Goal: Task Accomplishment & Management: Manage account settings

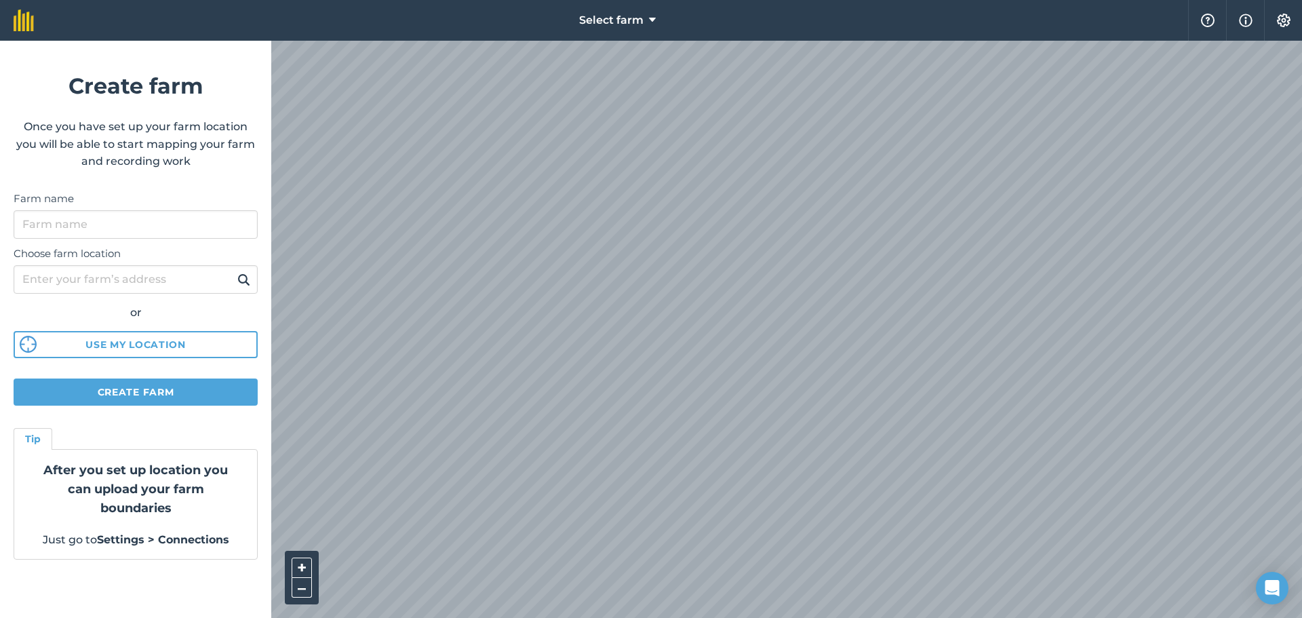
scroll to position [6878, 0]
click at [158, 232] on input "Farm name" at bounding box center [136, 224] width 244 height 28
type input "154834 canada inc"
click at [148, 283] on input "Choose farm location" at bounding box center [136, 279] width 244 height 28
type input "209 Ruisseau des noyers"
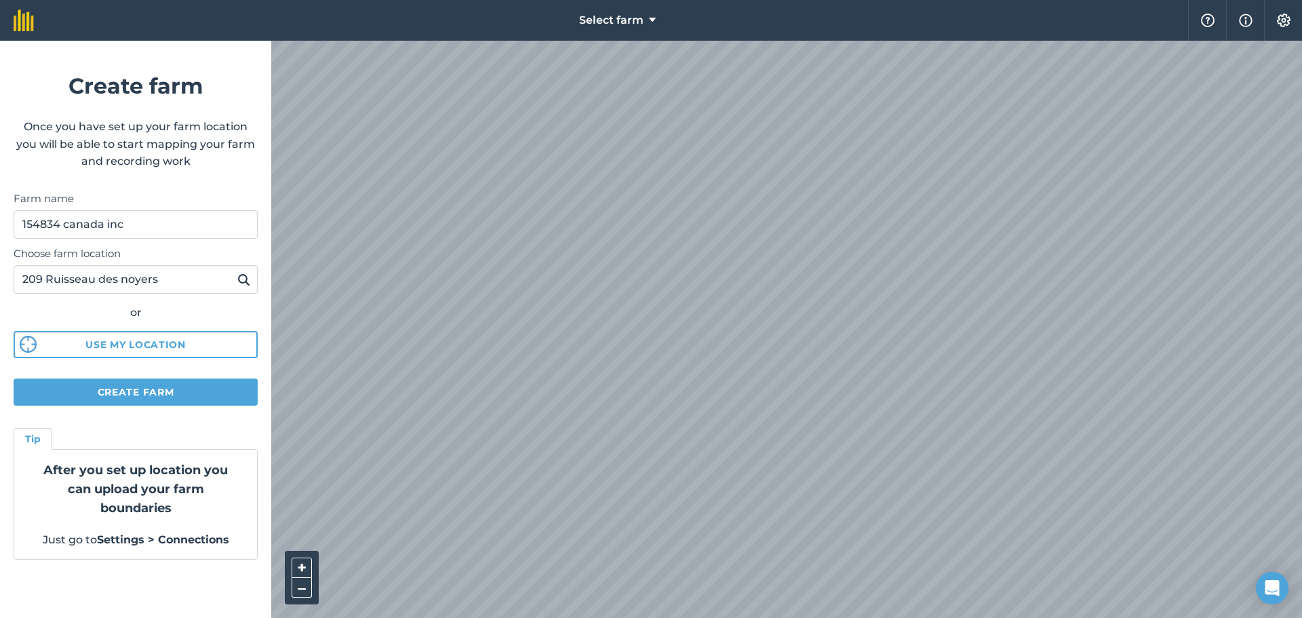
click at [245, 284] on img at bounding box center [243, 279] width 13 height 16
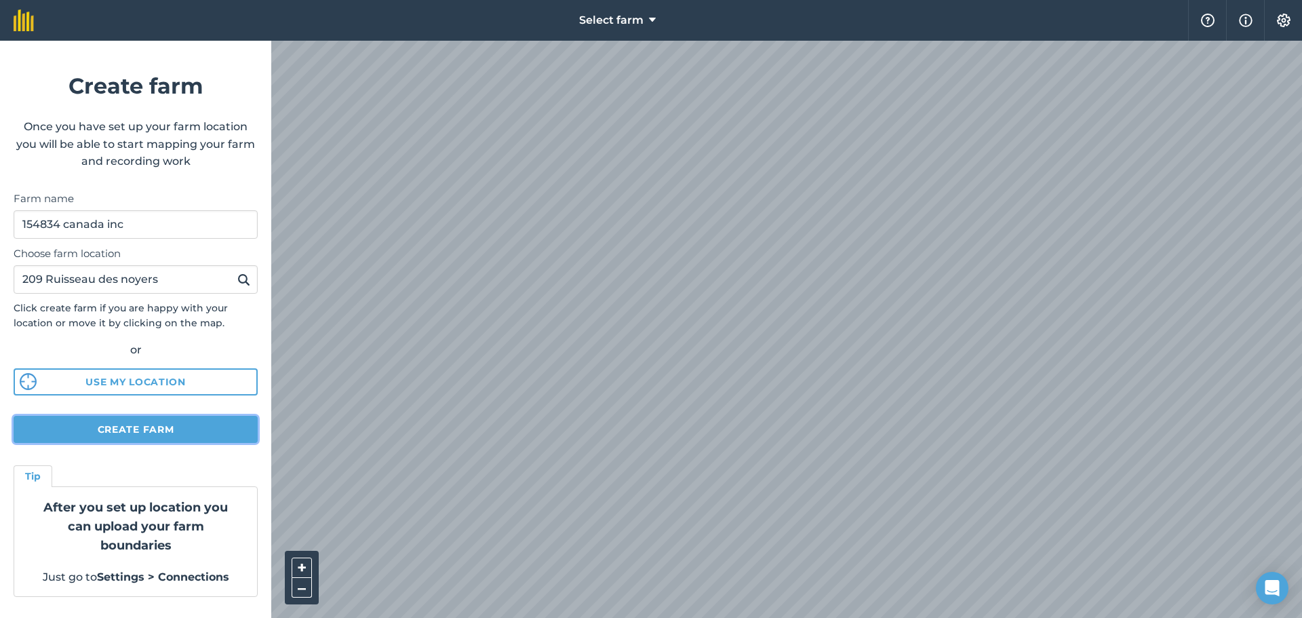
click at [197, 423] on button "Create farm" at bounding box center [136, 429] width 244 height 27
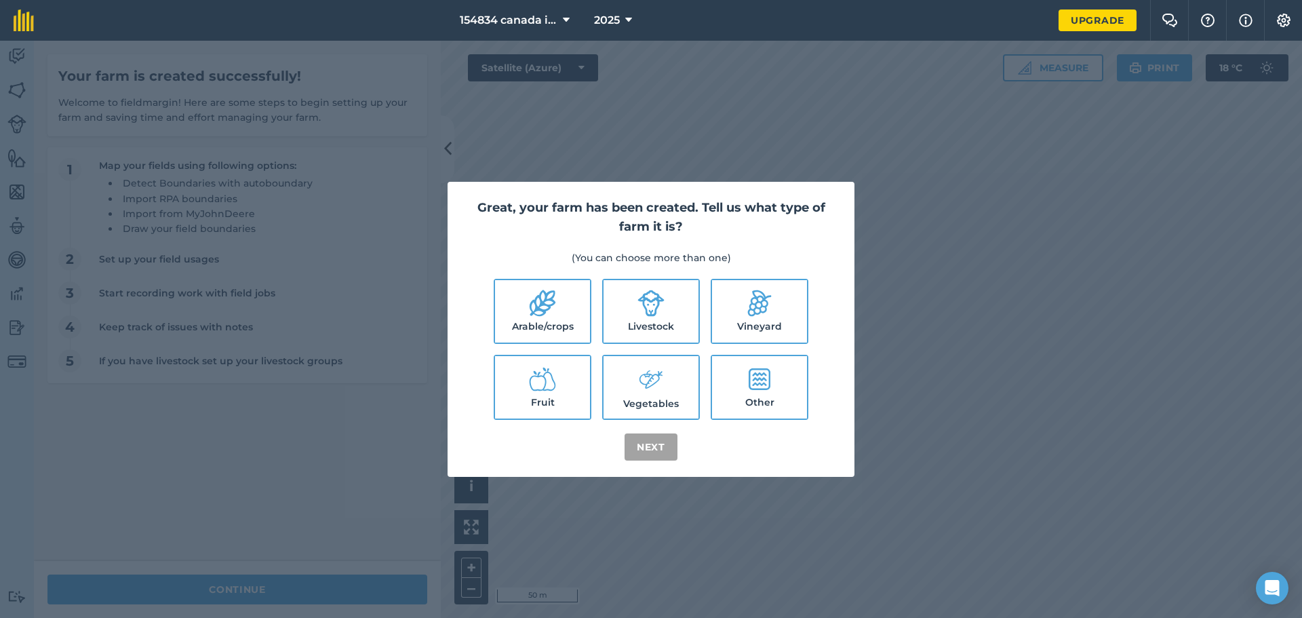
click at [551, 317] on icon at bounding box center [542, 303] width 27 height 27
checkbox input "true"
click at [658, 452] on button "Next" at bounding box center [650, 446] width 53 height 27
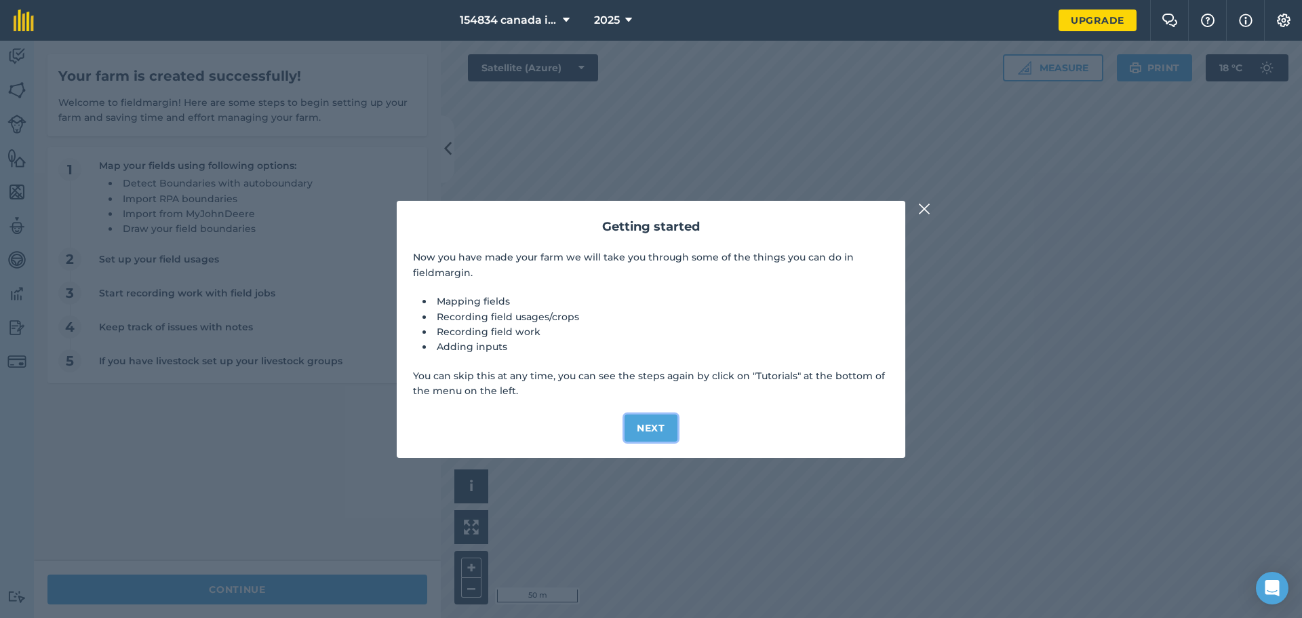
click at [654, 422] on button "Next" at bounding box center [650, 427] width 53 height 27
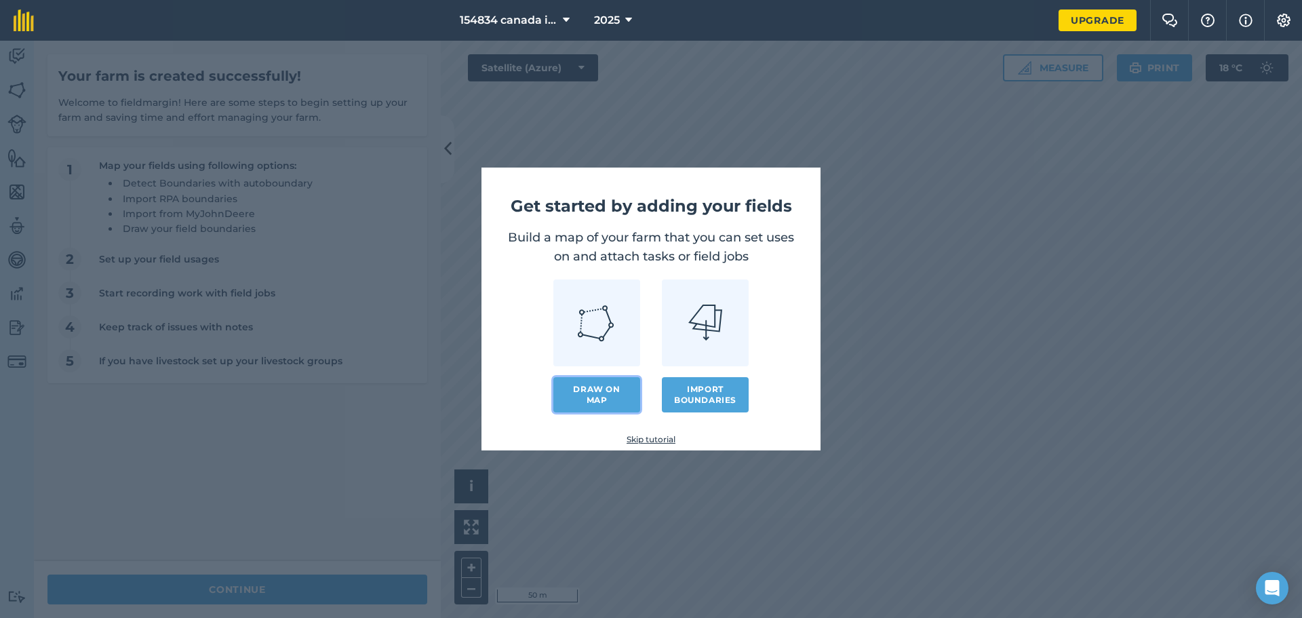
click at [616, 393] on link "Draw on map" at bounding box center [596, 394] width 87 height 35
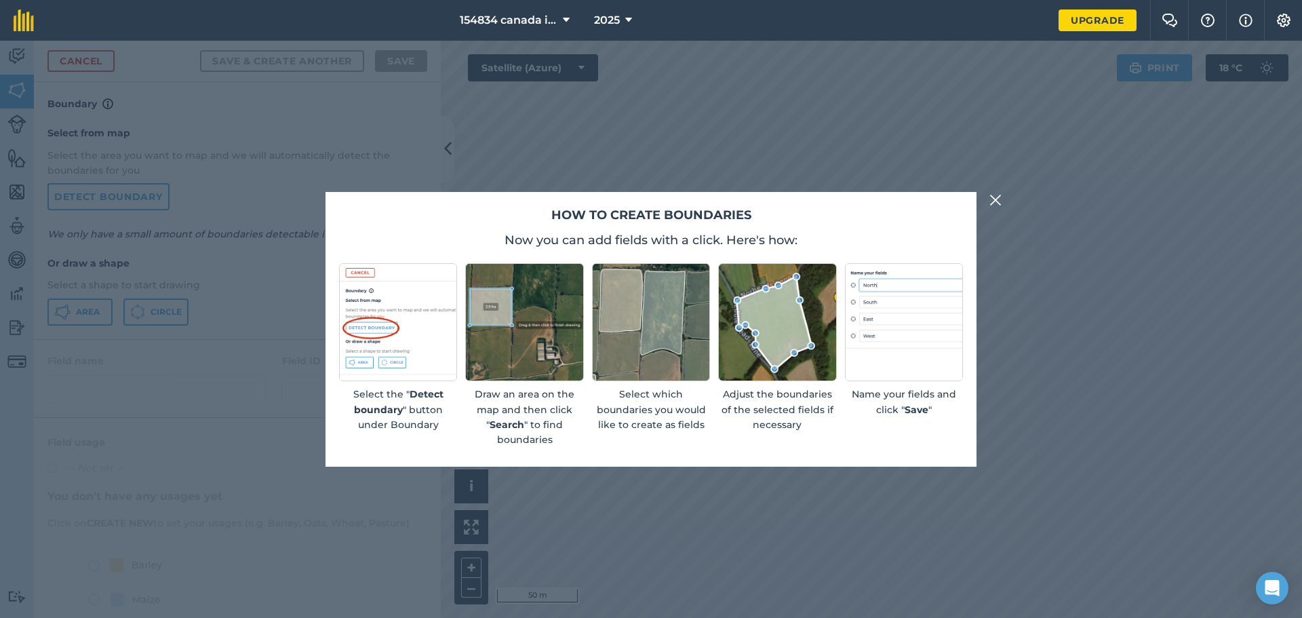
click at [1001, 203] on button at bounding box center [995, 200] width 16 height 16
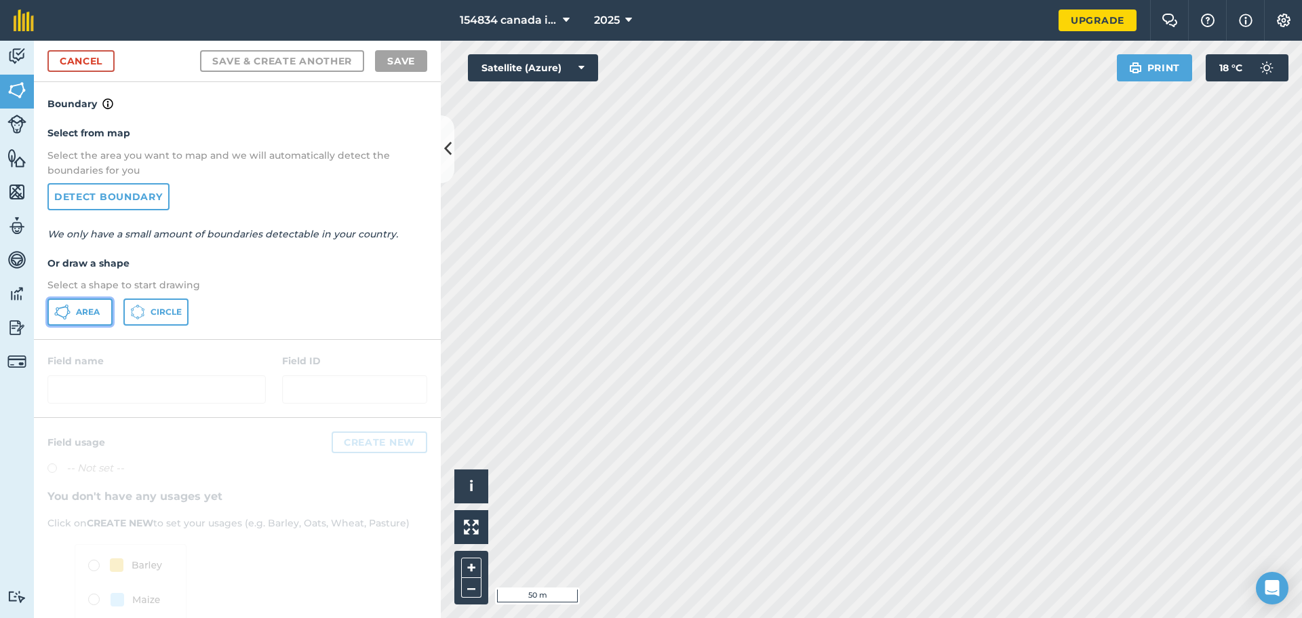
click at [94, 313] on span "Area" at bounding box center [88, 311] width 24 height 11
click at [448, 146] on icon at bounding box center [447, 149] width 7 height 24
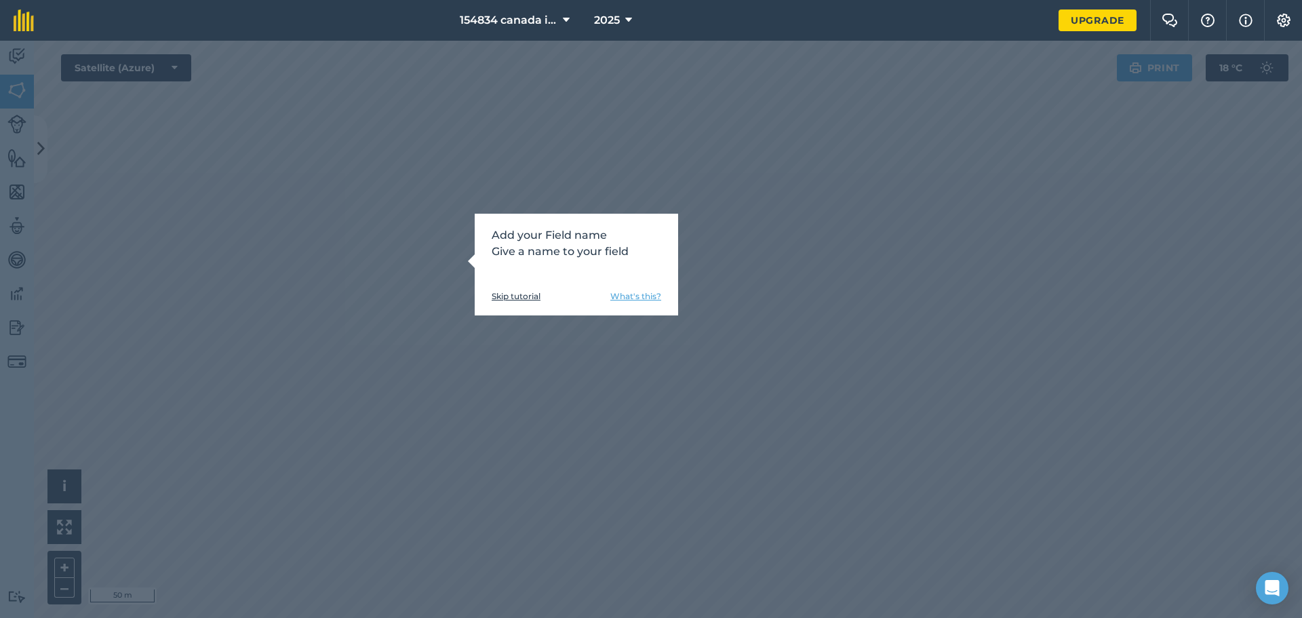
click at [643, 294] on link "What's this?" at bounding box center [635, 296] width 51 height 11
click at [529, 293] on link "Skip tutorial" at bounding box center [516, 296] width 49 height 11
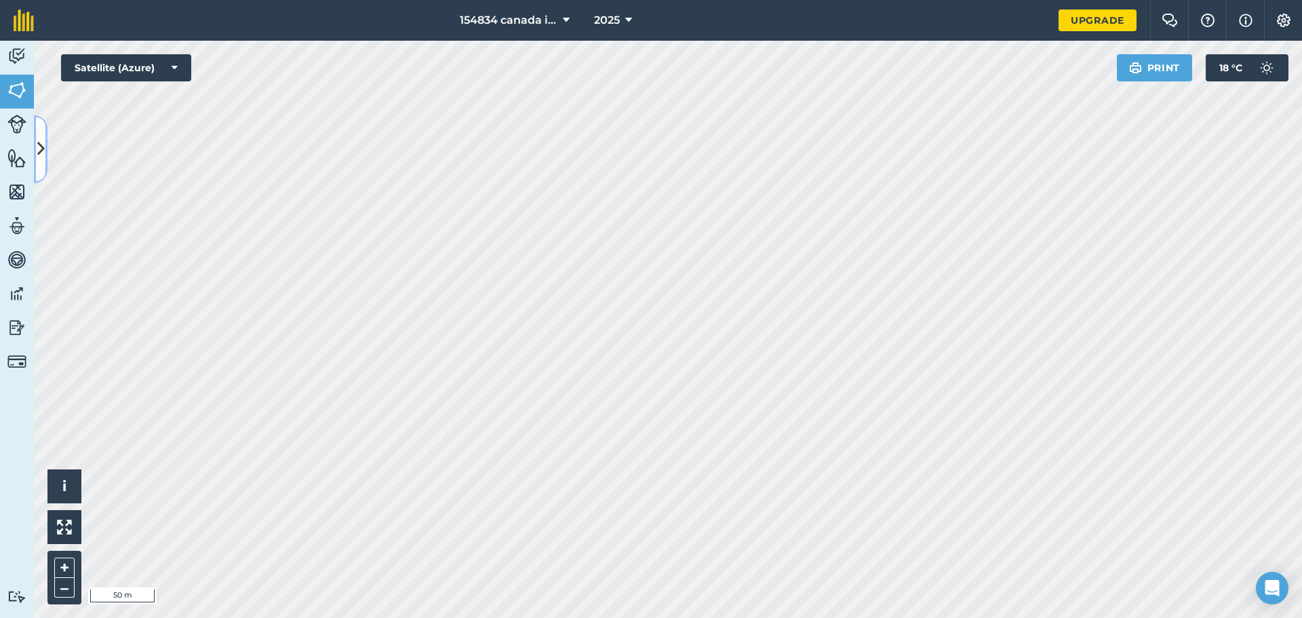
click at [39, 137] on icon at bounding box center [40, 149] width 7 height 24
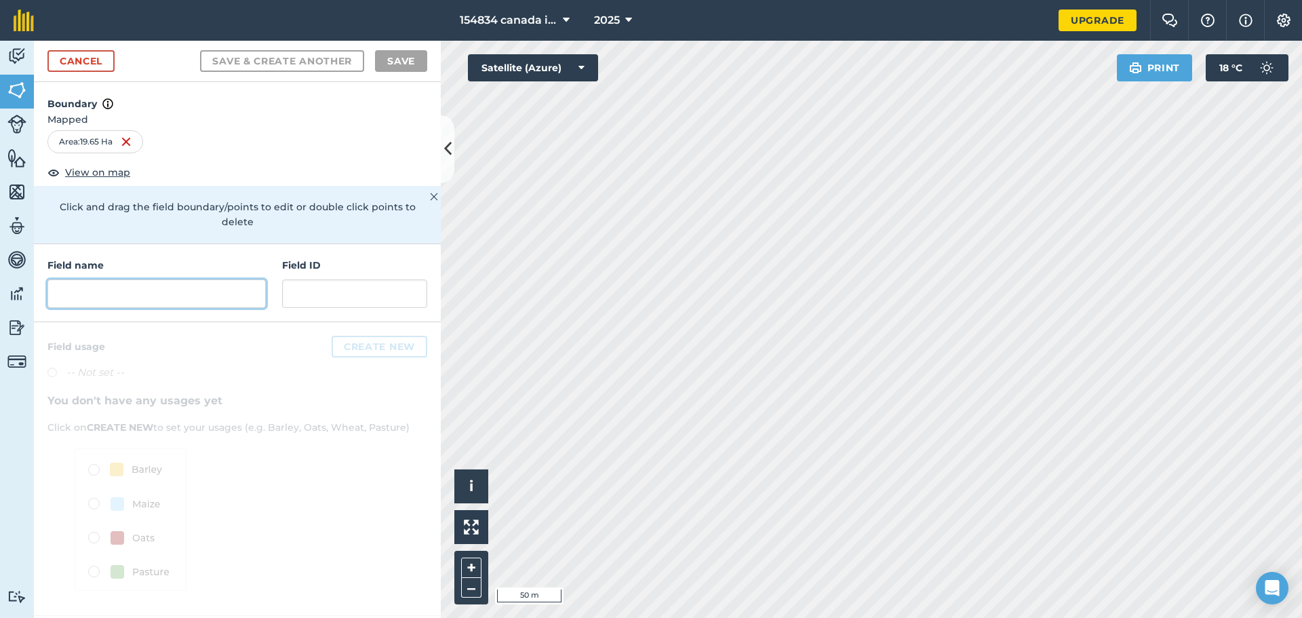
click at [124, 281] on input "text" at bounding box center [156, 293] width 218 height 28
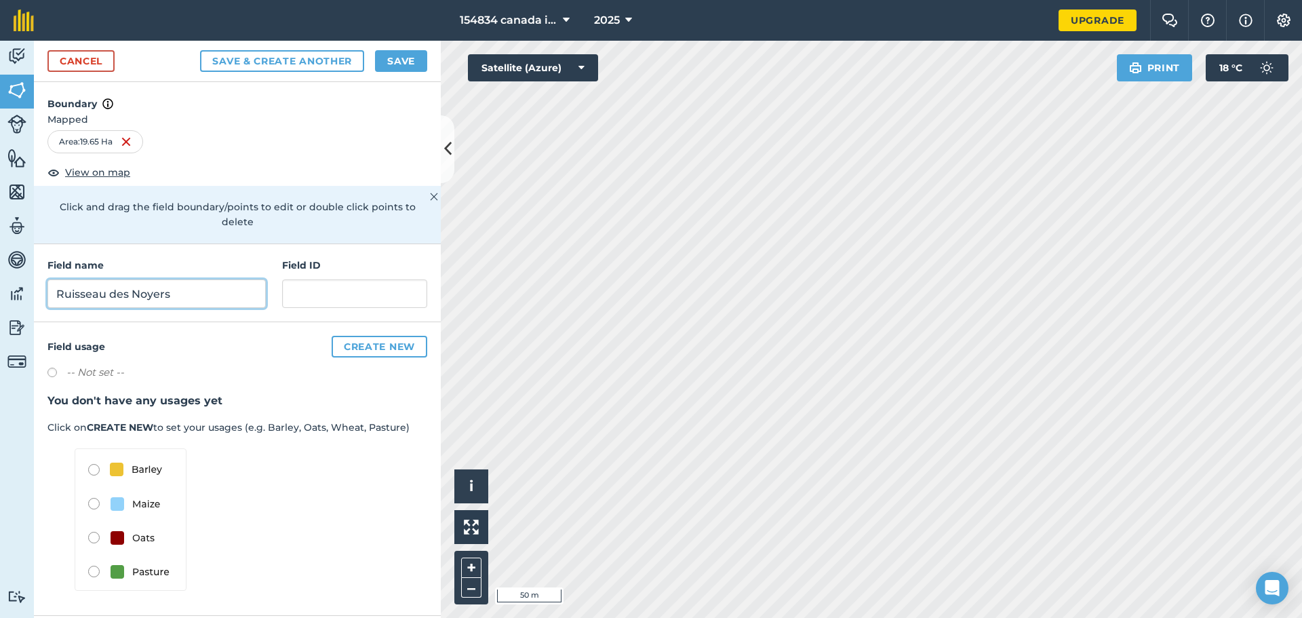
type input "Ruisseau des Noyers"
click at [367, 287] on input "text" at bounding box center [354, 293] width 145 height 28
type input "1"
click at [20, 156] on img at bounding box center [16, 158] width 19 height 20
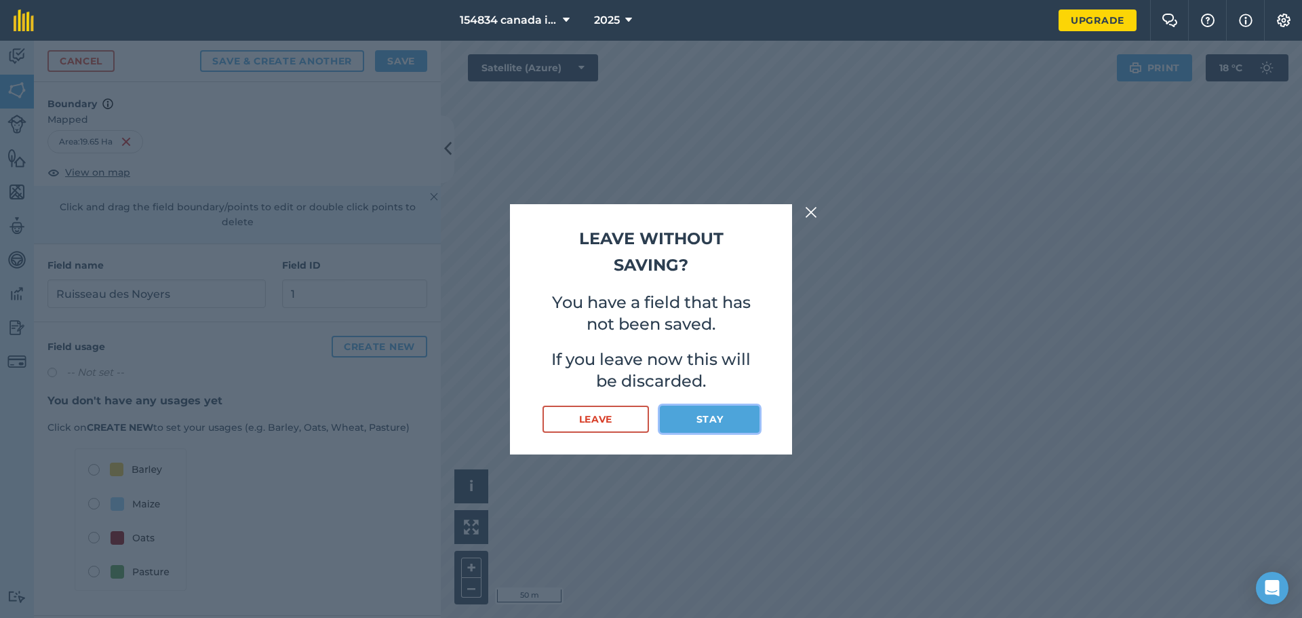
click at [716, 422] on button "Stay" at bounding box center [710, 418] width 100 height 27
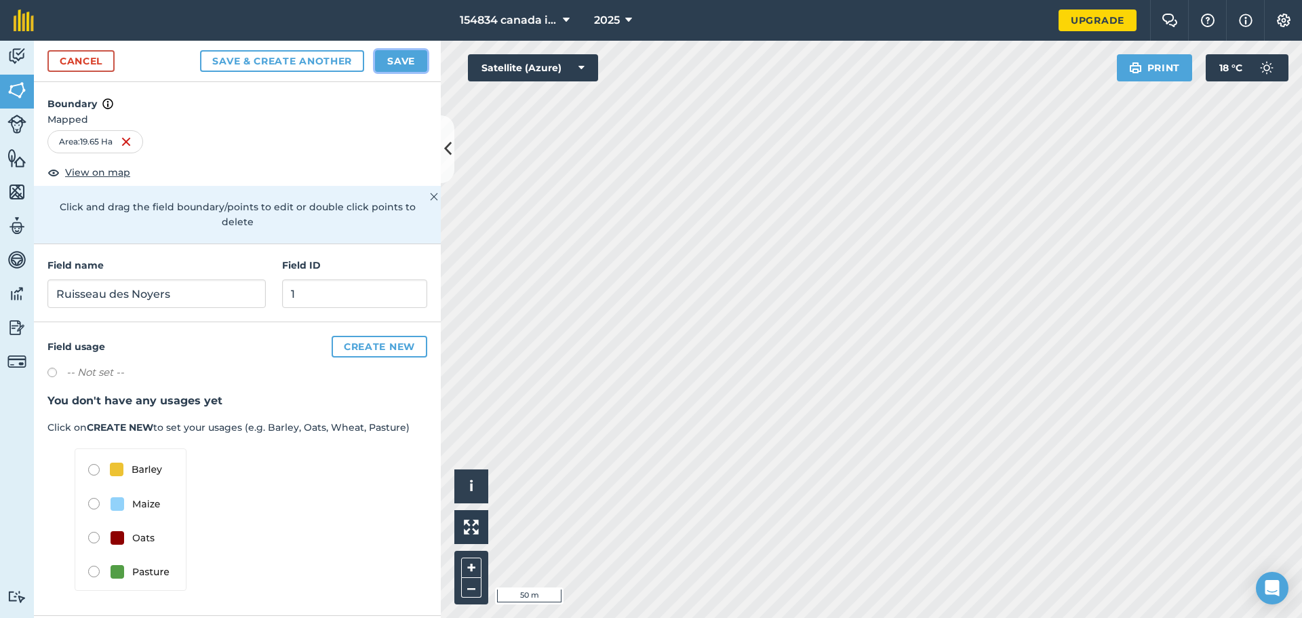
click at [403, 64] on button "Save" at bounding box center [401, 61] width 52 height 22
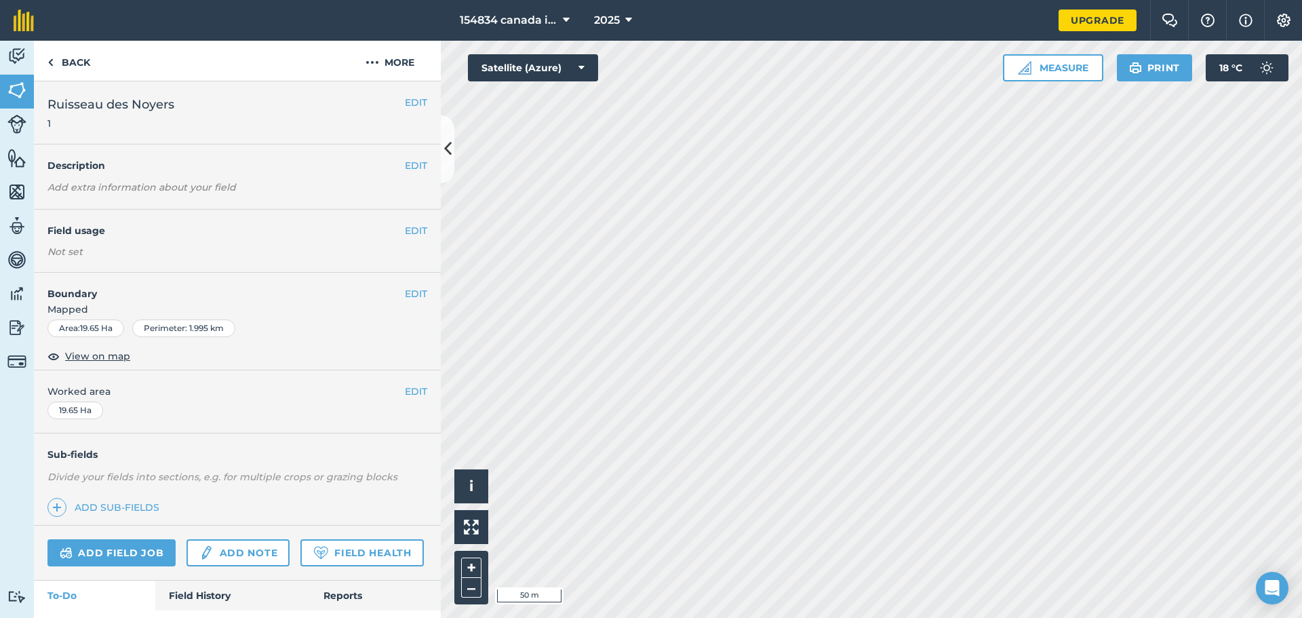
click at [174, 186] on em "Add extra information about your field" at bounding box center [141, 187] width 188 height 12
click at [414, 227] on button "EDIT" at bounding box center [416, 230] width 22 height 15
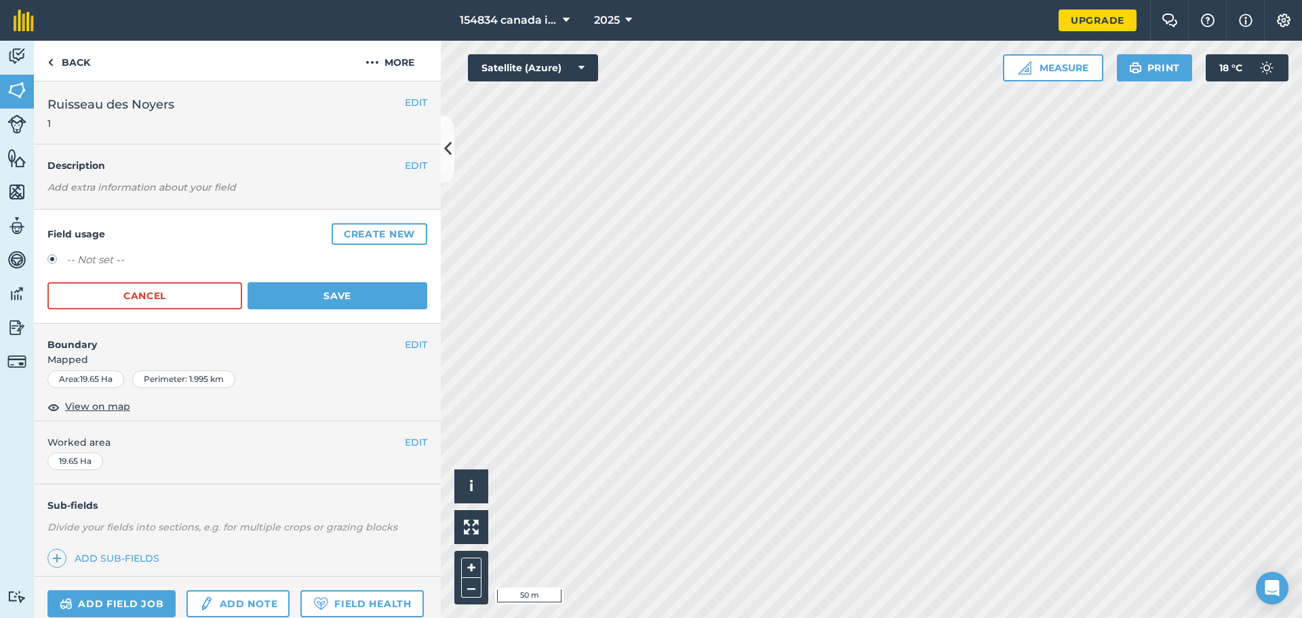
click at [54, 258] on label at bounding box center [56, 261] width 19 height 14
click at [368, 240] on button "Create new" at bounding box center [380, 234] width 96 height 22
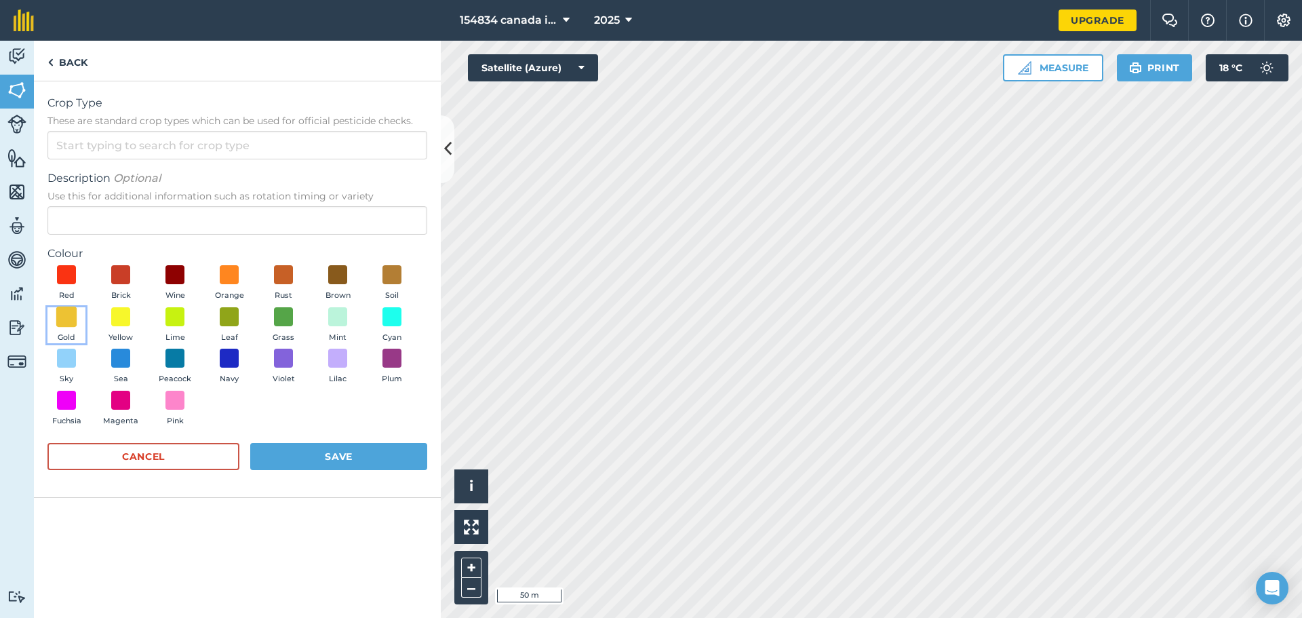
click at [62, 323] on span at bounding box center [66, 316] width 21 height 21
click at [86, 132] on input "Crop Type These are standard crop types which can be used for official pesticid…" at bounding box center [237, 145] width 380 height 28
click at [127, 170] on li "Other" at bounding box center [237, 176] width 378 height 32
type input "Other"
click at [130, 151] on input "Other" at bounding box center [237, 145] width 380 height 28
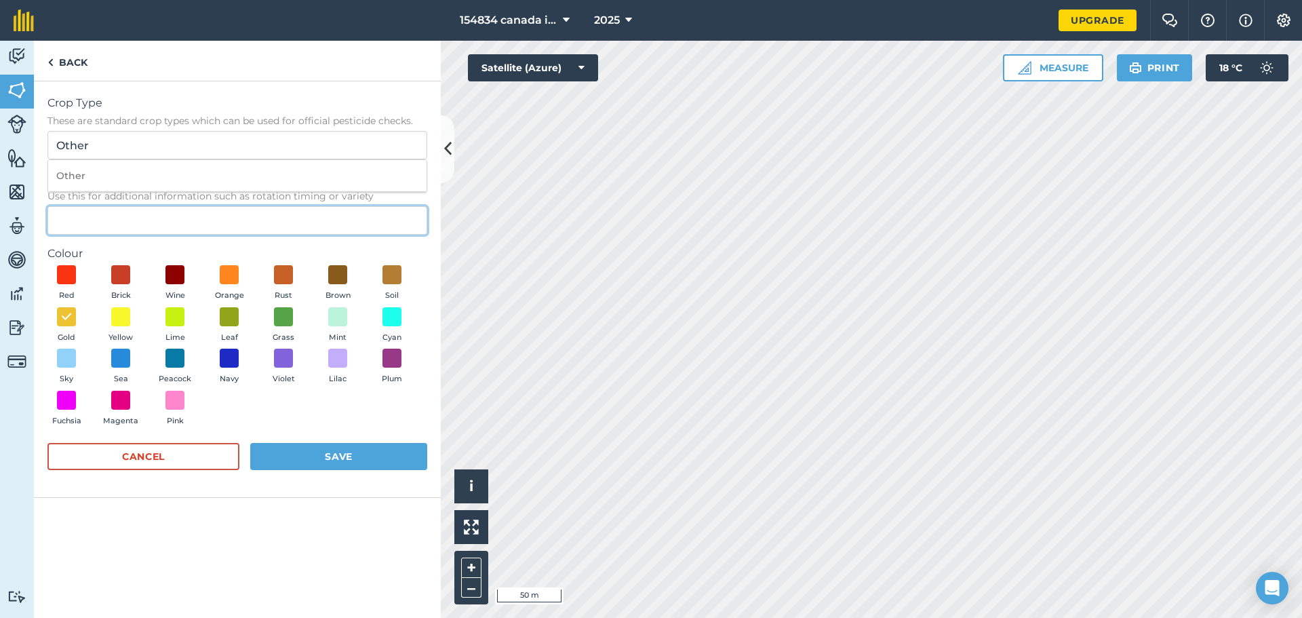
click at [105, 222] on input "Description Optional Use this for additional information such as rotation timin…" at bounding box center [237, 220] width 380 height 28
type input "Soya"
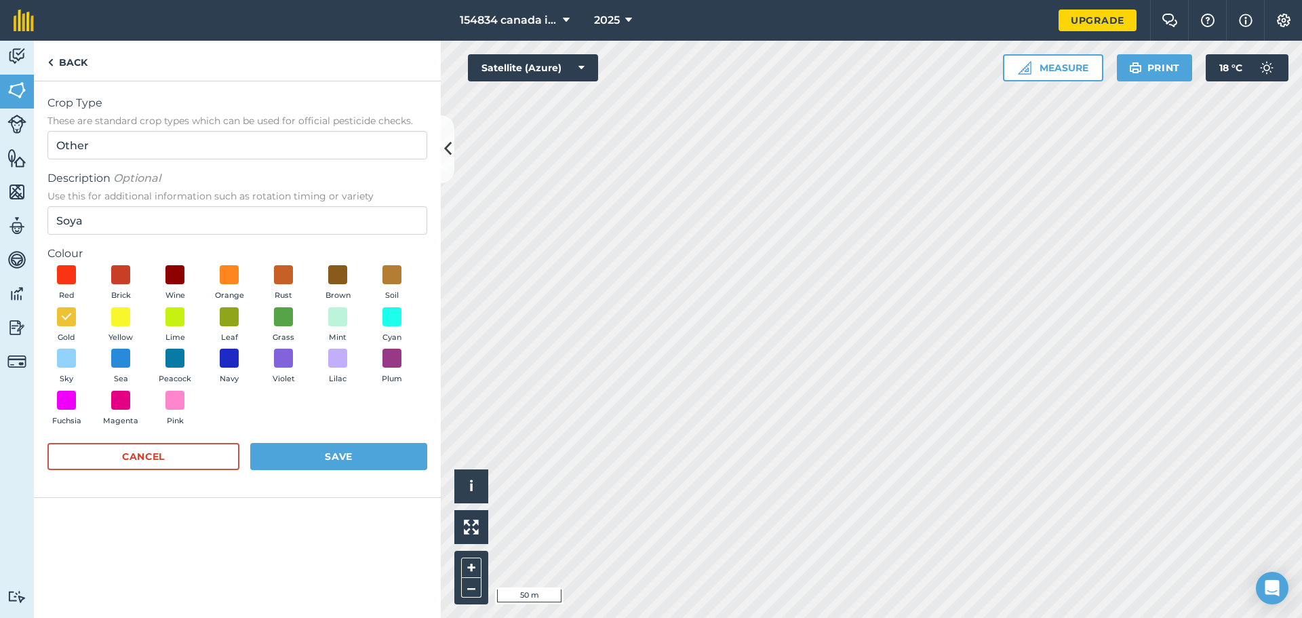
click at [299, 473] on div "Cancel Save" at bounding box center [237, 463] width 380 height 41
click at [339, 457] on button "Save" at bounding box center [338, 456] width 177 height 27
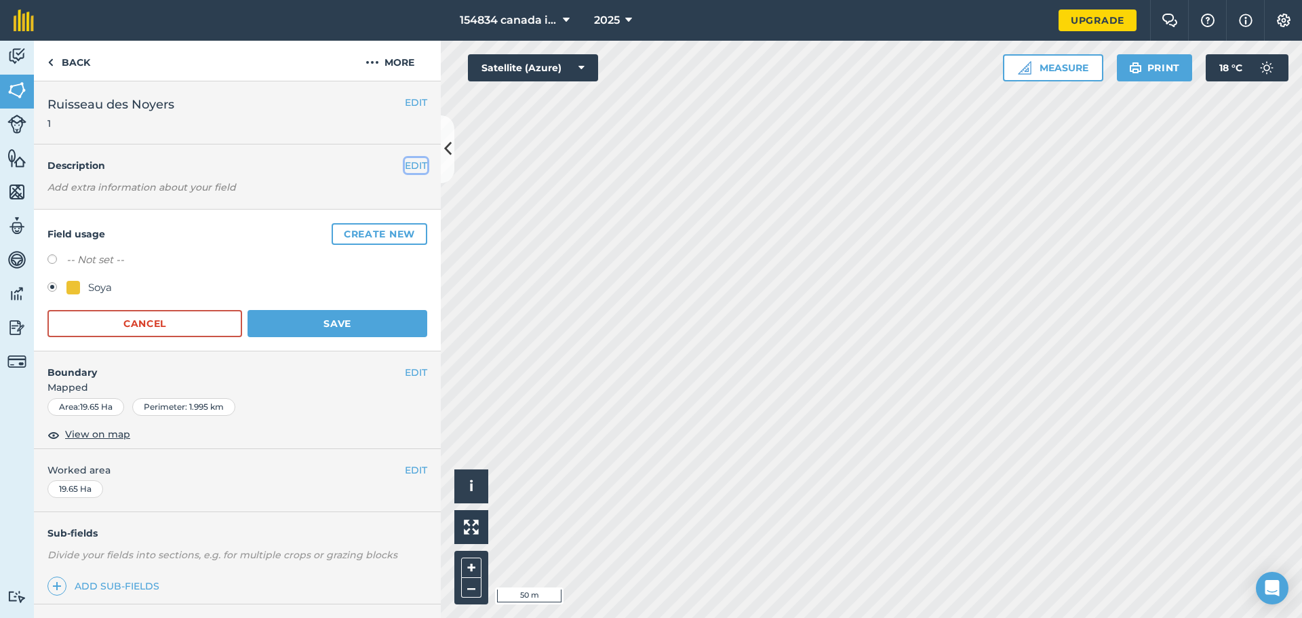
click at [405, 166] on button "EDIT" at bounding box center [416, 165] width 22 height 15
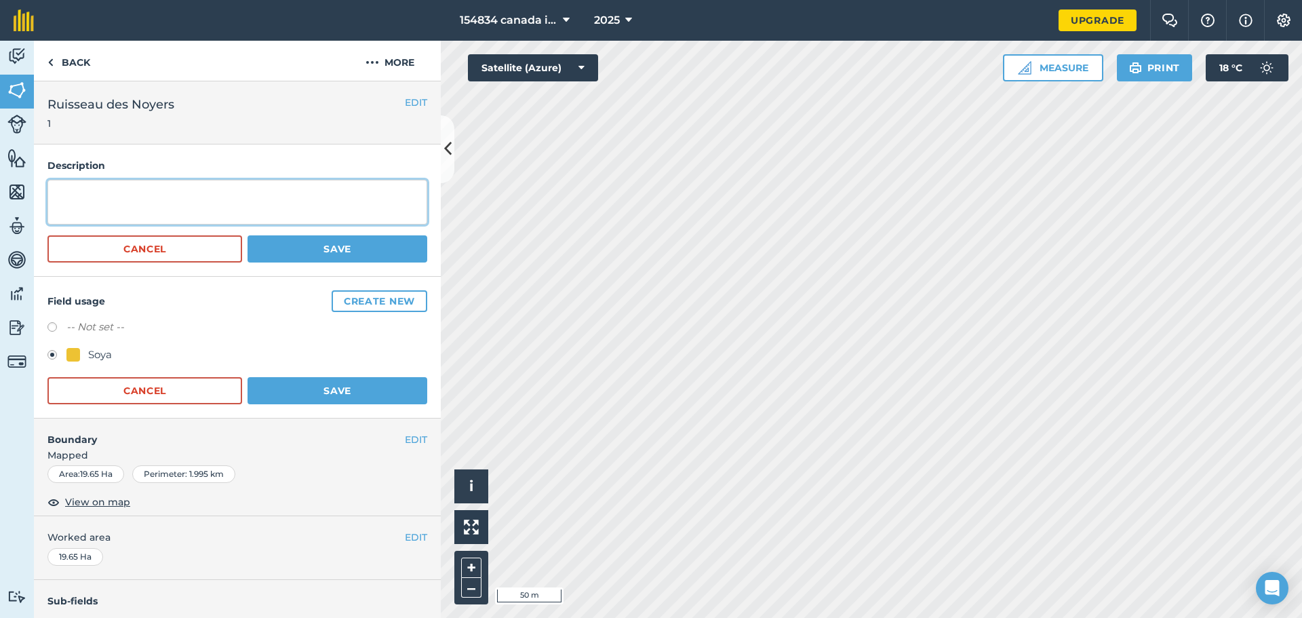
click at [208, 191] on textarea at bounding box center [237, 202] width 380 height 45
type textarea "D"
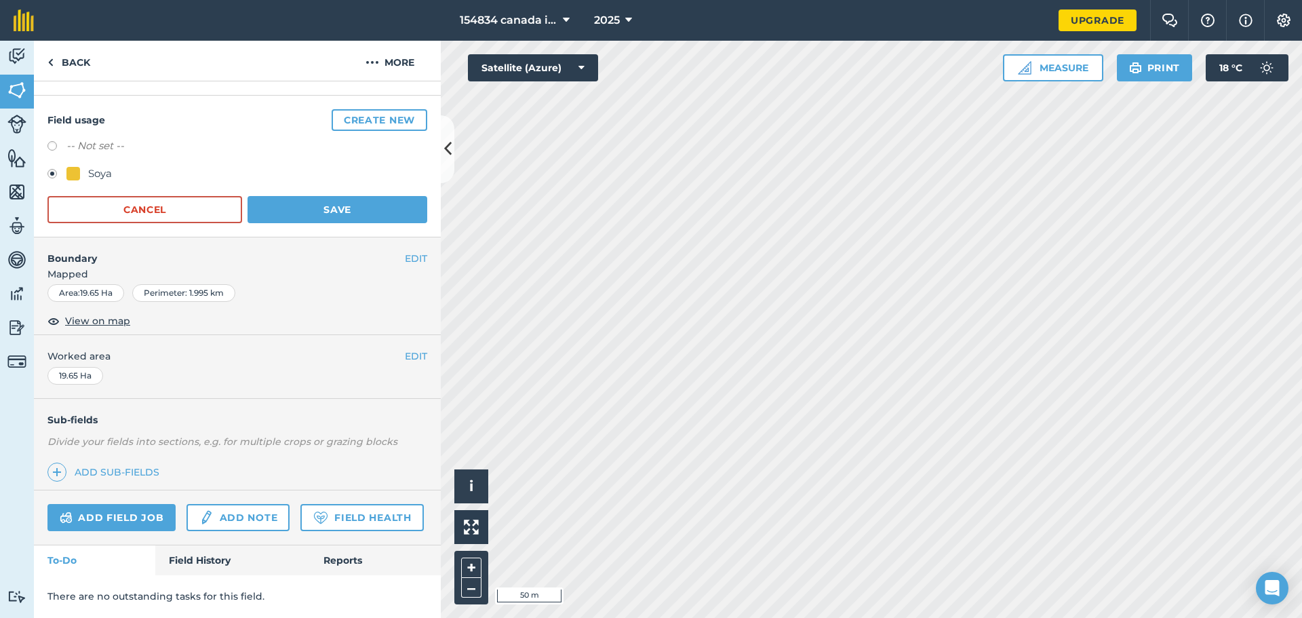
scroll to position [219, 0]
type textarea "Terre derriere la maison"
click at [364, 196] on button "Save" at bounding box center [337, 209] width 180 height 27
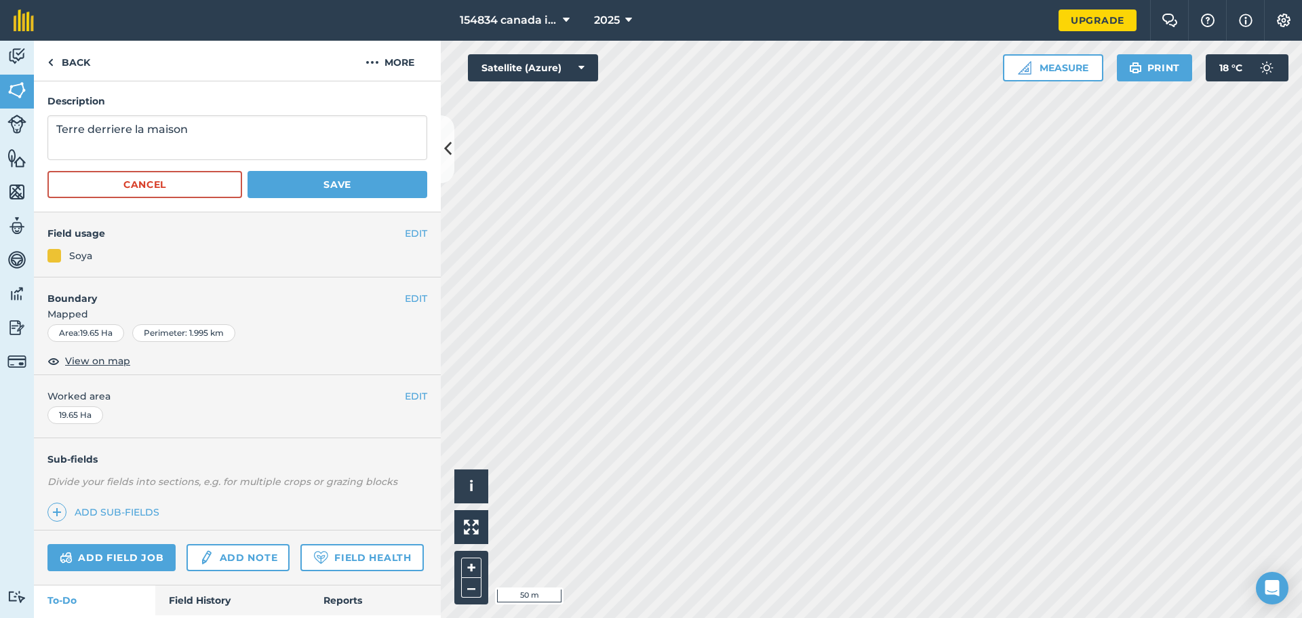
scroll to position [0, 0]
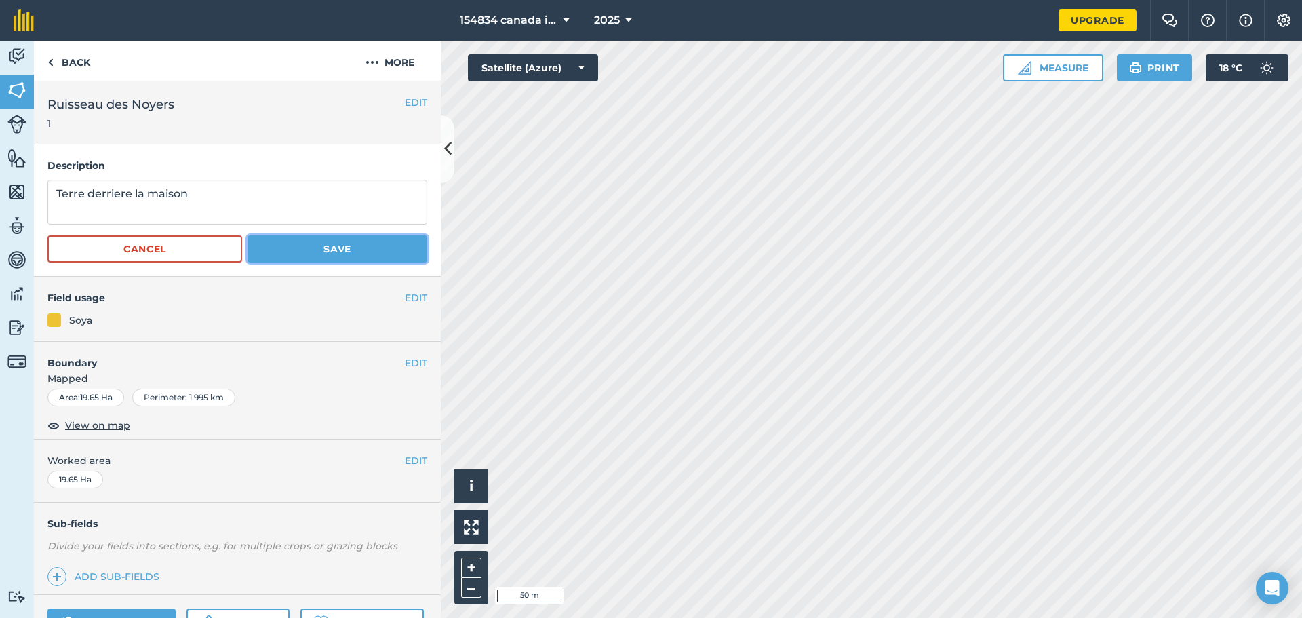
click at [353, 247] on button "Save" at bounding box center [337, 248] width 180 height 27
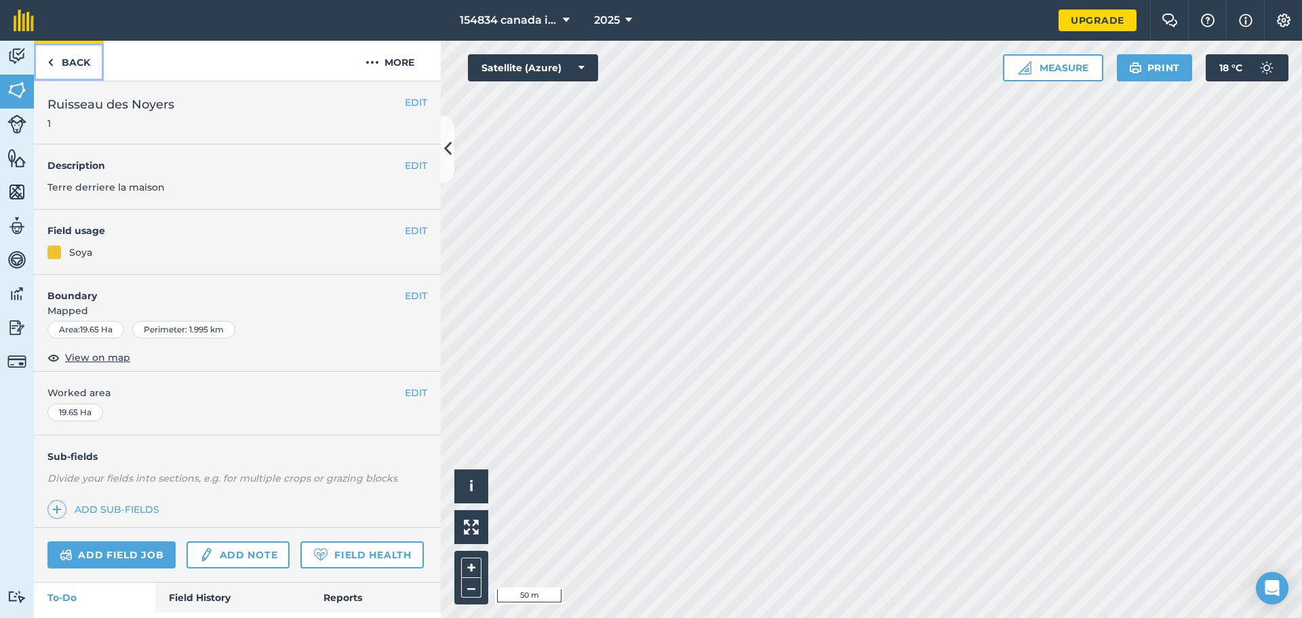
click at [60, 66] on link "Back" at bounding box center [69, 61] width 70 height 40
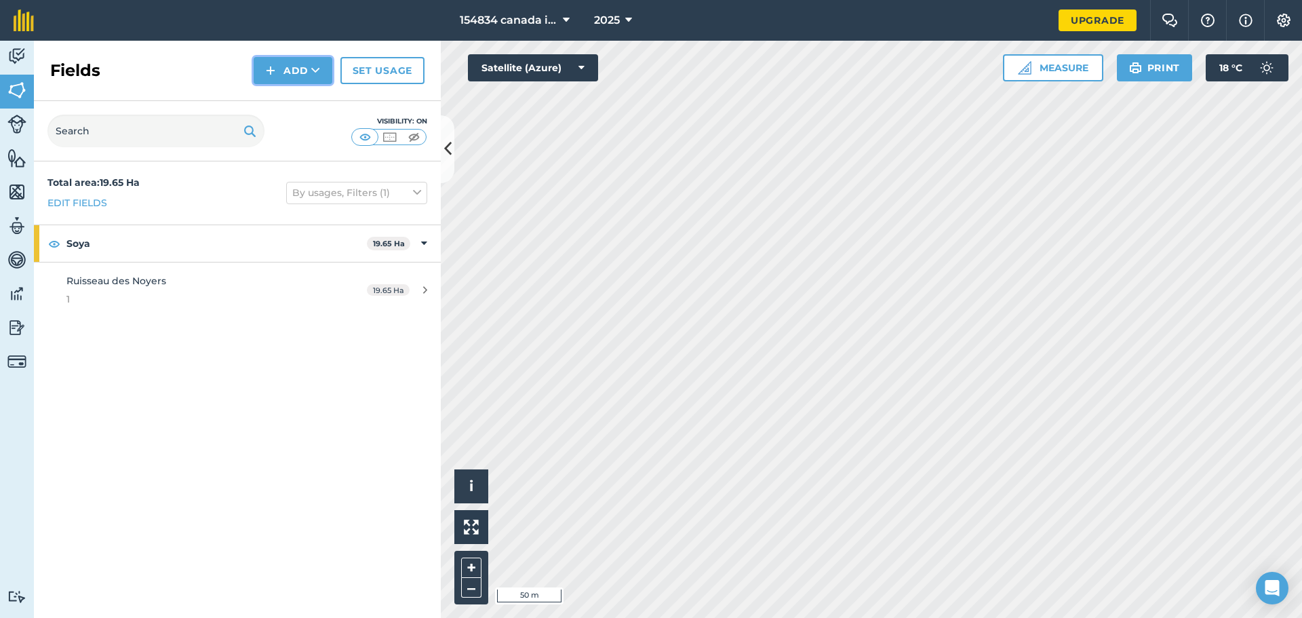
click at [296, 69] on button "Add" at bounding box center [293, 70] width 79 height 27
click at [302, 99] on link "Draw" at bounding box center [293, 101] width 75 height 30
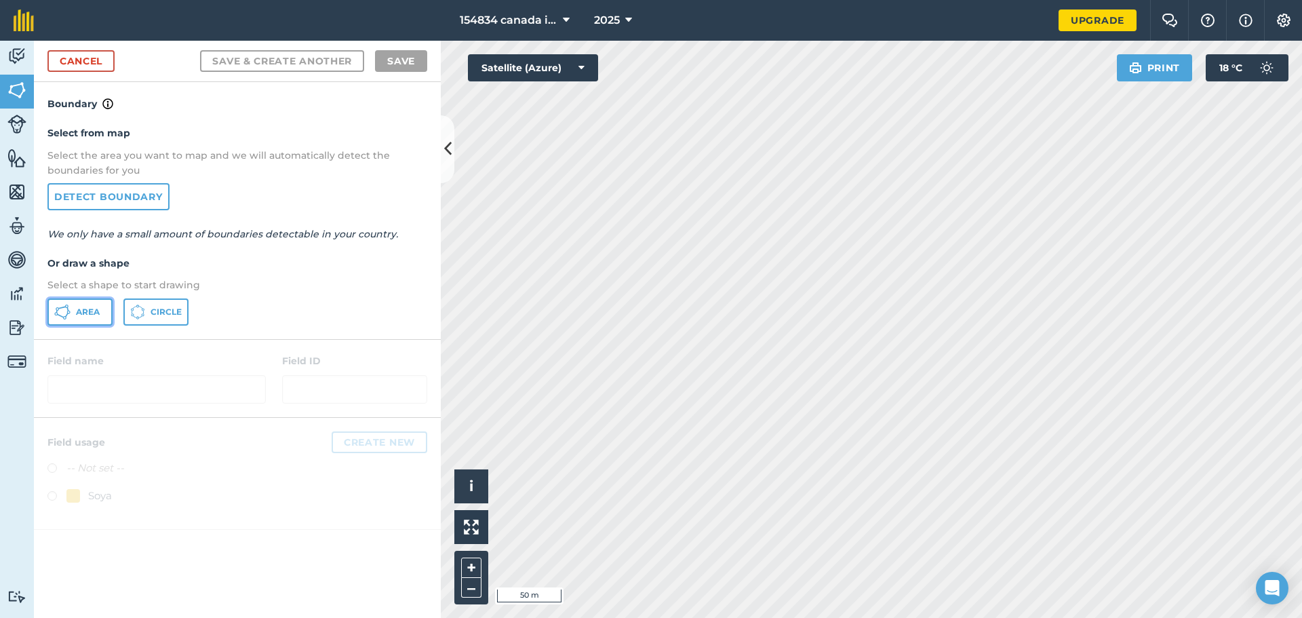
drag, startPoint x: 85, startPoint y: 309, endPoint x: 113, endPoint y: 315, distance: 28.5
click at [85, 309] on span "Area" at bounding box center [88, 311] width 24 height 11
click at [445, 161] on icon at bounding box center [447, 149] width 7 height 24
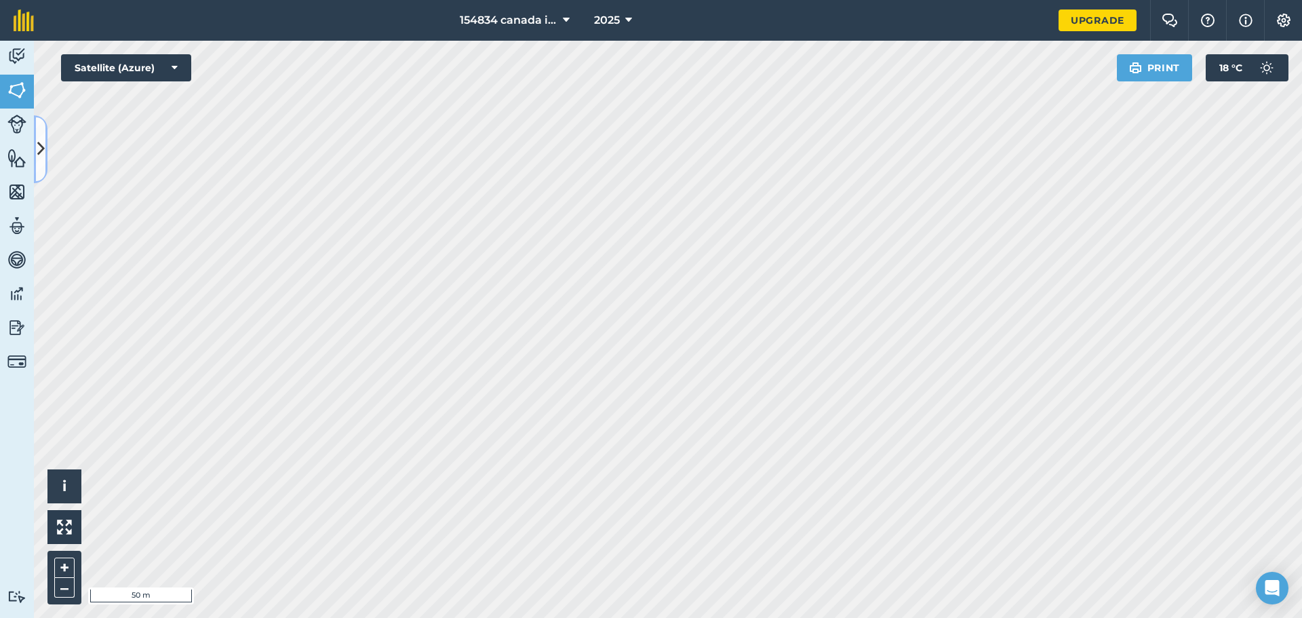
drag, startPoint x: 41, startPoint y: 156, endPoint x: 58, endPoint y: 157, distance: 17.0
click at [40, 157] on icon at bounding box center [40, 149] width 7 height 24
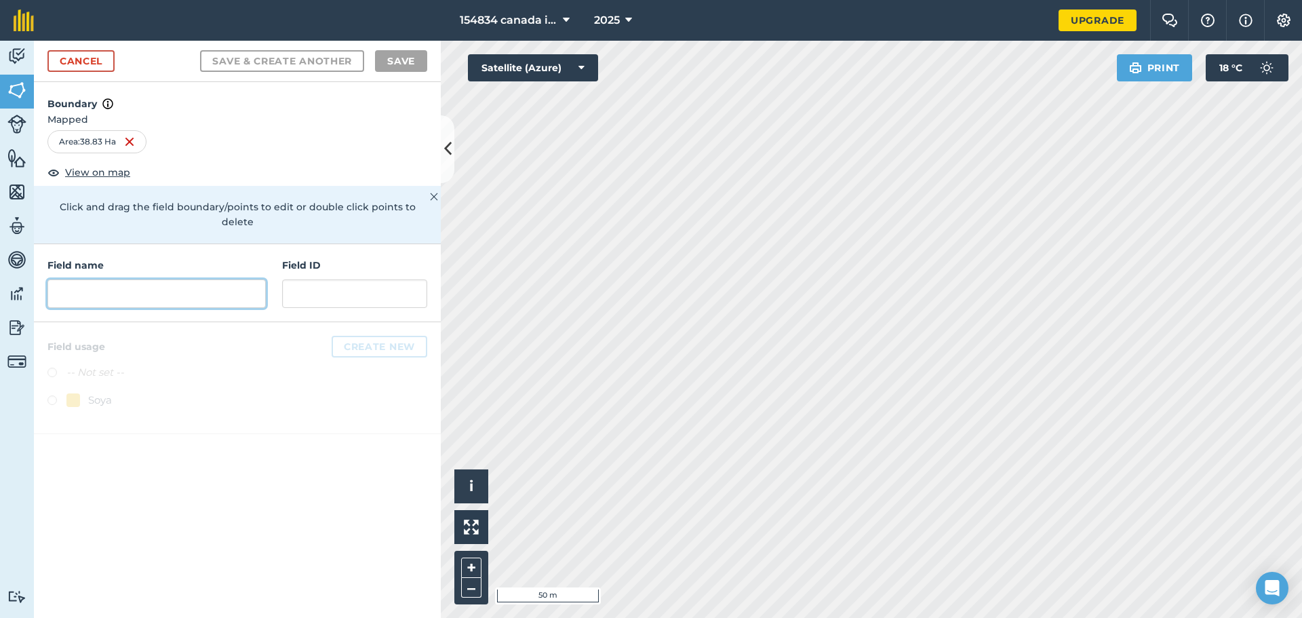
click at [160, 279] on input "text" at bounding box center [156, 293] width 218 height 28
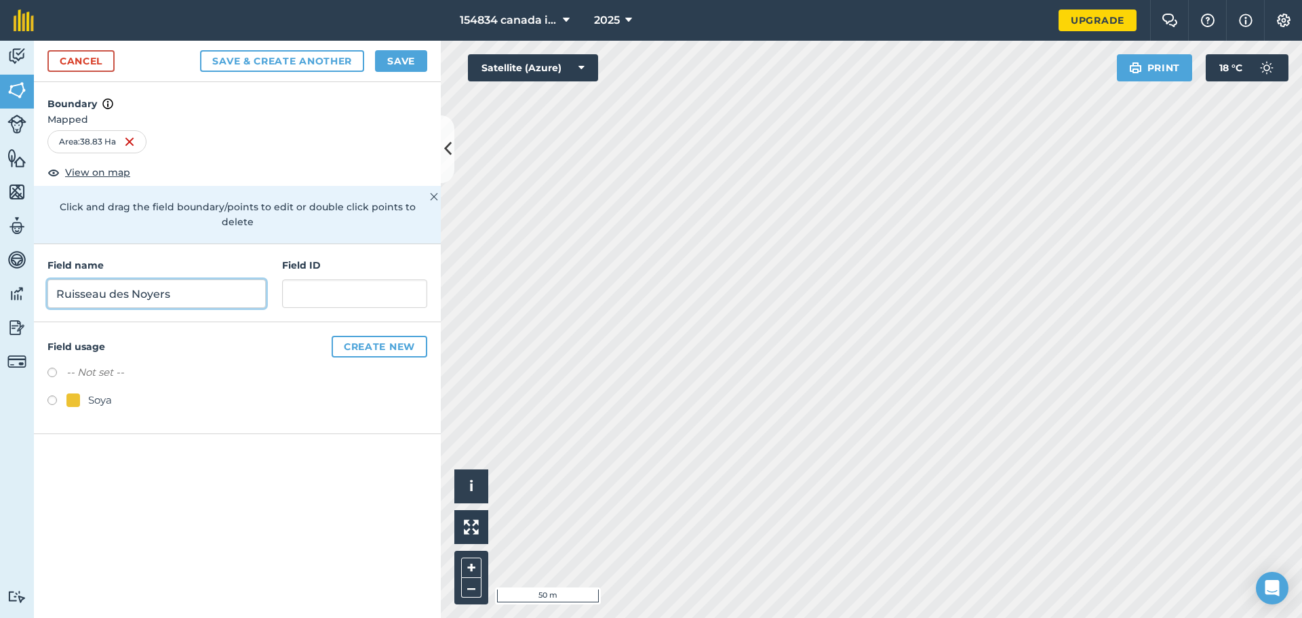
type input "Ruisseau des Noyers"
click at [313, 279] on input "text" at bounding box center [354, 293] width 145 height 28
type input "2"
click at [55, 395] on label at bounding box center [56, 402] width 19 height 14
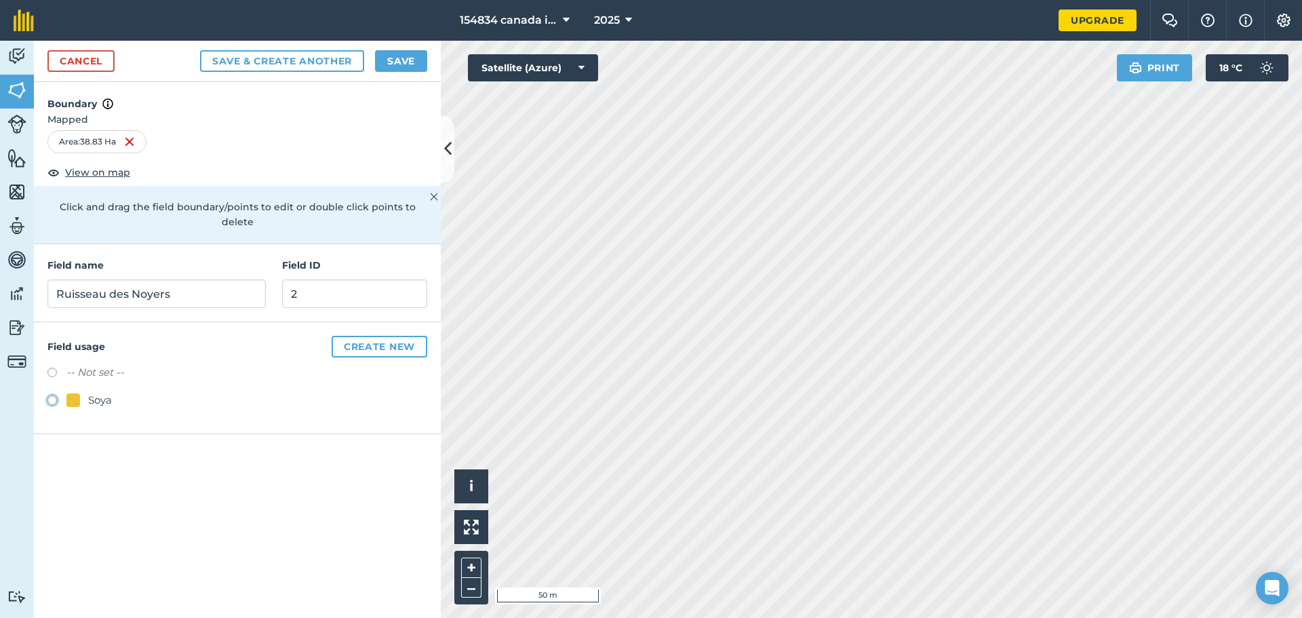
radio input "true"
click at [401, 63] on button "Save" at bounding box center [401, 61] width 52 height 22
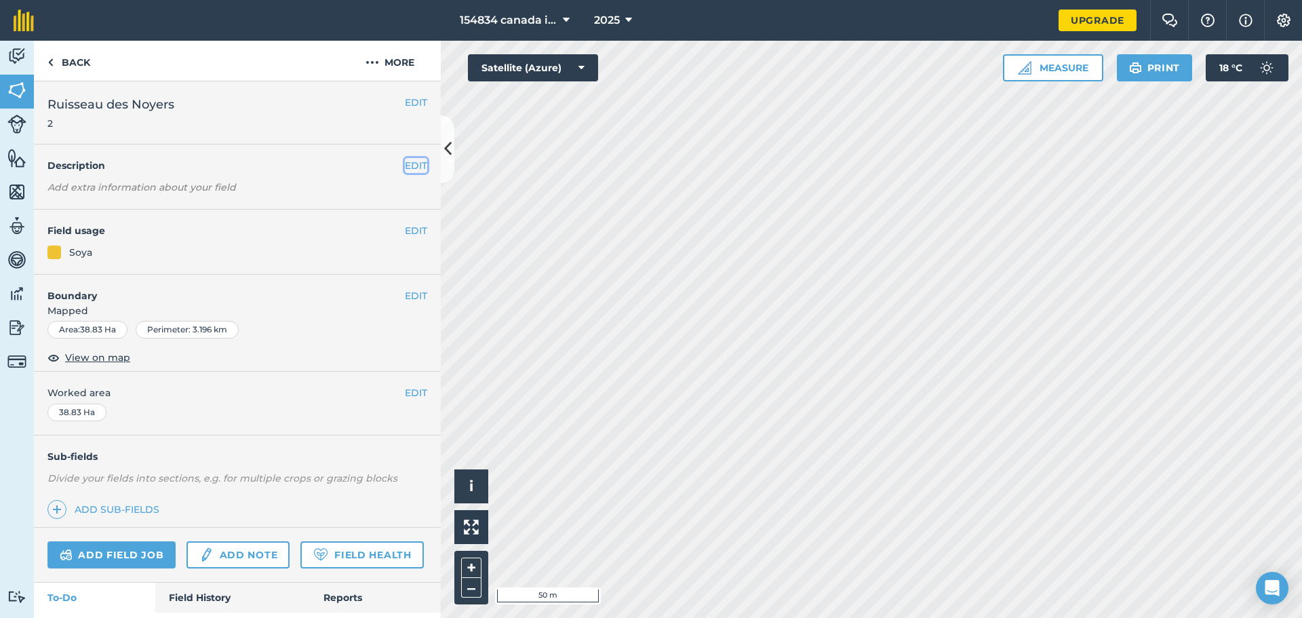
click at [406, 162] on button "EDIT" at bounding box center [416, 165] width 22 height 15
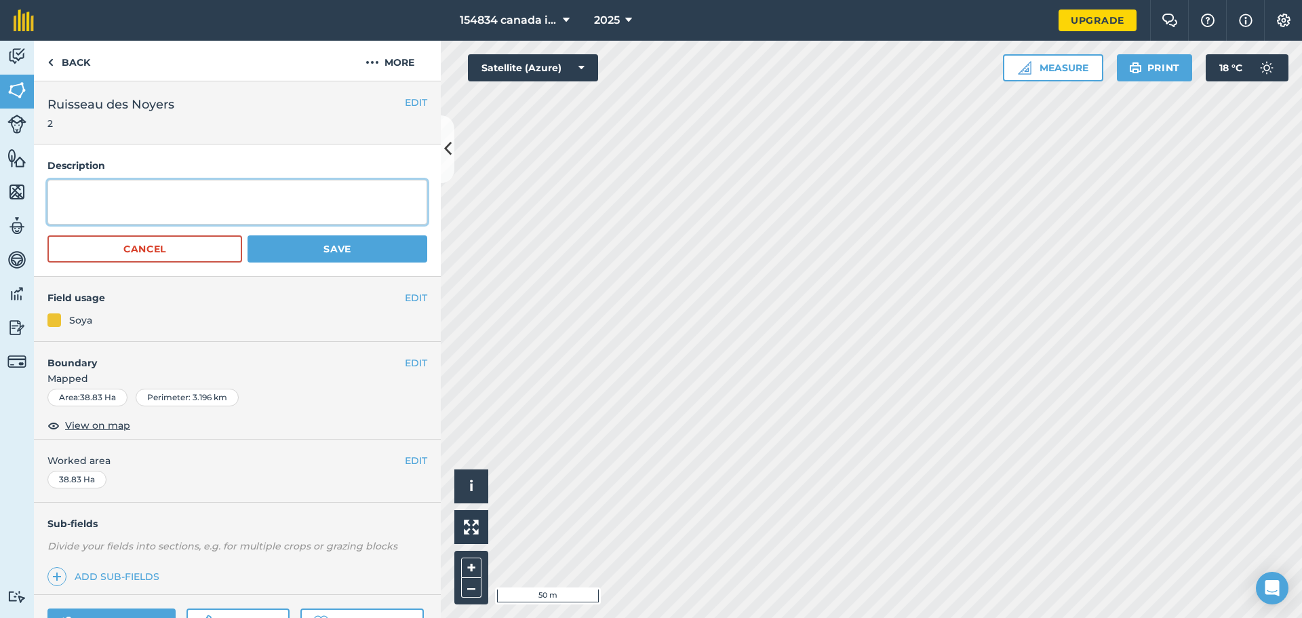
click at [166, 203] on textarea at bounding box center [237, 202] width 380 height 45
type textarea "d"
type textarea "Terre derriere la ferme"
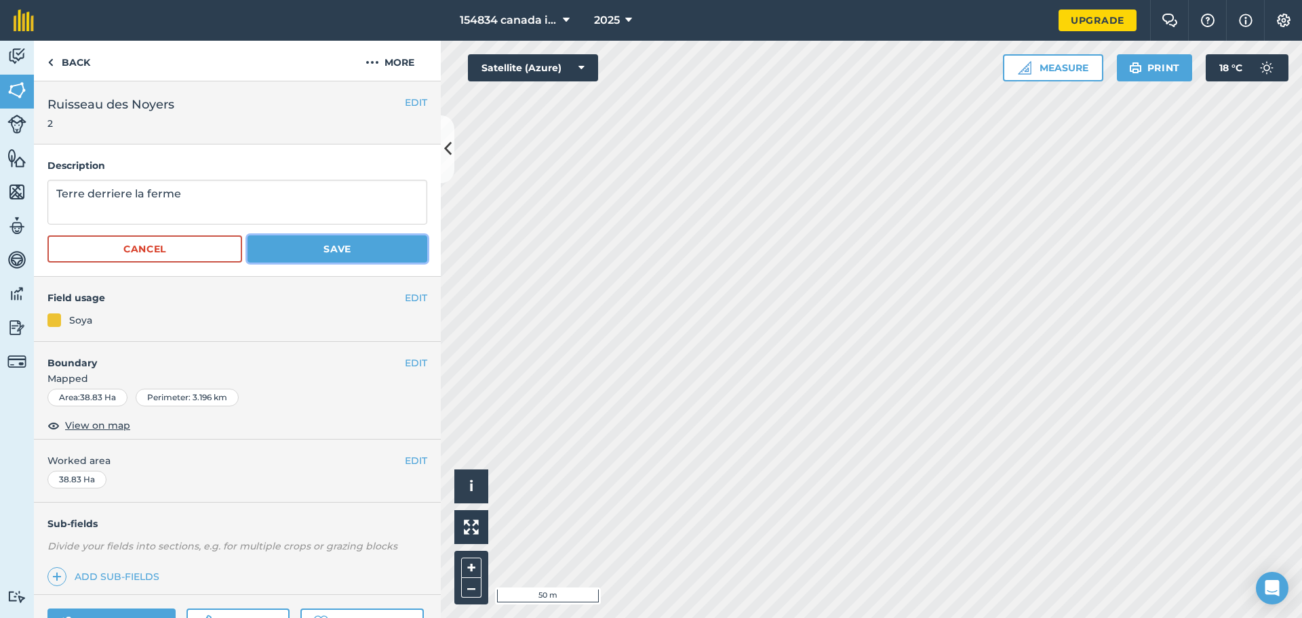
click at [302, 256] on button "Save" at bounding box center [337, 248] width 180 height 27
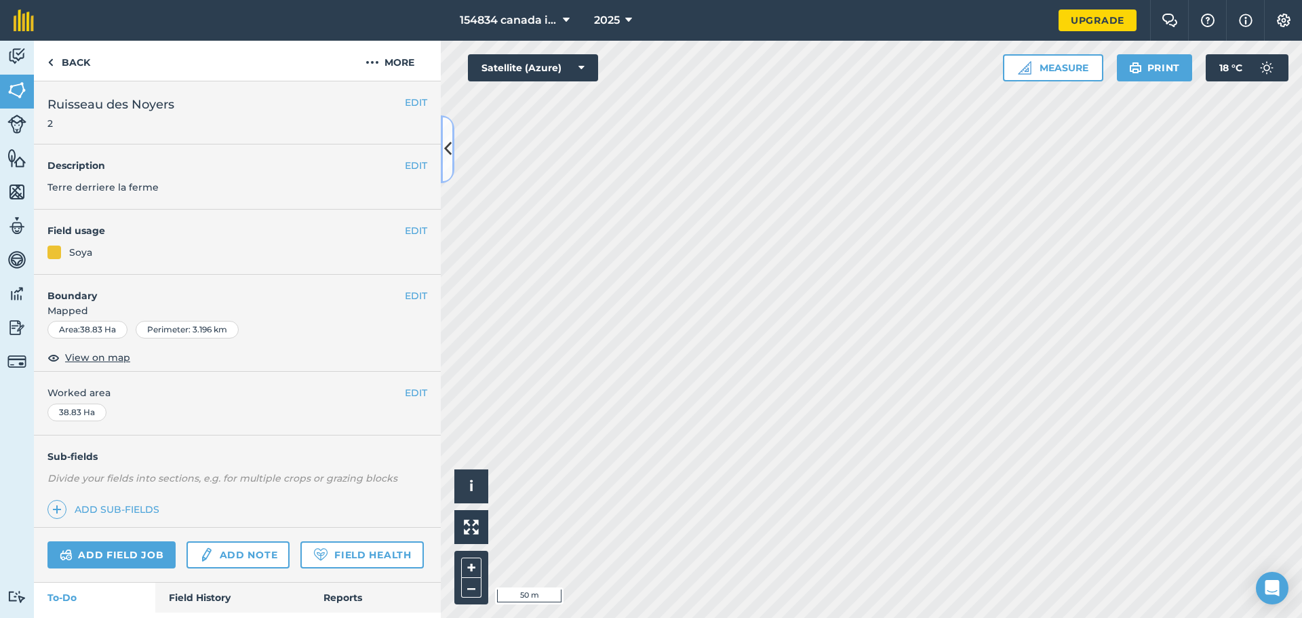
click at [445, 149] on icon at bounding box center [447, 149] width 7 height 24
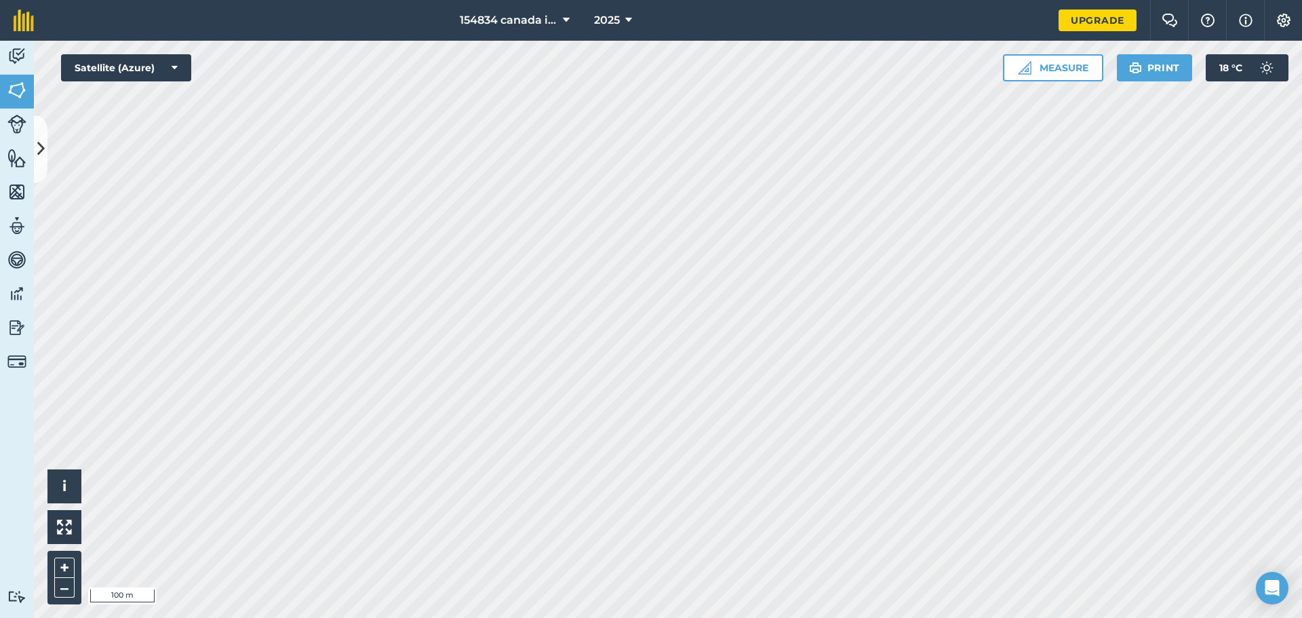
click at [38, 160] on icon at bounding box center [40, 149] width 7 height 24
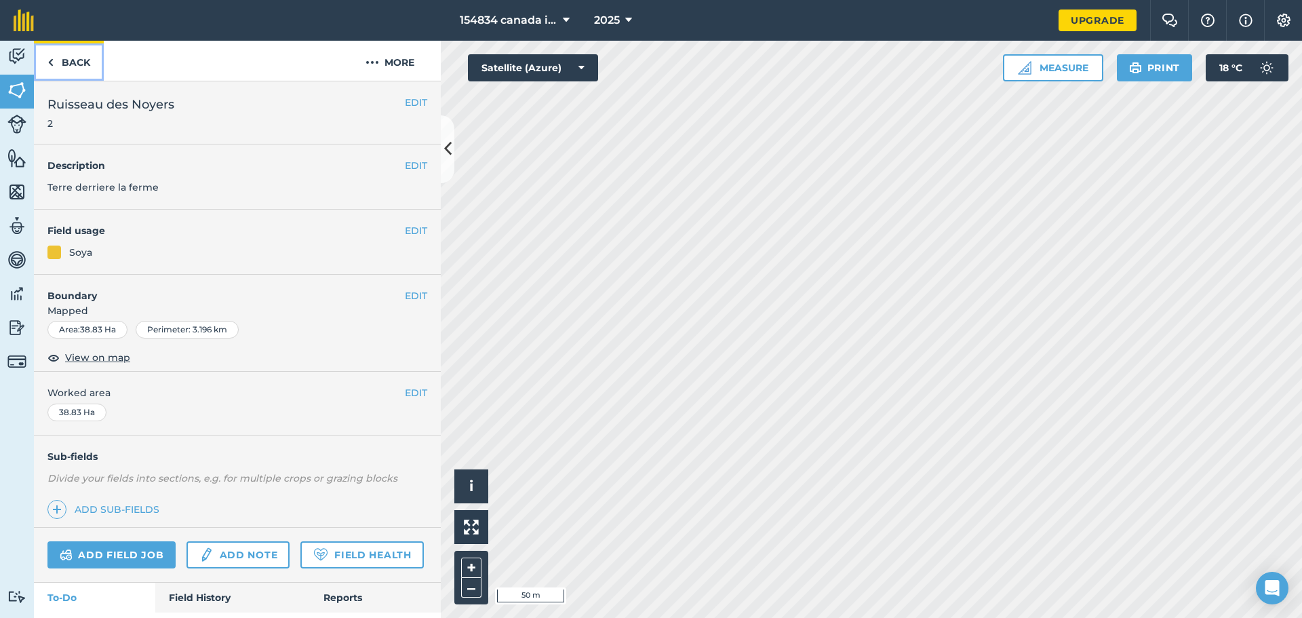
click at [56, 55] on link "Back" at bounding box center [69, 61] width 70 height 40
click at [68, 64] on link "Back" at bounding box center [69, 61] width 70 height 40
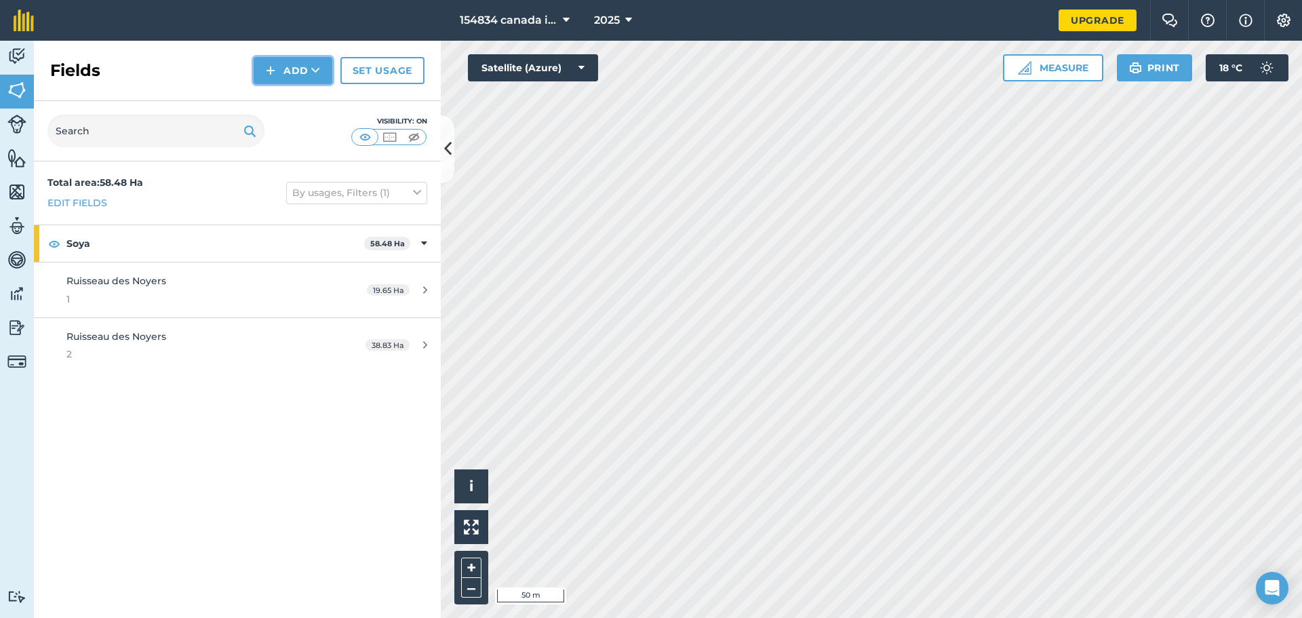
click at [283, 68] on button "Add" at bounding box center [293, 70] width 79 height 27
click at [290, 99] on link "Draw" at bounding box center [293, 101] width 75 height 30
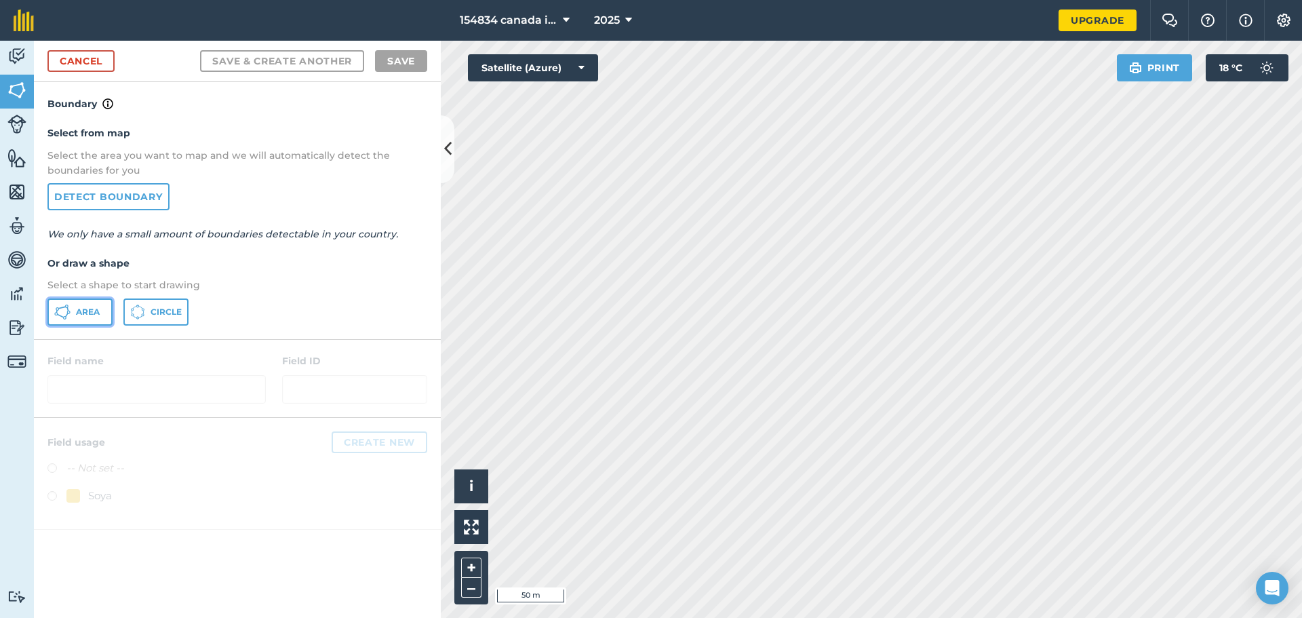
click at [84, 309] on span "Area" at bounding box center [88, 311] width 24 height 11
click at [90, 314] on span "Area" at bounding box center [88, 311] width 24 height 11
drag, startPoint x: 358, startPoint y: 316, endPoint x: 225, endPoint y: 256, distance: 145.7
type textarea "Select a shape to start drawing AREA CIRCLE"
click at [225, 256] on div "Select from map Select the area you want to map and we will automatically detec…" at bounding box center [237, 225] width 407 height 226
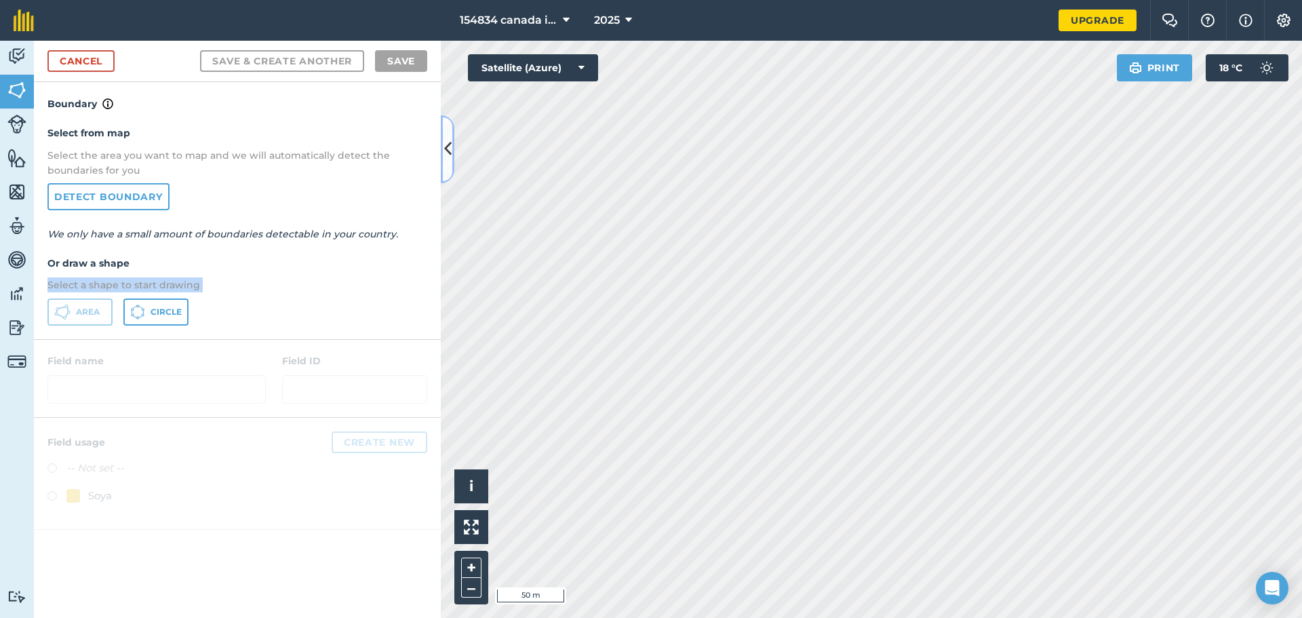
click at [443, 147] on button at bounding box center [448, 149] width 14 height 68
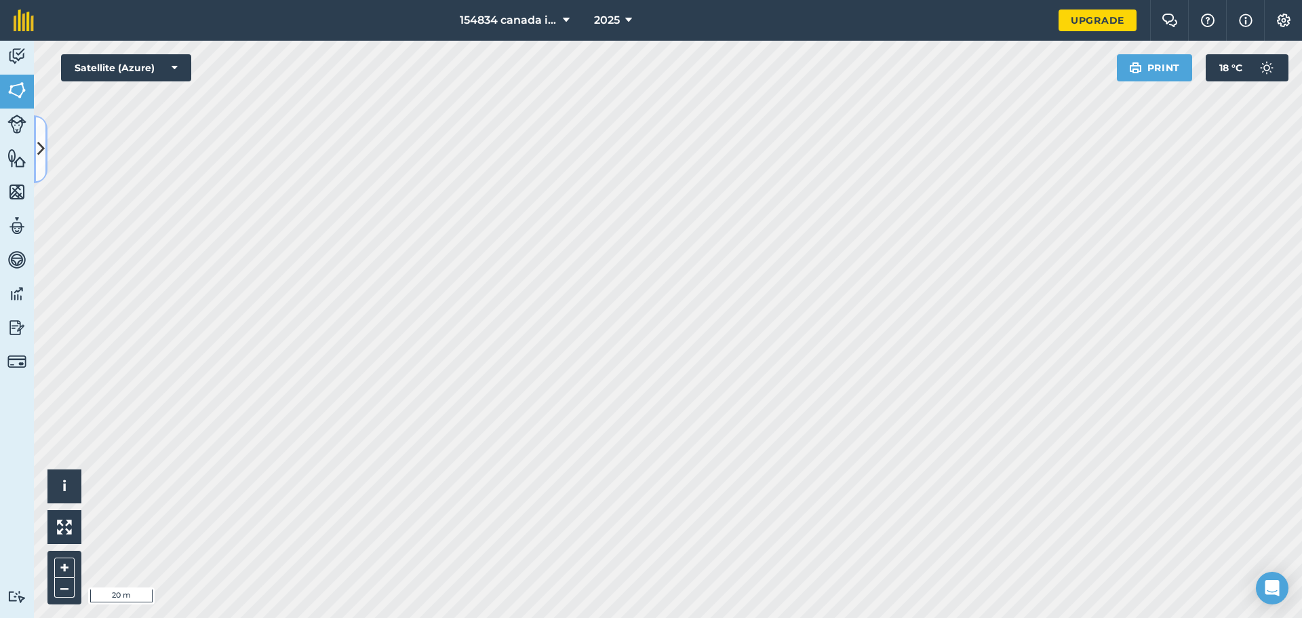
click at [34, 160] on button at bounding box center [41, 149] width 14 height 68
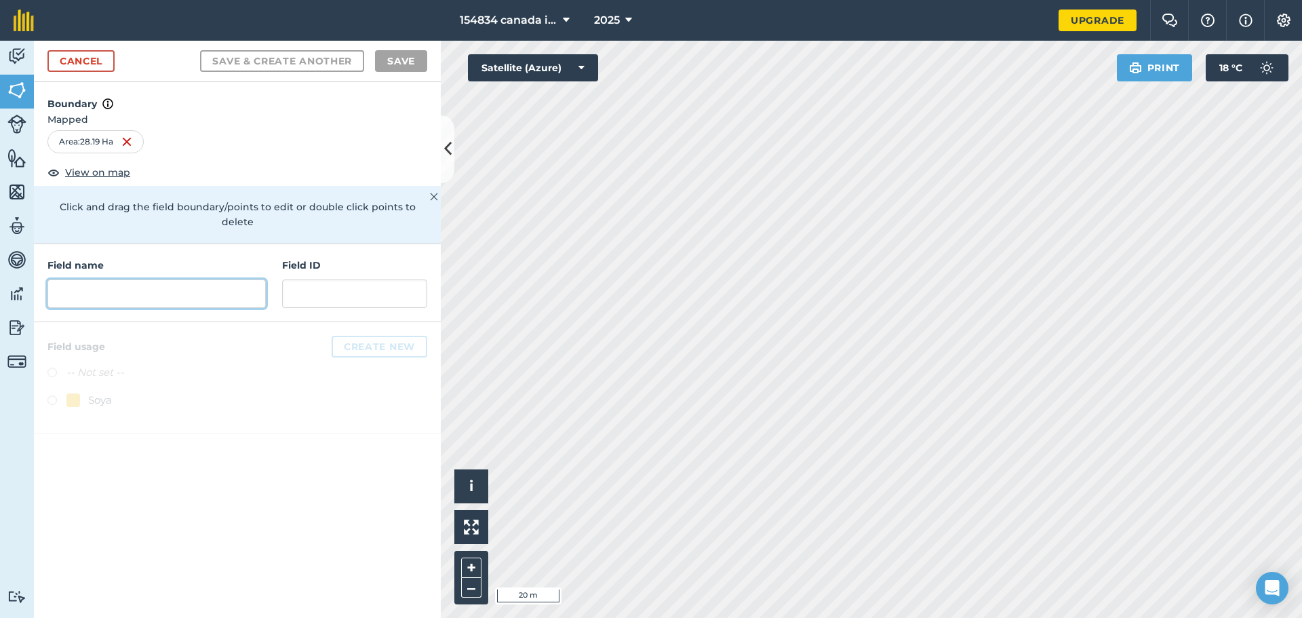
click at [148, 285] on input "text" at bounding box center [156, 293] width 218 height 28
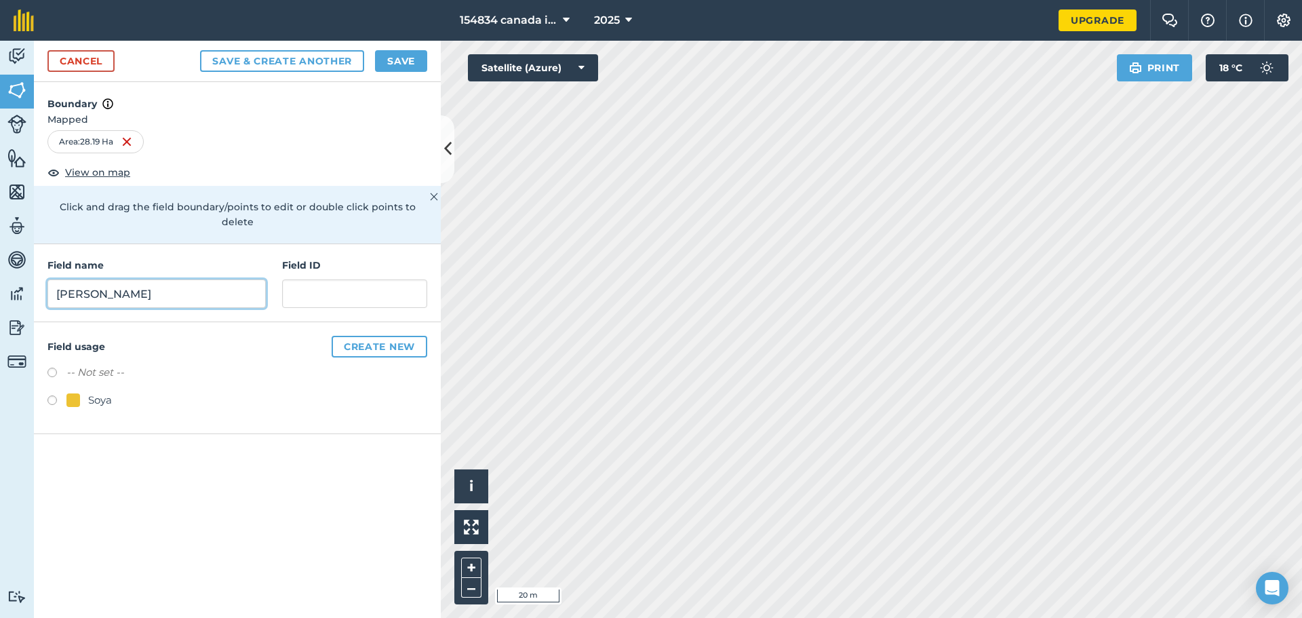
type input "Wilfrid"
click at [314, 279] on input "text" at bounding box center [354, 293] width 145 height 28
type input "3"
click at [391, 336] on button "Create new" at bounding box center [380, 347] width 96 height 22
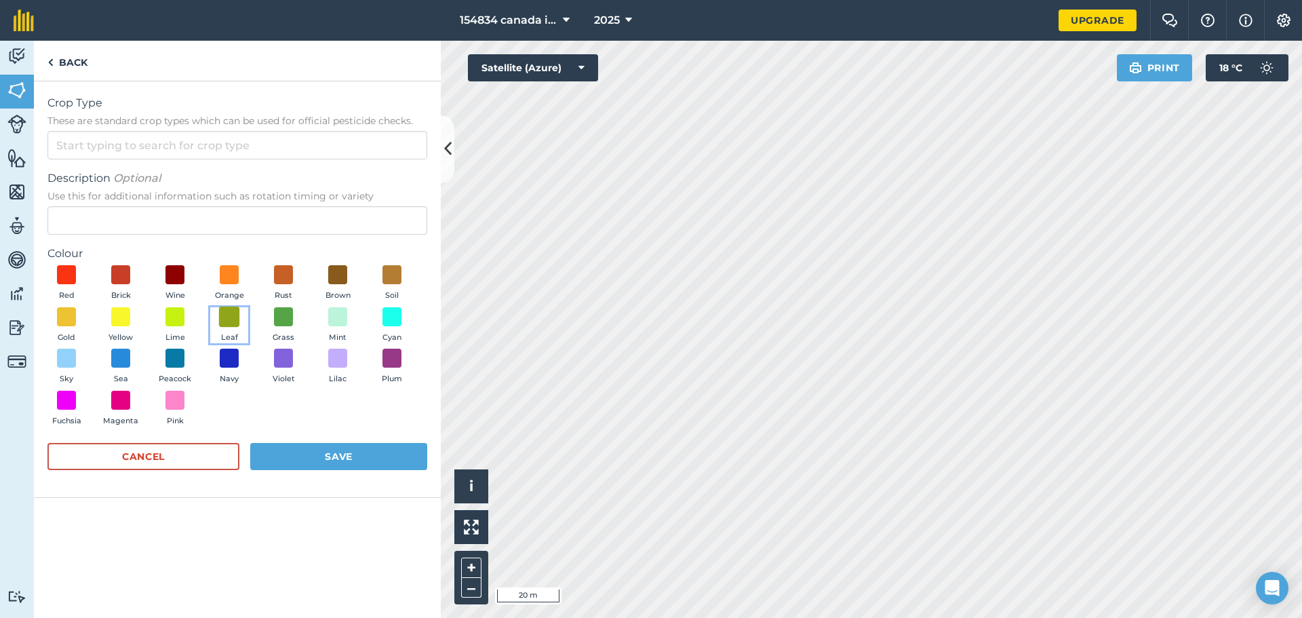
click at [222, 321] on span at bounding box center [229, 316] width 21 height 21
click at [98, 146] on input "Crop Type These are standard crop types which can be used for official pesticid…" at bounding box center [237, 145] width 380 height 28
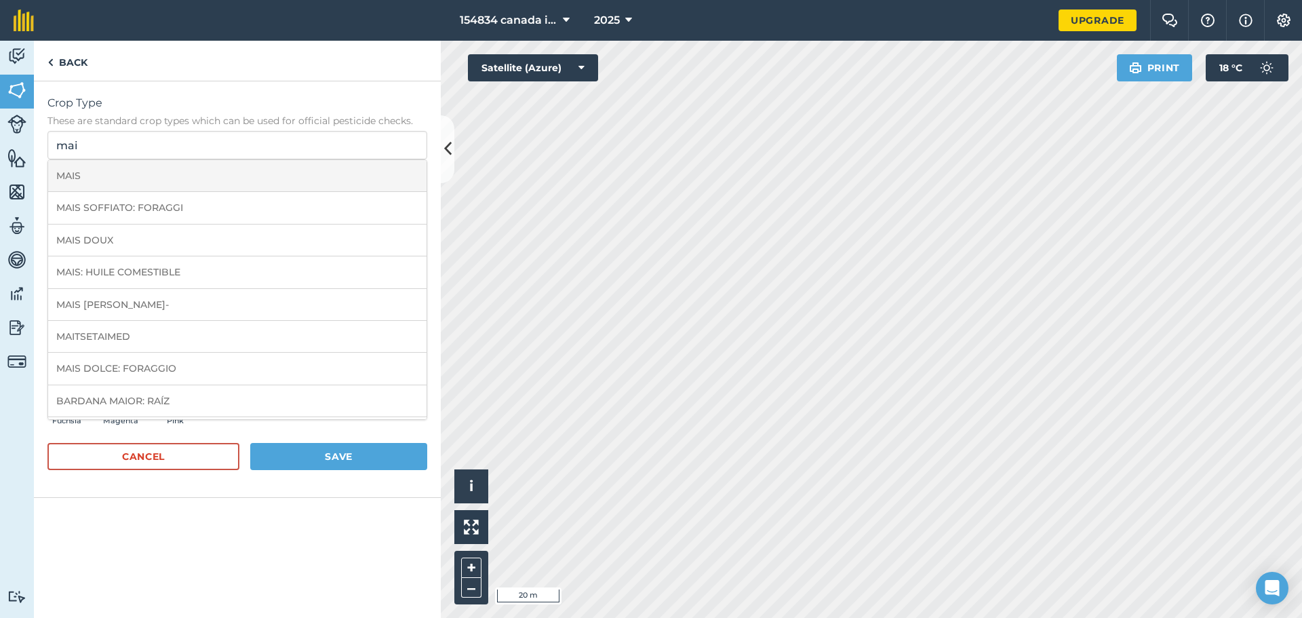
click at [88, 175] on li "MAIS" at bounding box center [237, 176] width 378 height 32
type input "MAIS"
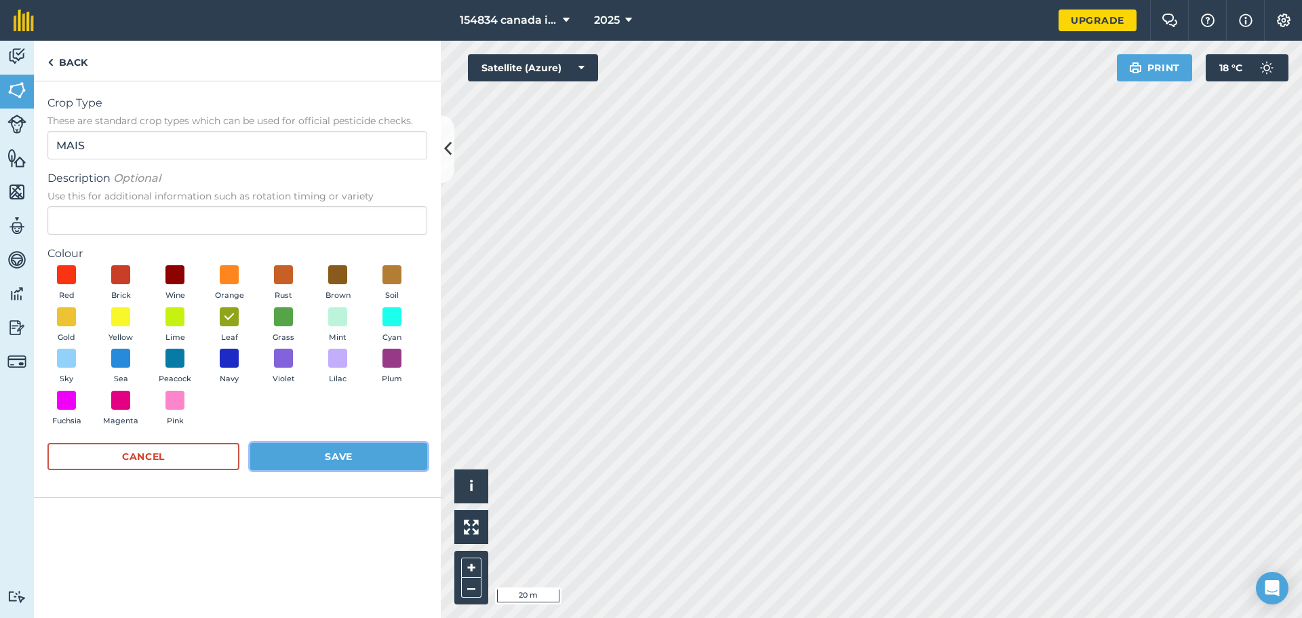
click at [378, 486] on div "Crop Type These are standard crop types which can be used for official pesticid…" at bounding box center [237, 289] width 407 height 416
click at [391, 469] on button "Save" at bounding box center [338, 456] width 177 height 27
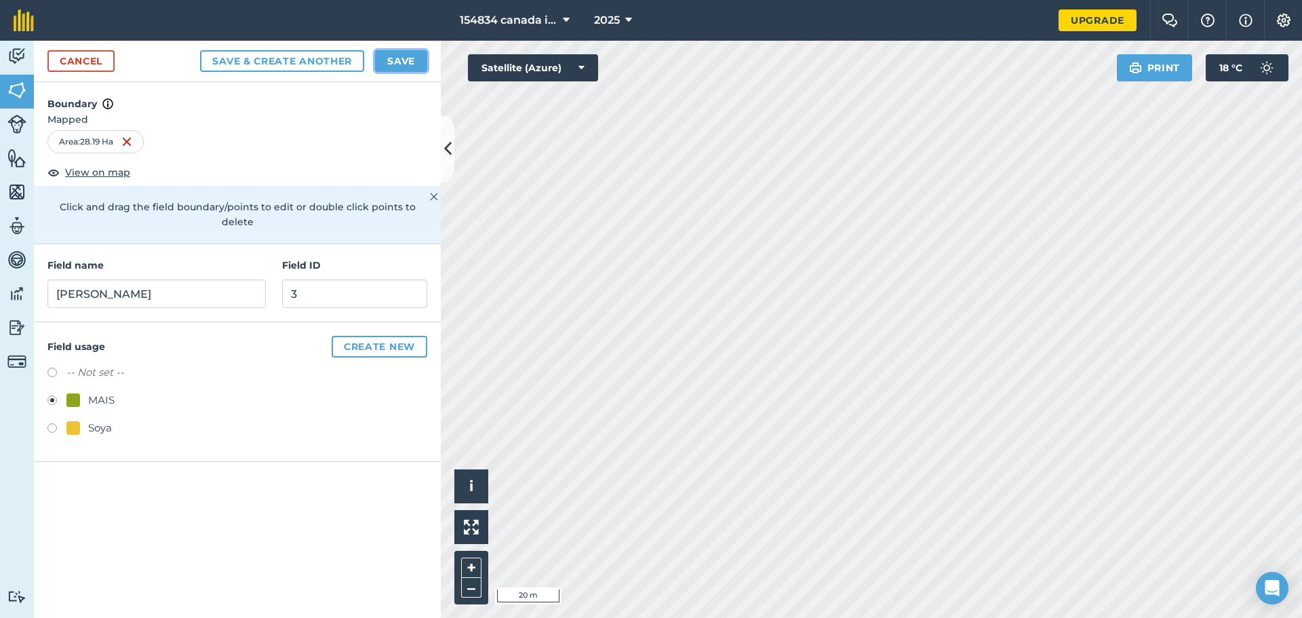
click at [420, 66] on button "Save" at bounding box center [401, 61] width 52 height 22
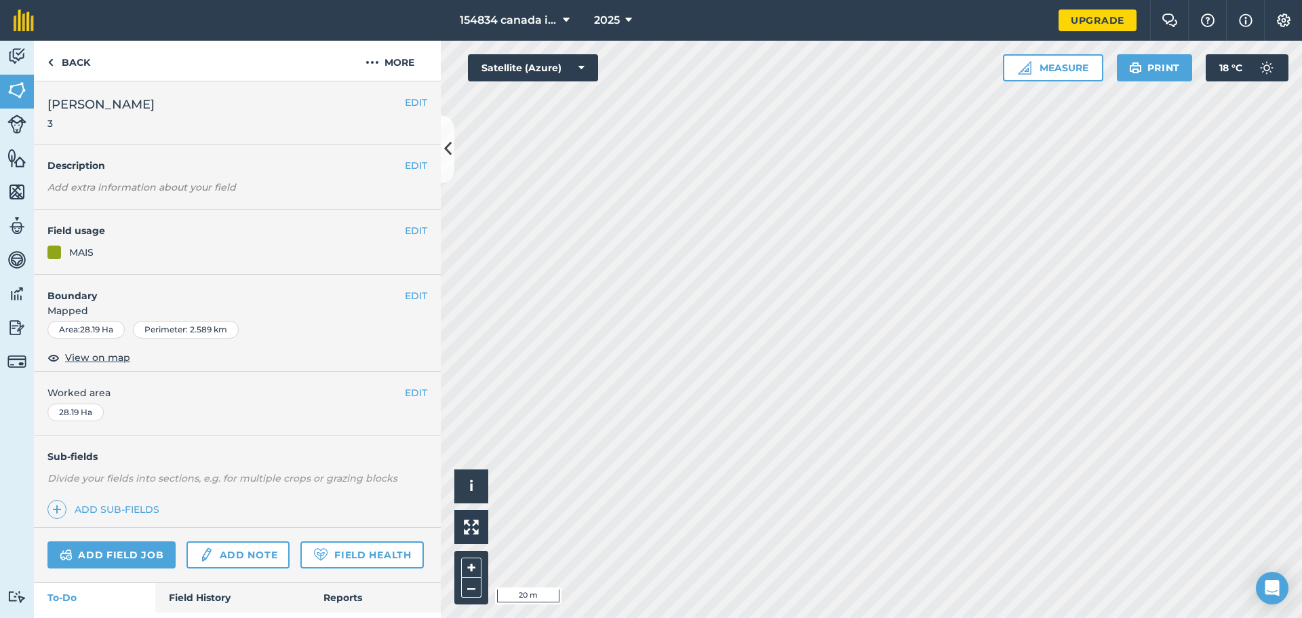
click at [108, 191] on em "Add extra information about your field" at bounding box center [141, 187] width 188 height 12
click at [405, 163] on button "EDIT" at bounding box center [416, 165] width 22 height 15
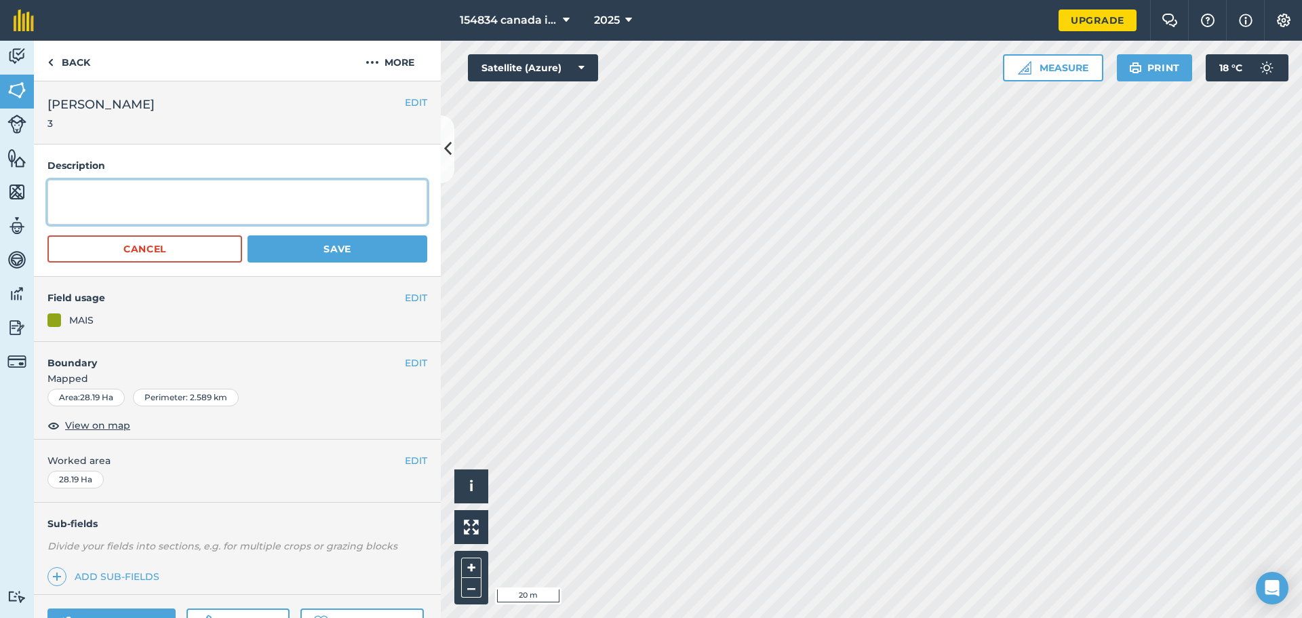
click at [123, 216] on textarea at bounding box center [237, 202] width 380 height 45
type textarea "Terre derriere chez Wilfrid"
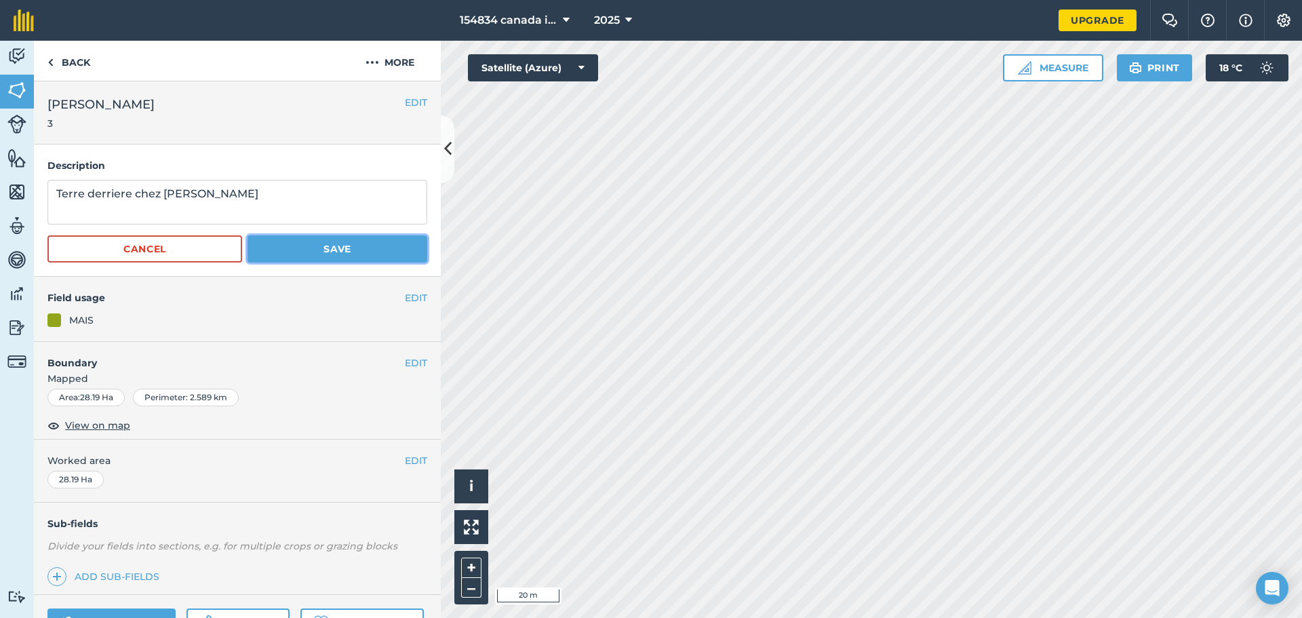
click at [316, 247] on button "Save" at bounding box center [337, 248] width 180 height 27
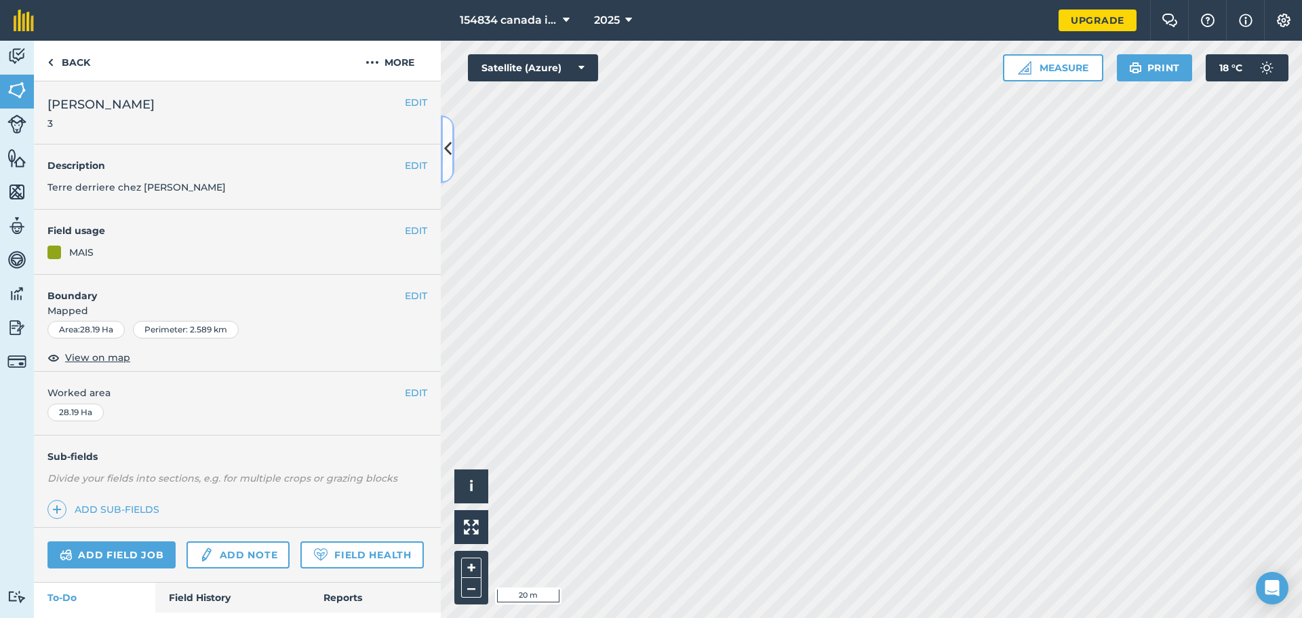
click at [447, 163] on button at bounding box center [448, 149] width 14 height 68
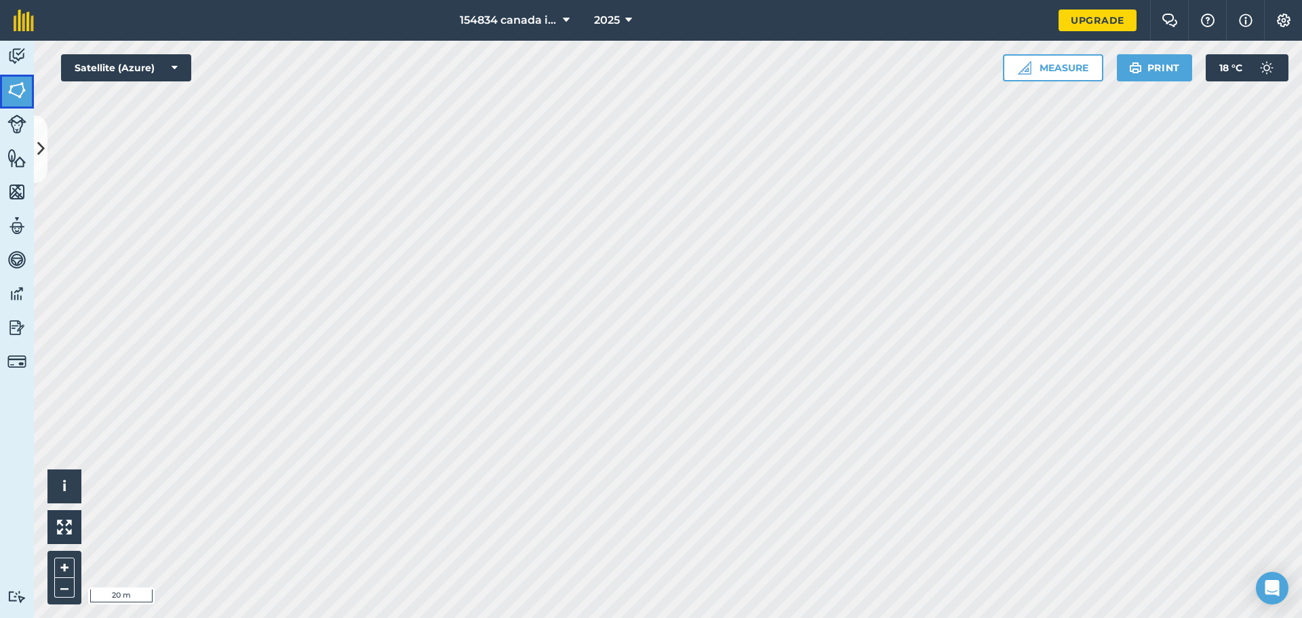
click at [20, 96] on img at bounding box center [16, 90] width 19 height 20
click at [45, 141] on button at bounding box center [41, 149] width 14 height 68
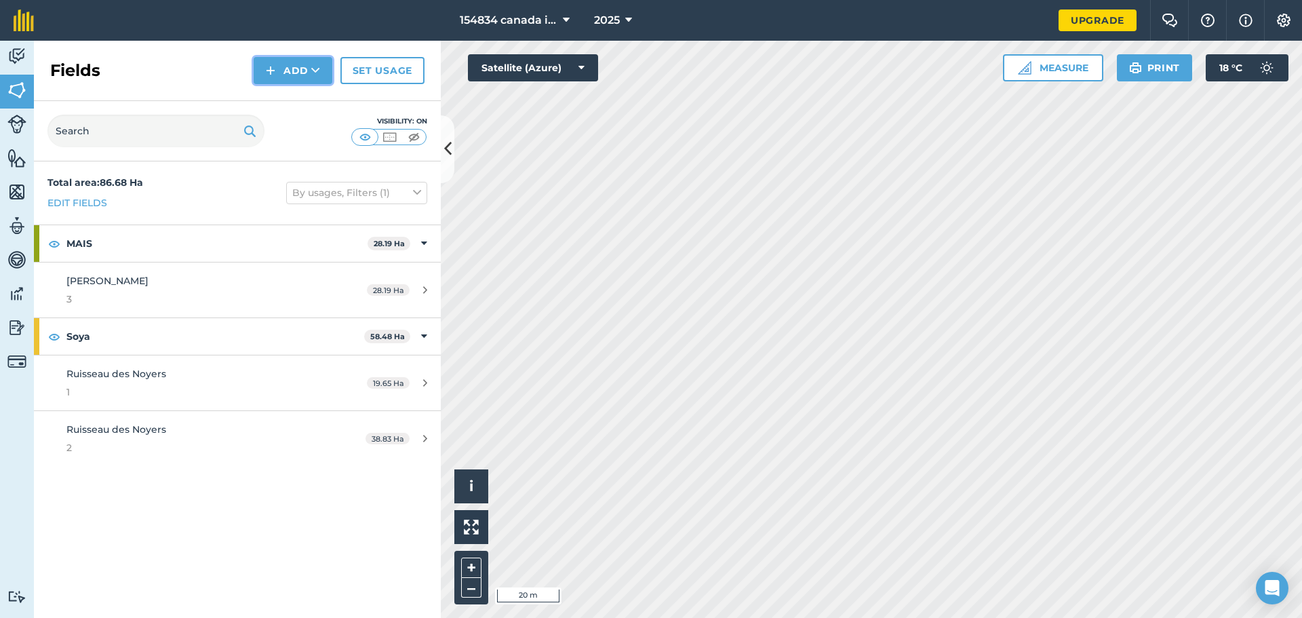
click at [306, 73] on button "Add" at bounding box center [293, 70] width 79 height 27
click at [296, 104] on link "Draw" at bounding box center [293, 101] width 75 height 30
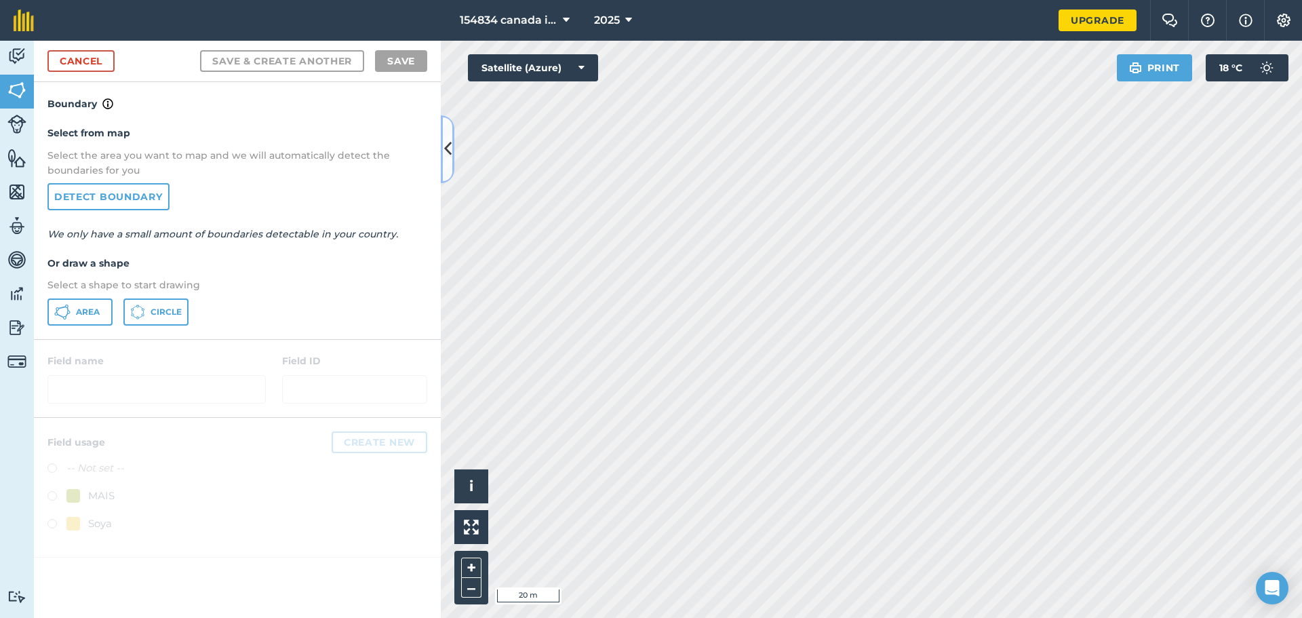
click at [454, 151] on button at bounding box center [448, 149] width 14 height 68
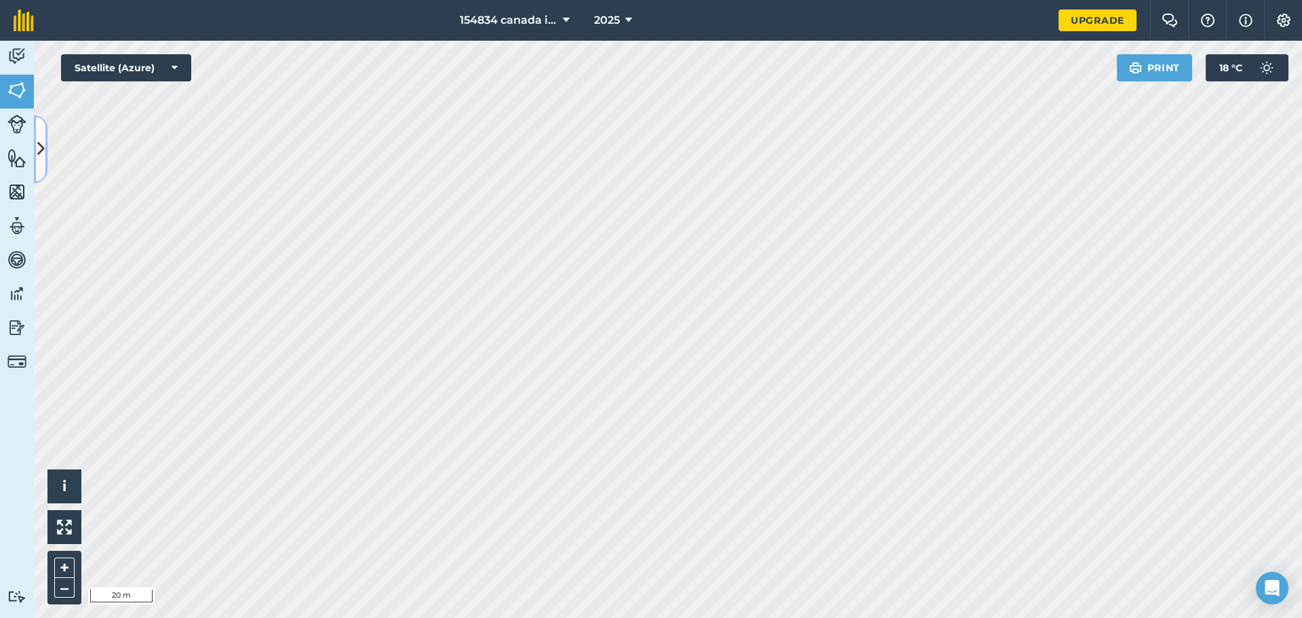
click at [45, 152] on button at bounding box center [41, 149] width 14 height 68
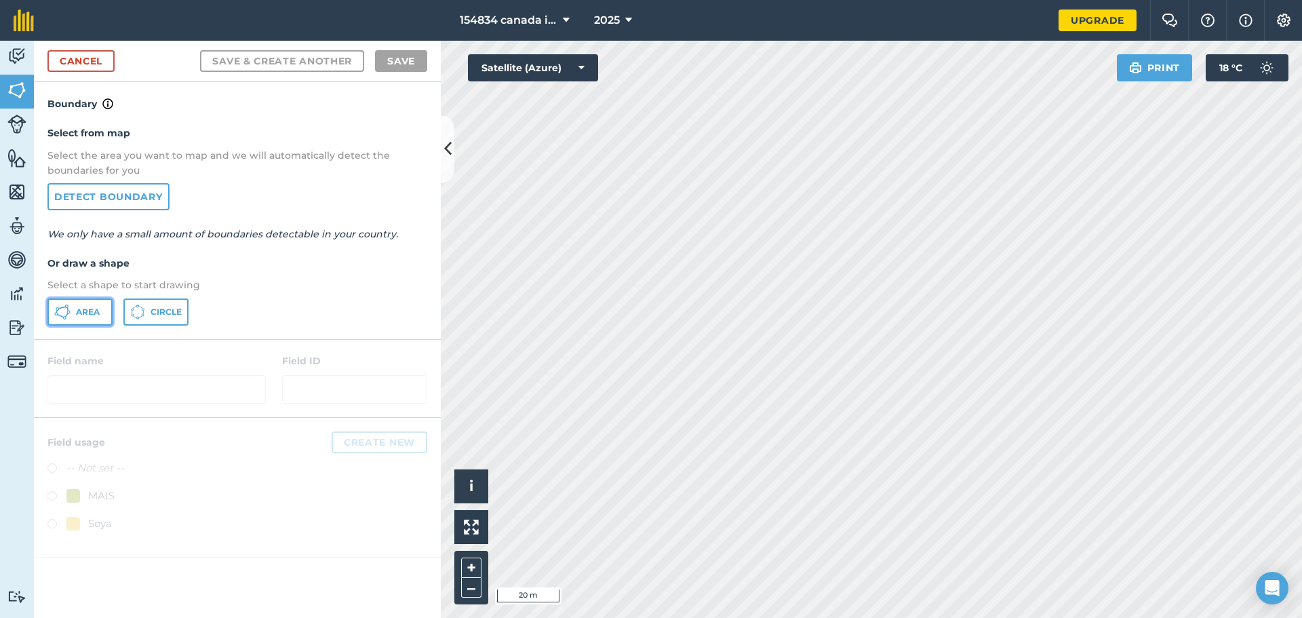
click at [93, 317] on button "Area" at bounding box center [79, 311] width 65 height 27
click at [450, 157] on icon at bounding box center [447, 149] width 7 height 24
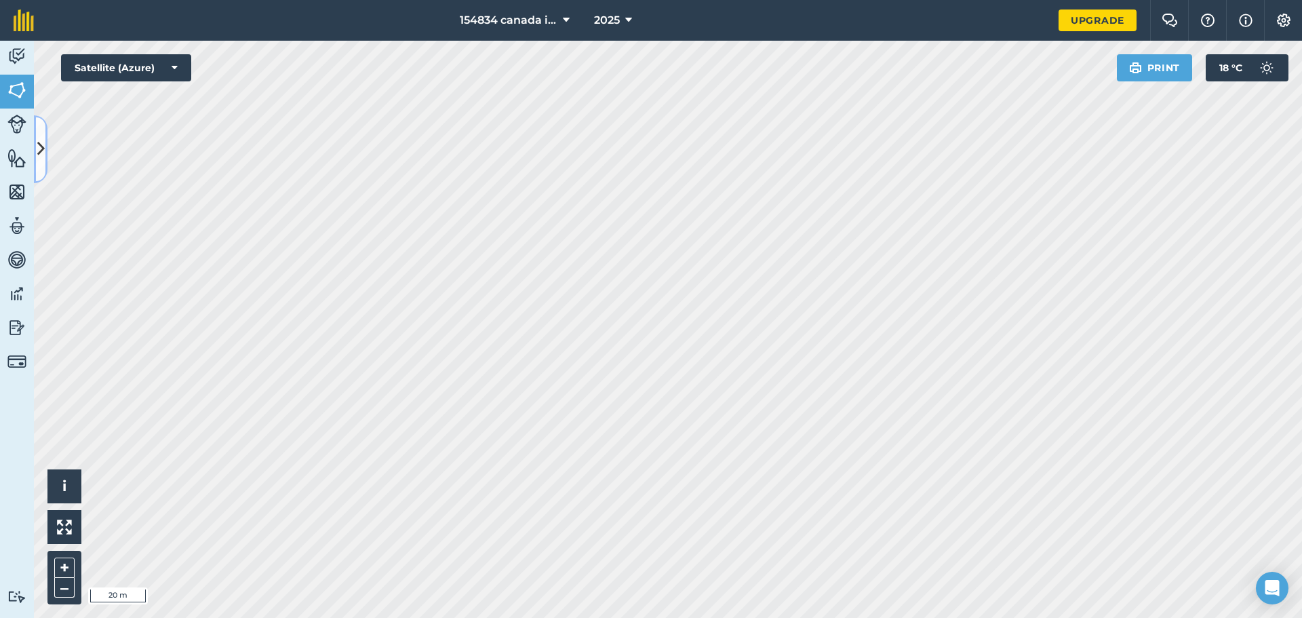
click at [37, 144] on icon at bounding box center [40, 149] width 7 height 24
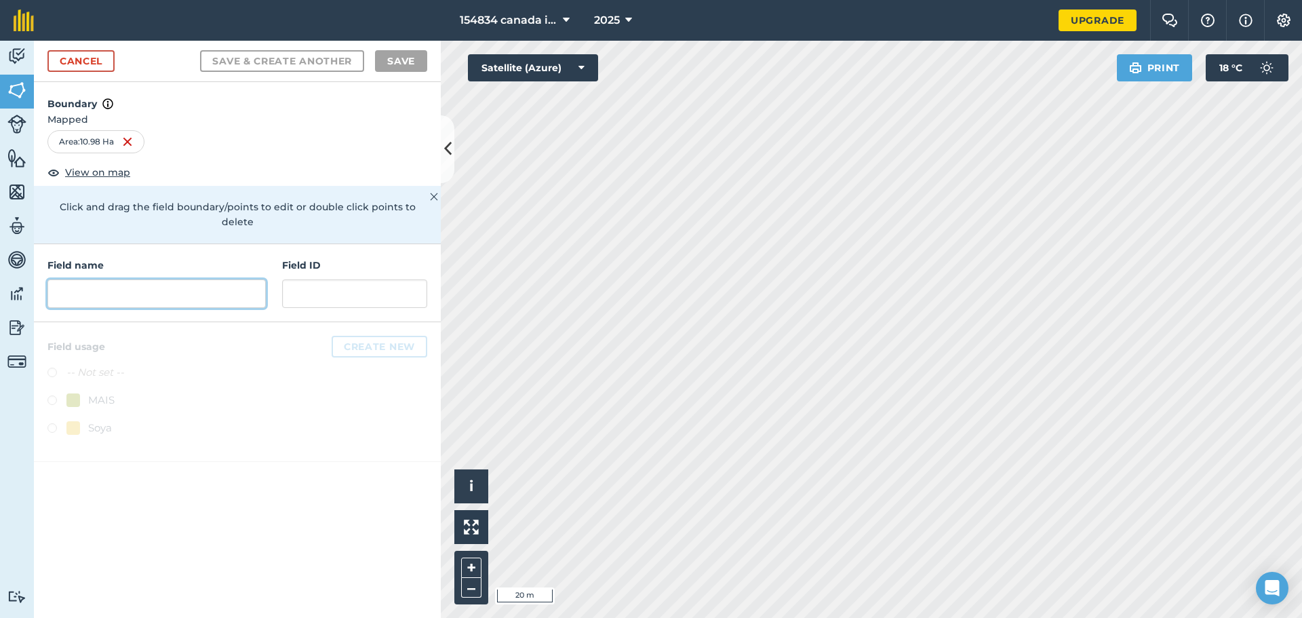
click at [122, 279] on input "text" at bounding box center [156, 293] width 218 height 28
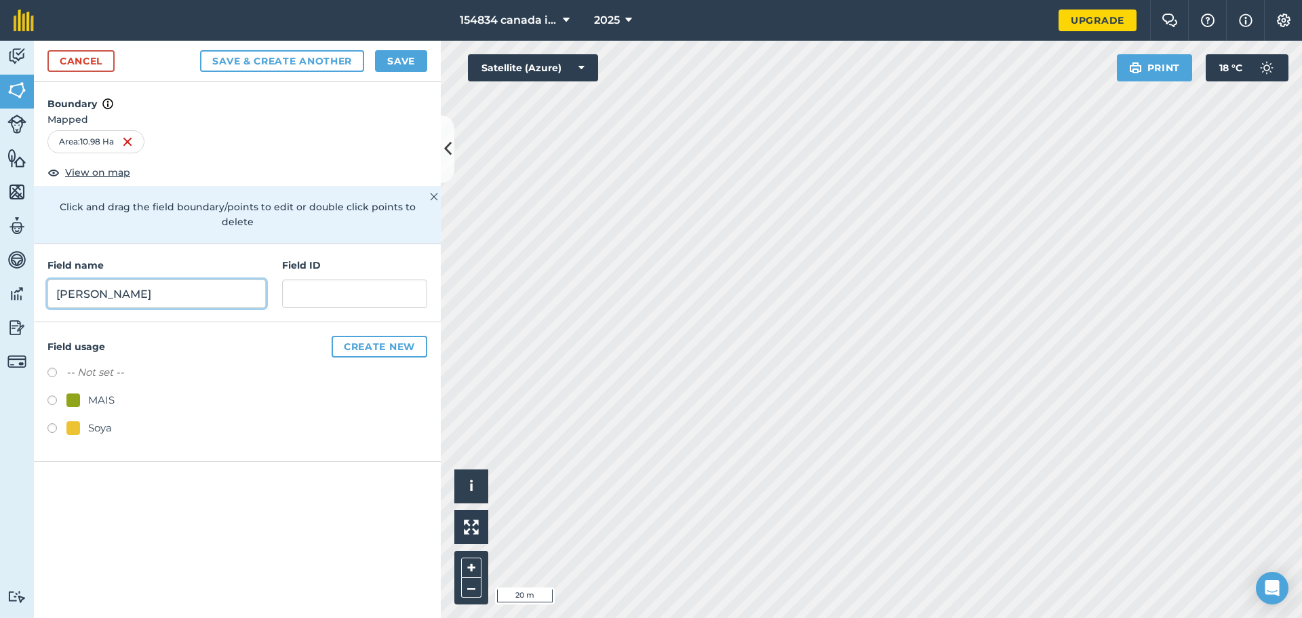
type input "Wilfrid"
click at [346, 289] on input "text" at bounding box center [354, 293] width 145 height 28
type input "4"
click at [54, 395] on label at bounding box center [56, 402] width 19 height 14
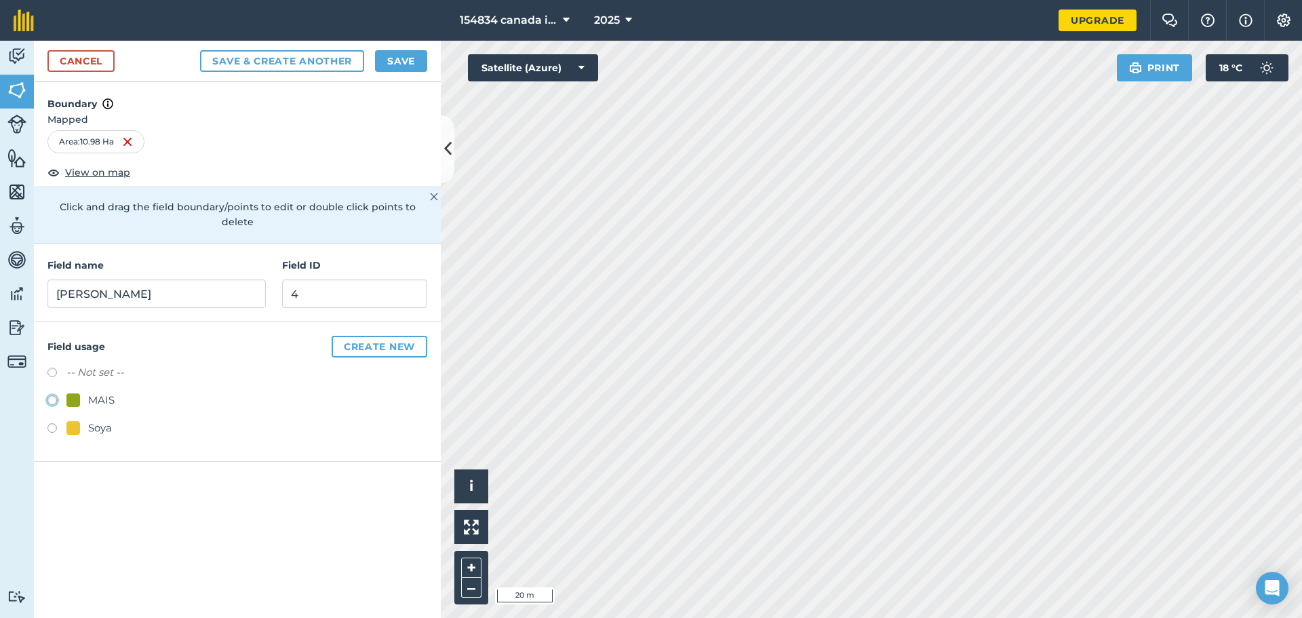
radio input "true"
click at [389, 336] on button "Create new" at bounding box center [380, 347] width 96 height 22
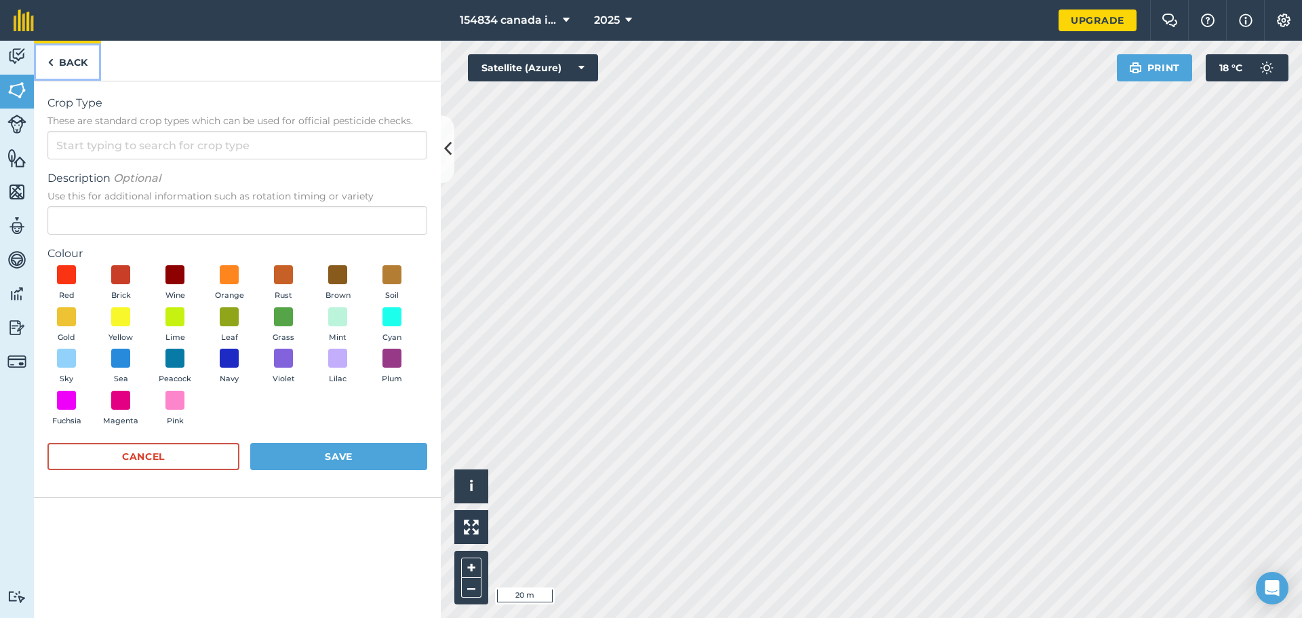
click at [51, 60] on img at bounding box center [50, 62] width 6 height 16
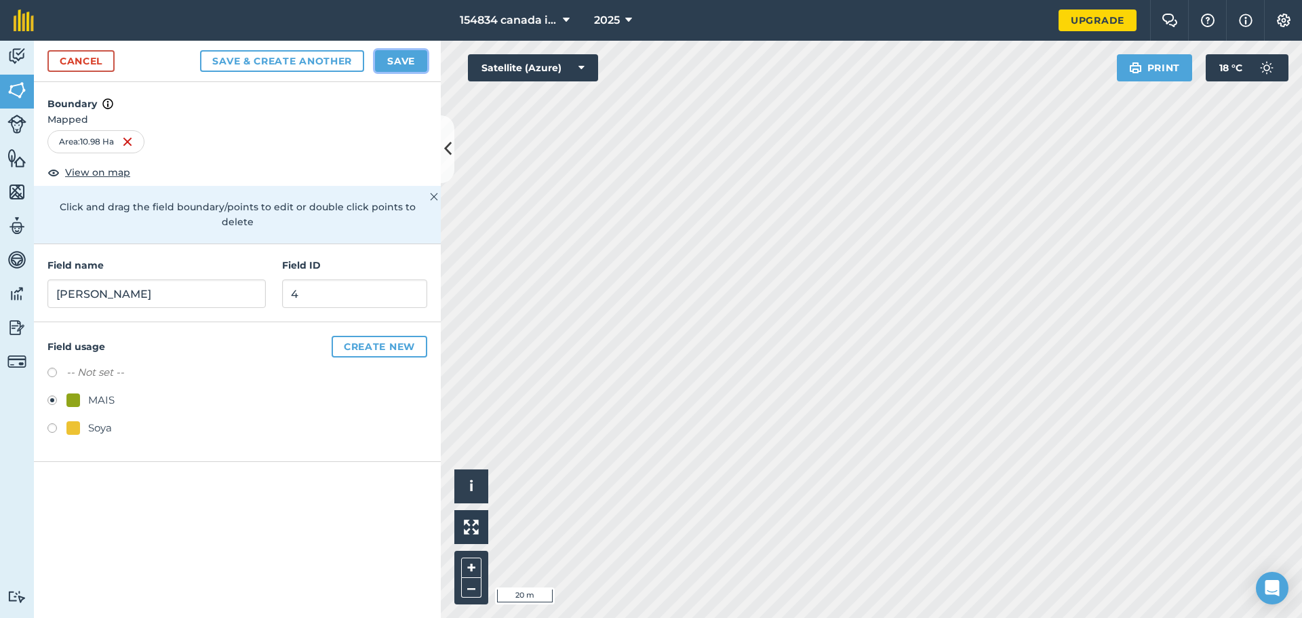
click at [397, 58] on button "Save" at bounding box center [401, 61] width 52 height 22
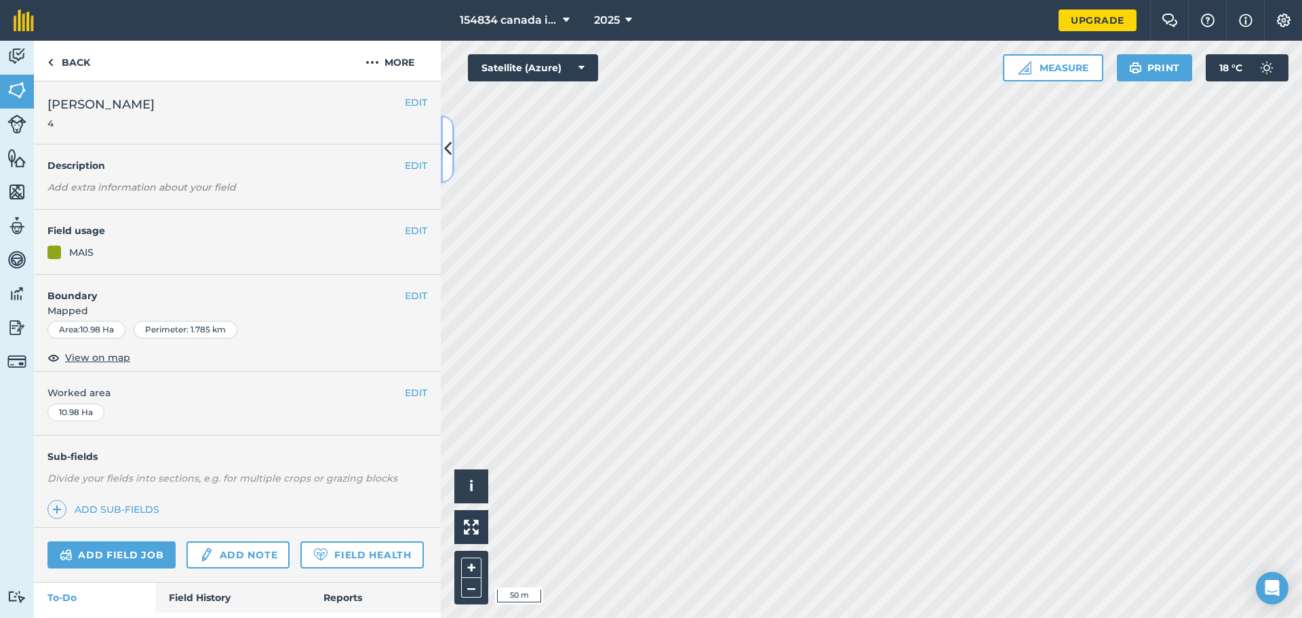
click at [448, 156] on icon at bounding box center [447, 149] width 7 height 24
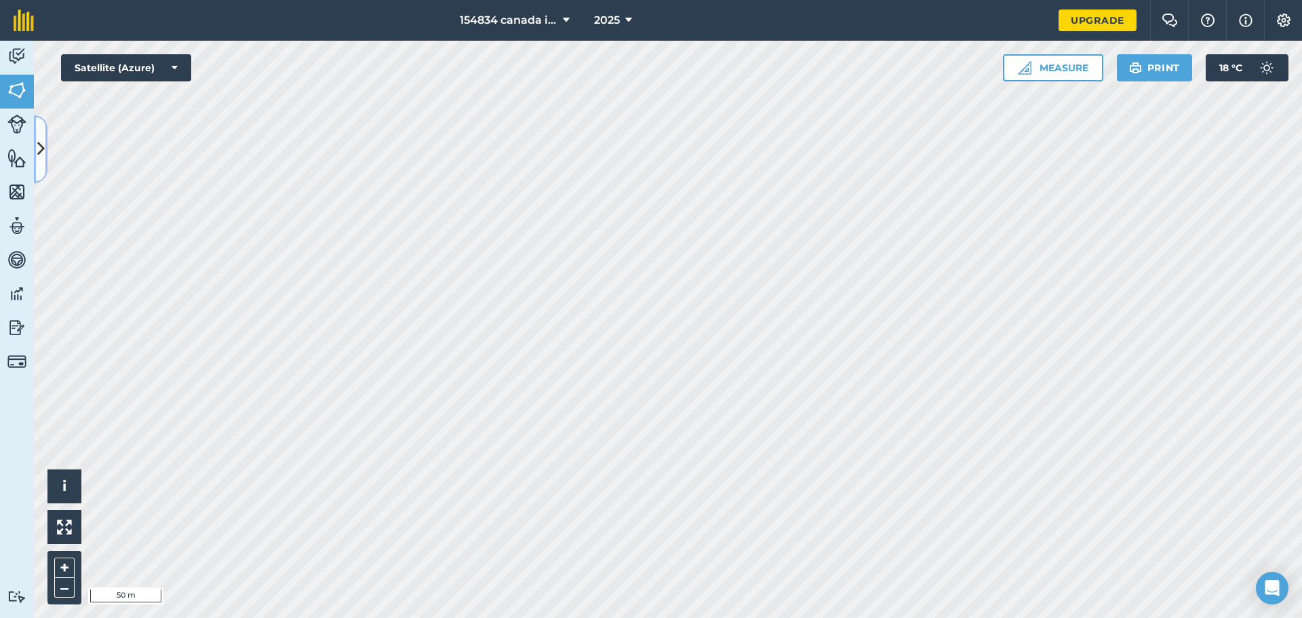
click at [40, 143] on icon at bounding box center [40, 149] width 7 height 24
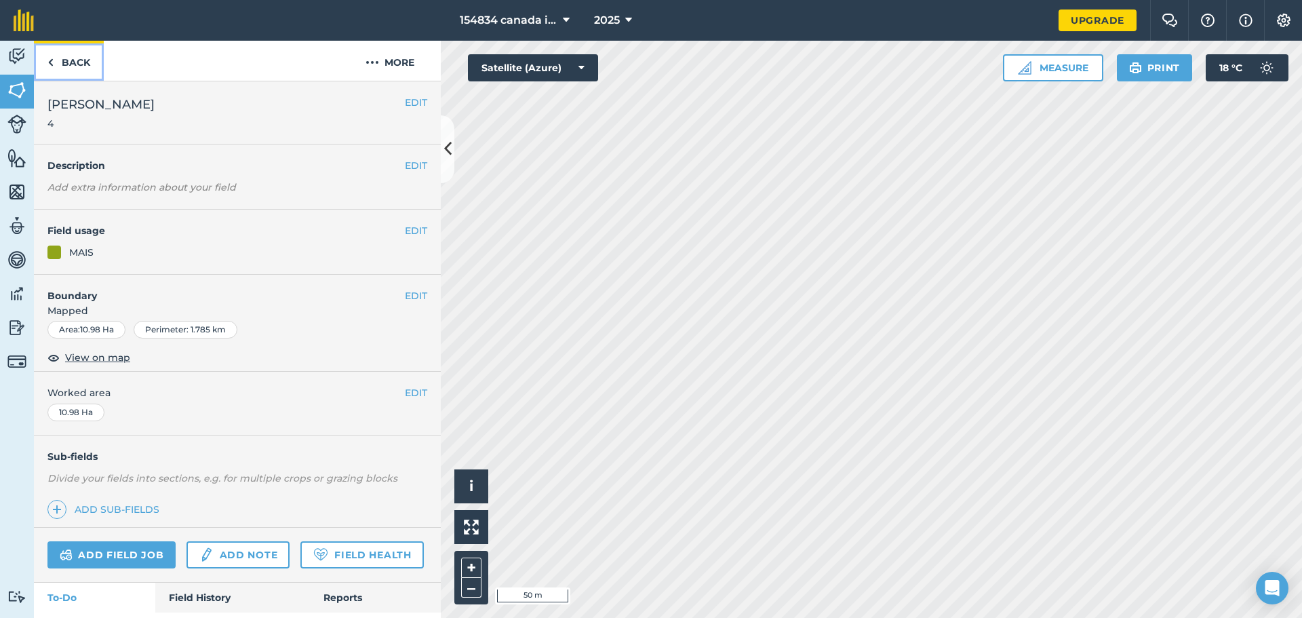
click at [56, 60] on link "Back" at bounding box center [69, 61] width 70 height 40
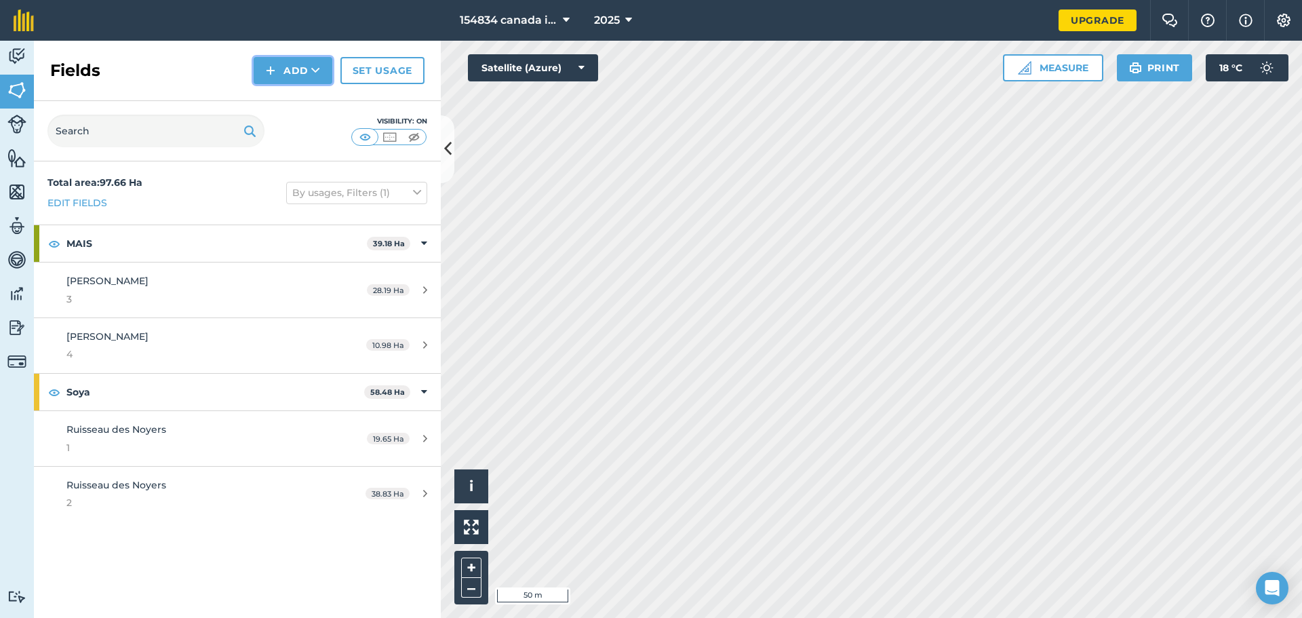
click at [309, 71] on button "Add" at bounding box center [293, 70] width 79 height 27
click at [304, 102] on link "Draw" at bounding box center [293, 101] width 75 height 30
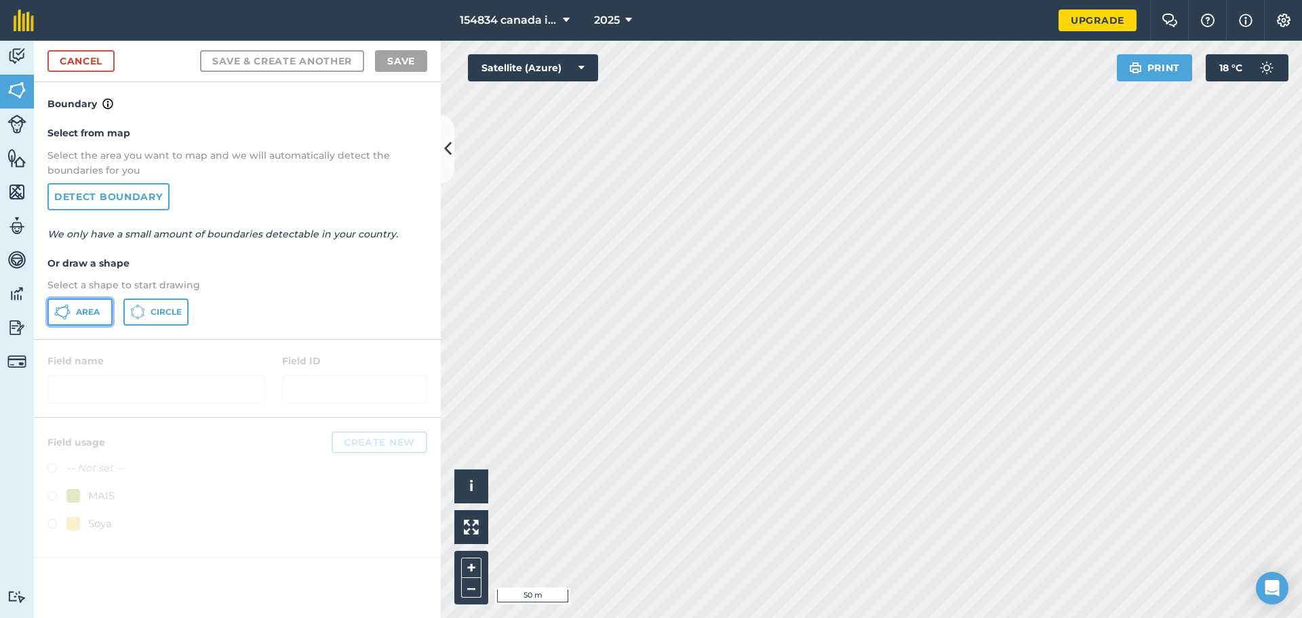
click at [85, 317] on span "Area" at bounding box center [88, 311] width 24 height 11
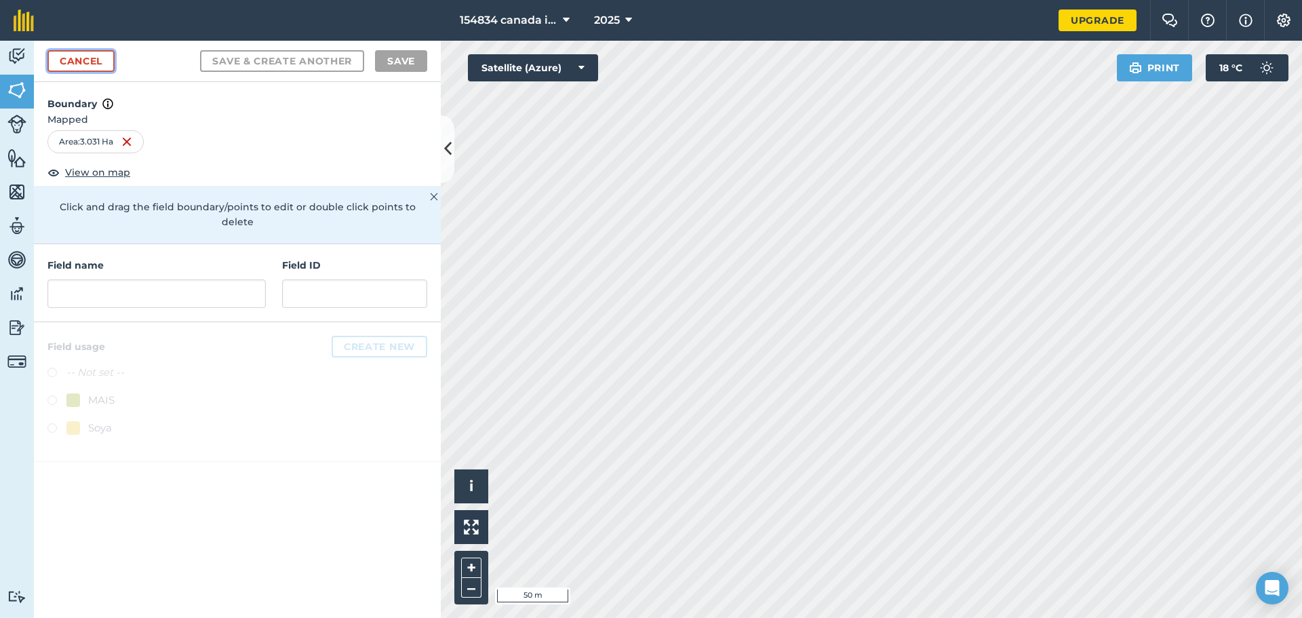
click at [85, 66] on link "Cancel" at bounding box center [80, 61] width 67 height 22
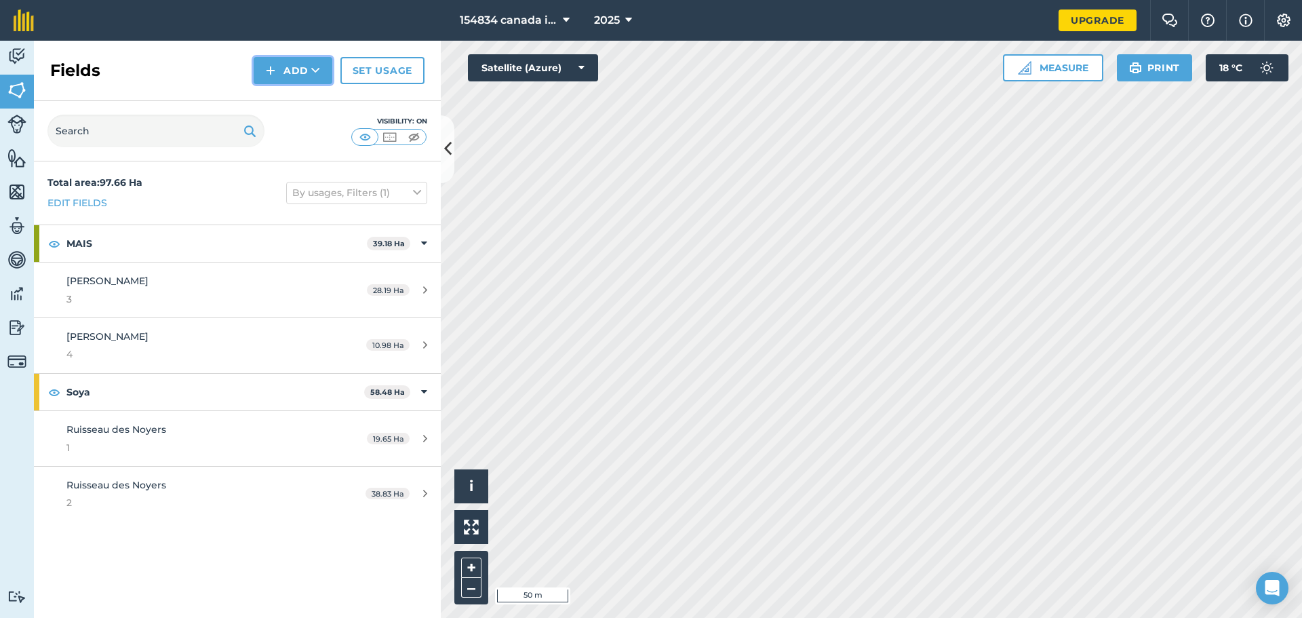
click at [317, 71] on icon at bounding box center [315, 71] width 9 height 14
click at [294, 103] on link "Draw" at bounding box center [293, 101] width 75 height 30
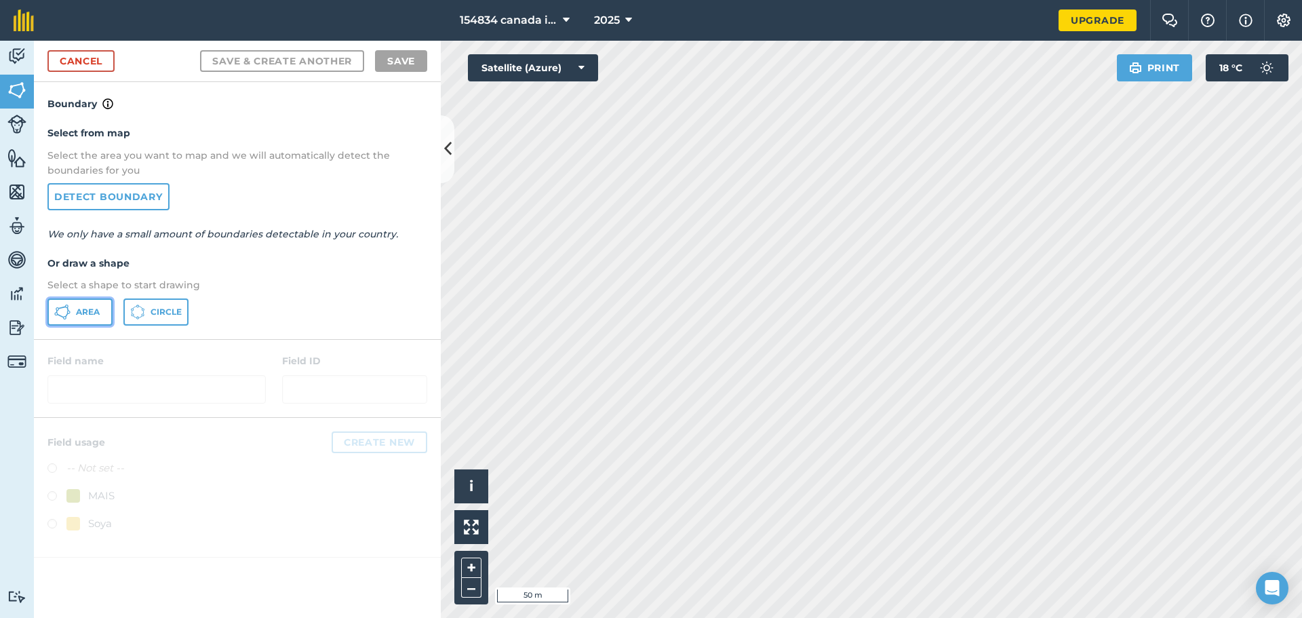
click at [98, 309] on span "Area" at bounding box center [88, 311] width 24 height 11
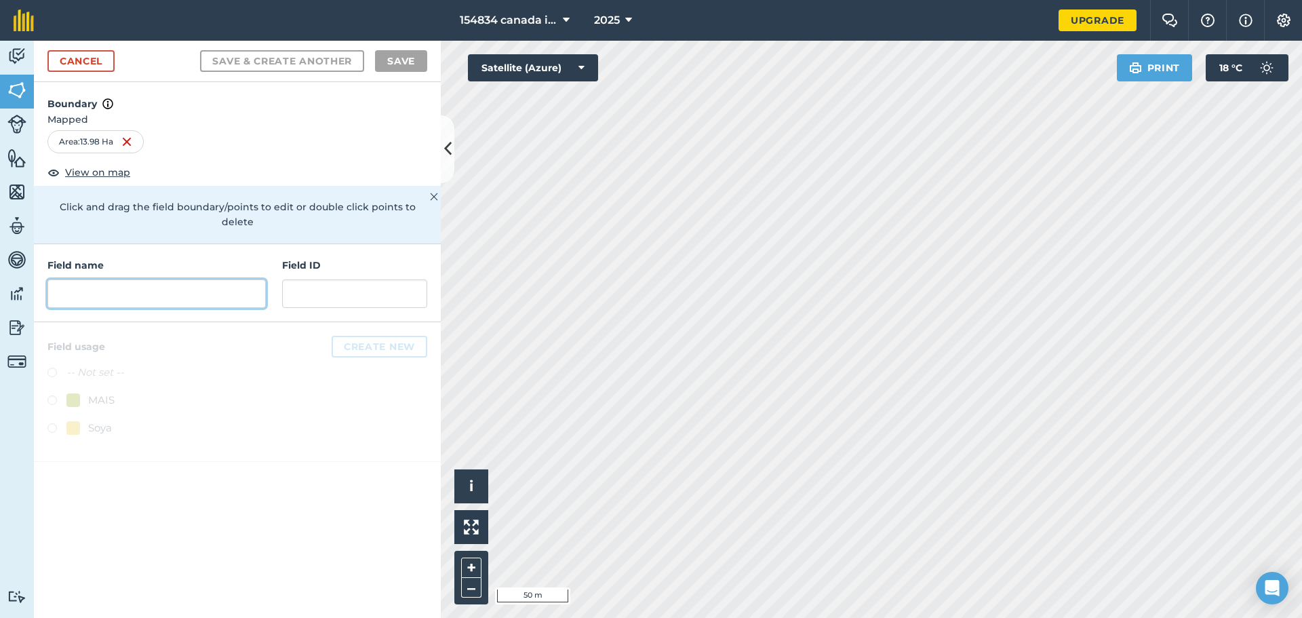
click at [166, 283] on input "text" at bounding box center [156, 293] width 218 height 28
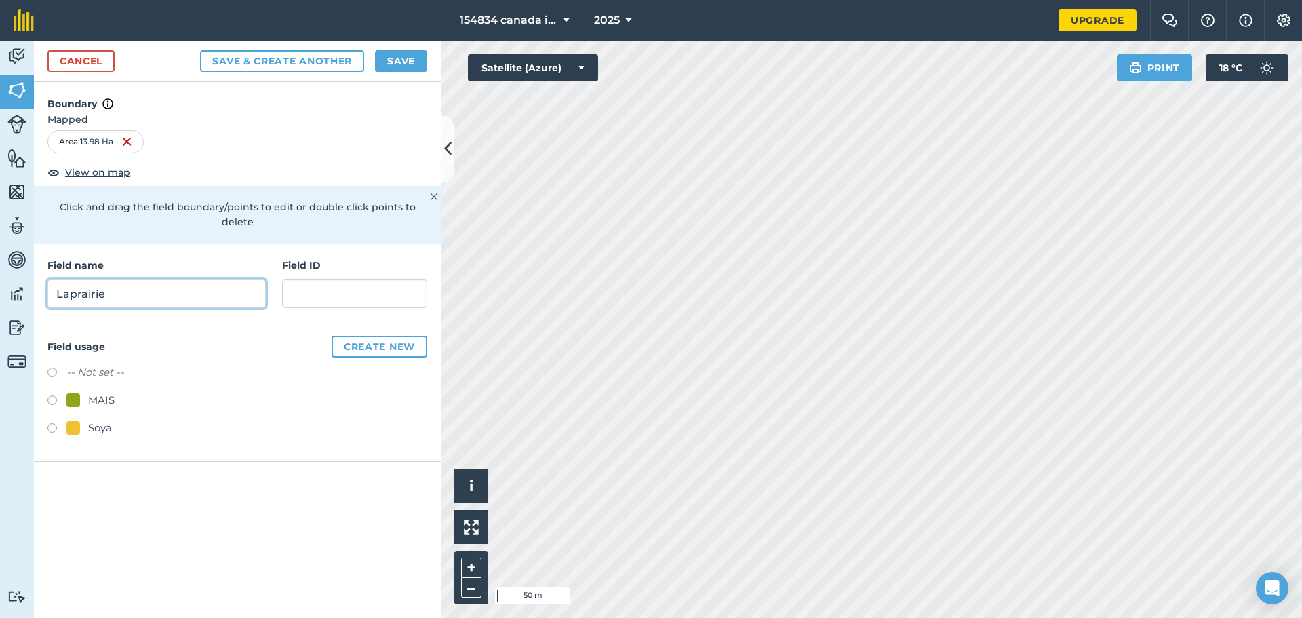
type input "Laprairie"
click at [323, 280] on input "text" at bounding box center [354, 293] width 145 height 28
type input "5"
click at [447, 140] on icon at bounding box center [447, 149] width 7 height 24
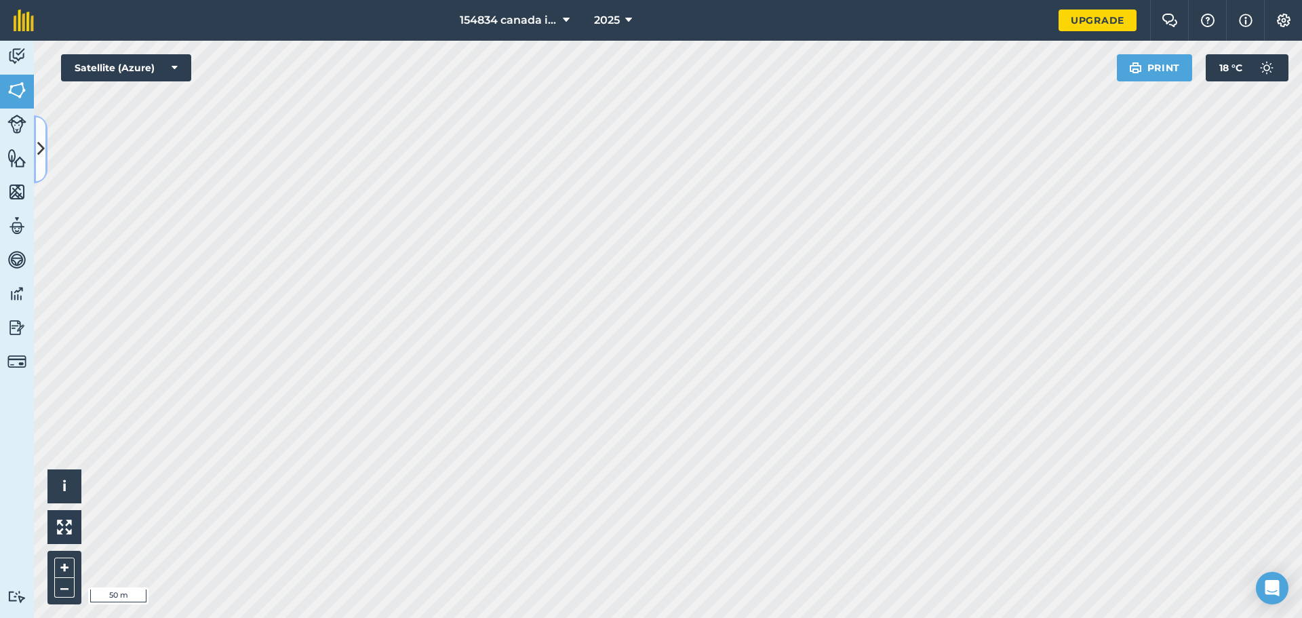
click at [46, 155] on button at bounding box center [41, 149] width 14 height 68
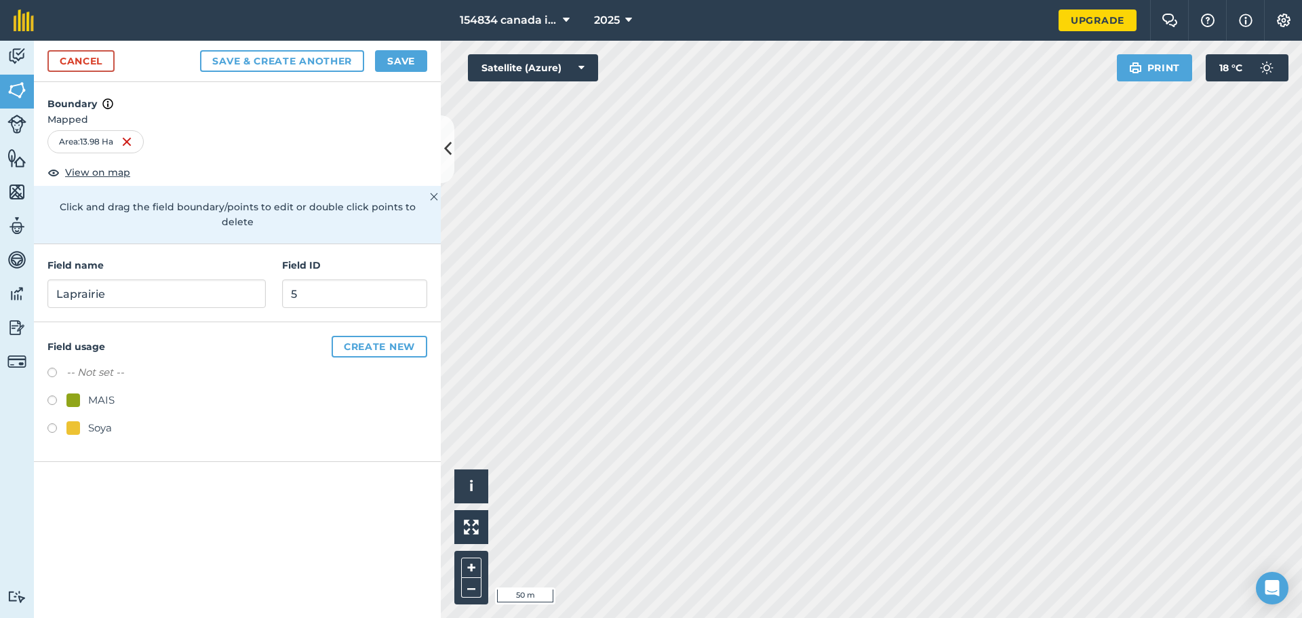
click at [54, 423] on label at bounding box center [56, 430] width 19 height 14
radio input "true"
click at [407, 62] on button "Save" at bounding box center [401, 61] width 52 height 22
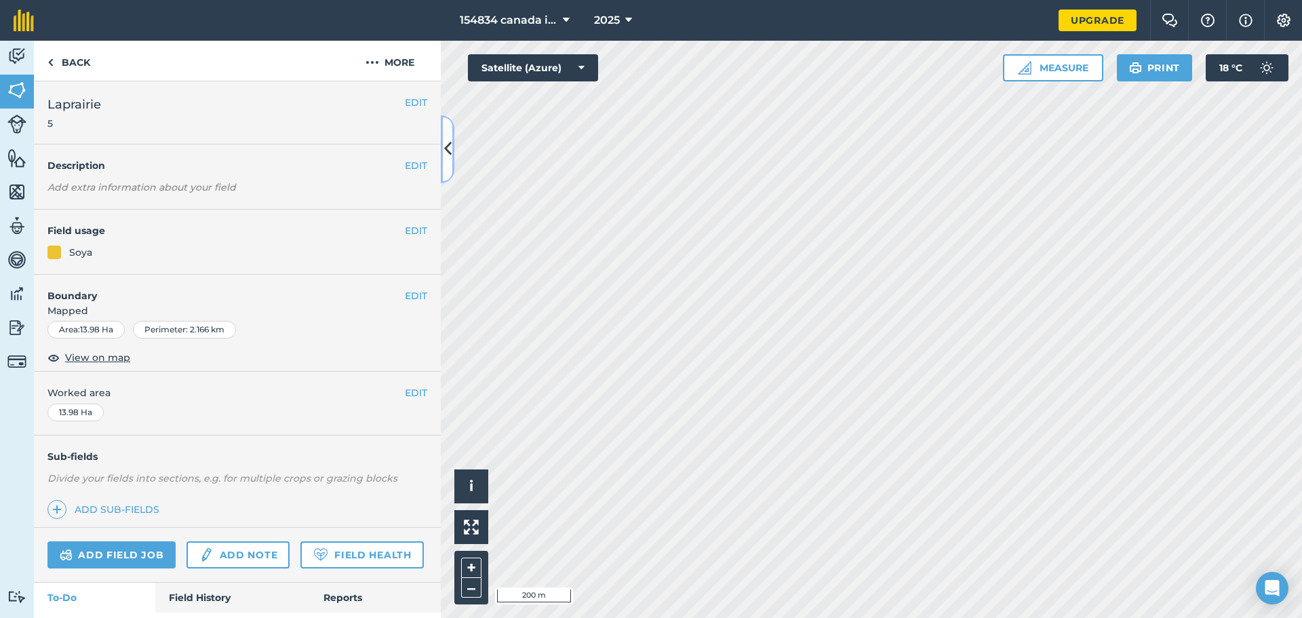
click at [454, 155] on button at bounding box center [448, 149] width 14 height 68
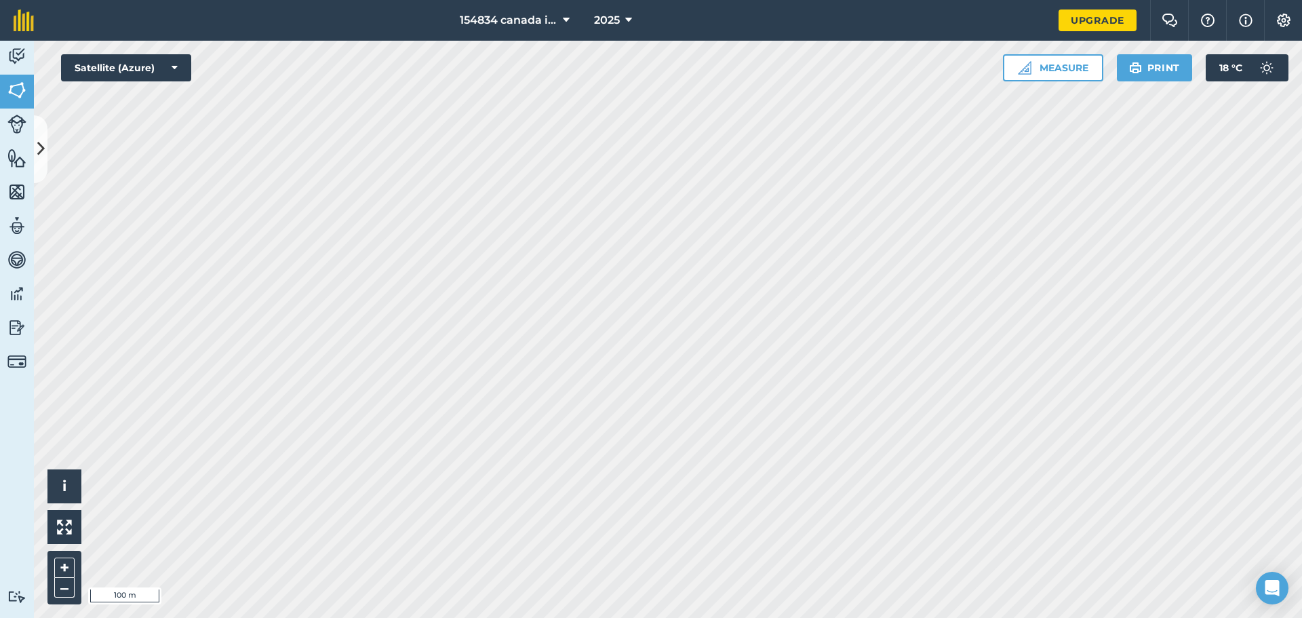
click at [45, 161] on button at bounding box center [41, 149] width 14 height 68
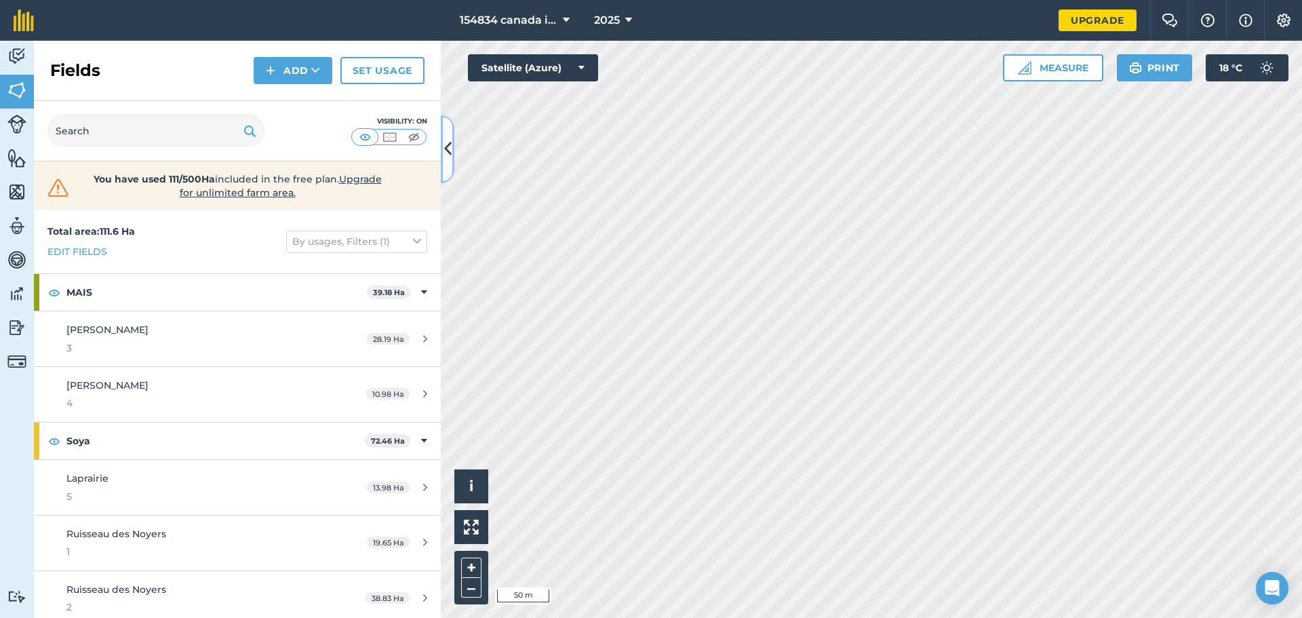
scroll to position [7, 0]
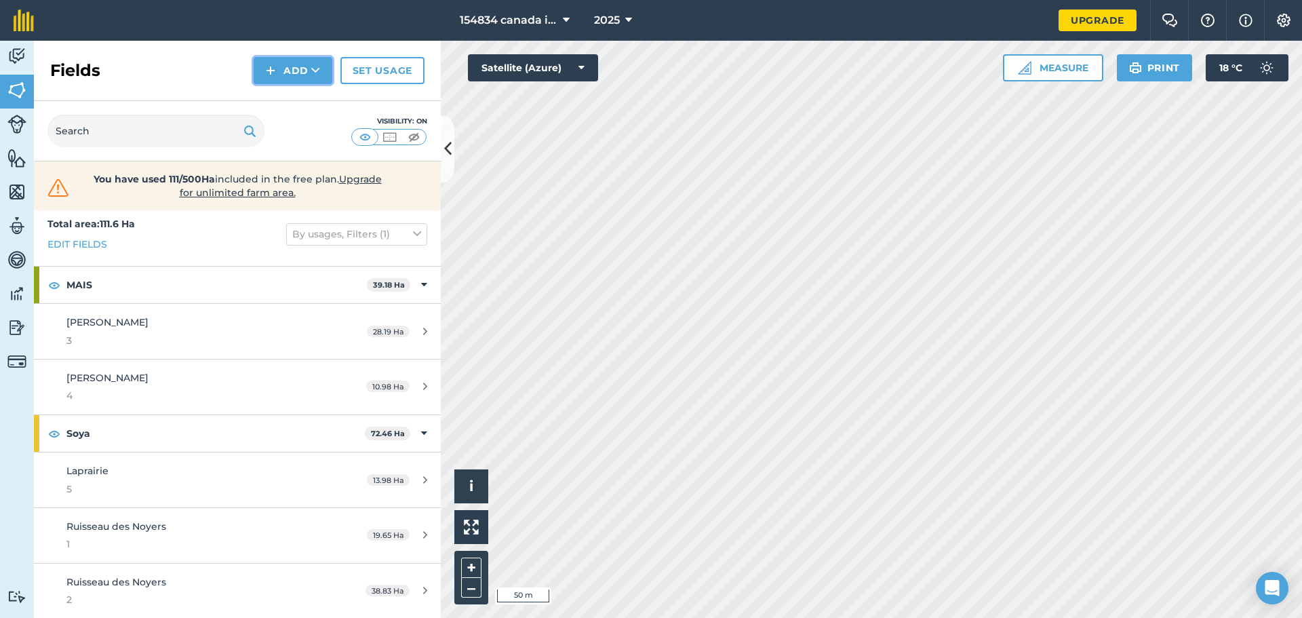
click at [297, 65] on button "Add" at bounding box center [293, 70] width 79 height 27
click at [314, 95] on link "Draw" at bounding box center [293, 101] width 75 height 30
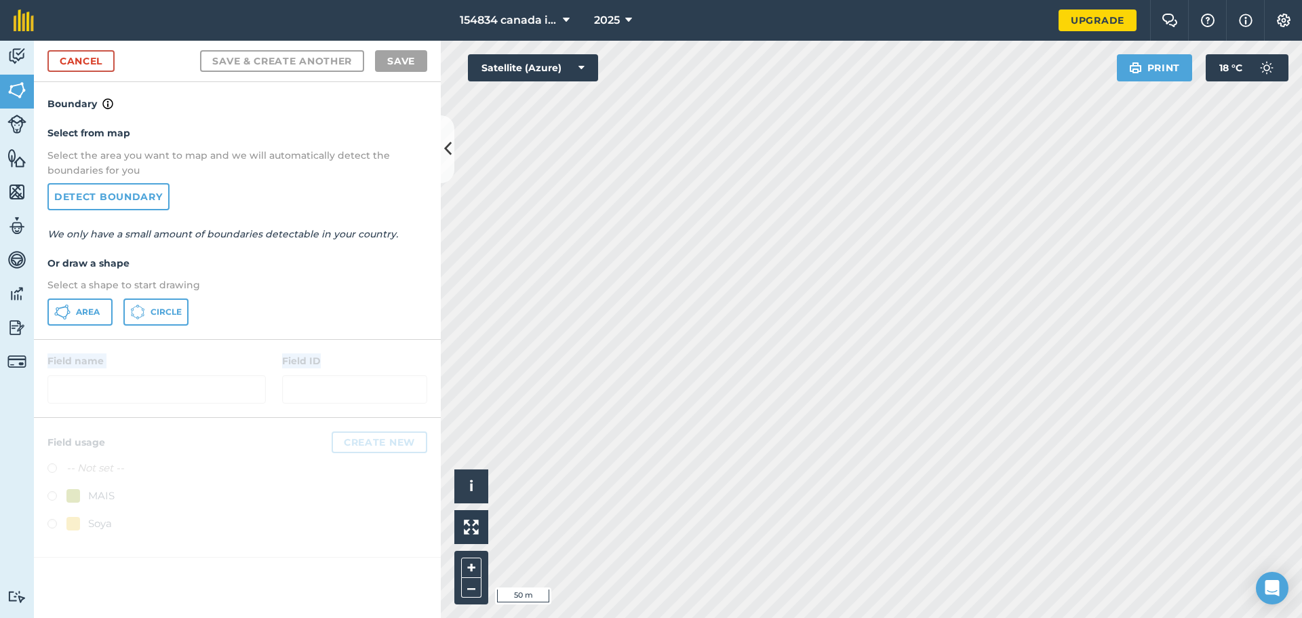
drag, startPoint x: 266, startPoint y: 396, endPoint x: 258, endPoint y: 518, distance: 122.4
click at [258, 518] on div "Boundary Select from map Select the area you want to map and we will automatica…" at bounding box center [237, 350] width 407 height 536
click at [95, 300] on button "Area" at bounding box center [79, 311] width 65 height 27
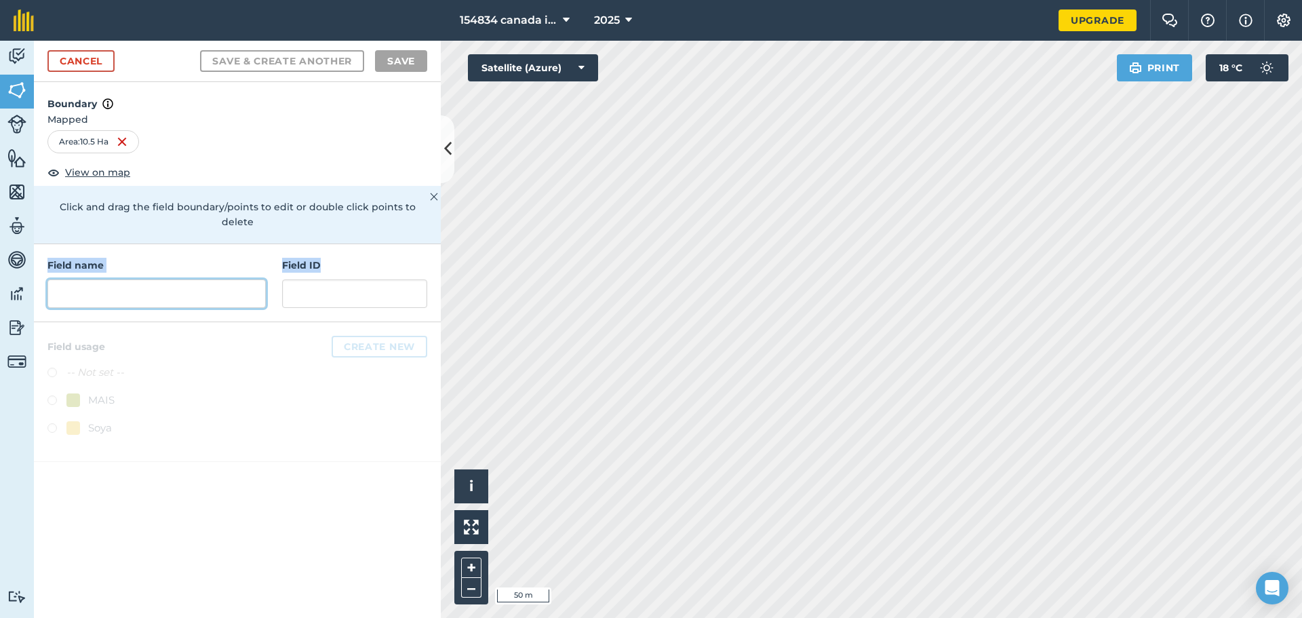
click at [155, 279] on input "text" at bounding box center [156, 293] width 218 height 28
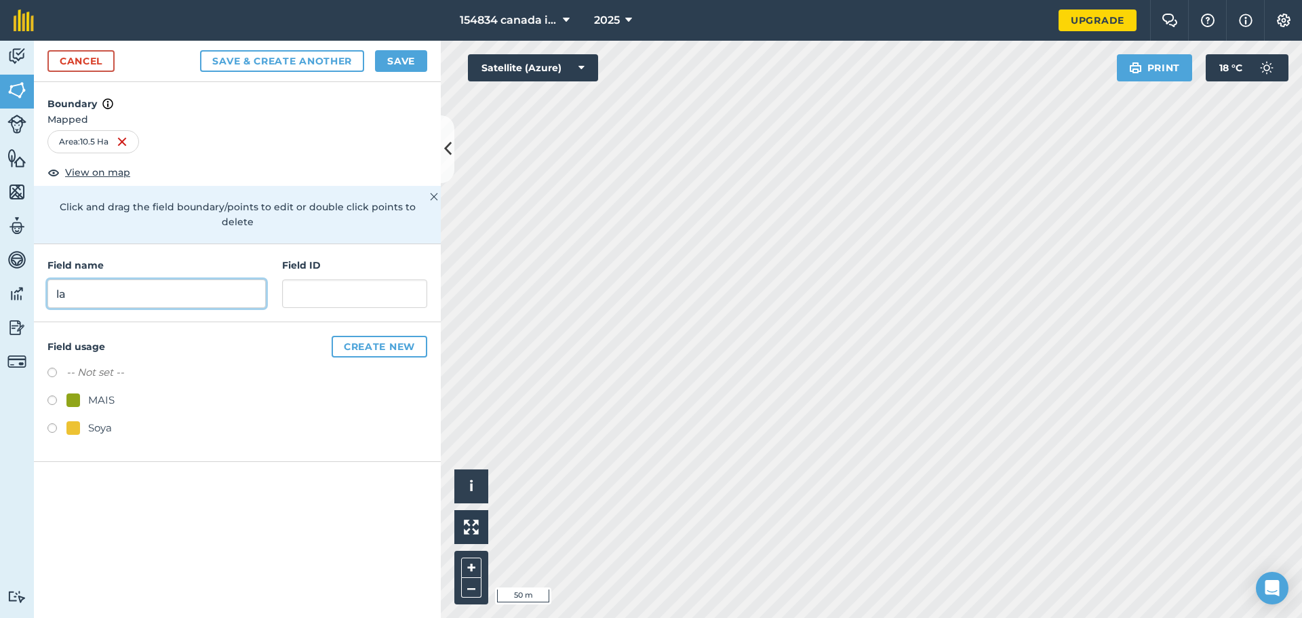
type input "l"
type input "Laprairie 2"
click at [358, 279] on input "text" at bounding box center [354, 293] width 145 height 28
type input "6"
click at [54, 423] on label at bounding box center [56, 430] width 19 height 14
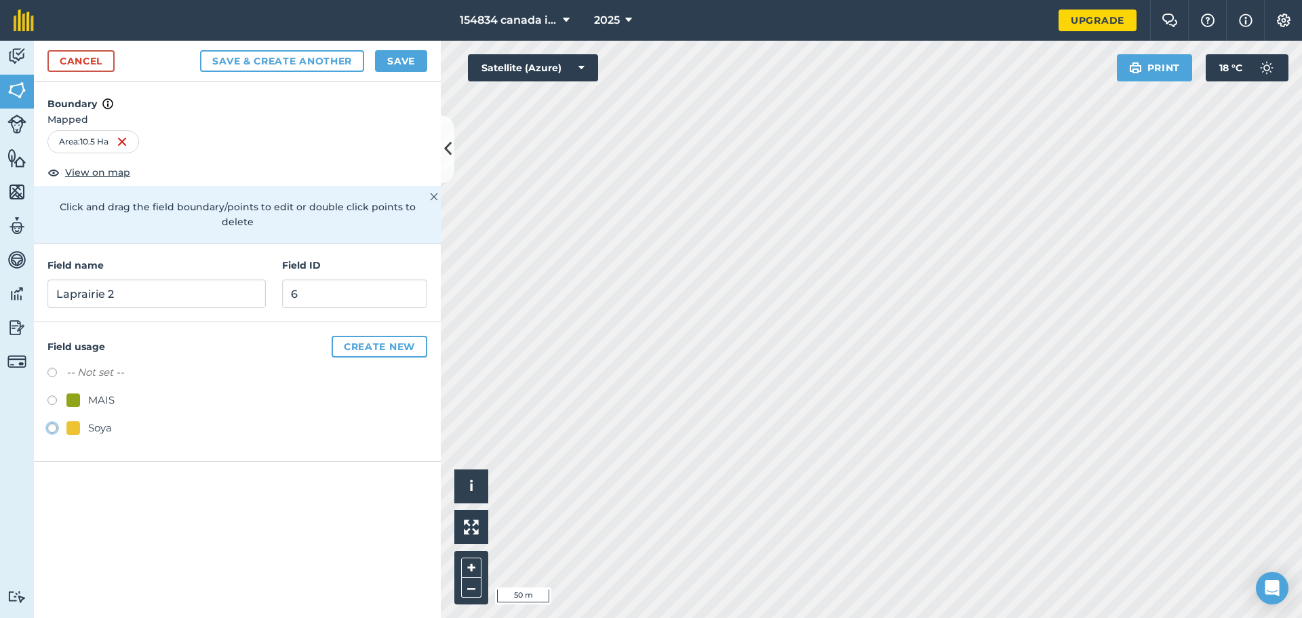
radio input "true"
click at [397, 64] on button "Save" at bounding box center [401, 61] width 52 height 22
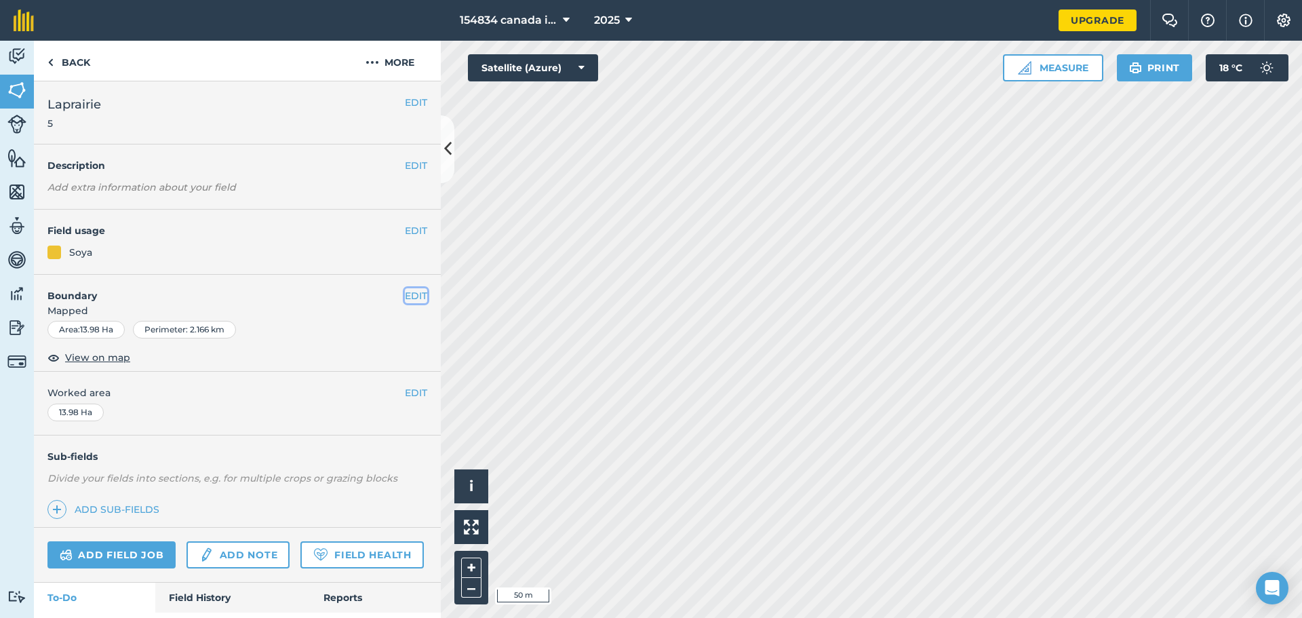
click at [408, 300] on button "EDIT" at bounding box center [416, 295] width 22 height 15
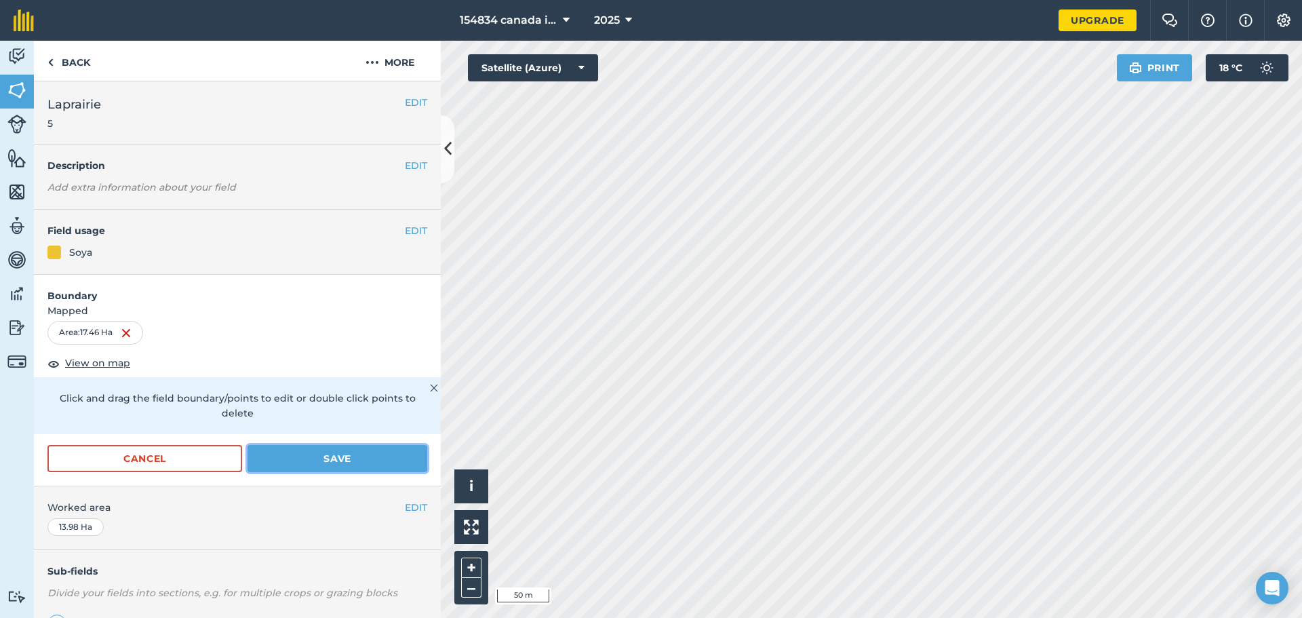
click at [400, 454] on button "Save" at bounding box center [337, 458] width 180 height 27
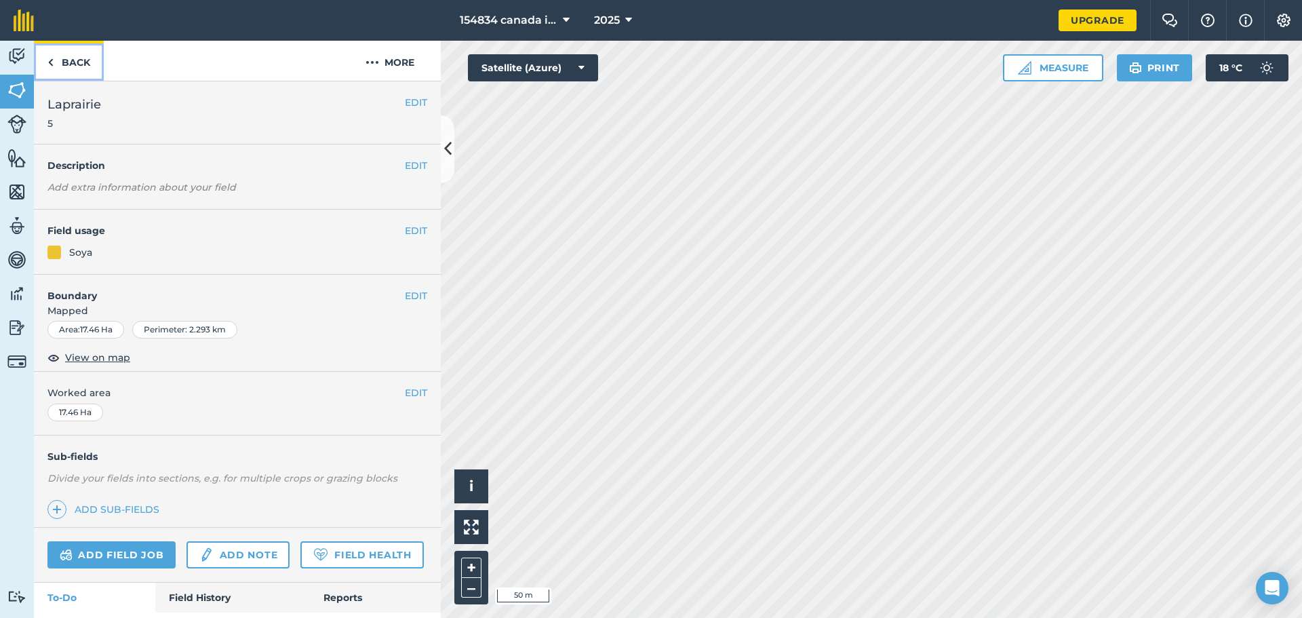
click at [70, 63] on link "Back" at bounding box center [69, 61] width 70 height 40
click at [75, 64] on link "Back" at bounding box center [69, 61] width 70 height 40
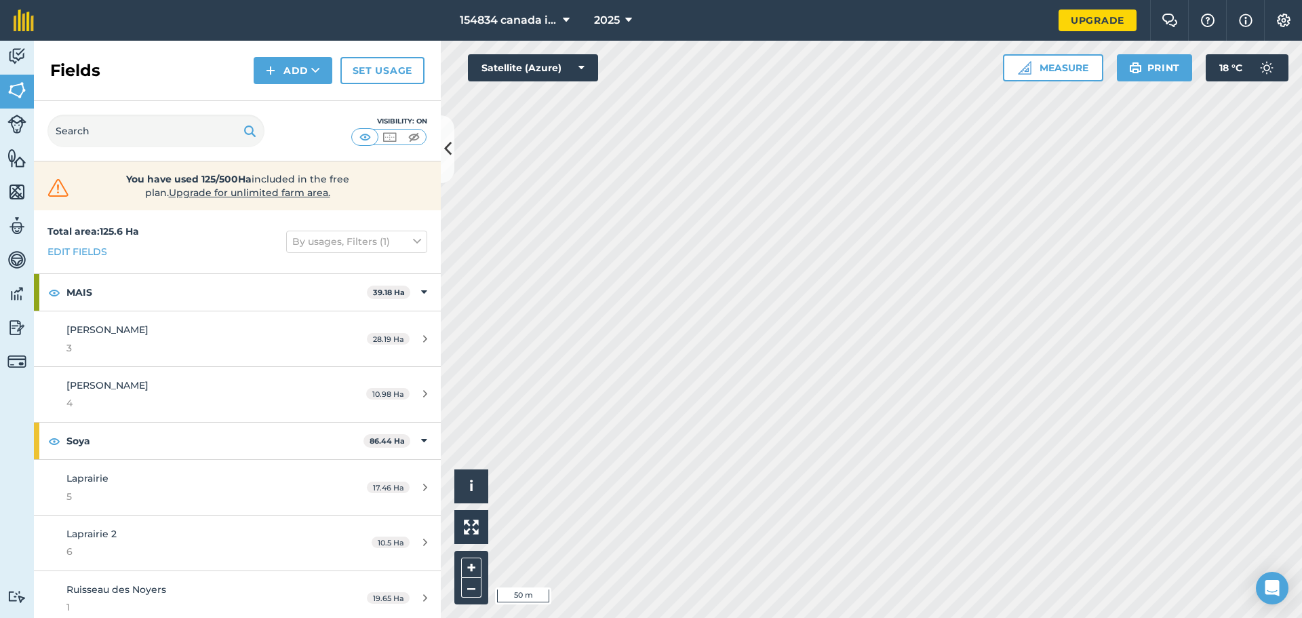
scroll to position [63, 0]
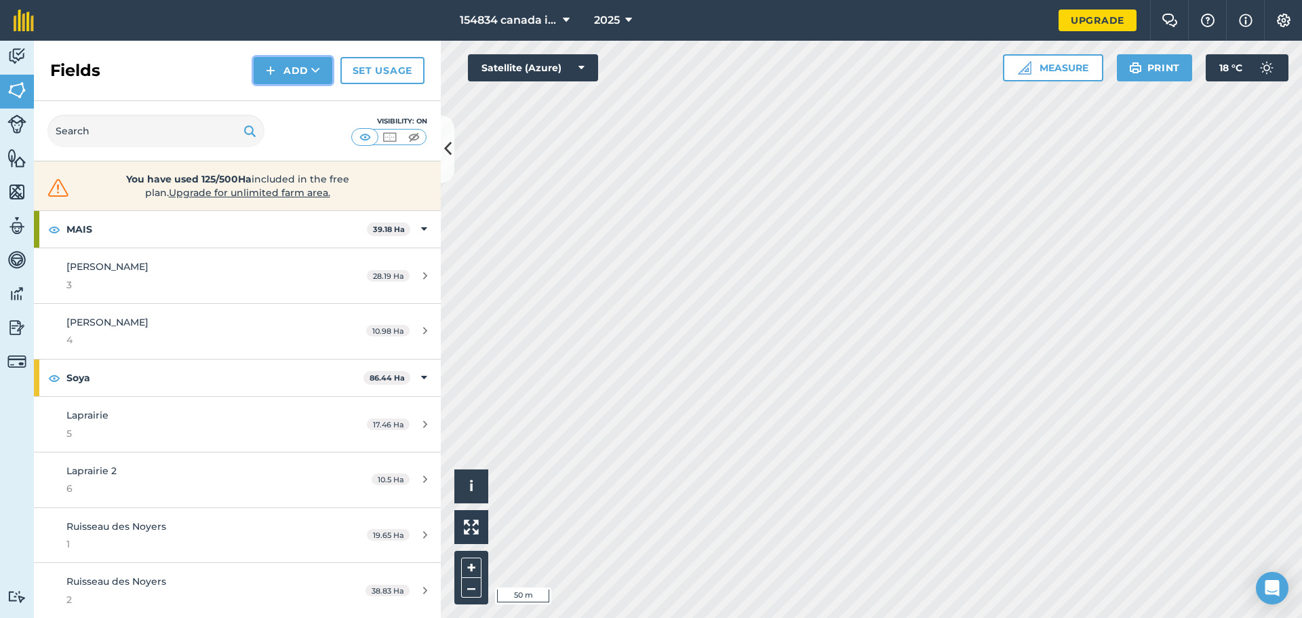
click at [302, 72] on button "Add" at bounding box center [293, 70] width 79 height 27
click at [300, 100] on link "Draw" at bounding box center [293, 101] width 75 height 30
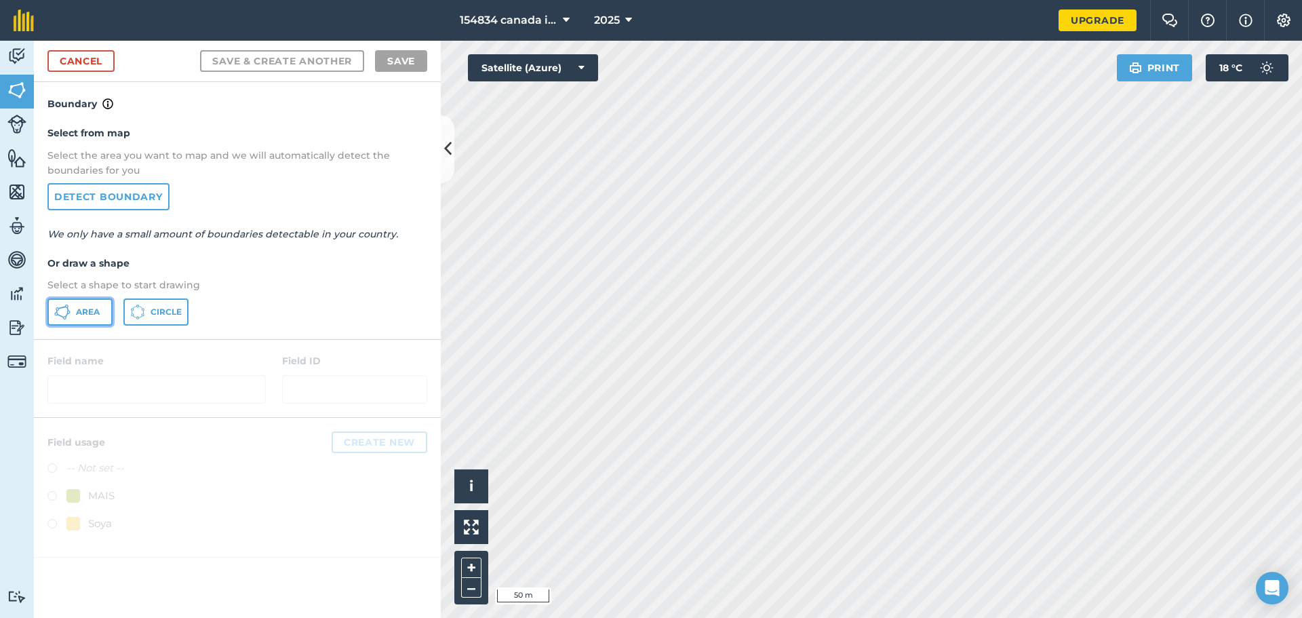
click at [94, 313] on span "Area" at bounding box center [88, 311] width 24 height 11
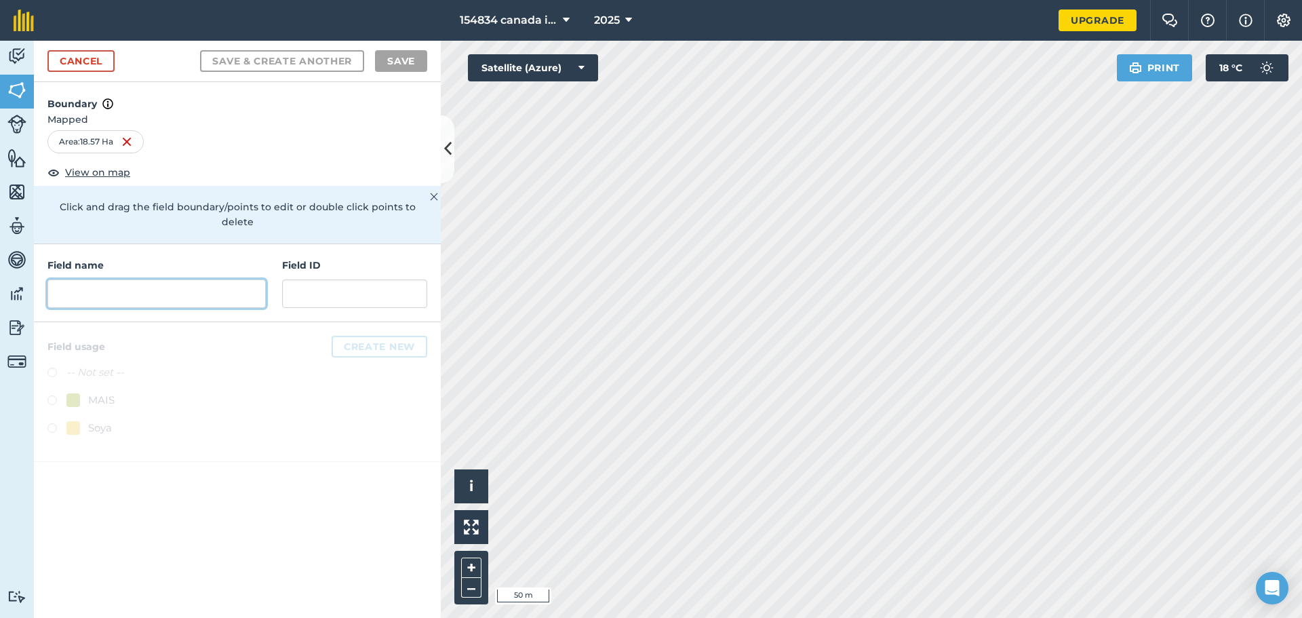
click at [142, 281] on input "text" at bounding box center [156, 293] width 218 height 28
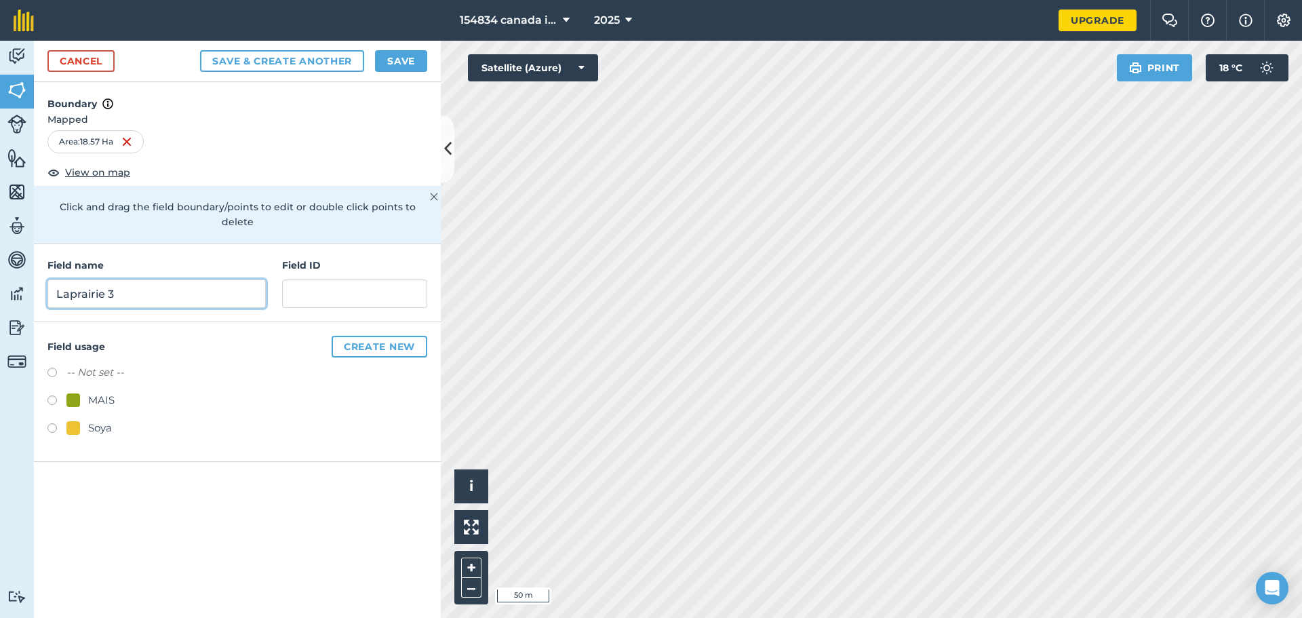
type input "Laprairie 3"
click at [52, 423] on label at bounding box center [56, 430] width 19 height 14
radio input "true"
click at [319, 285] on input "text" at bounding box center [354, 293] width 145 height 28
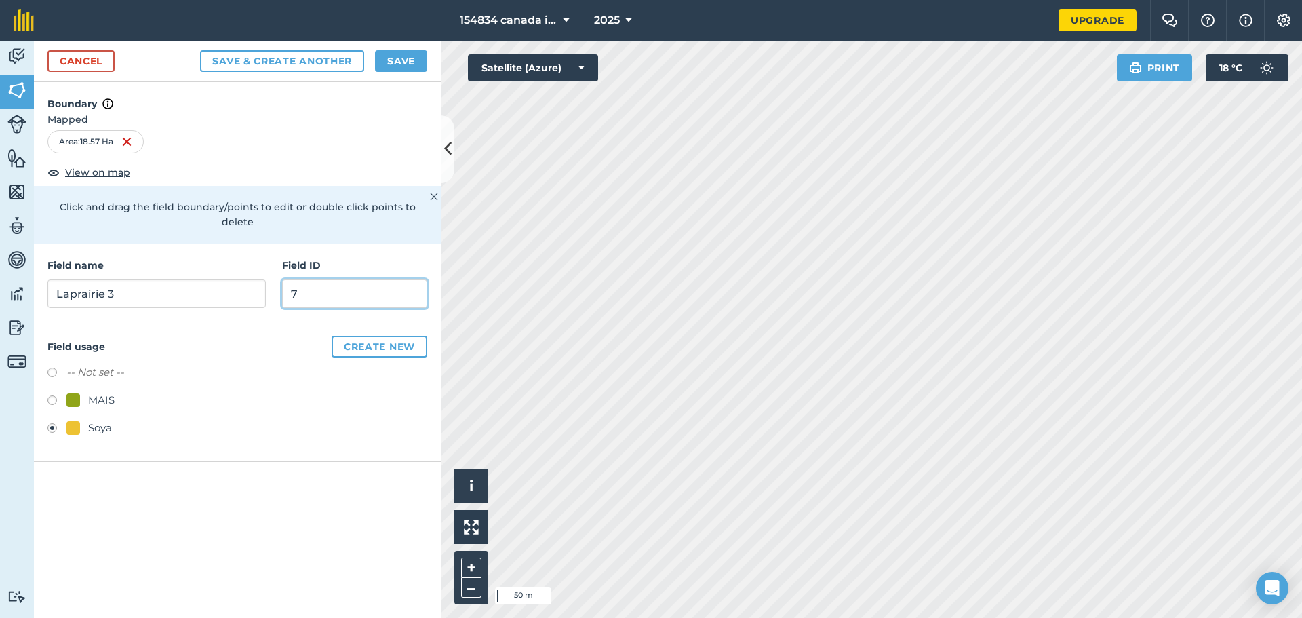
type input "7"
click at [407, 55] on button "Save" at bounding box center [401, 61] width 52 height 22
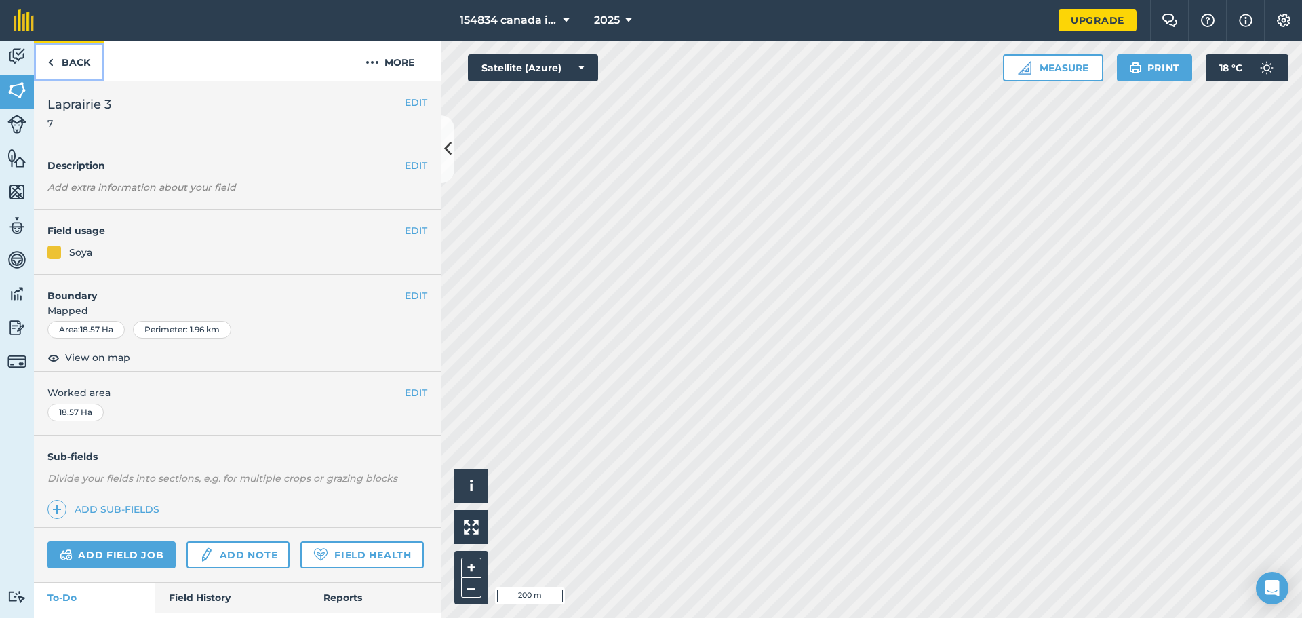
click at [65, 64] on link "Back" at bounding box center [69, 61] width 70 height 40
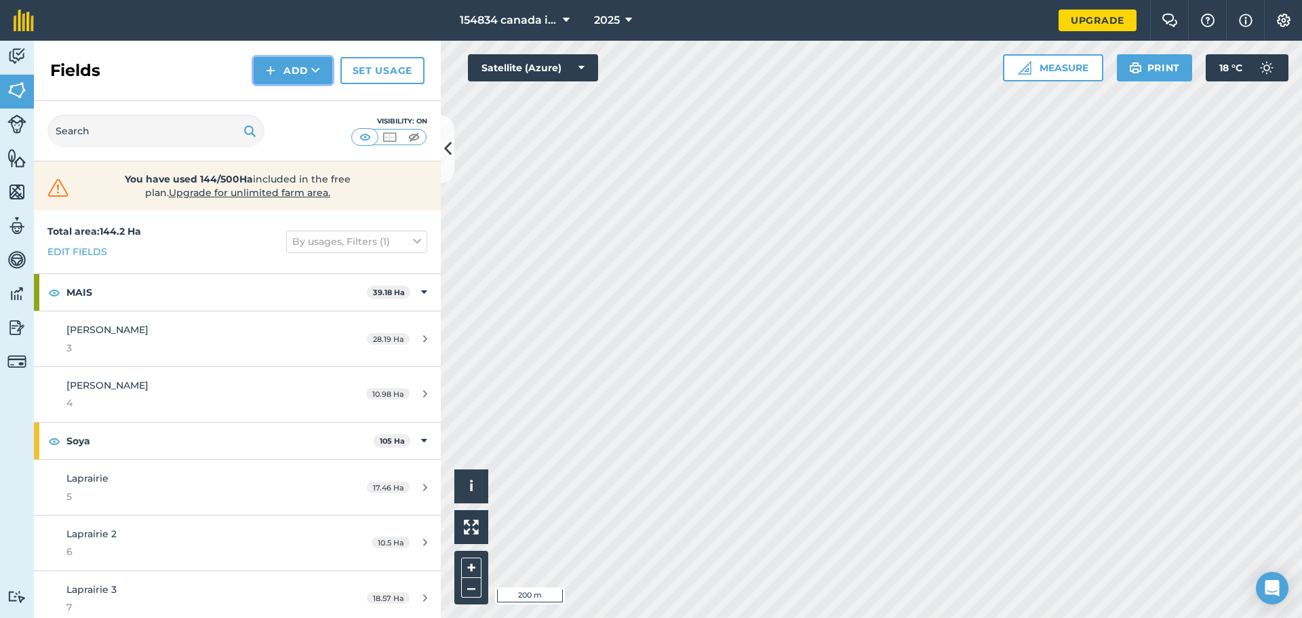
click at [303, 79] on button "Add" at bounding box center [293, 70] width 79 height 27
click at [318, 104] on link "Draw" at bounding box center [293, 101] width 75 height 30
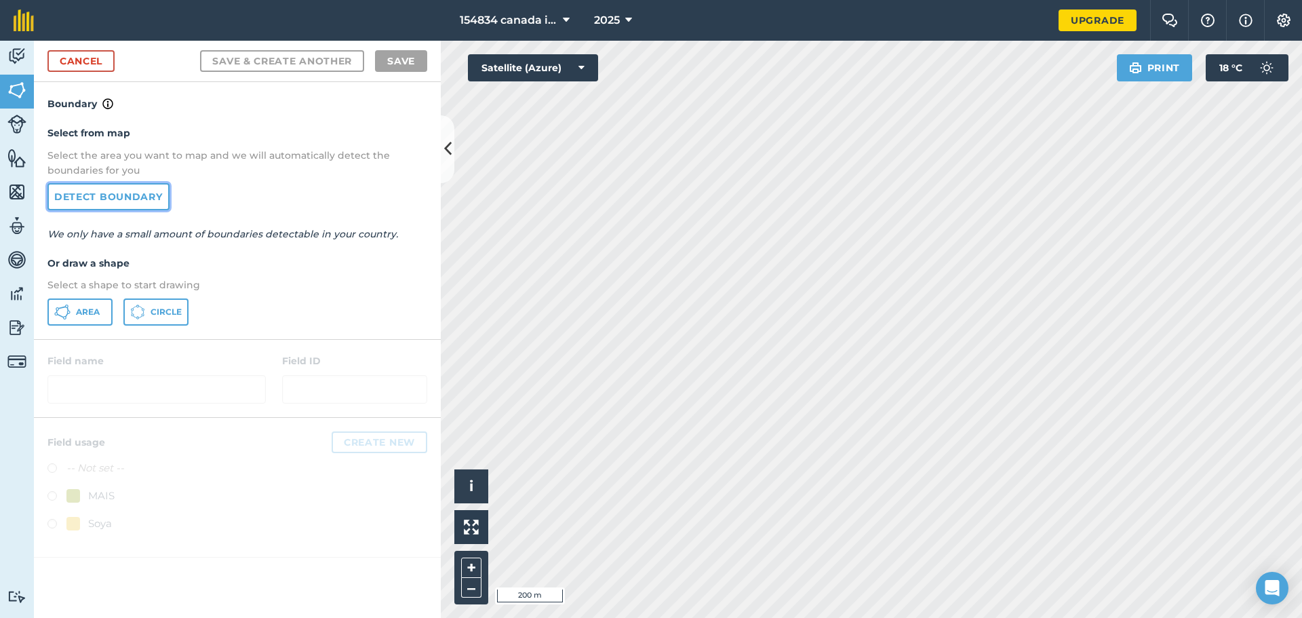
click at [127, 193] on link "Detect boundary" at bounding box center [108, 196] width 122 height 27
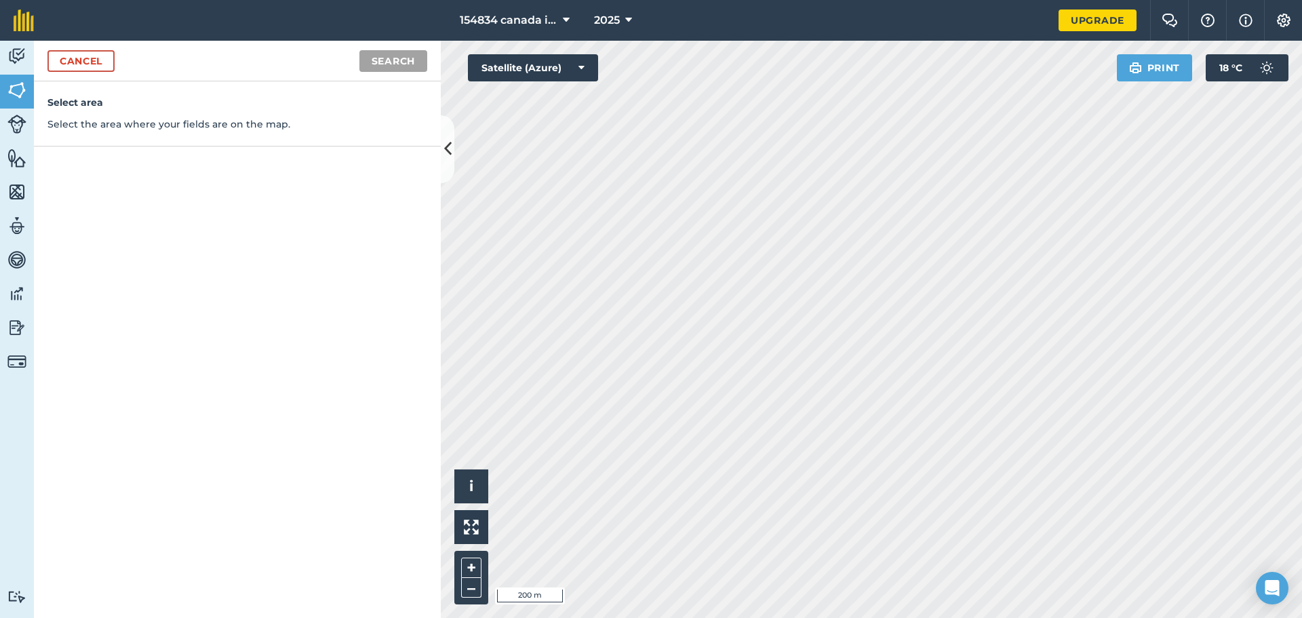
click at [106, 73] on div "Cancel Search" at bounding box center [237, 61] width 407 height 41
click at [106, 66] on link "Cancel" at bounding box center [80, 61] width 67 height 22
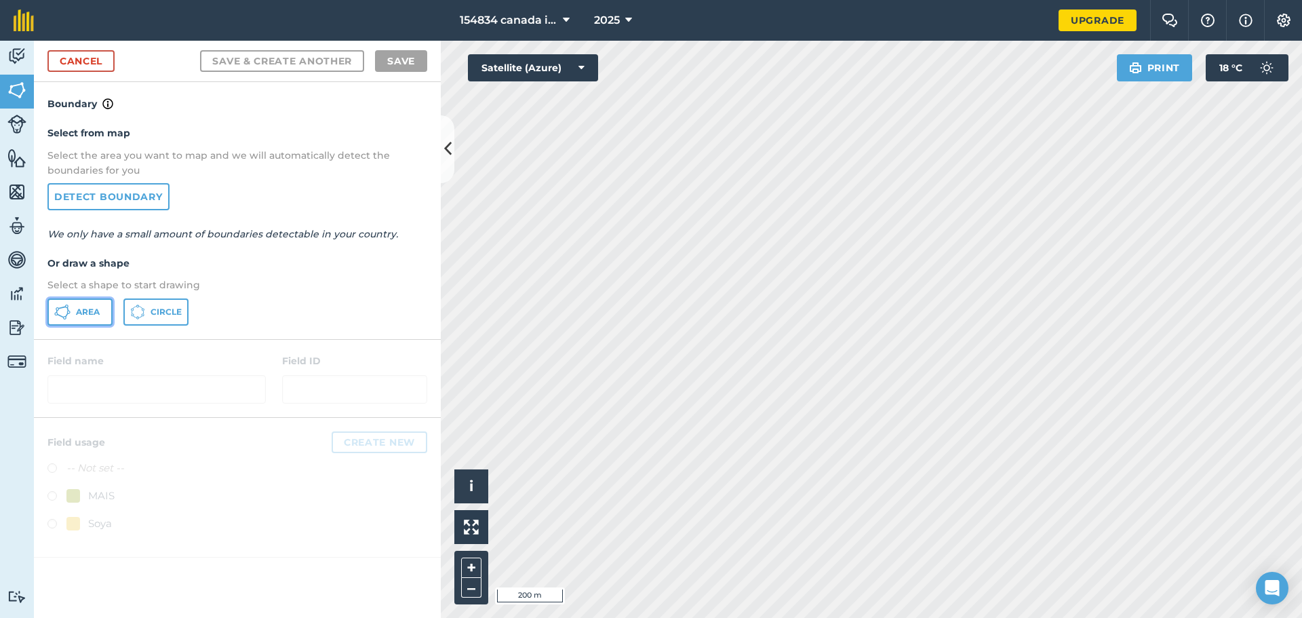
click at [89, 318] on button "Area" at bounding box center [79, 311] width 65 height 27
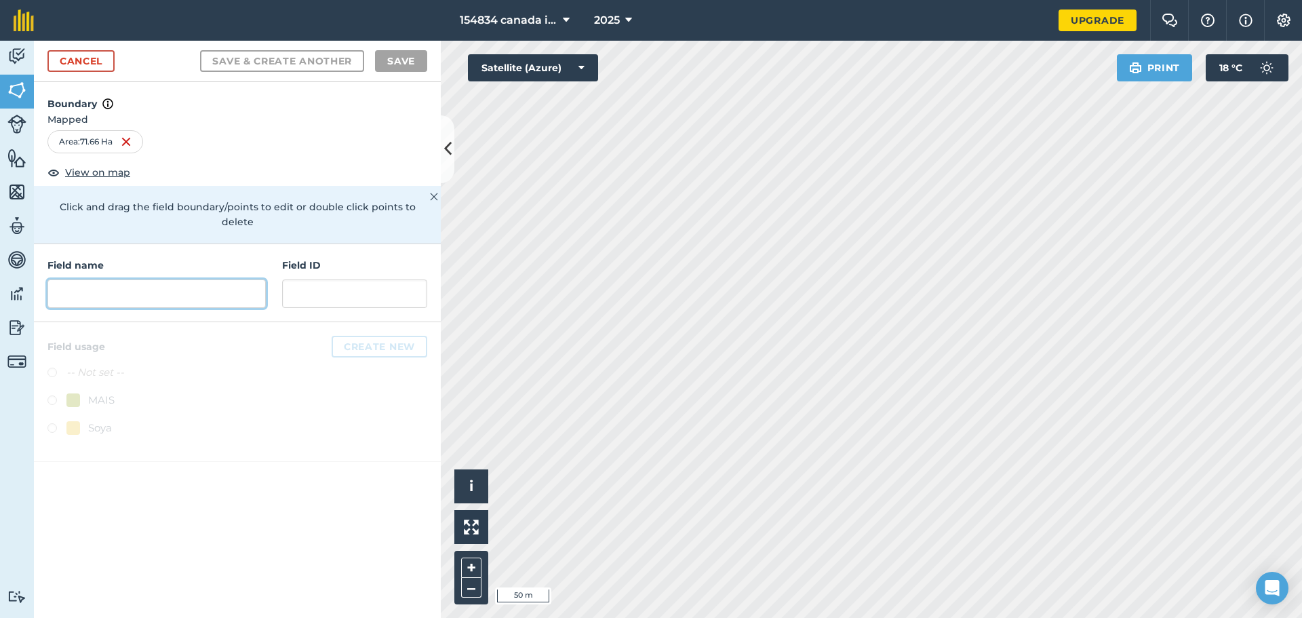
click at [165, 283] on input "text" at bounding box center [156, 293] width 218 height 28
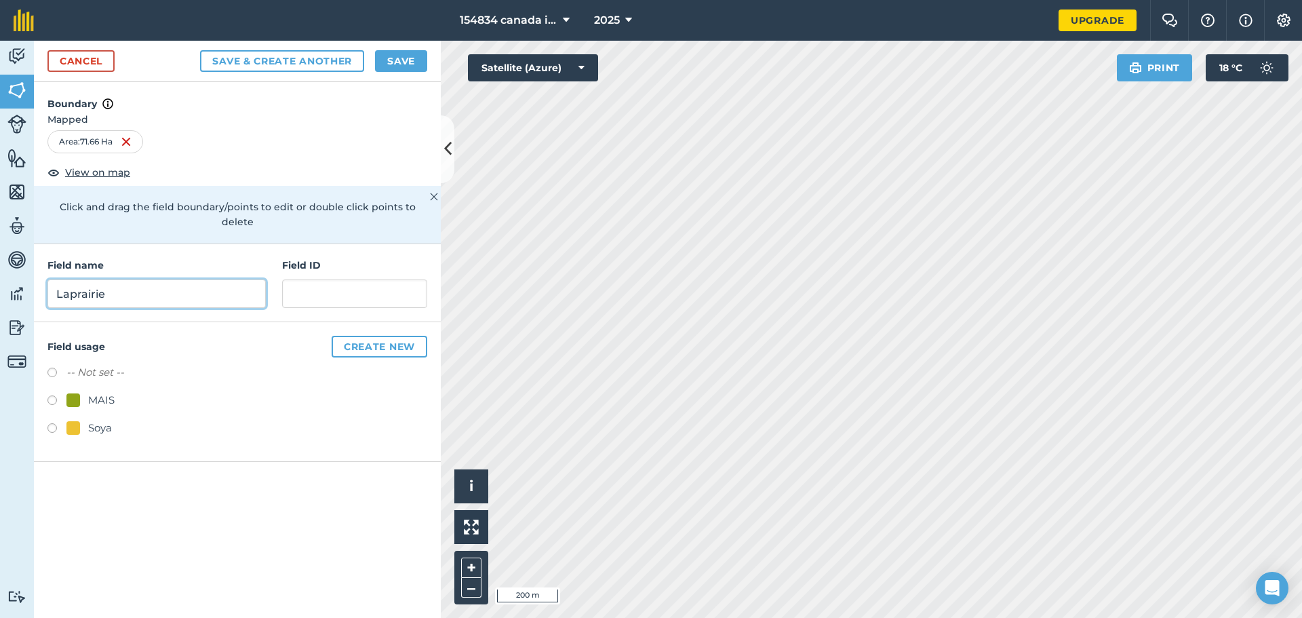
click at [142, 285] on input "Laprairie" at bounding box center [156, 293] width 218 height 28
type input "Laprairie 4"
click at [315, 284] on input "text" at bounding box center [354, 293] width 145 height 28
type input "7"
click at [414, 68] on button "Save" at bounding box center [401, 61] width 52 height 22
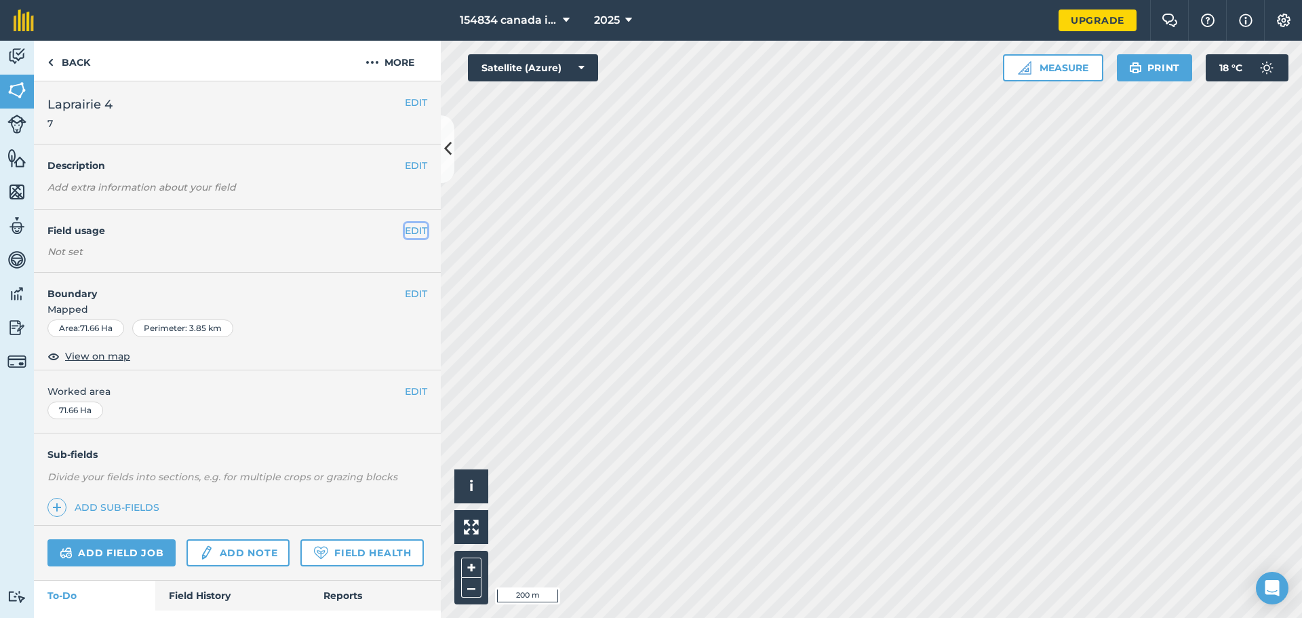
click at [405, 232] on button "EDIT" at bounding box center [416, 230] width 22 height 15
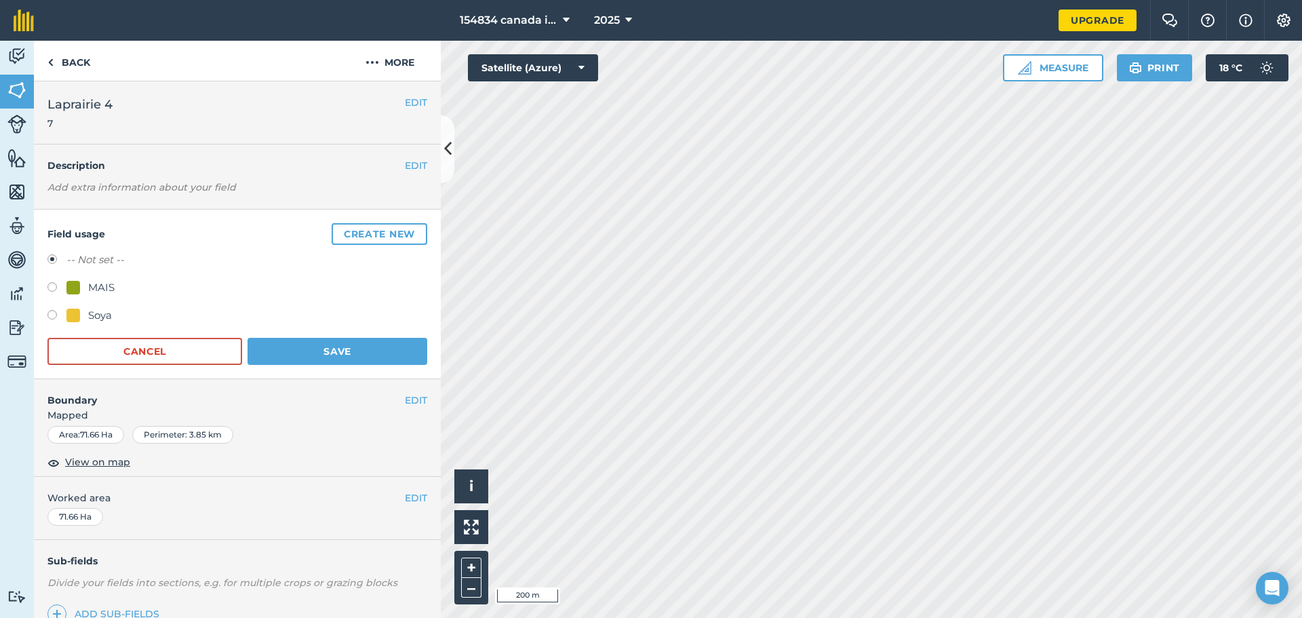
click at [49, 314] on label at bounding box center [56, 317] width 19 height 14
radio input "true"
radio input "false"
click at [370, 357] on button "Save" at bounding box center [337, 351] width 180 height 27
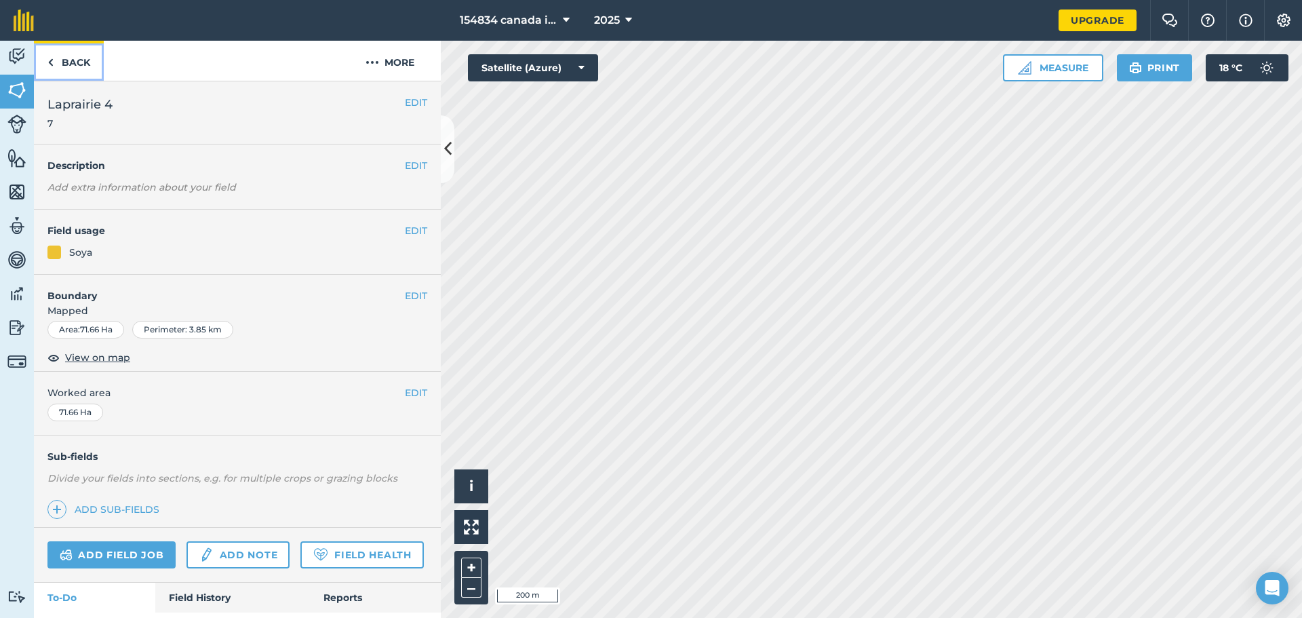
click at [49, 62] on img at bounding box center [50, 62] width 6 height 16
click at [62, 62] on link "Back" at bounding box center [69, 61] width 70 height 40
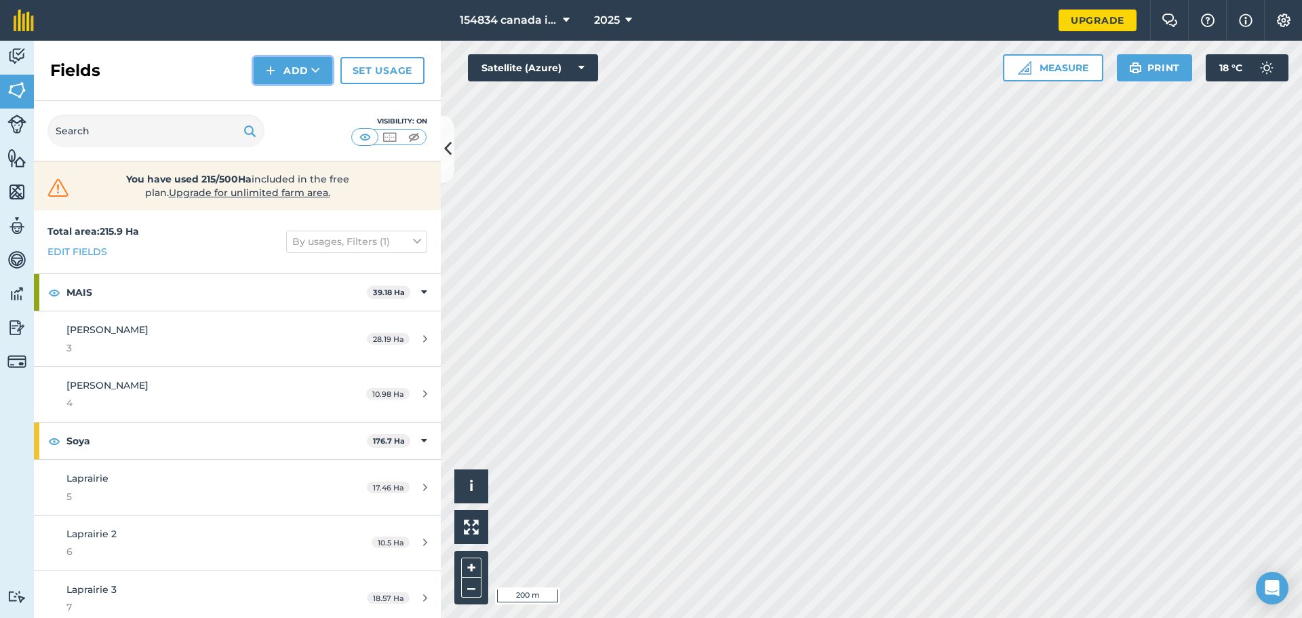
click at [296, 76] on button "Add" at bounding box center [293, 70] width 79 height 27
click at [311, 100] on link "Draw" at bounding box center [293, 101] width 75 height 30
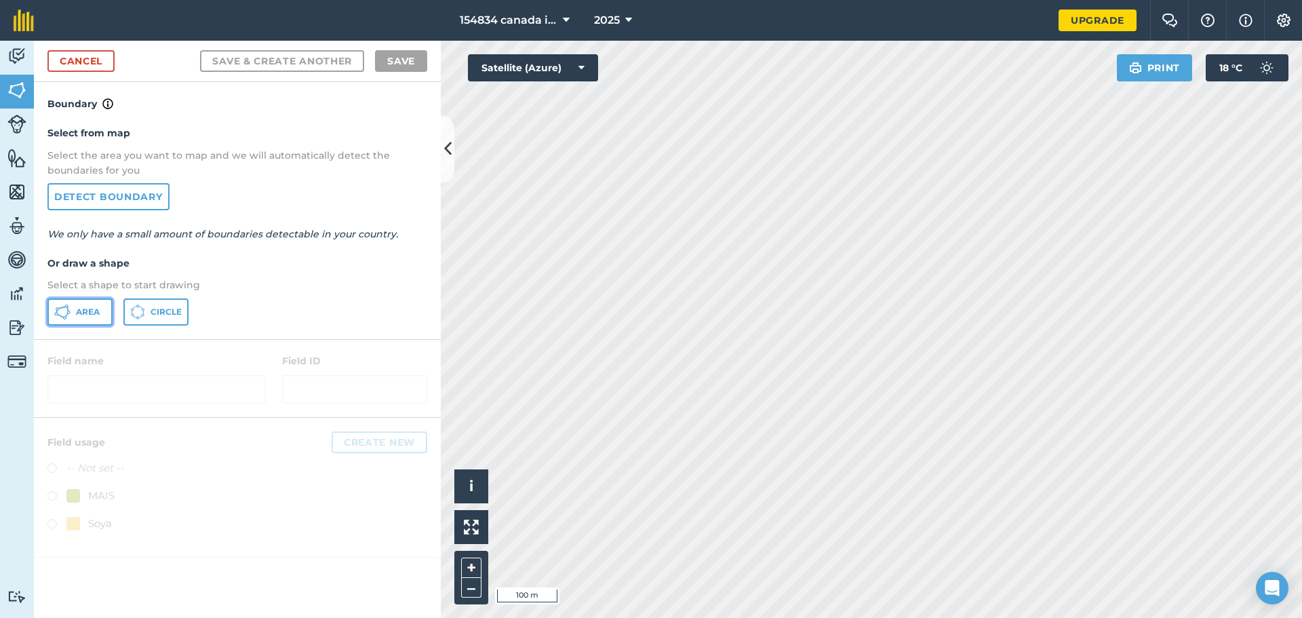
click at [94, 315] on span "Area" at bounding box center [88, 311] width 24 height 11
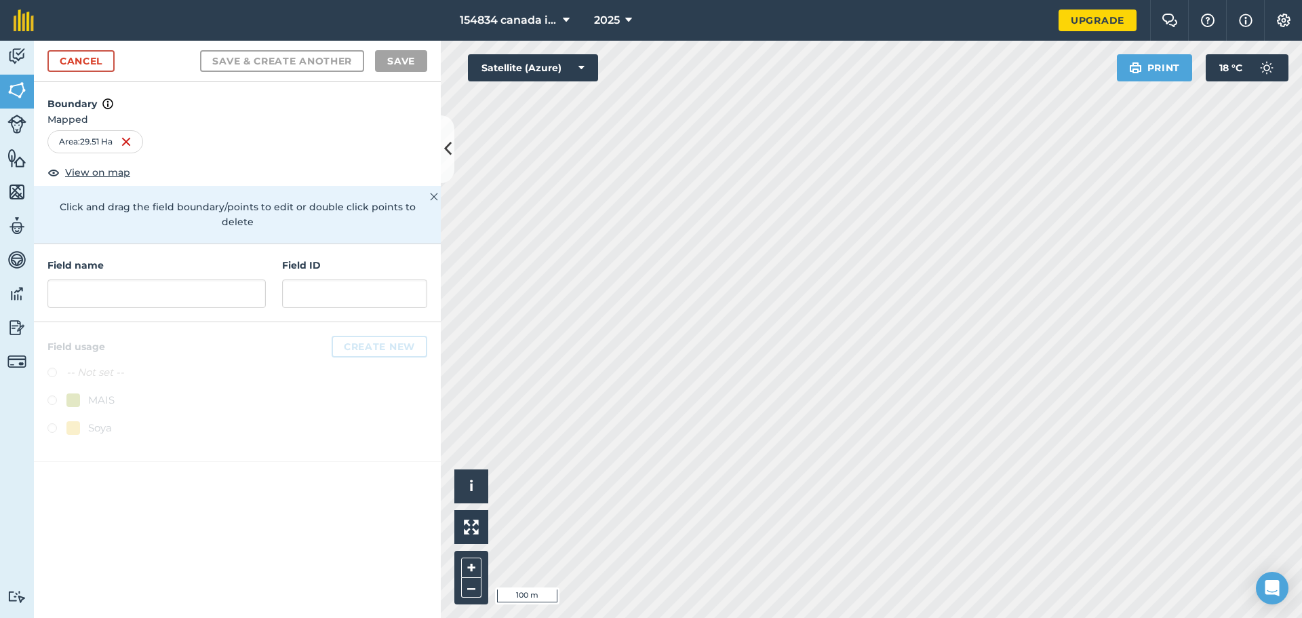
click at [112, 296] on div "Field name Field ID" at bounding box center [237, 283] width 407 height 78
click at [120, 288] on input "text" at bounding box center [156, 293] width 218 height 28
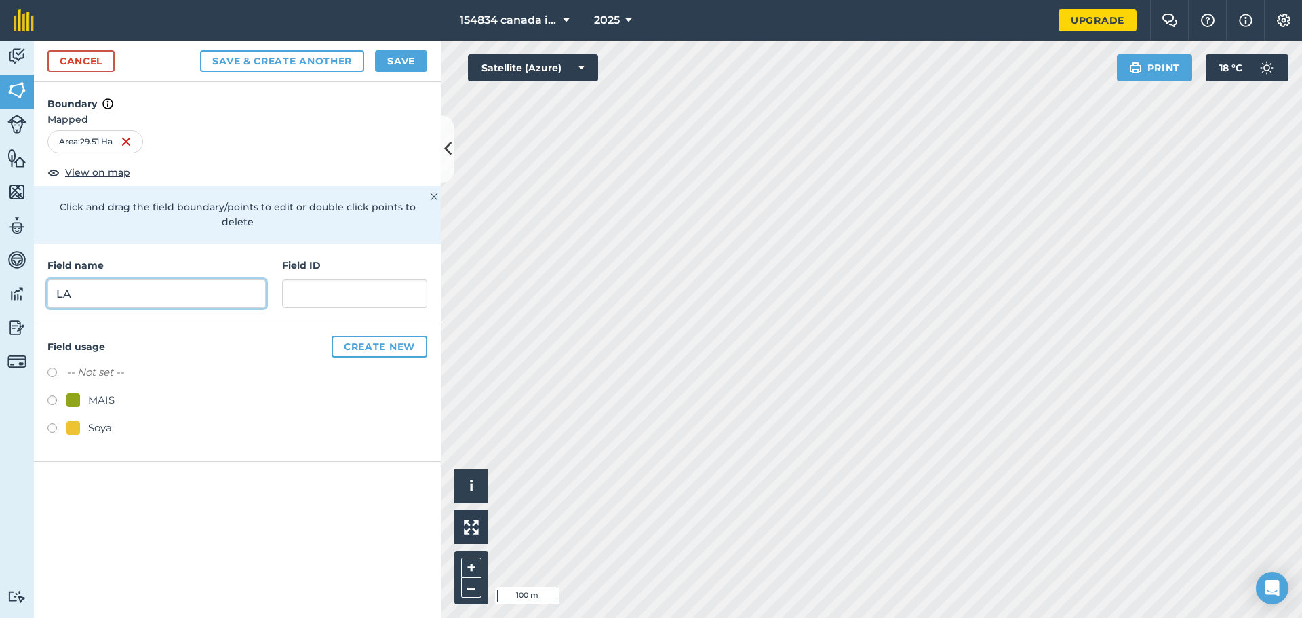
type input "L"
type input "Laprairie 5"
click at [327, 281] on input "text" at bounding box center [354, 293] width 145 height 28
type input "8"
click at [54, 395] on label at bounding box center [56, 402] width 19 height 14
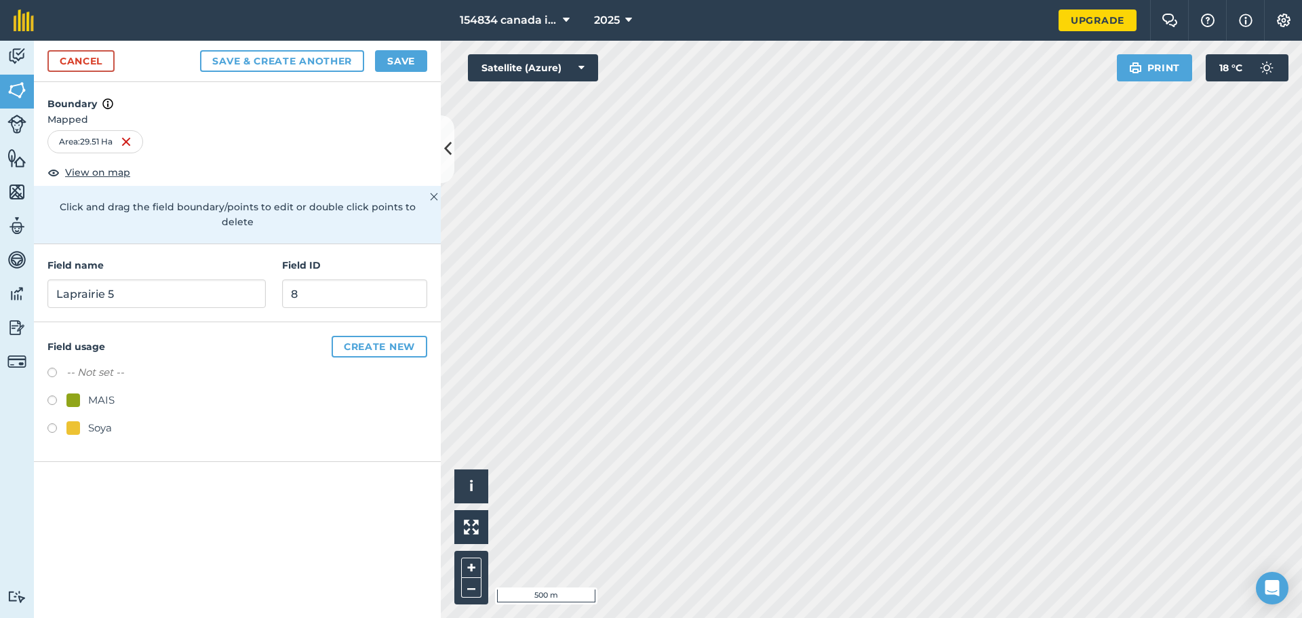
radio input "true"
click at [376, 336] on button "Create new" at bounding box center [380, 347] width 96 height 22
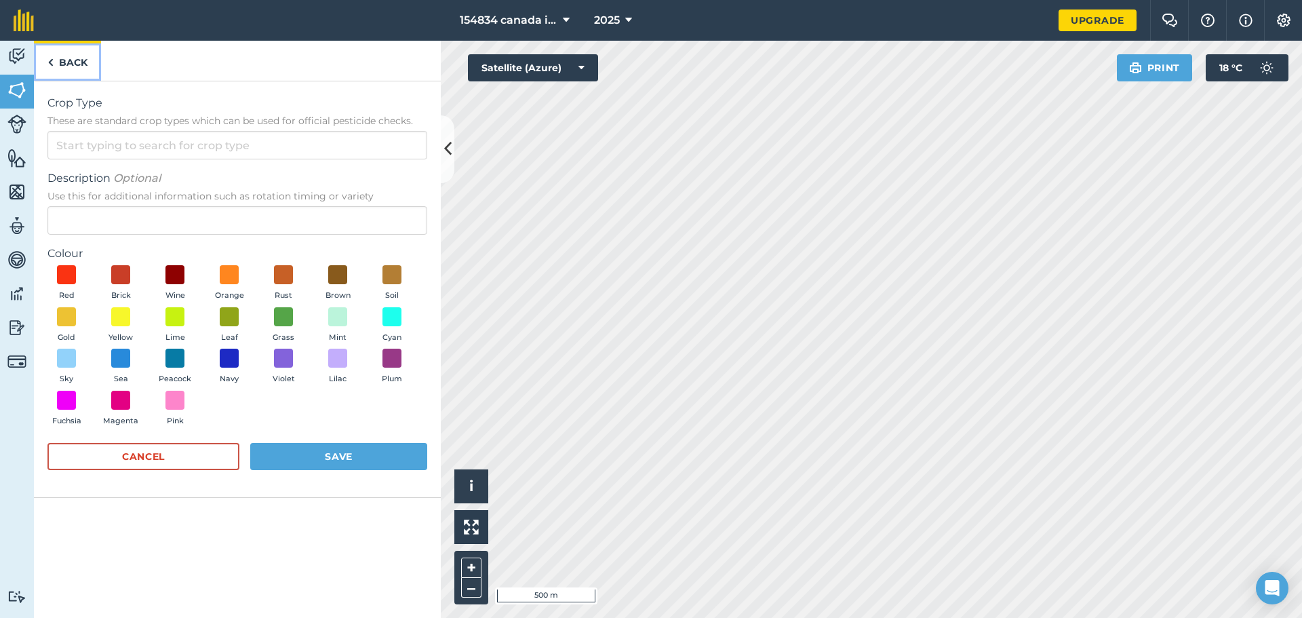
drag, startPoint x: 42, startPoint y: 60, endPoint x: 58, endPoint y: 66, distance: 17.4
click at [42, 60] on link "Back" at bounding box center [67, 61] width 67 height 40
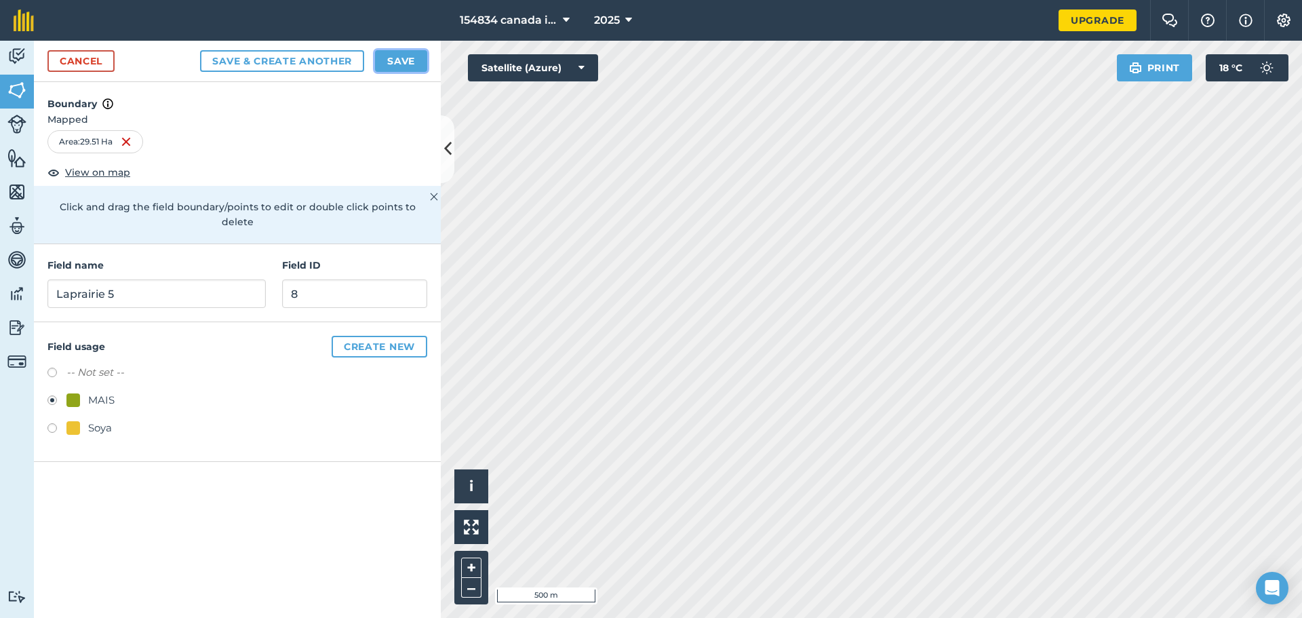
click at [393, 56] on button "Save" at bounding box center [401, 61] width 52 height 22
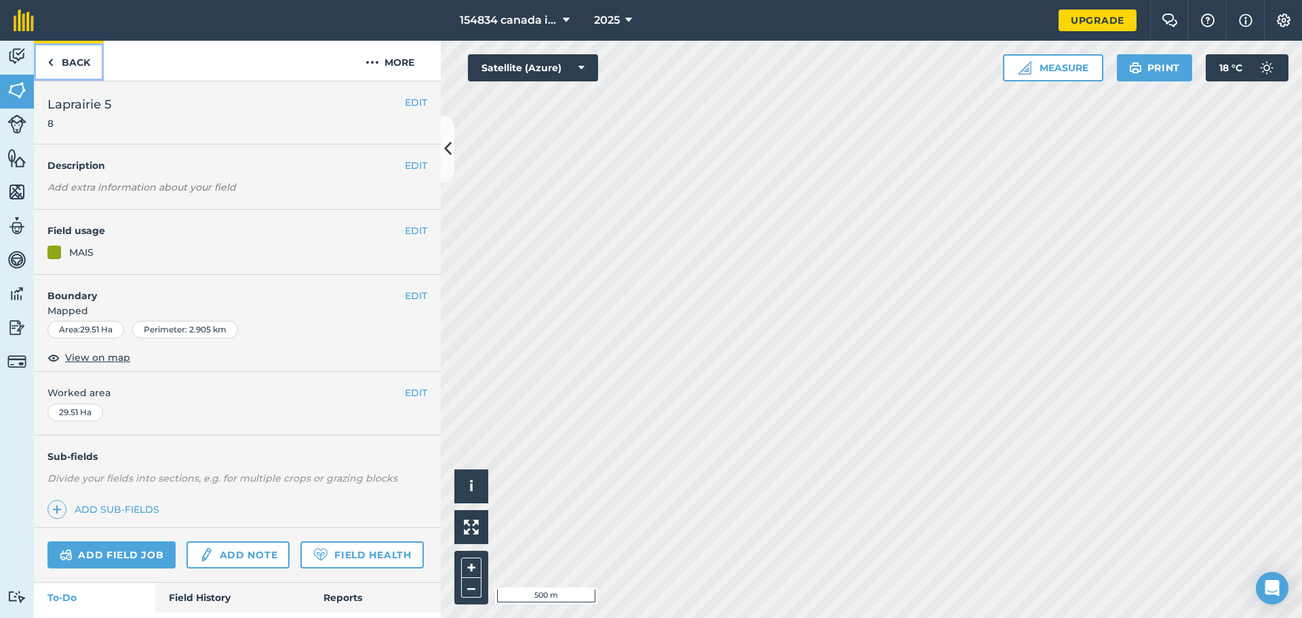
click at [57, 62] on link "Back" at bounding box center [69, 61] width 70 height 40
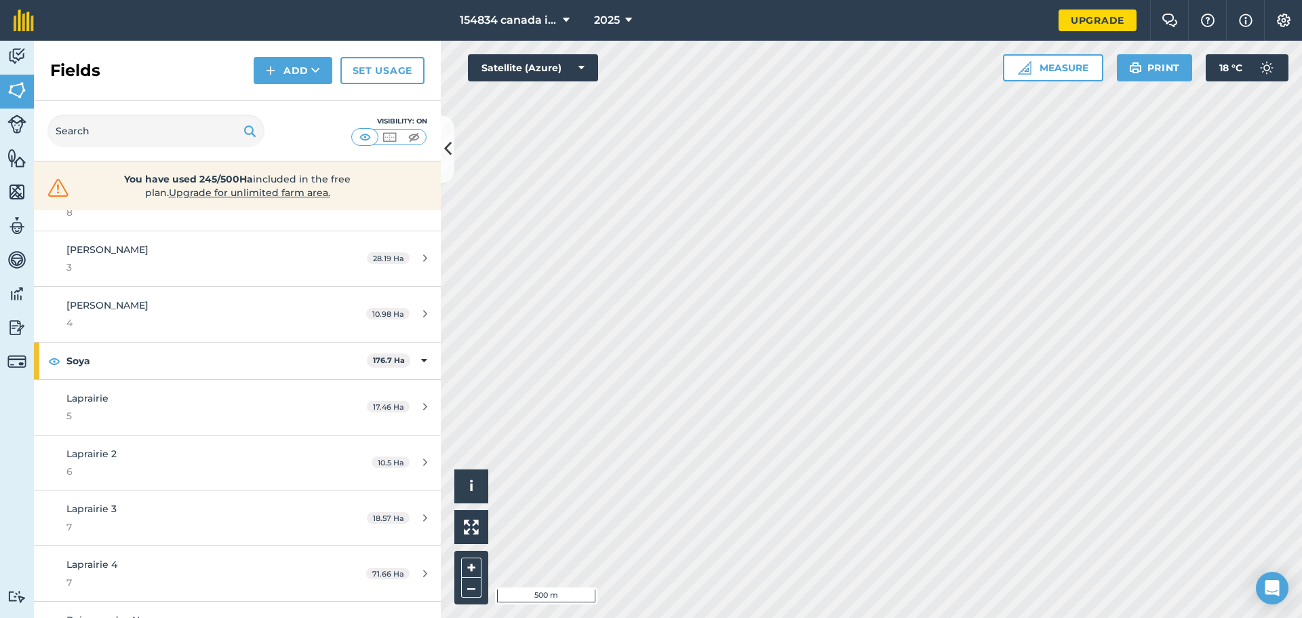
scroll to position [203, 0]
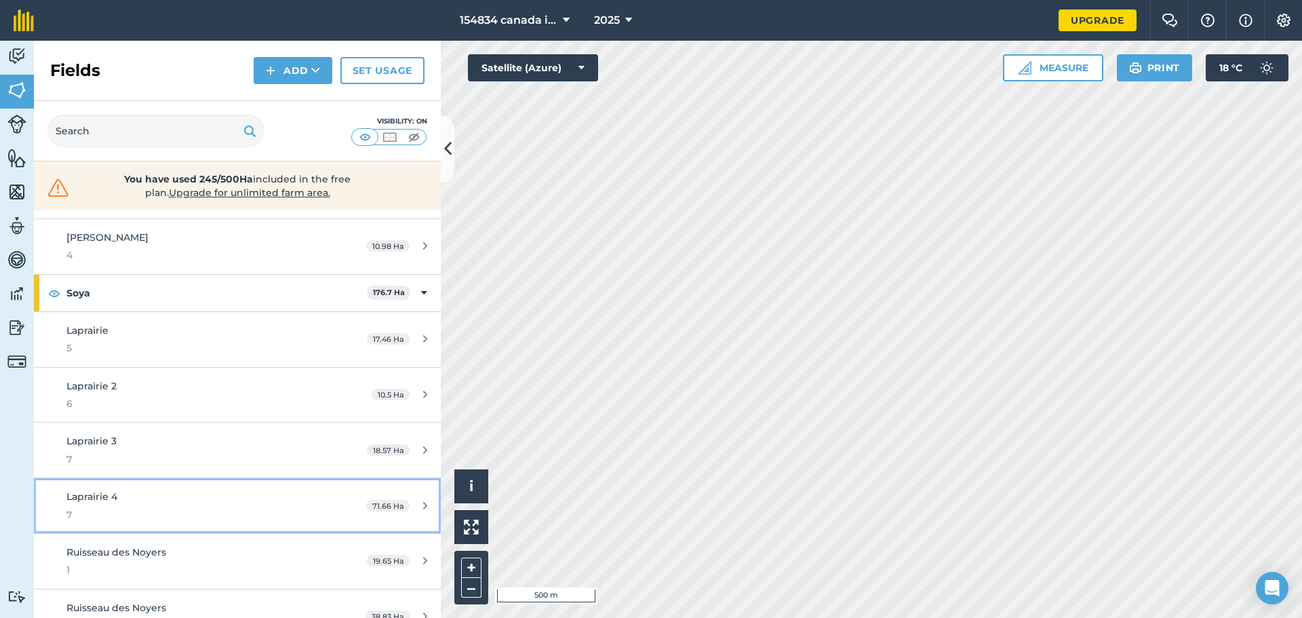
click at [423, 509] on icon at bounding box center [425, 505] width 4 height 10
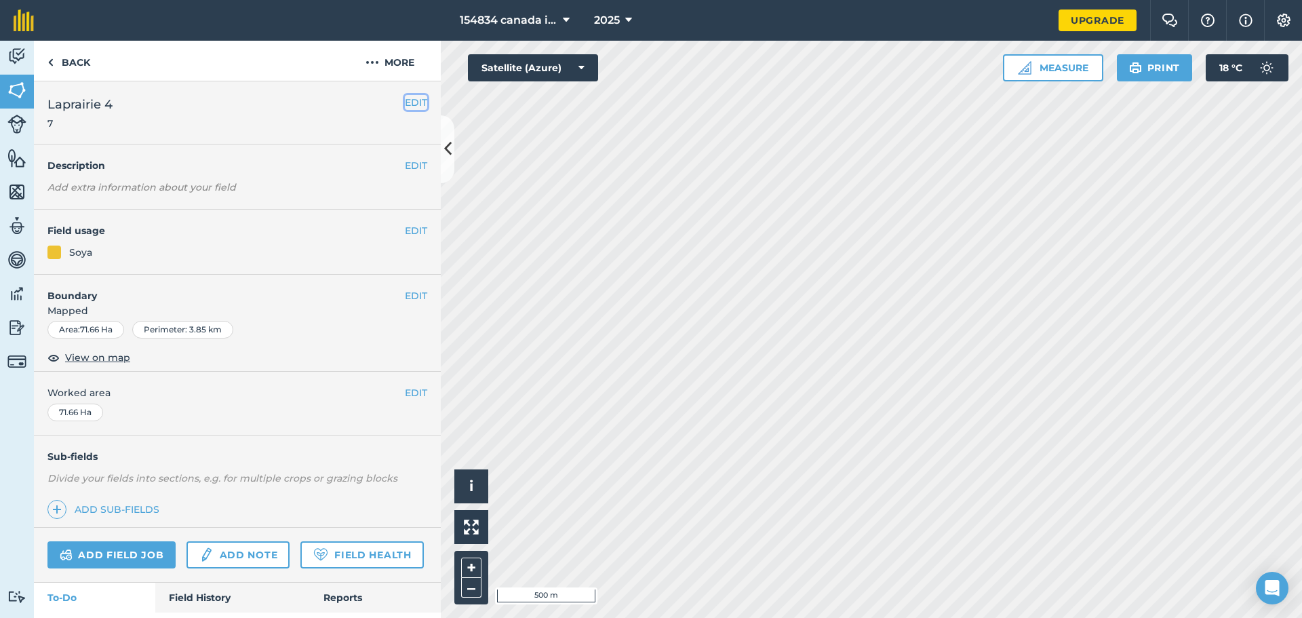
click at [412, 100] on button "EDIT" at bounding box center [416, 102] width 22 height 15
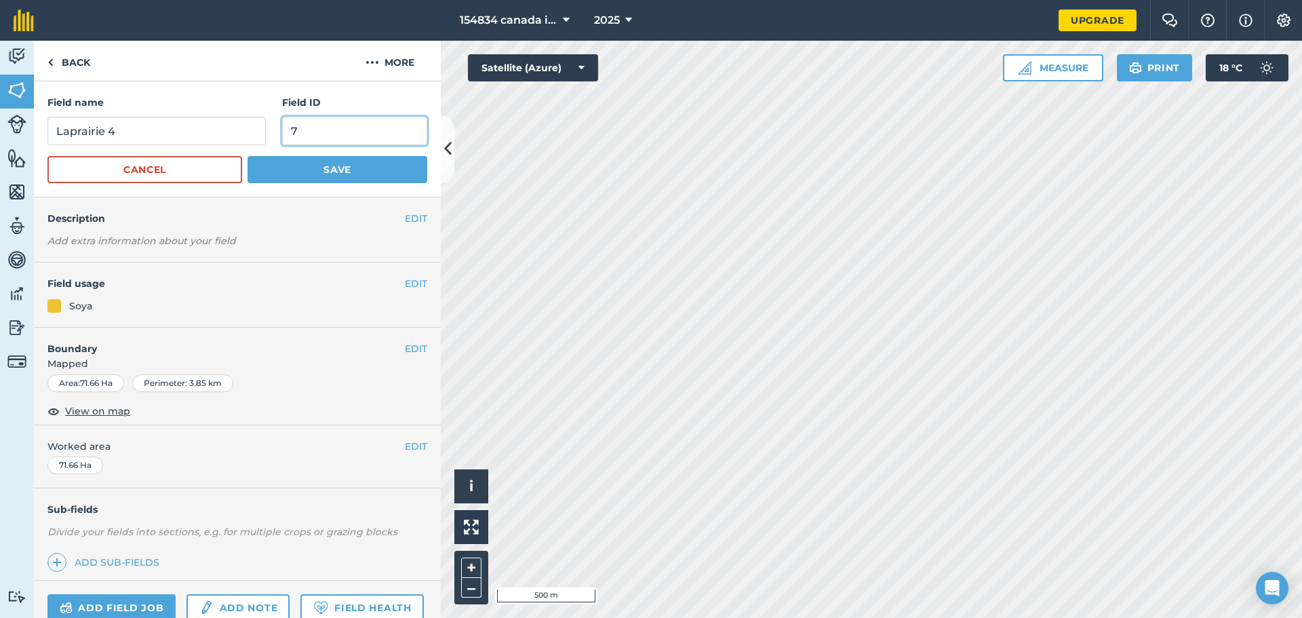
click at [332, 124] on input "7" at bounding box center [354, 131] width 145 height 28
type input "8"
click at [315, 169] on button "Save" at bounding box center [337, 169] width 180 height 27
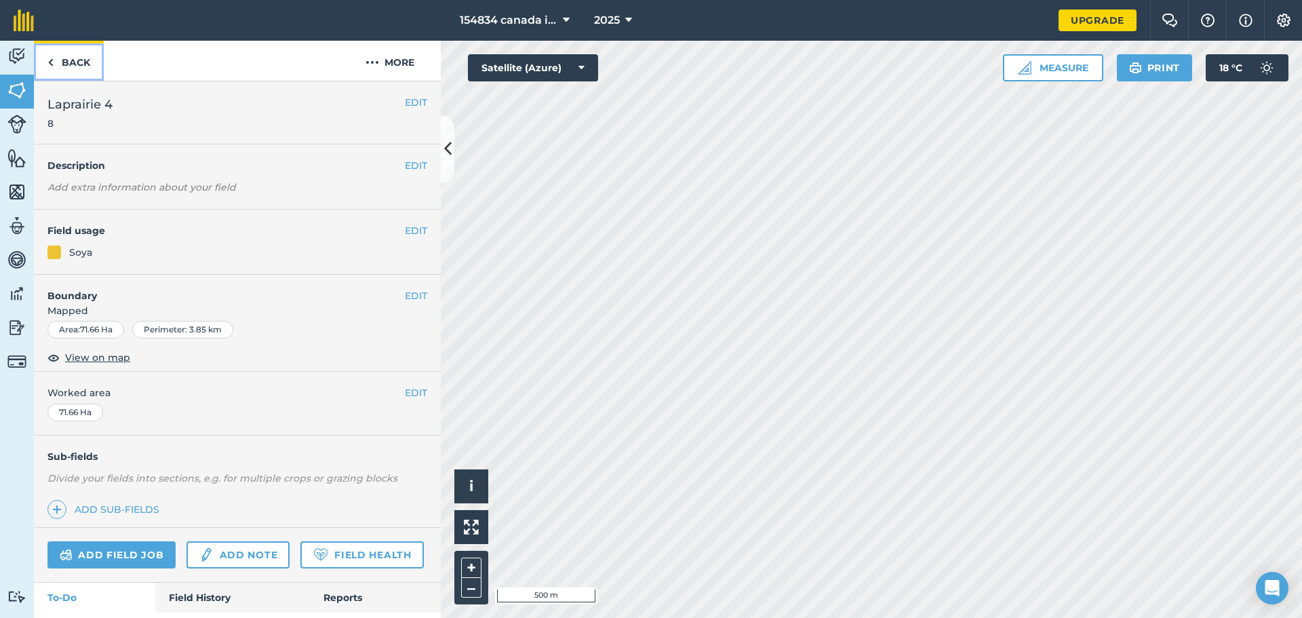
click at [58, 58] on link "Back" at bounding box center [69, 61] width 70 height 40
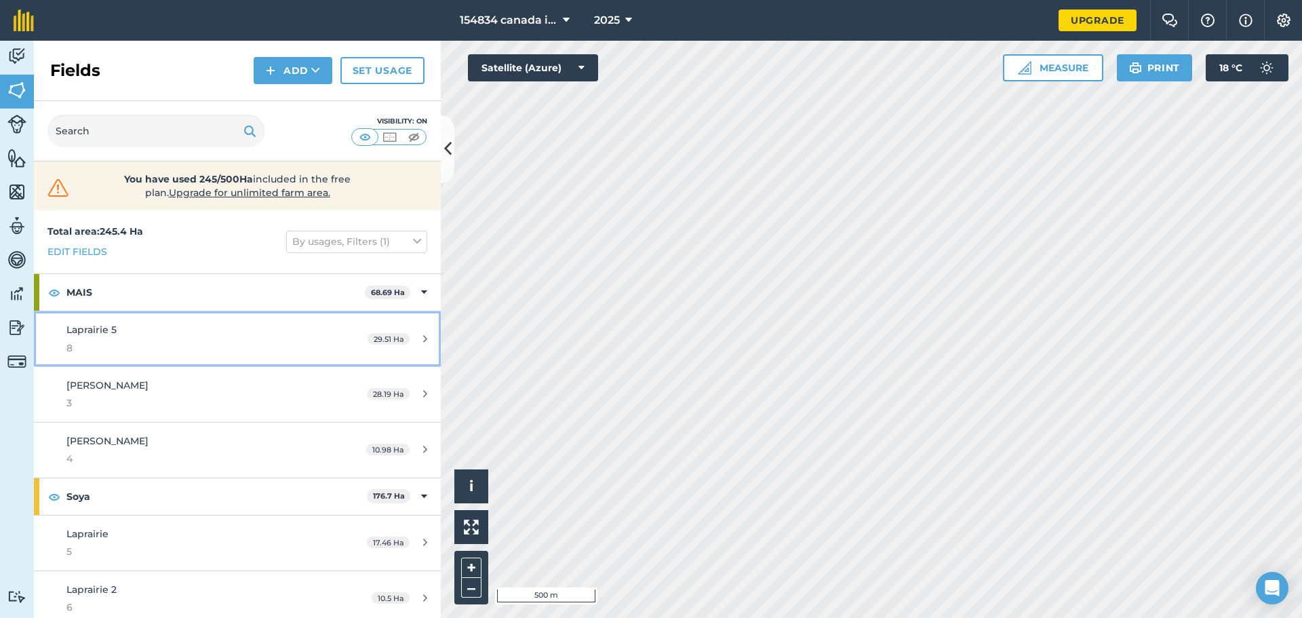
click at [412, 336] on div "29.51 Ha" at bounding box center [397, 339] width 87 height 11
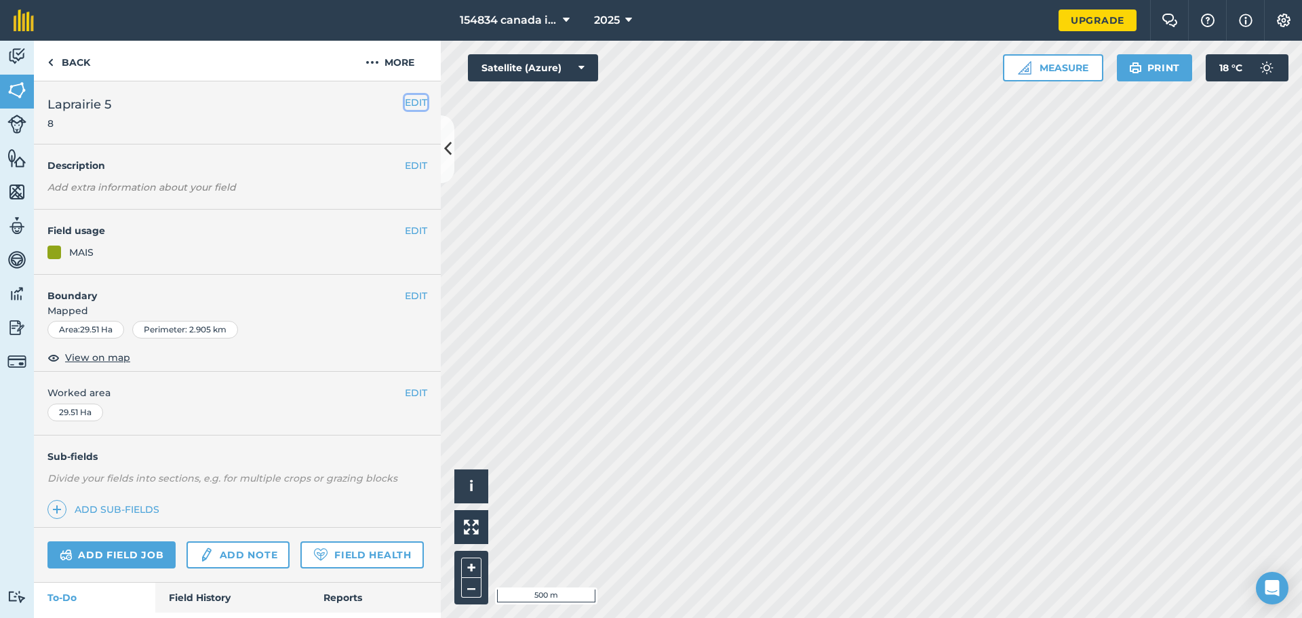
click at [415, 98] on button "EDIT" at bounding box center [416, 102] width 22 height 15
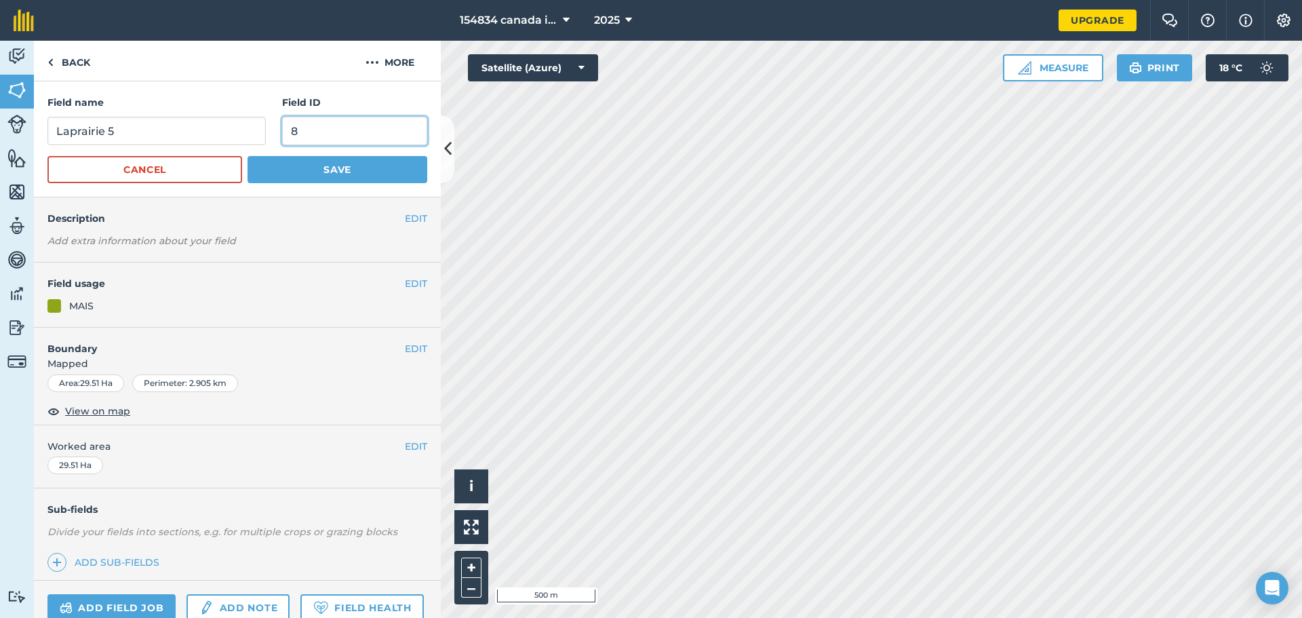
click at [289, 130] on input "8" at bounding box center [354, 131] width 145 height 28
type input "9"
click at [346, 157] on button "Save" at bounding box center [337, 169] width 180 height 27
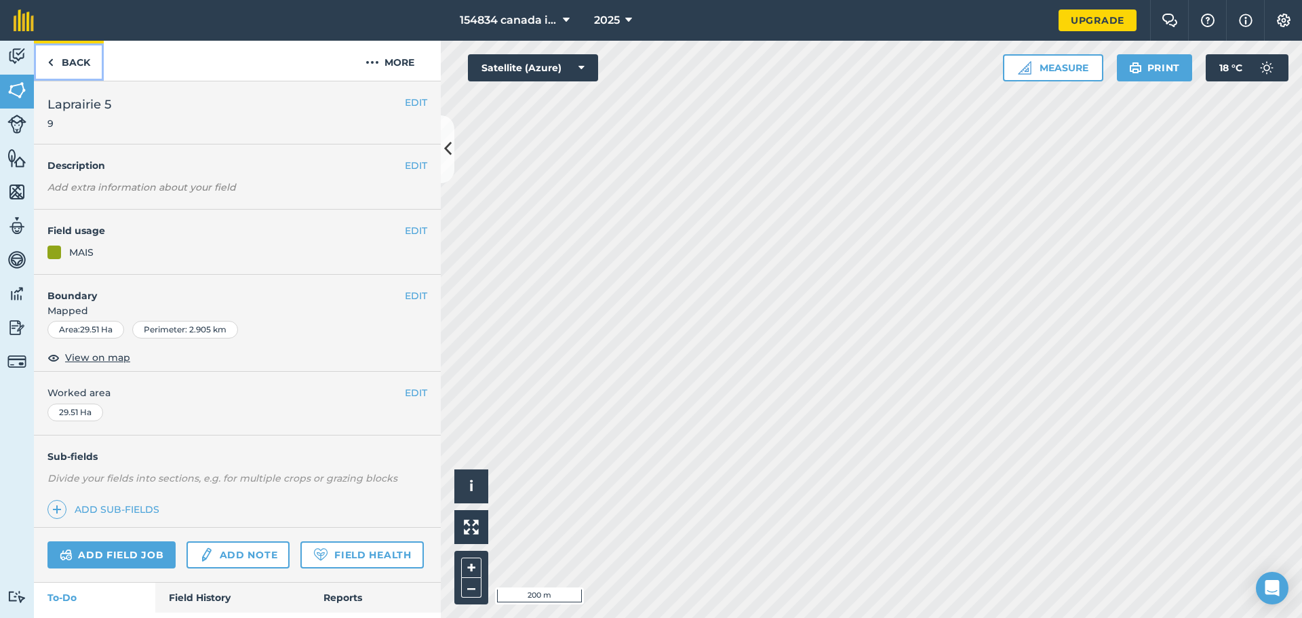
click at [66, 66] on link "Back" at bounding box center [69, 61] width 70 height 40
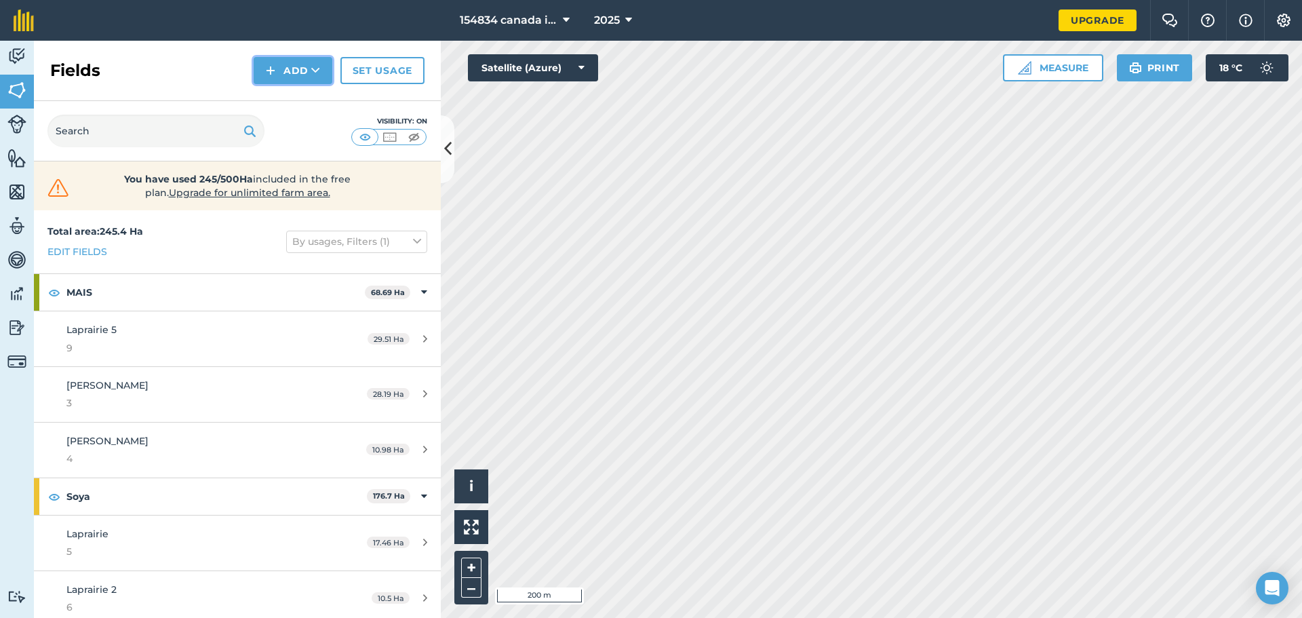
click at [311, 68] on button "Add" at bounding box center [293, 70] width 79 height 27
click at [305, 108] on link "Draw" at bounding box center [293, 101] width 75 height 30
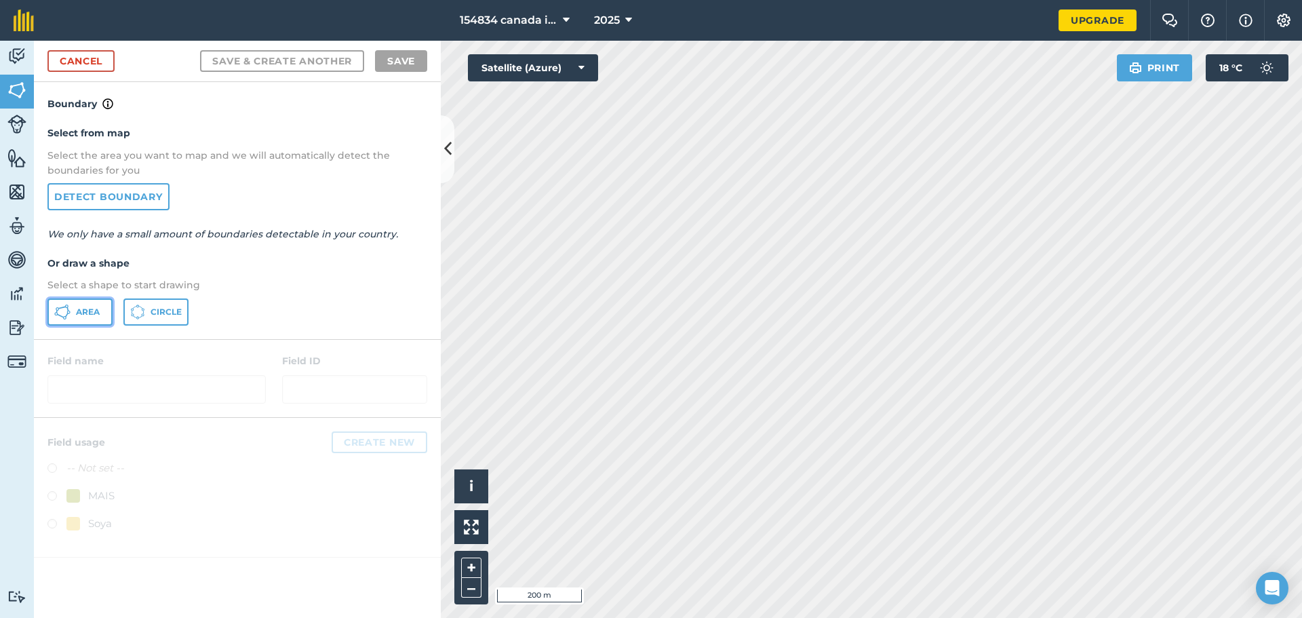
click at [87, 316] on span "Area" at bounding box center [88, 311] width 24 height 11
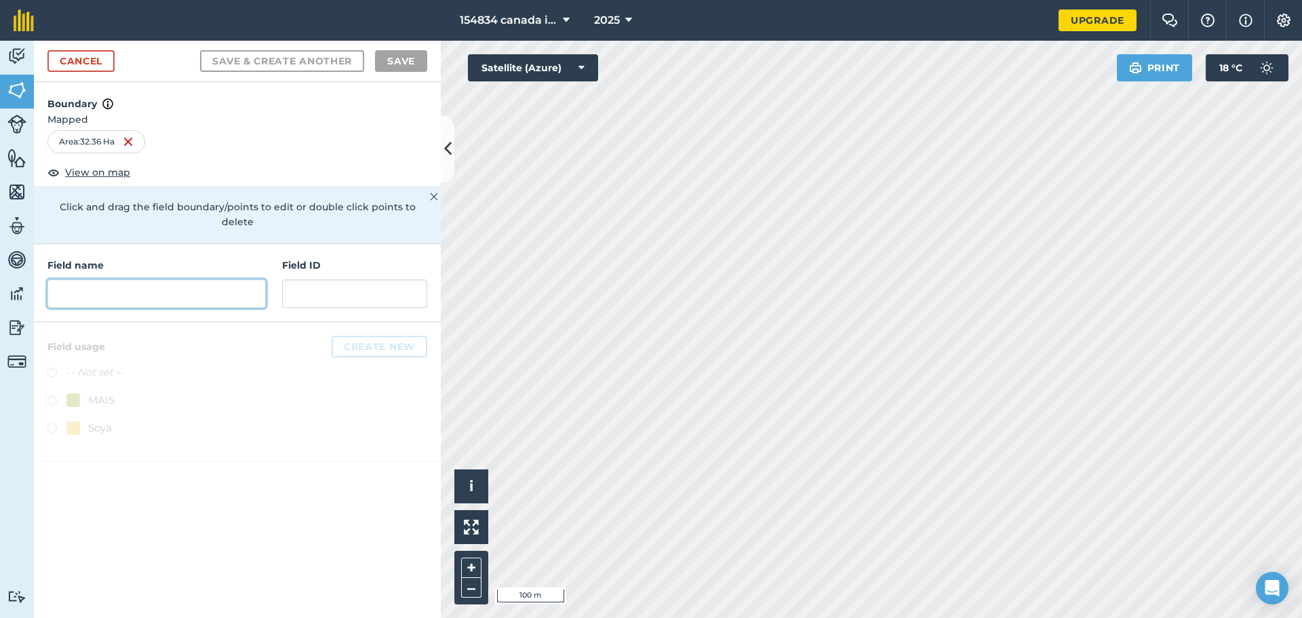
click at [136, 284] on input "text" at bounding box center [156, 293] width 218 height 28
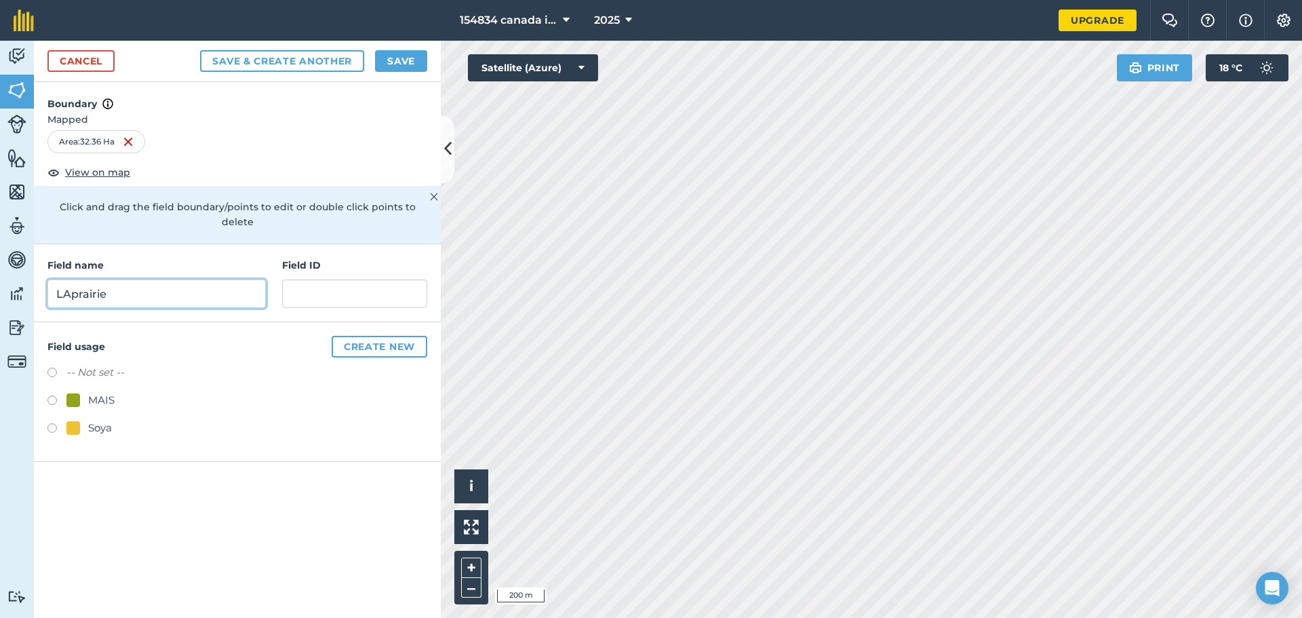
type input "LAprairie"
click at [338, 285] on input "text" at bounding box center [354, 293] width 145 height 28
type input "6"
click at [72, 283] on input "LAprairie" at bounding box center [156, 293] width 218 height 28
click at [136, 279] on input "Laprairie" at bounding box center [156, 293] width 218 height 28
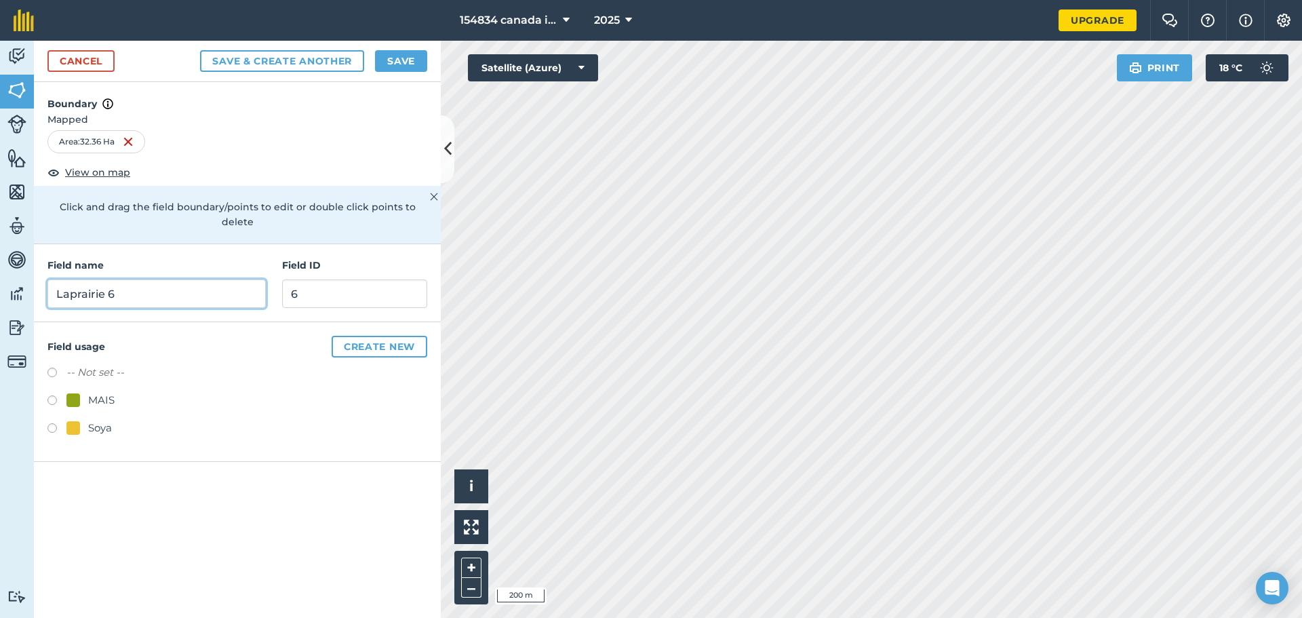
type input "Laprairie 6"
click at [372, 283] on input "6" at bounding box center [354, 293] width 145 height 28
type input "10"
click at [409, 71] on button "Save" at bounding box center [401, 61] width 52 height 22
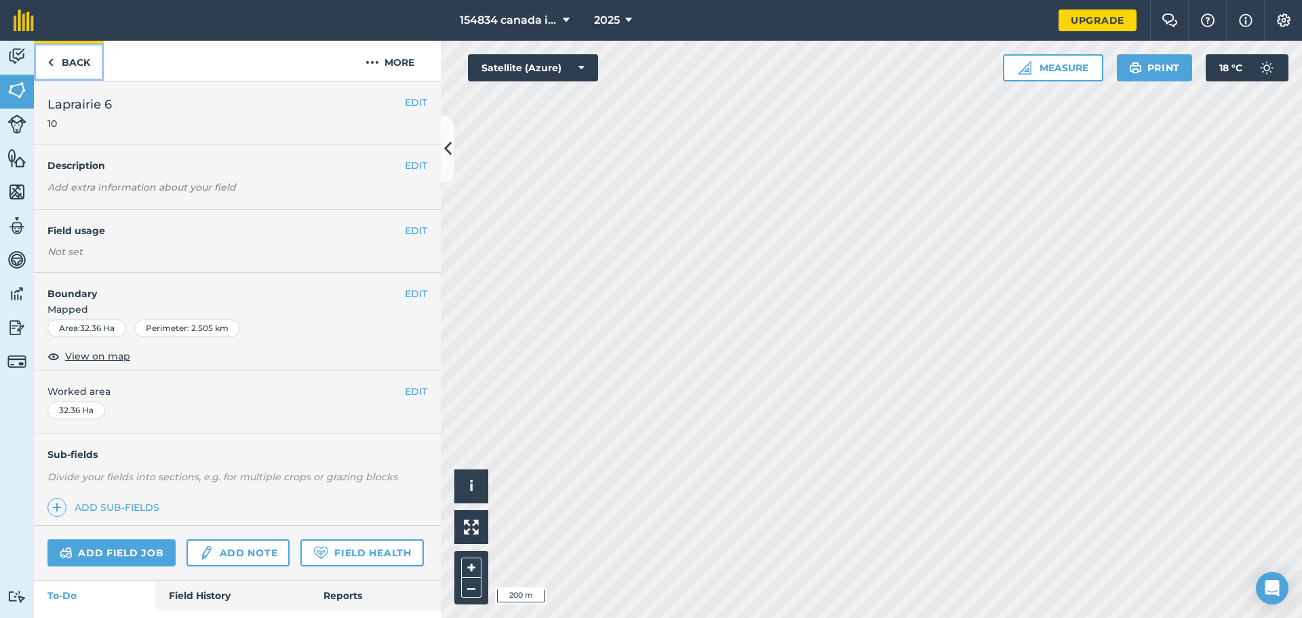
click at [69, 62] on link "Back" at bounding box center [69, 61] width 70 height 40
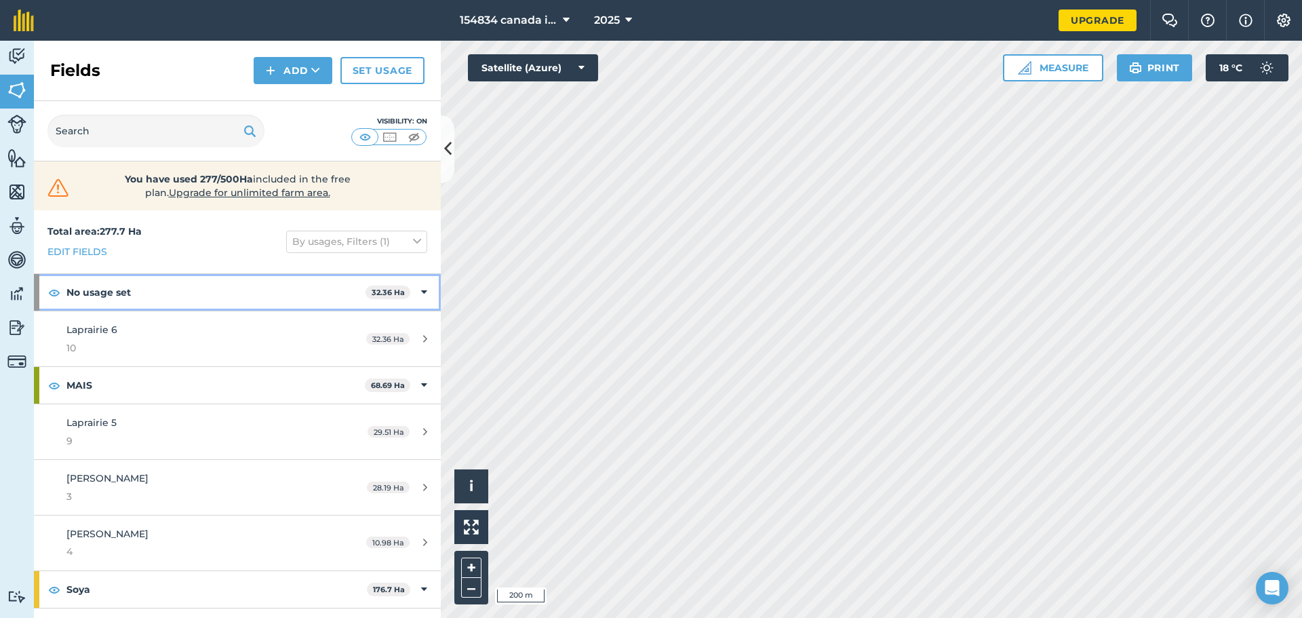
click at [125, 292] on strong "No usage set" at bounding box center [215, 292] width 299 height 37
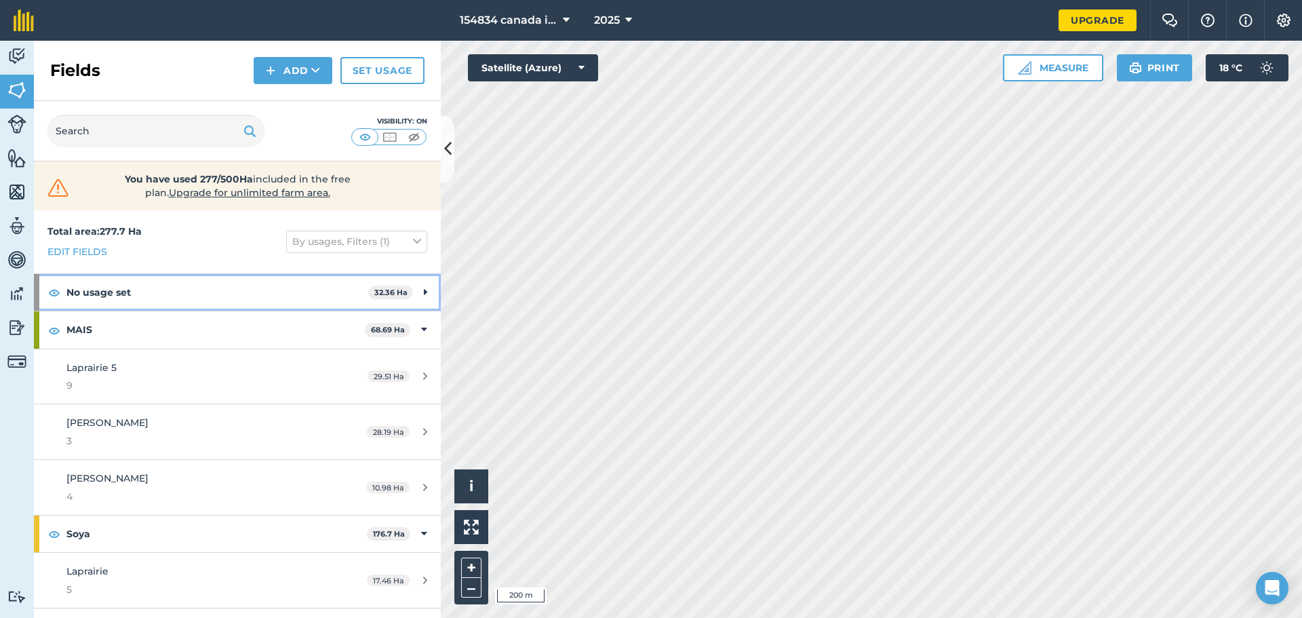
click at [255, 292] on strong "No usage set" at bounding box center [217, 292] width 302 height 37
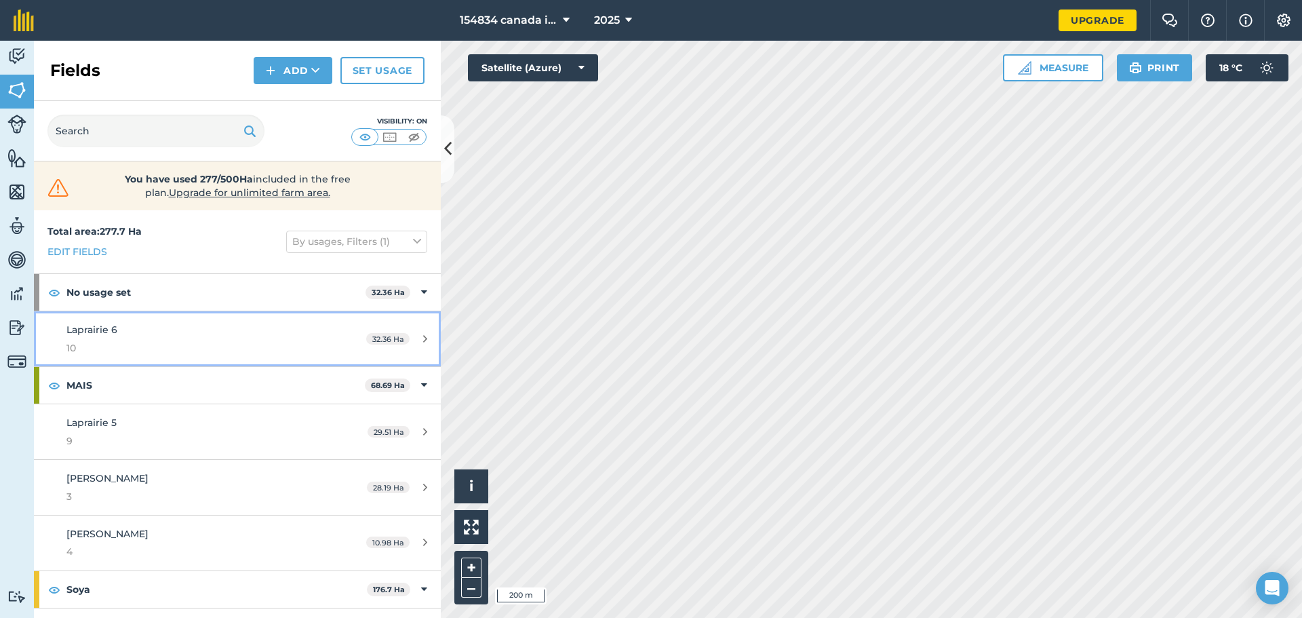
click at [127, 337] on div "Laprairie 6 10" at bounding box center [193, 338] width 255 height 33
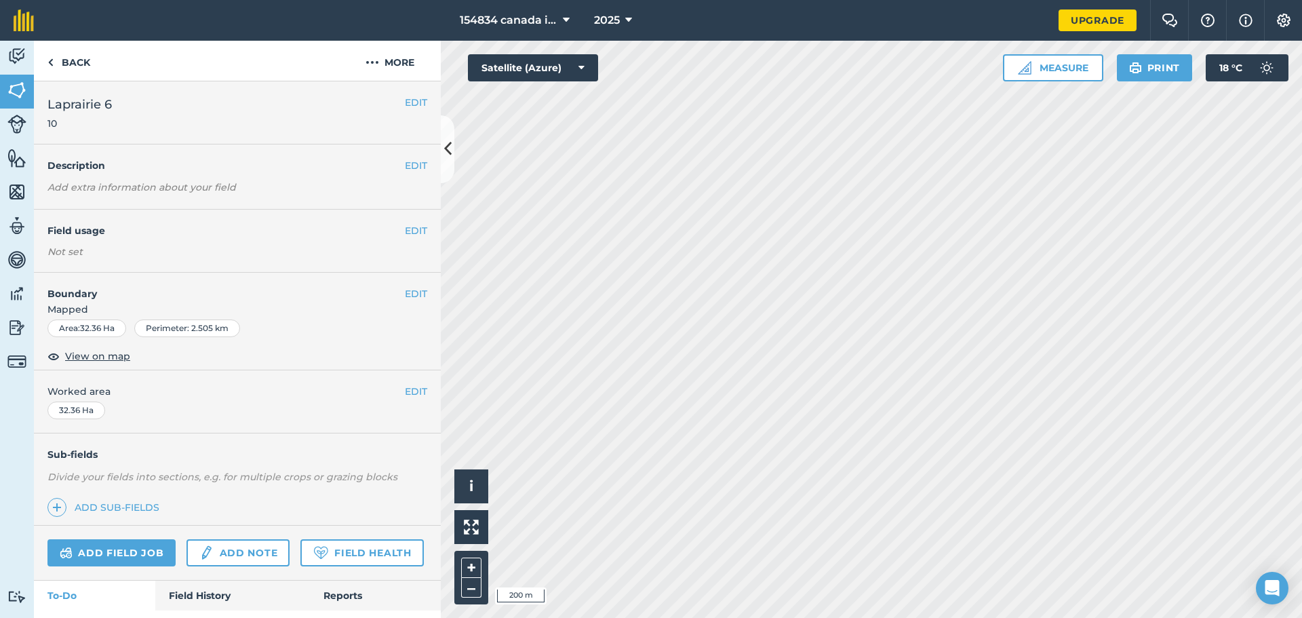
click at [95, 250] on div "Not set" at bounding box center [237, 252] width 380 height 14
click at [412, 229] on button "EDIT" at bounding box center [416, 230] width 22 height 15
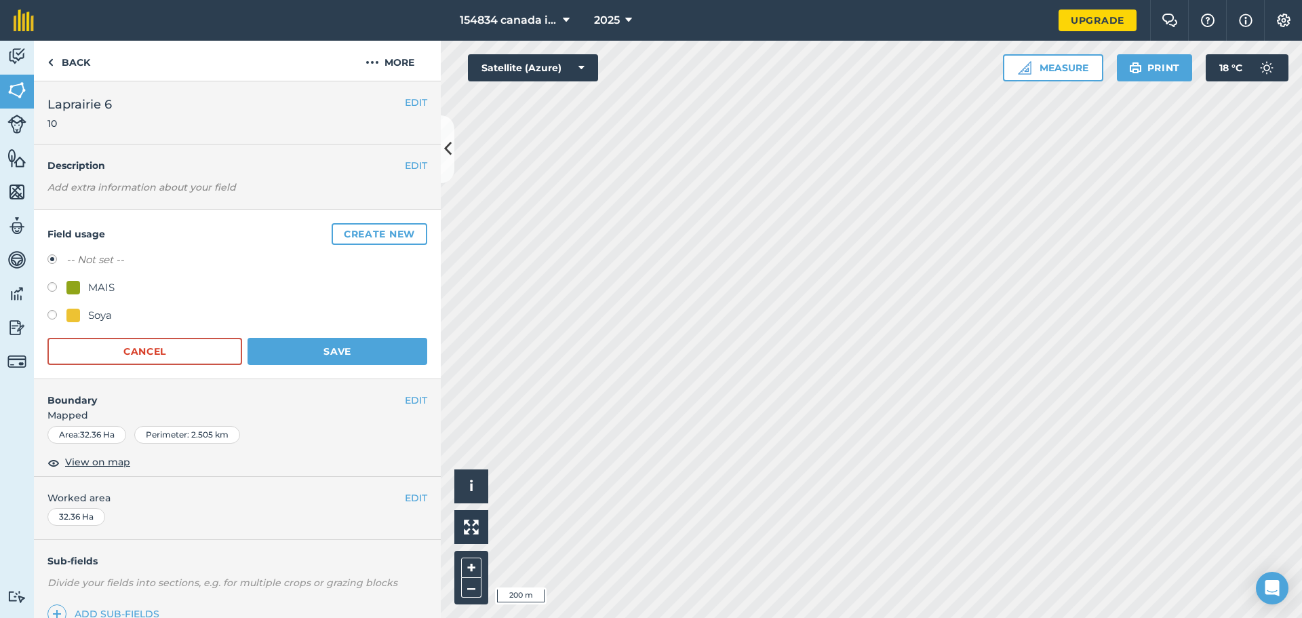
click at [52, 287] on label at bounding box center [56, 289] width 19 height 14
radio input "true"
radio input "false"
click at [85, 287] on div "MAIS" at bounding box center [90, 287] width 48 height 16
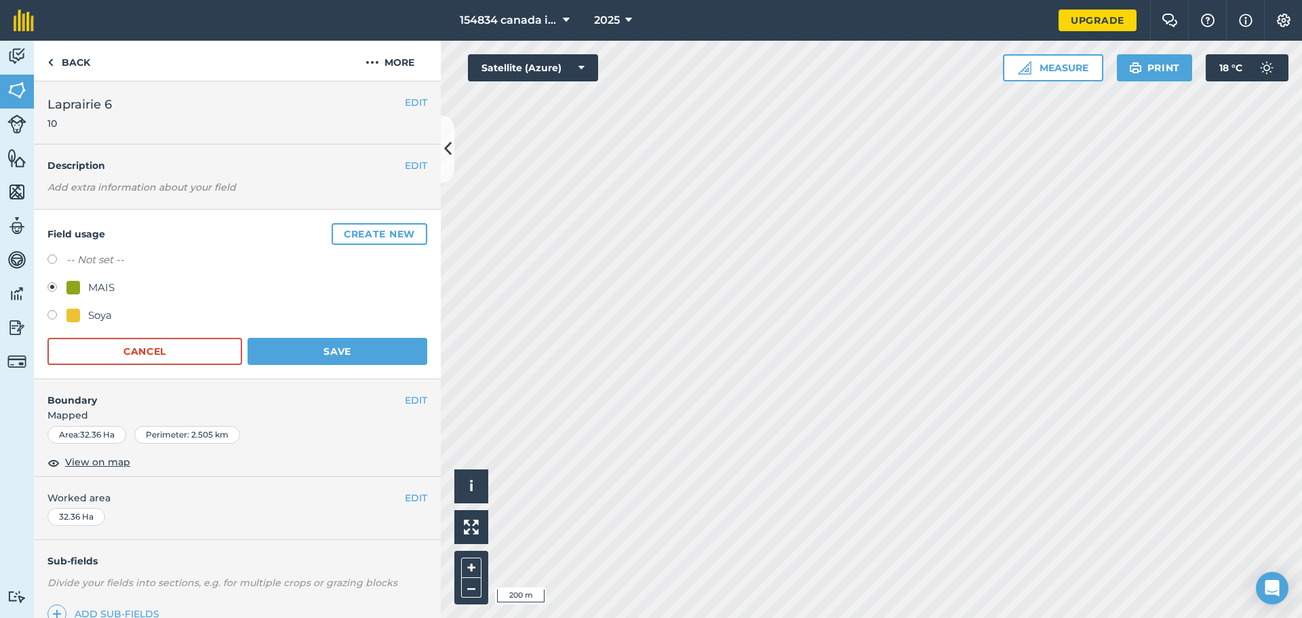
click at [319, 349] on button "Save" at bounding box center [337, 351] width 180 height 27
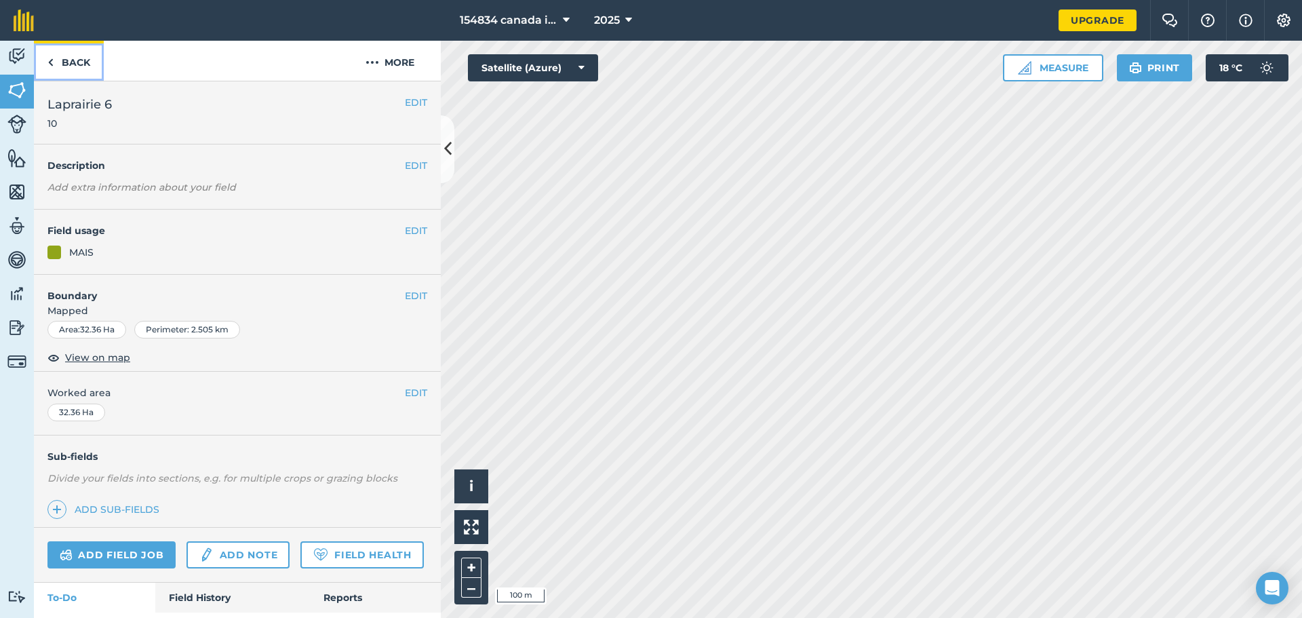
click at [54, 59] on link "Back" at bounding box center [69, 61] width 70 height 40
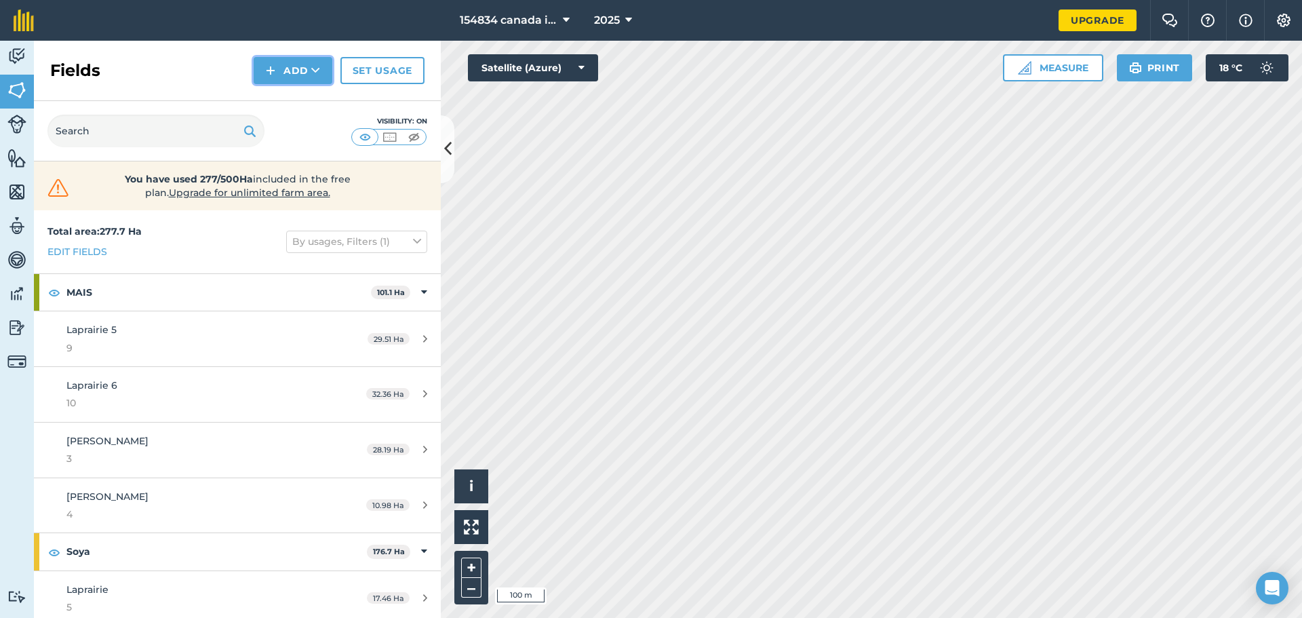
click at [281, 69] on button "Add" at bounding box center [293, 70] width 79 height 27
click at [298, 104] on link "Draw" at bounding box center [293, 101] width 75 height 30
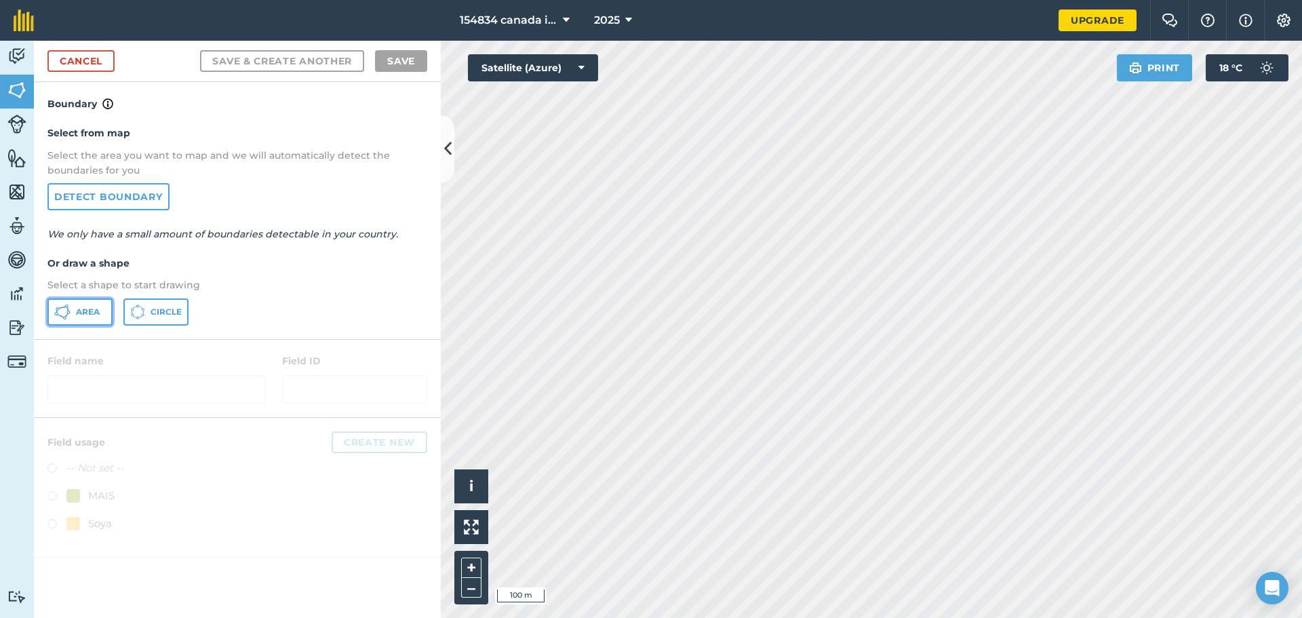
click at [94, 308] on span "Area" at bounding box center [88, 311] width 24 height 11
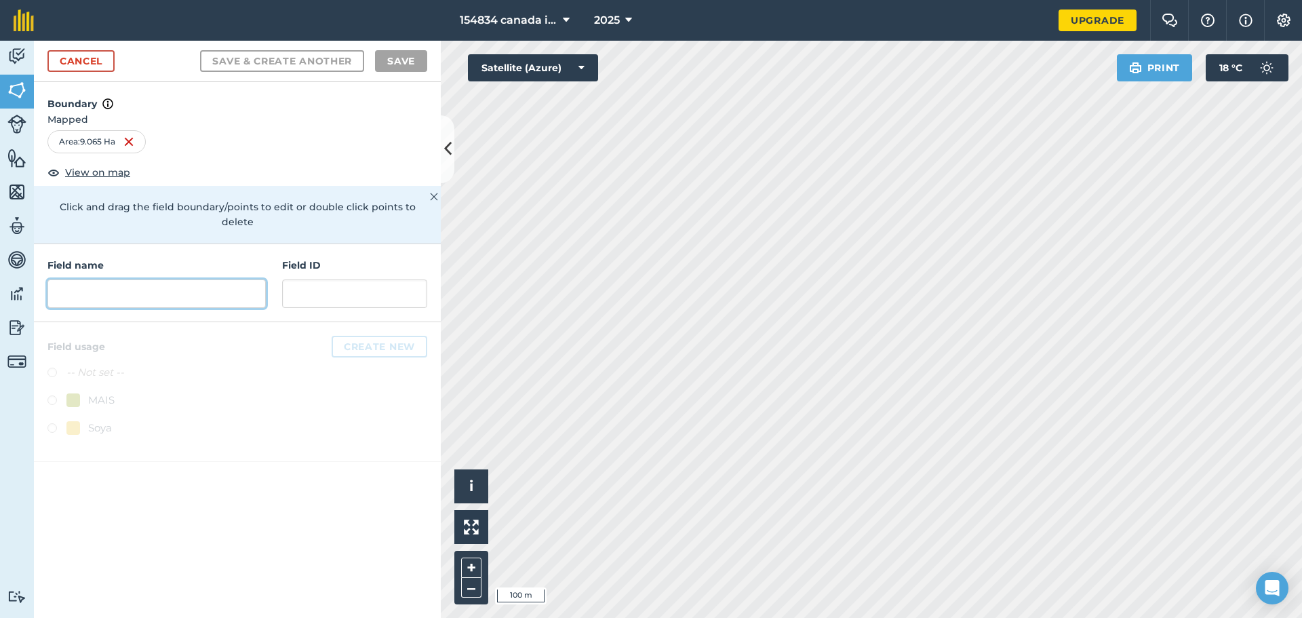
click at [167, 280] on input "text" at bounding box center [156, 293] width 218 height 28
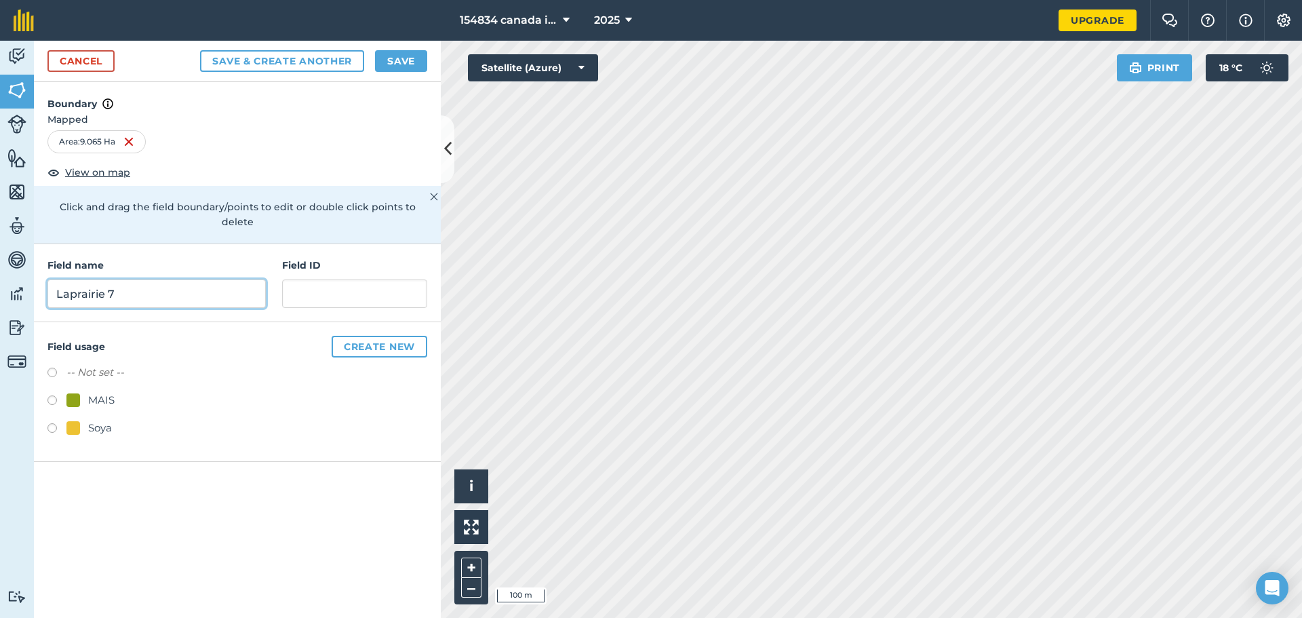
type input "Laprairie 7"
click at [308, 279] on input "text" at bounding box center [354, 293] width 145 height 28
type input "11"
click at [50, 395] on label at bounding box center [56, 402] width 19 height 14
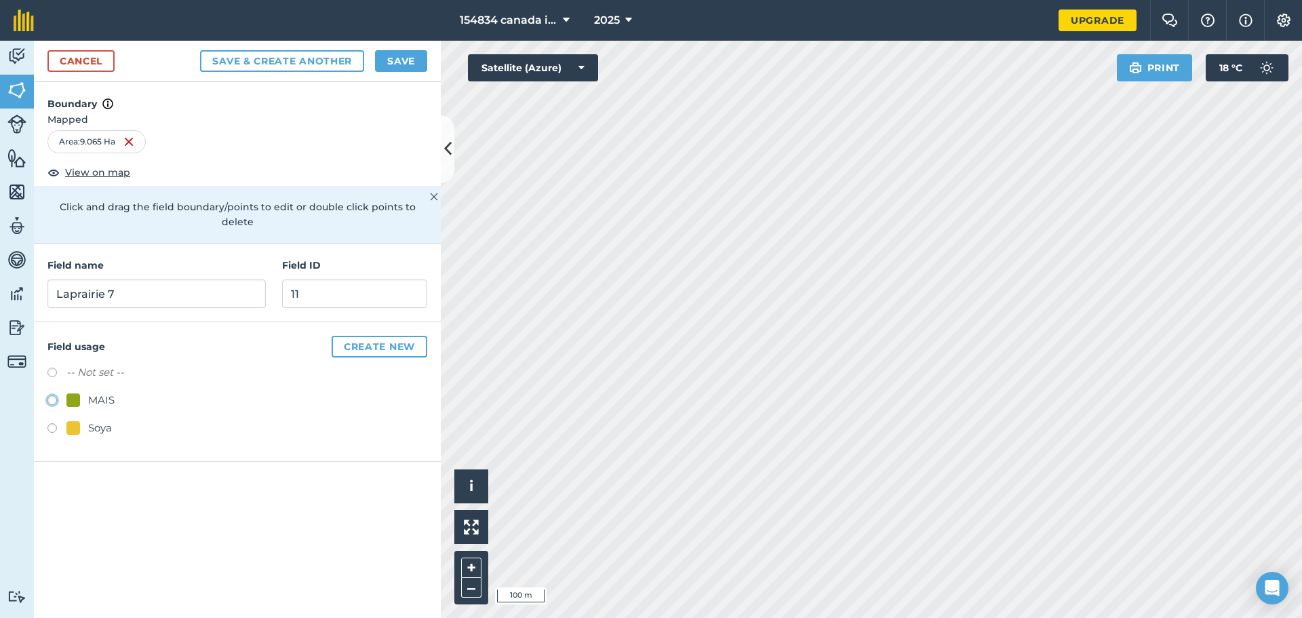
radio input "true"
click at [391, 68] on button "Save" at bounding box center [401, 61] width 52 height 22
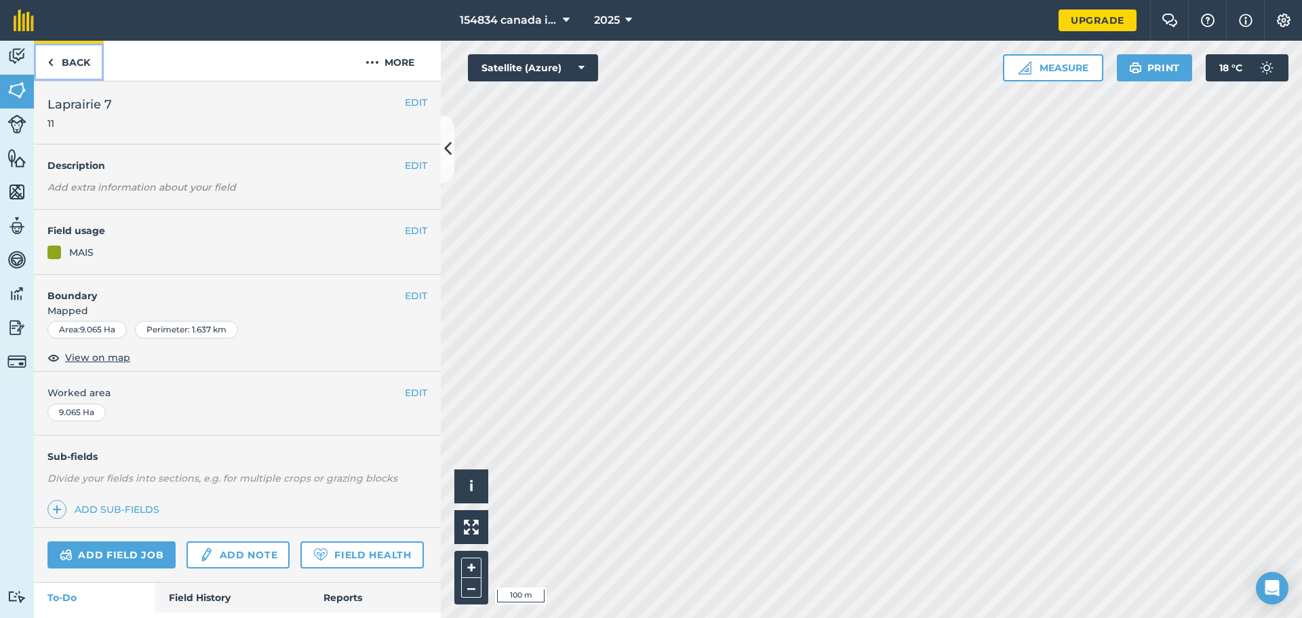
click at [62, 68] on link "Back" at bounding box center [69, 61] width 70 height 40
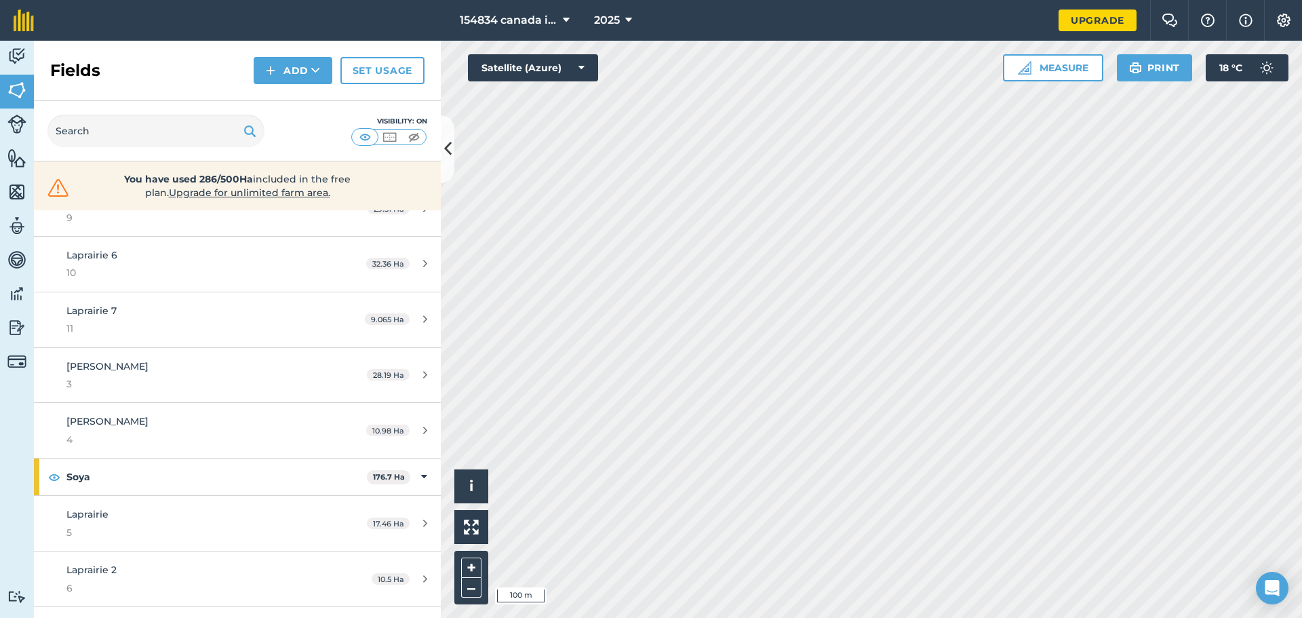
scroll to position [136, 0]
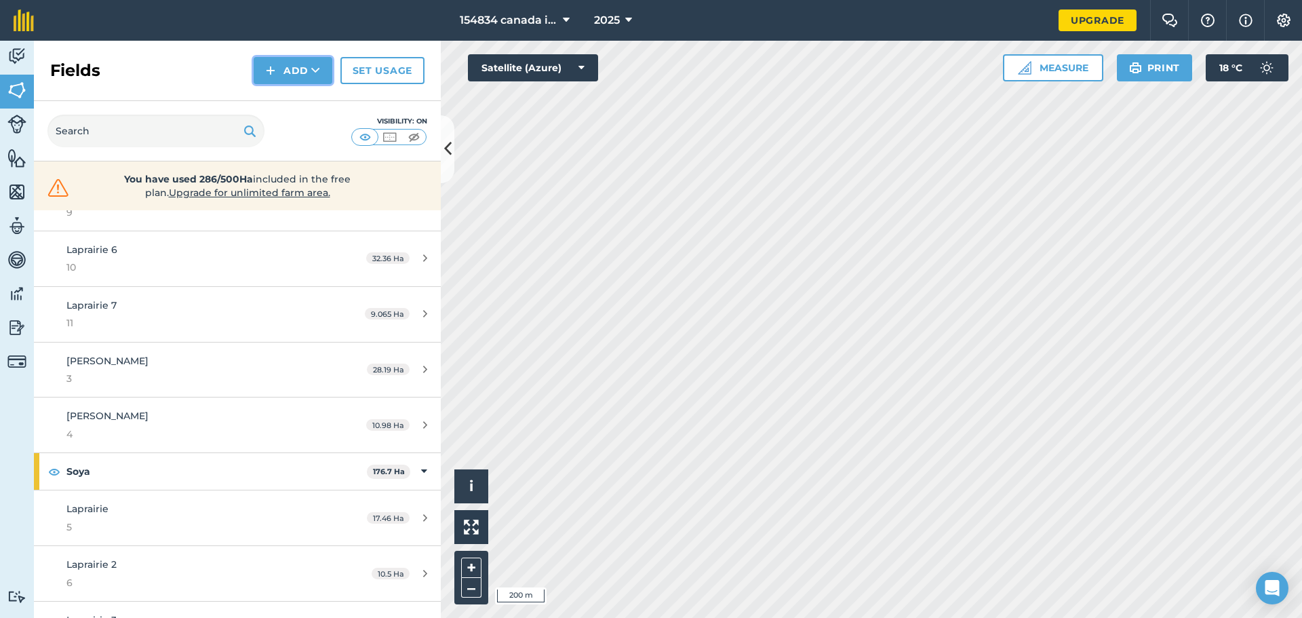
click at [284, 67] on button "Add" at bounding box center [293, 70] width 79 height 27
click at [289, 102] on link "Draw" at bounding box center [293, 101] width 75 height 30
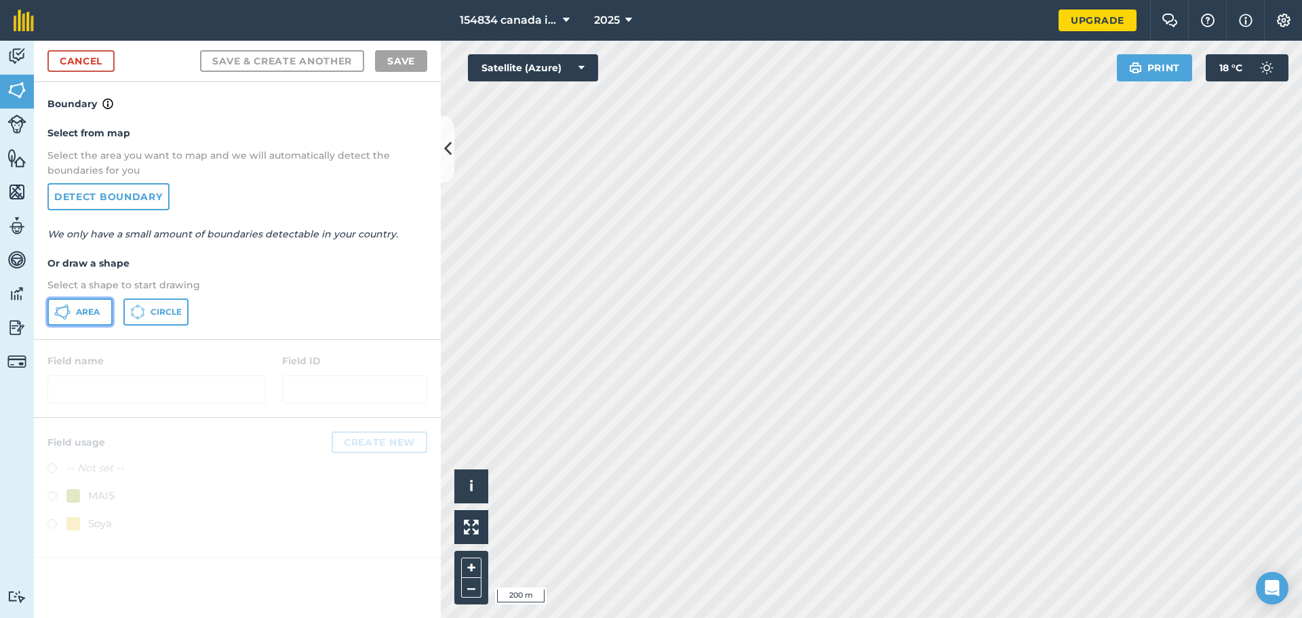
click at [98, 315] on span "Area" at bounding box center [88, 311] width 24 height 11
click at [105, 64] on link "Cancel" at bounding box center [80, 61] width 67 height 22
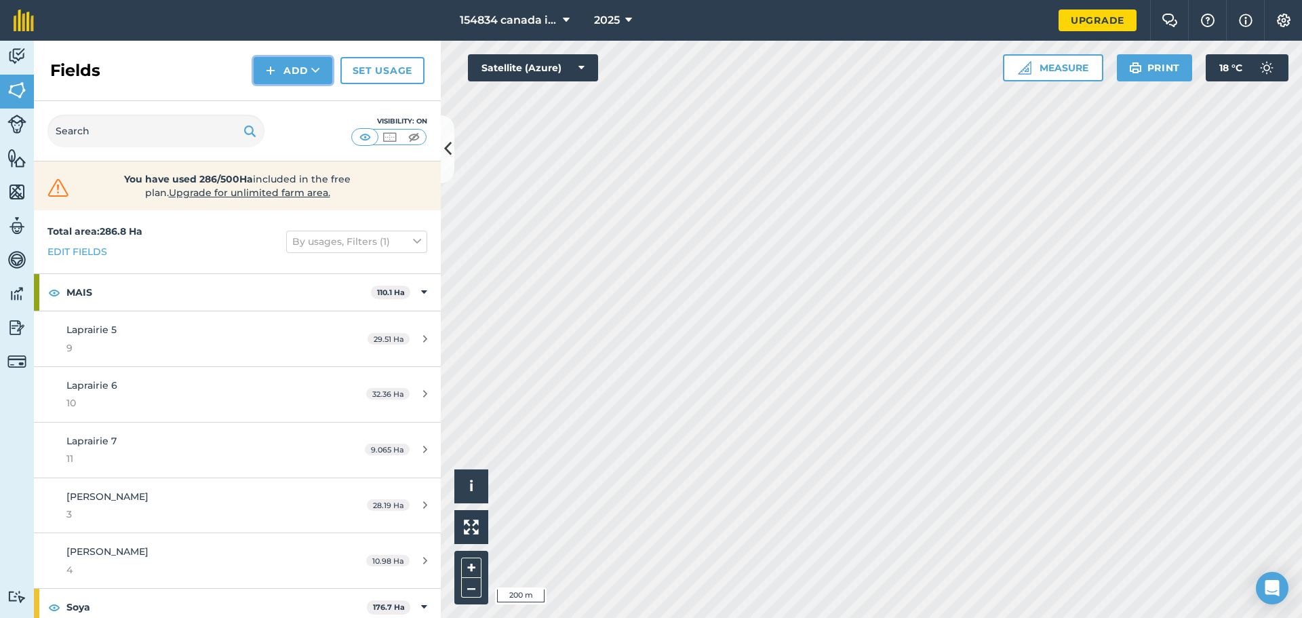
click at [290, 70] on button "Add" at bounding box center [293, 70] width 79 height 27
click at [292, 99] on link "Draw" at bounding box center [293, 101] width 75 height 30
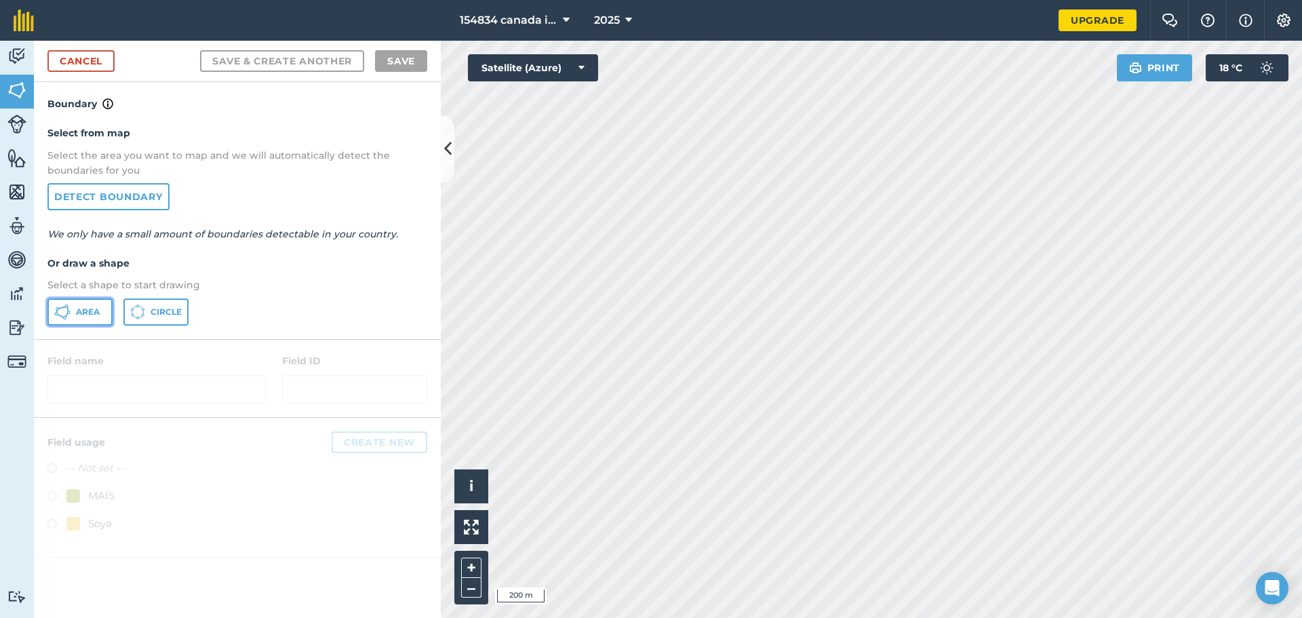
drag, startPoint x: 76, startPoint y: 312, endPoint x: 159, endPoint y: 313, distance: 82.7
click at [77, 313] on span "Area" at bounding box center [88, 311] width 24 height 11
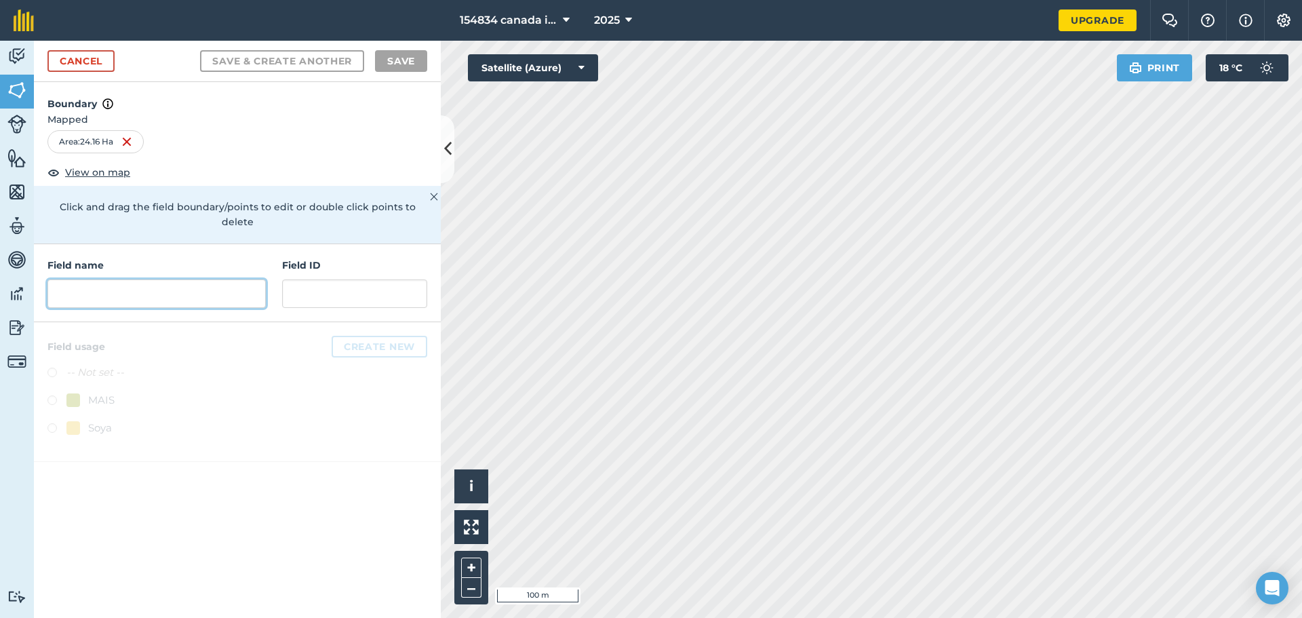
click at [164, 279] on input "text" at bounding box center [156, 293] width 218 height 28
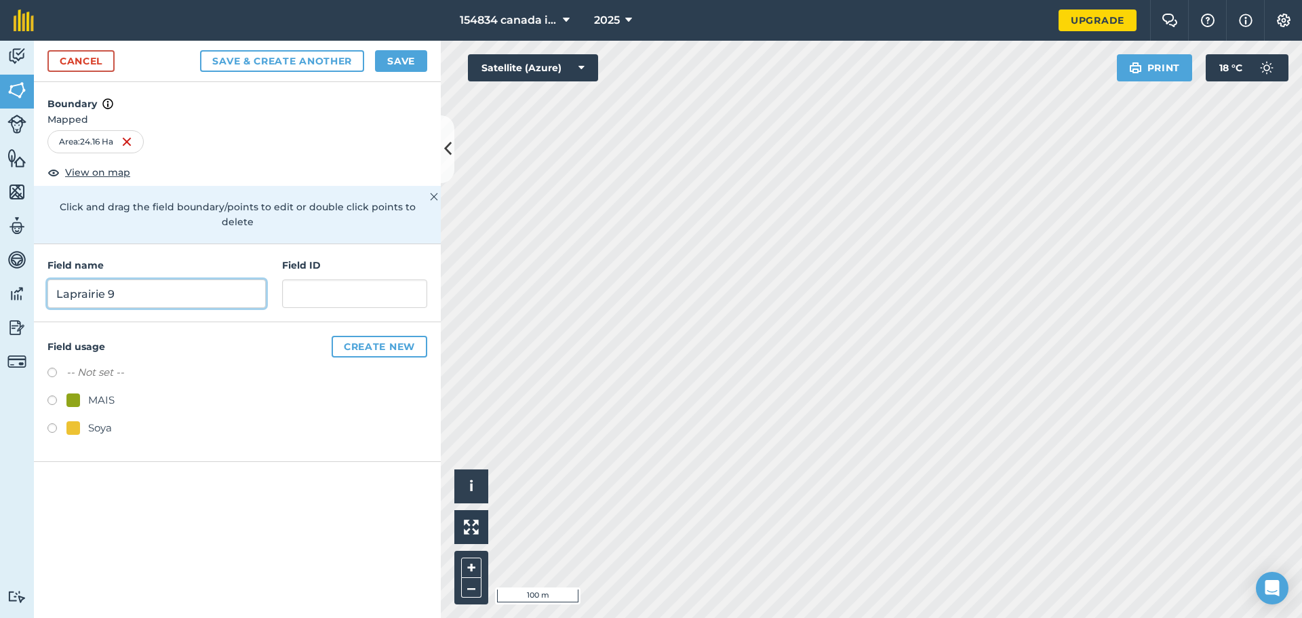
type input "Laprairie 9"
click at [321, 279] on input "text" at bounding box center [354, 293] width 145 height 28
type input "12"
click at [48, 395] on label at bounding box center [56, 402] width 19 height 14
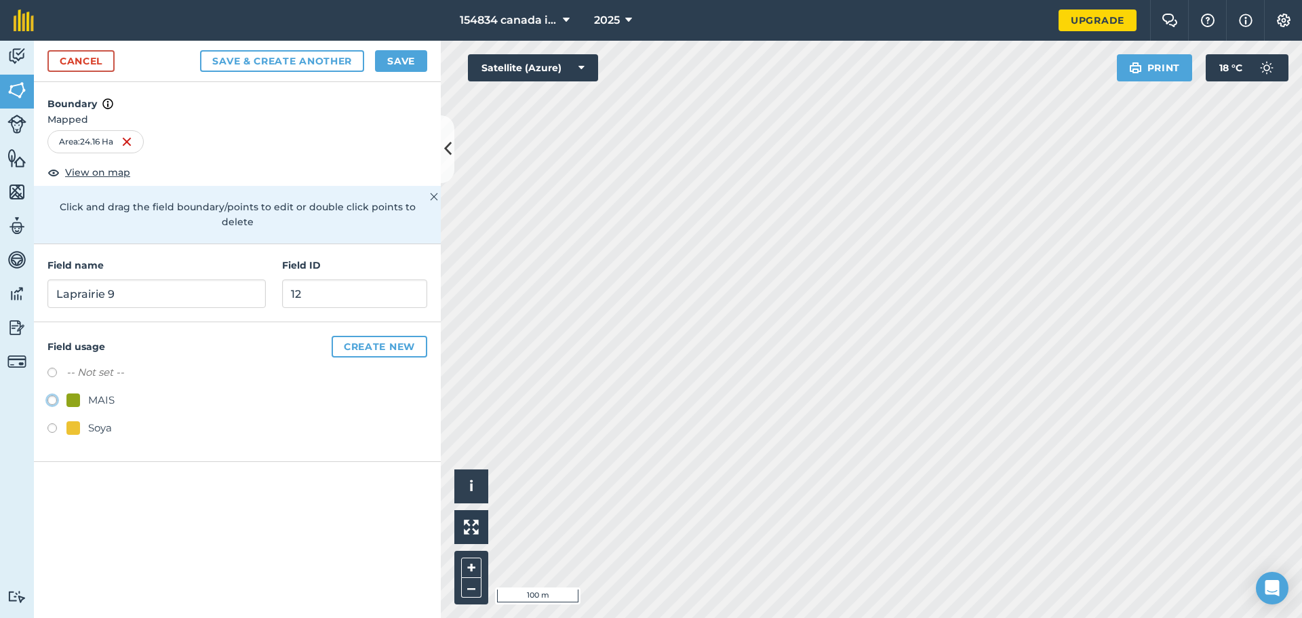
radio input "true"
click at [417, 73] on div "Cancel Save & Create Another Save" at bounding box center [237, 61] width 407 height 41
click at [413, 60] on button "Save" at bounding box center [401, 61] width 52 height 22
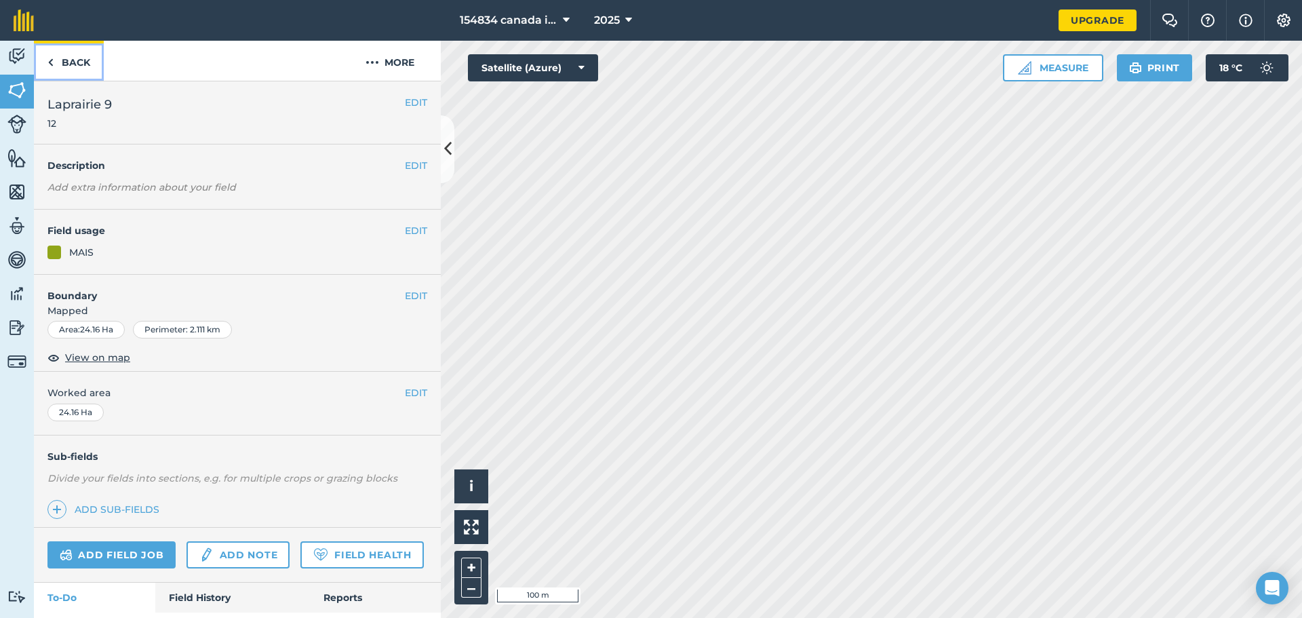
click at [71, 53] on link "Back" at bounding box center [69, 61] width 70 height 40
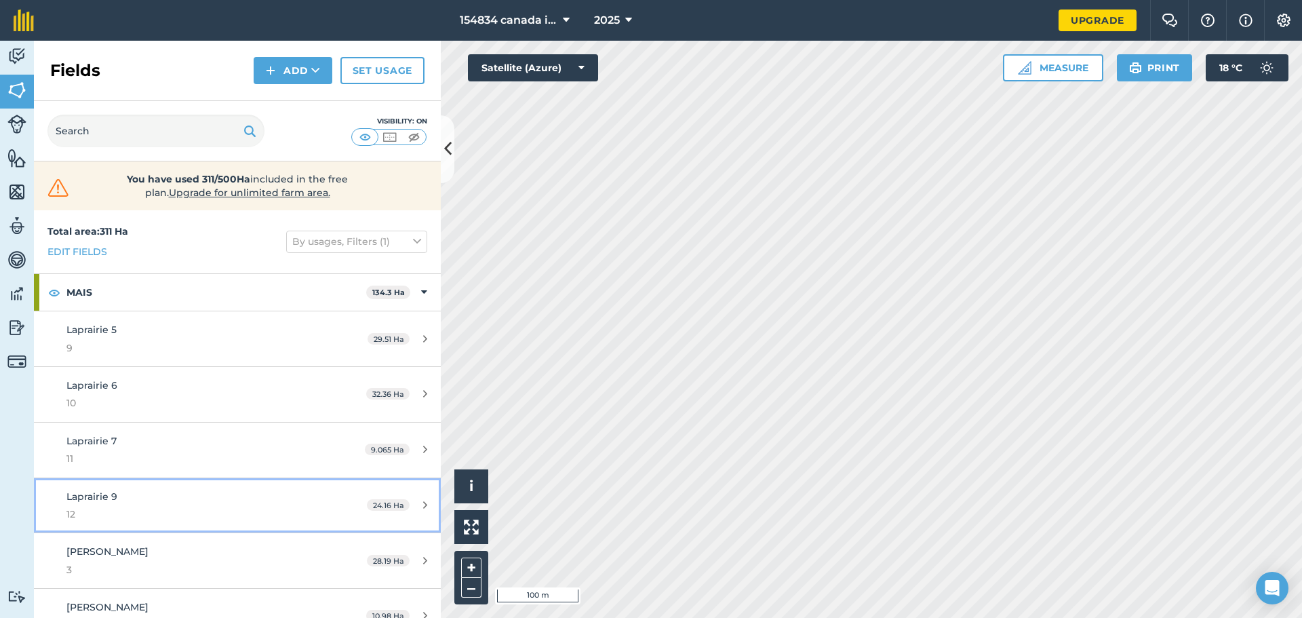
click at [106, 500] on span "Laprairie 9" at bounding box center [91, 496] width 51 height 12
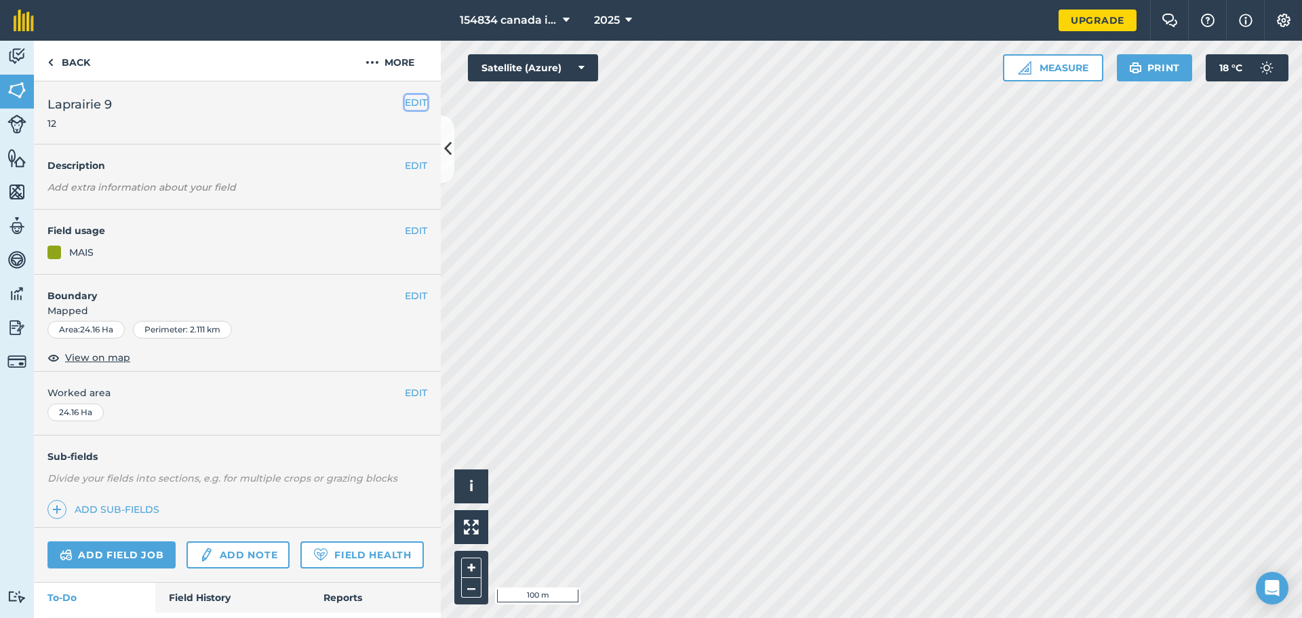
click at [406, 96] on button "EDIT" at bounding box center [416, 102] width 22 height 15
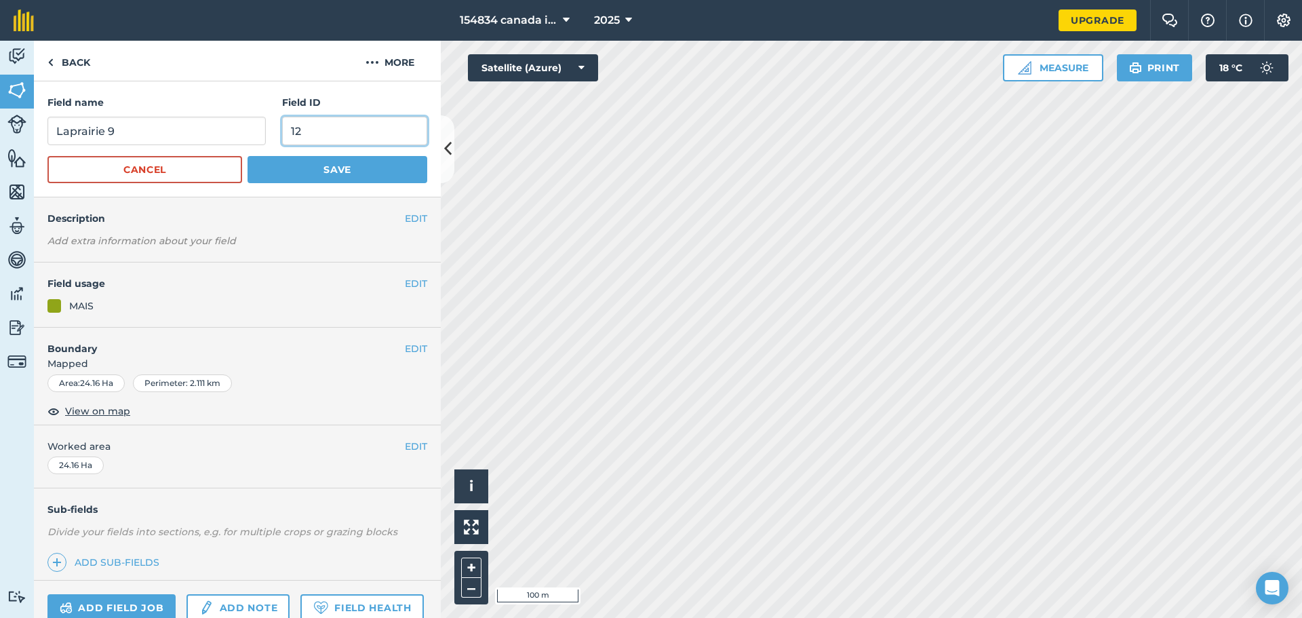
click at [314, 131] on input "12" at bounding box center [354, 131] width 145 height 28
click at [134, 122] on input "Laprairie 9" at bounding box center [156, 131] width 218 height 28
type input "Laprairie 8"
click at [337, 172] on button "Save" at bounding box center [337, 169] width 180 height 27
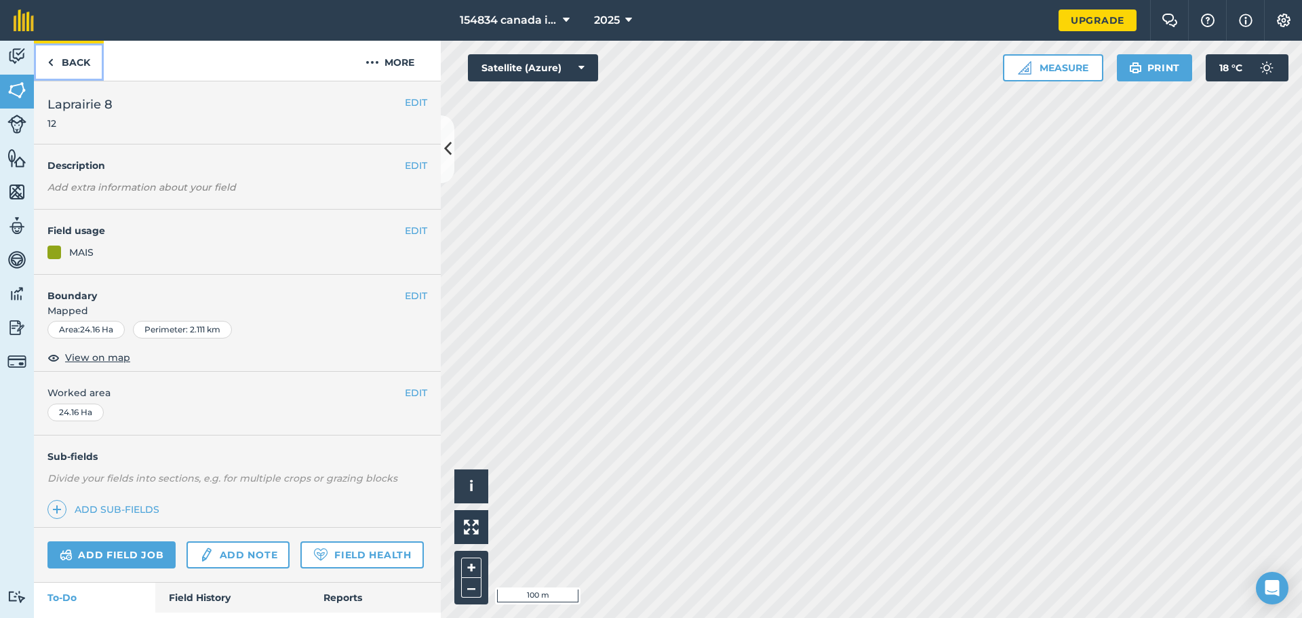
click at [55, 49] on link "Back" at bounding box center [69, 61] width 70 height 40
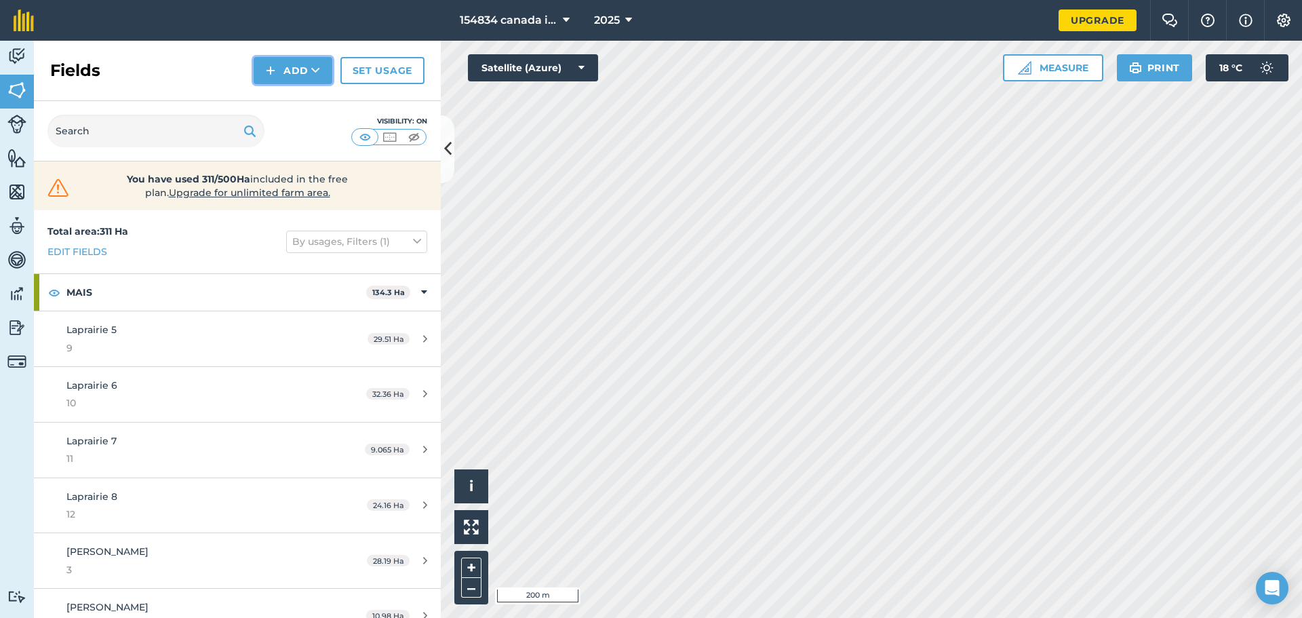
click at [291, 71] on button "Add" at bounding box center [293, 70] width 79 height 27
click at [291, 105] on link "Draw" at bounding box center [293, 101] width 75 height 30
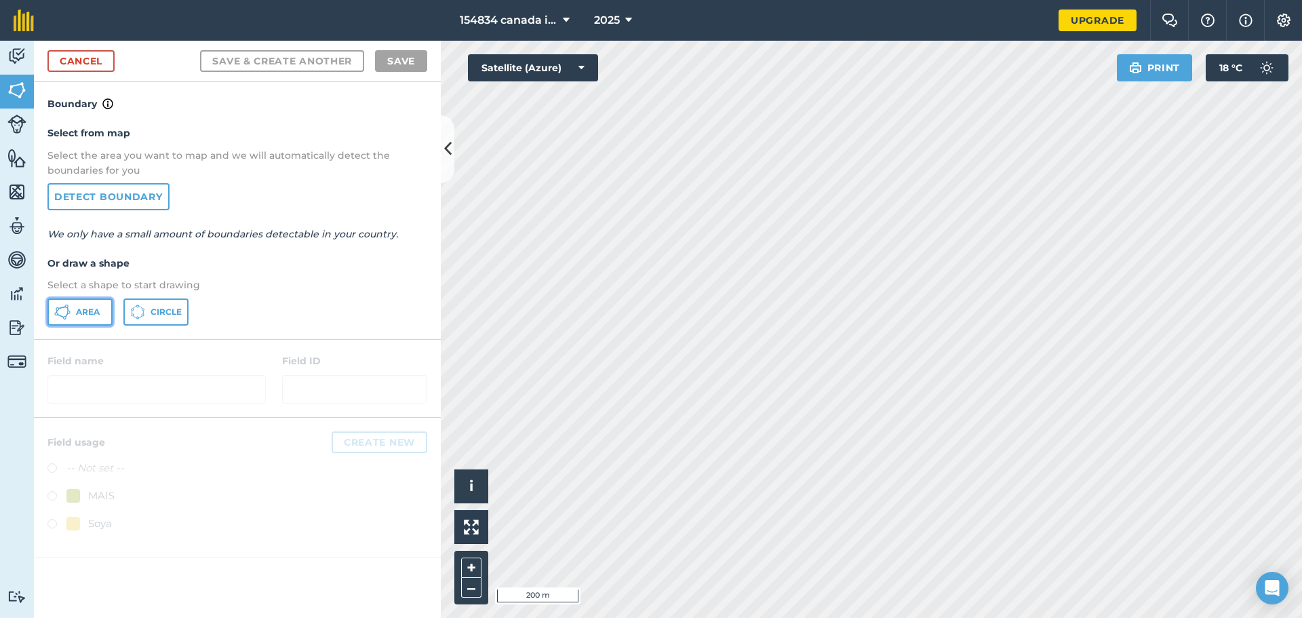
click at [87, 302] on button "Area" at bounding box center [79, 311] width 65 height 27
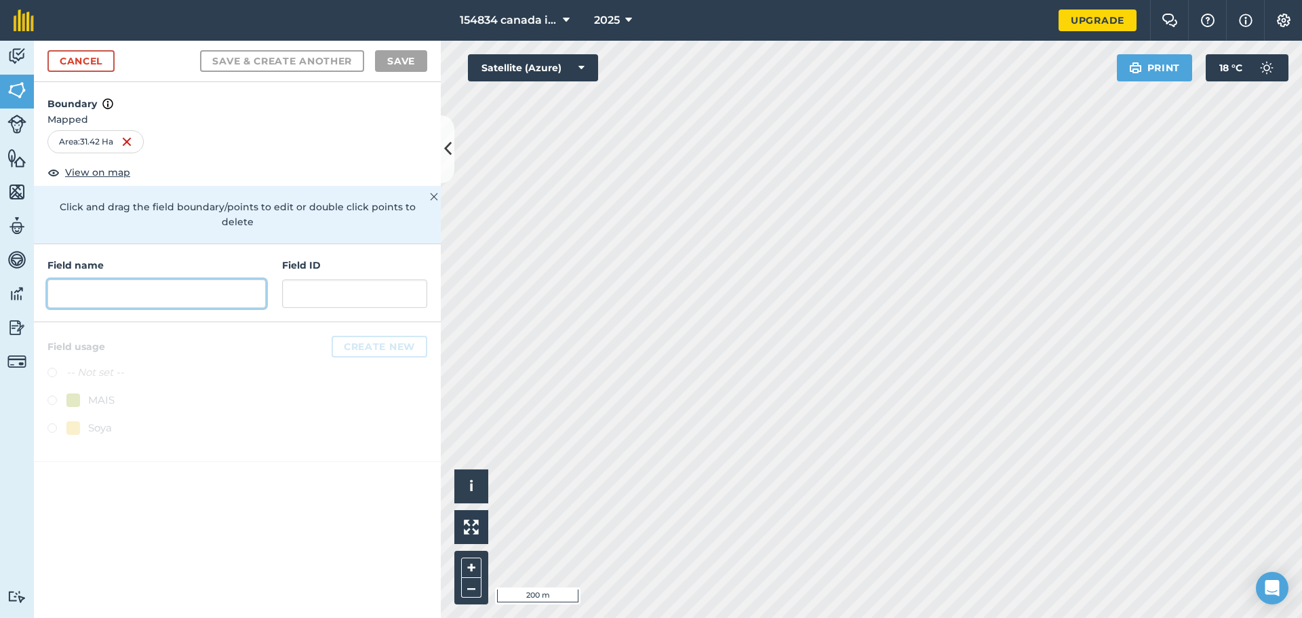
click at [156, 279] on input "text" at bounding box center [156, 293] width 218 height 28
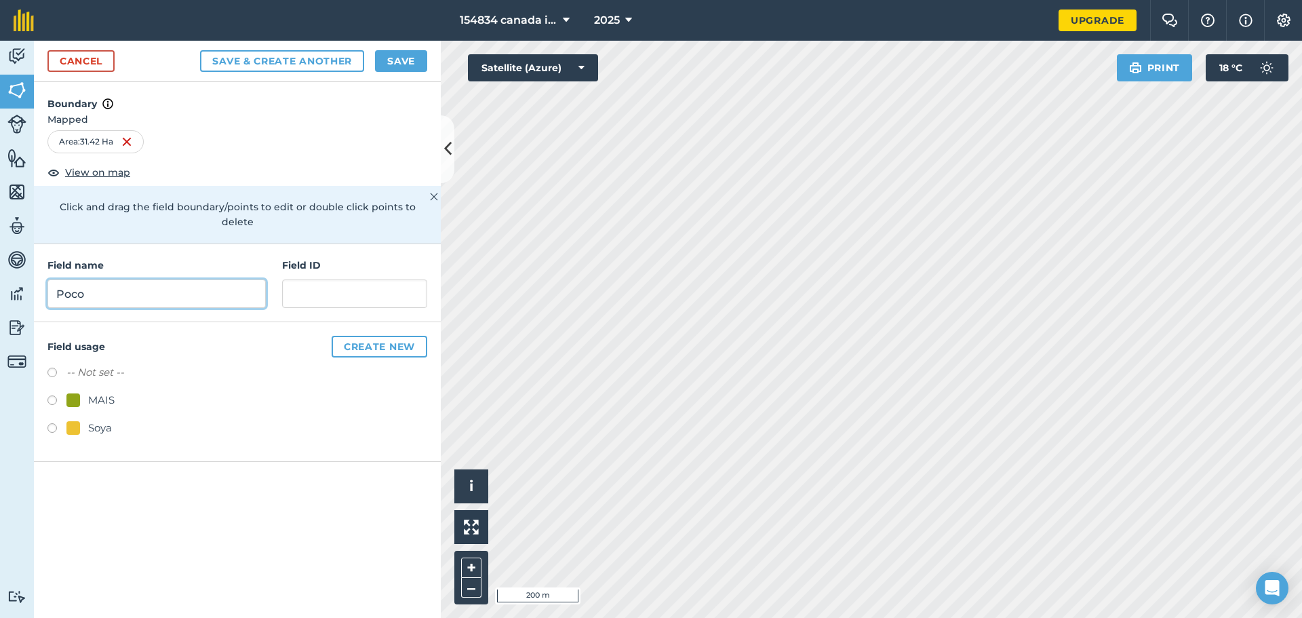
type input "Poco"
click at [316, 279] on input "text" at bounding box center [354, 293] width 145 height 28
type input "1"
click at [52, 367] on label at bounding box center [56, 374] width 19 height 14
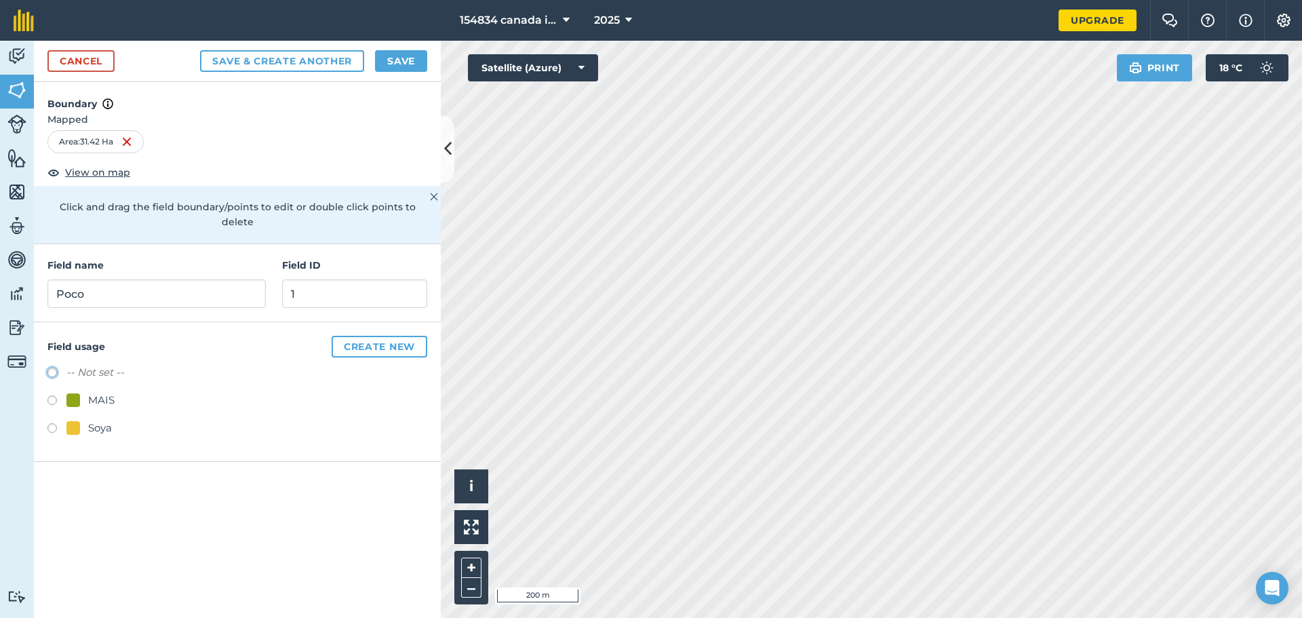
radio input "true"
click at [405, 59] on button "Save" at bounding box center [401, 61] width 52 height 22
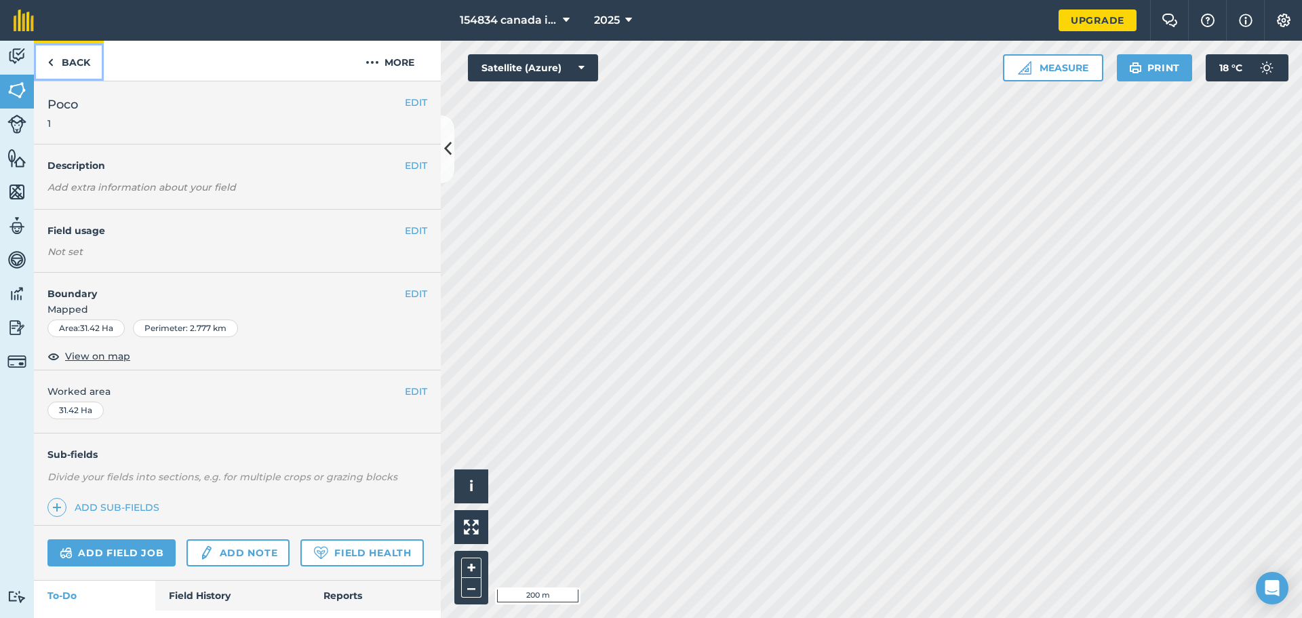
click at [58, 67] on link "Back" at bounding box center [69, 61] width 70 height 40
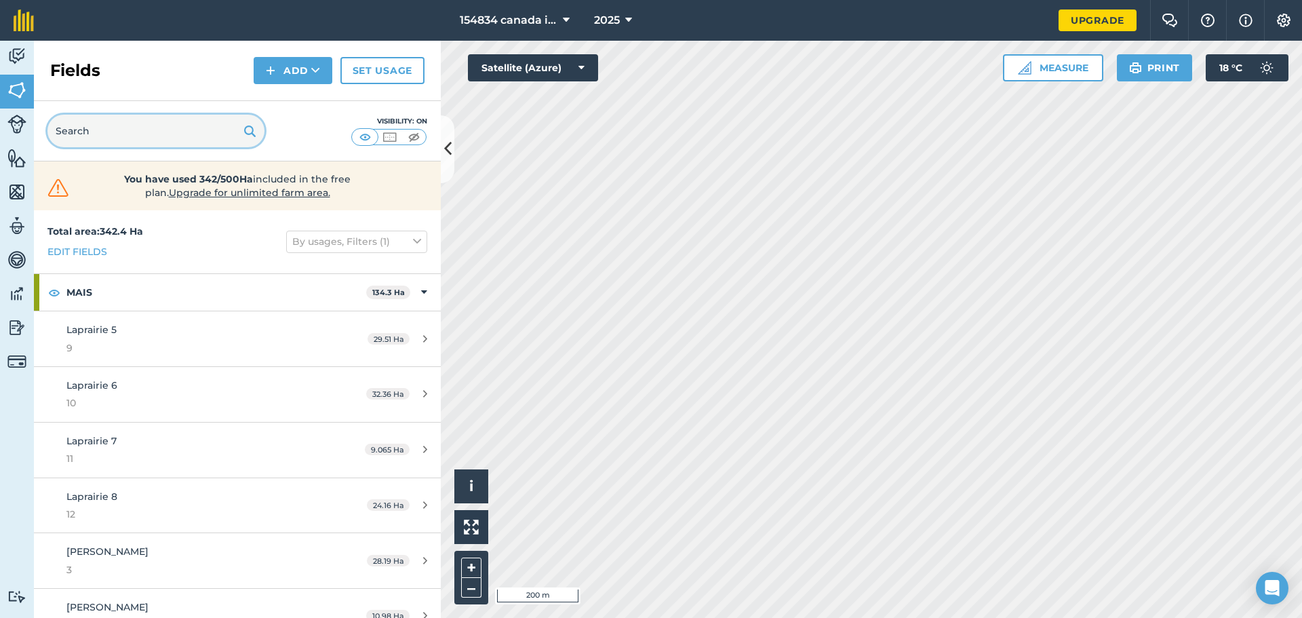
click at [165, 125] on input "text" at bounding box center [155, 131] width 217 height 33
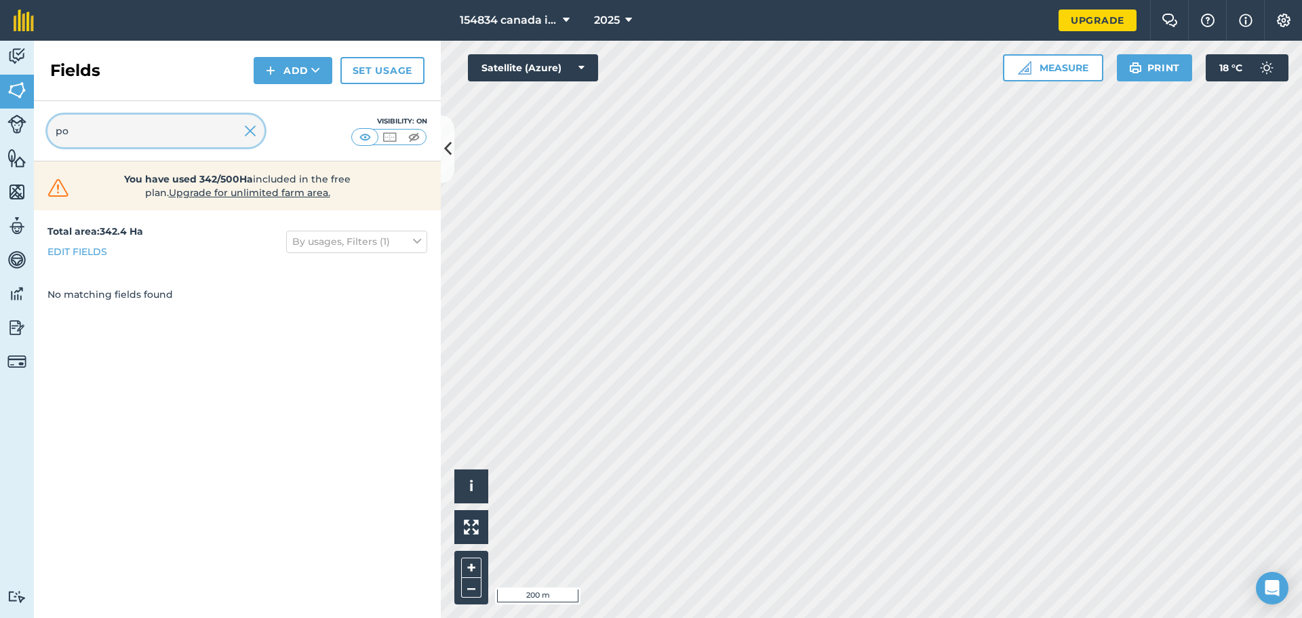
type input "p"
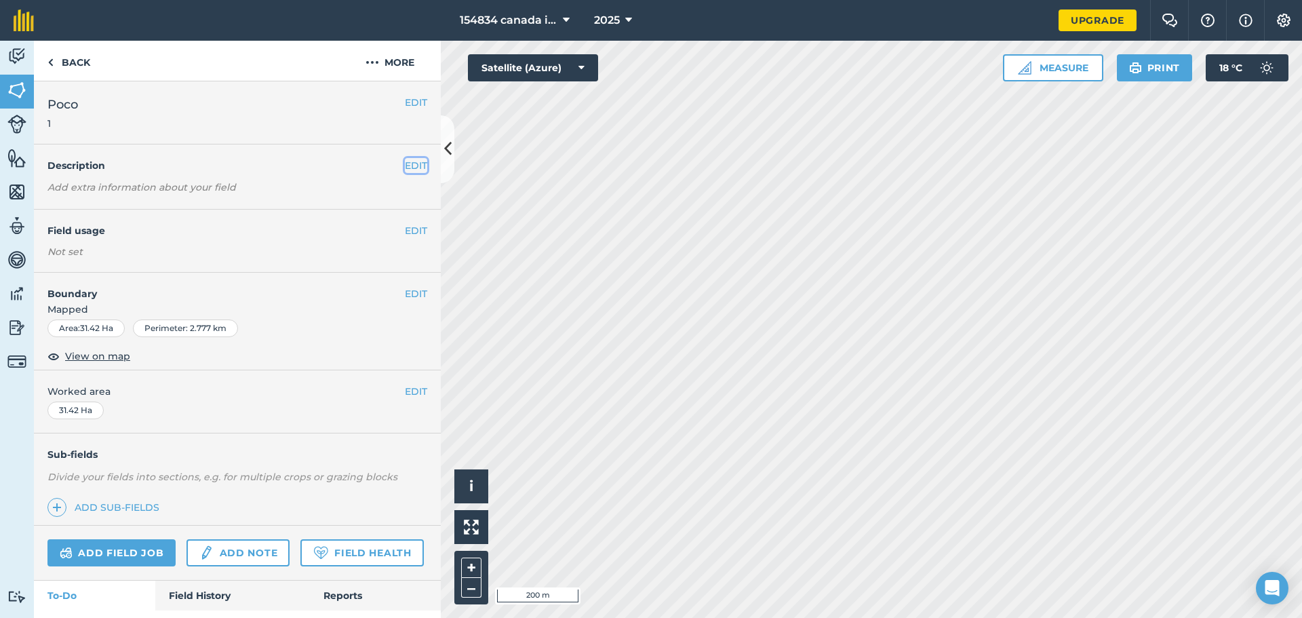
click at [407, 170] on button "EDIT" at bounding box center [416, 165] width 22 height 15
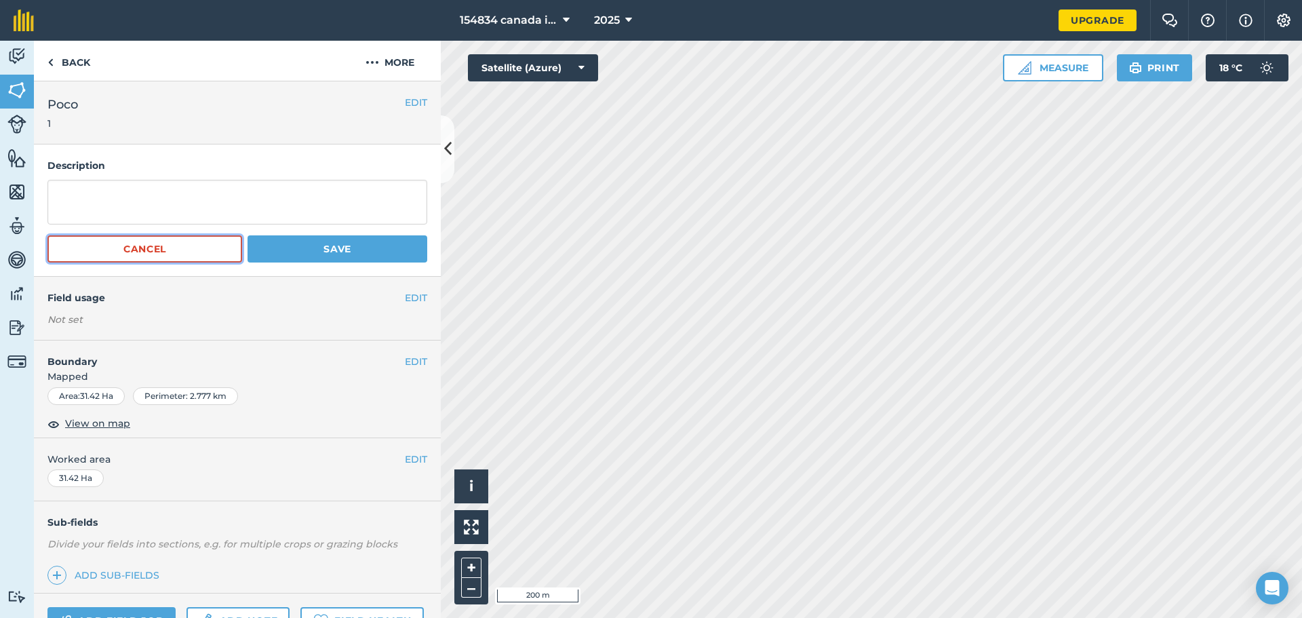
click at [193, 245] on button "Cancel" at bounding box center [144, 248] width 195 height 27
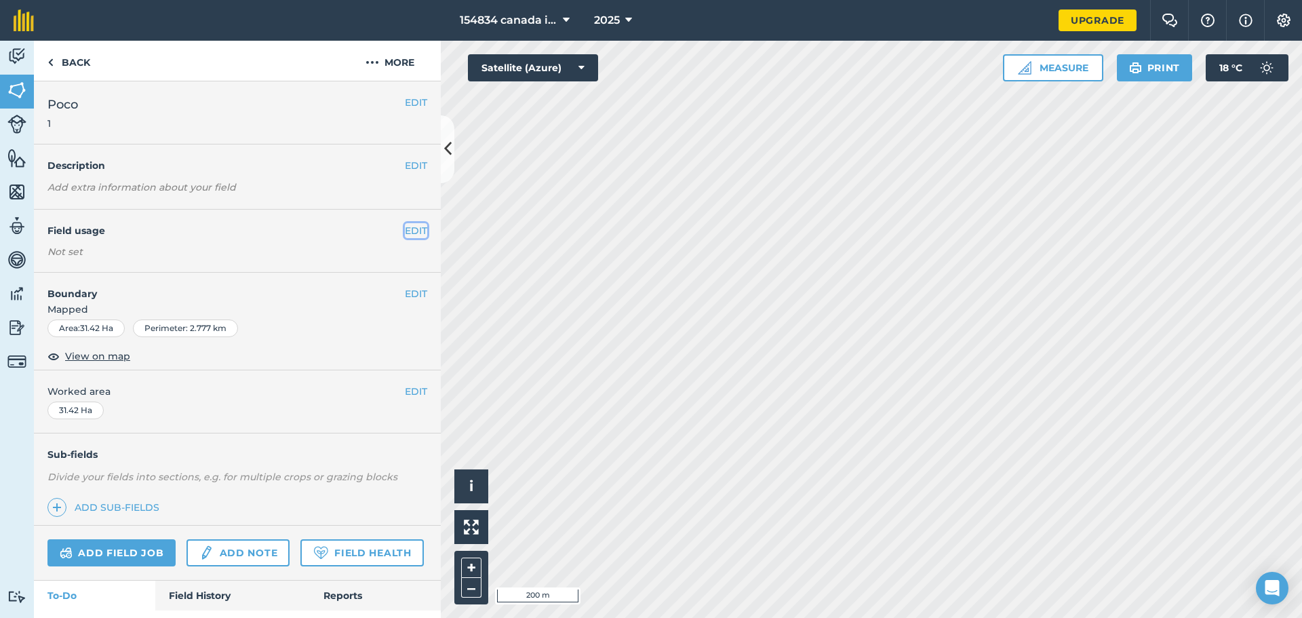
click at [410, 232] on button "EDIT" at bounding box center [416, 230] width 22 height 15
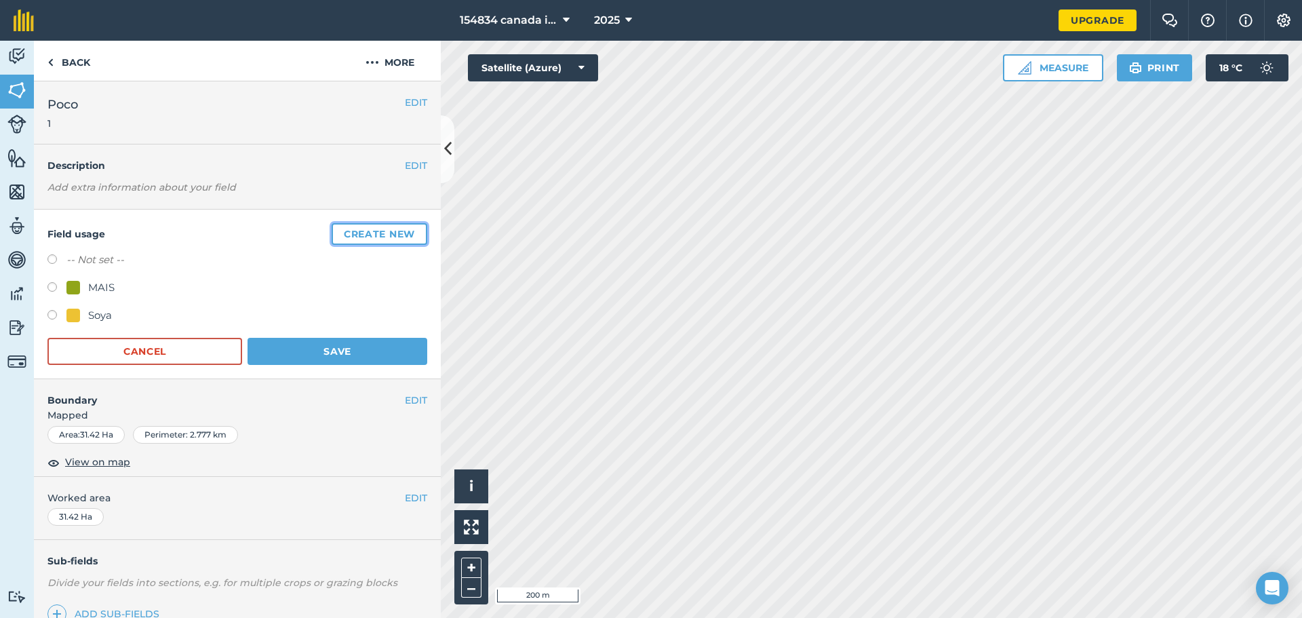
click at [363, 241] on button "Create new" at bounding box center [380, 234] width 96 height 22
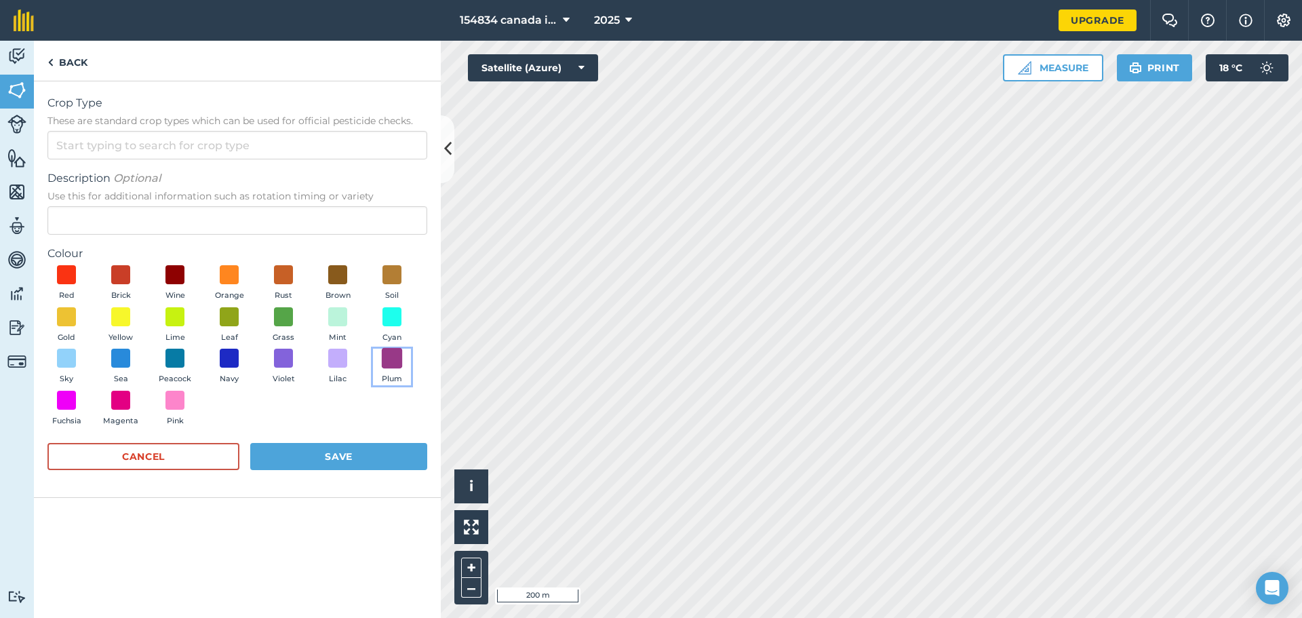
click at [398, 363] on span at bounding box center [392, 358] width 21 height 21
click at [71, 129] on div "Crop Type These are standard crop types which can be used for official pesticid…" at bounding box center [237, 127] width 380 height 64
click at [77, 146] on input "Crop Type These are standard crop types which can be used for official pesticid…" at bounding box center [237, 145] width 380 height 28
click at [86, 172] on li "Other" at bounding box center [237, 176] width 378 height 32
type input "Other"
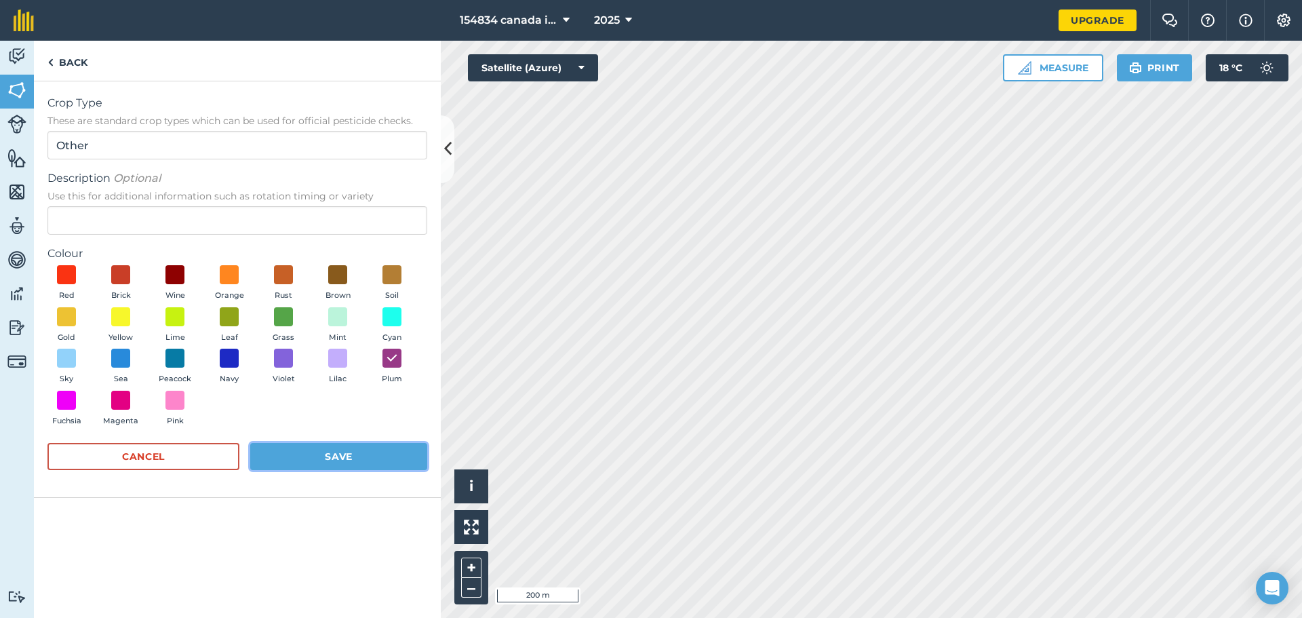
click at [302, 462] on button "Save" at bounding box center [338, 456] width 177 height 27
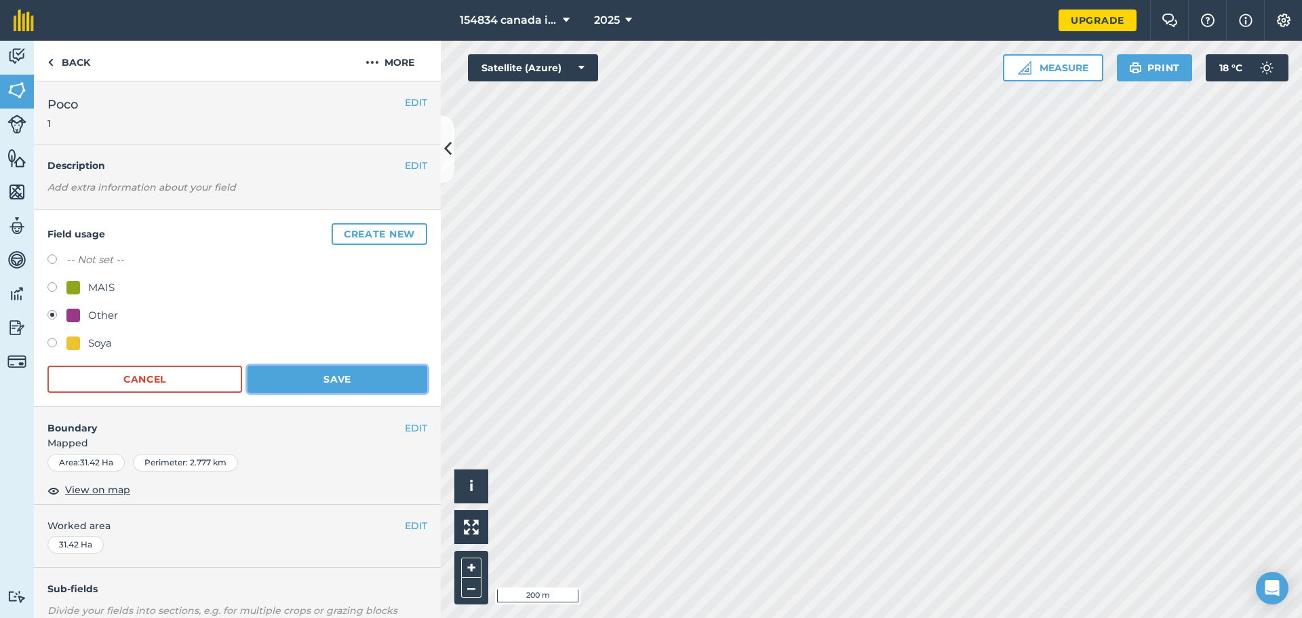
click at [311, 381] on button "Save" at bounding box center [337, 378] width 180 height 27
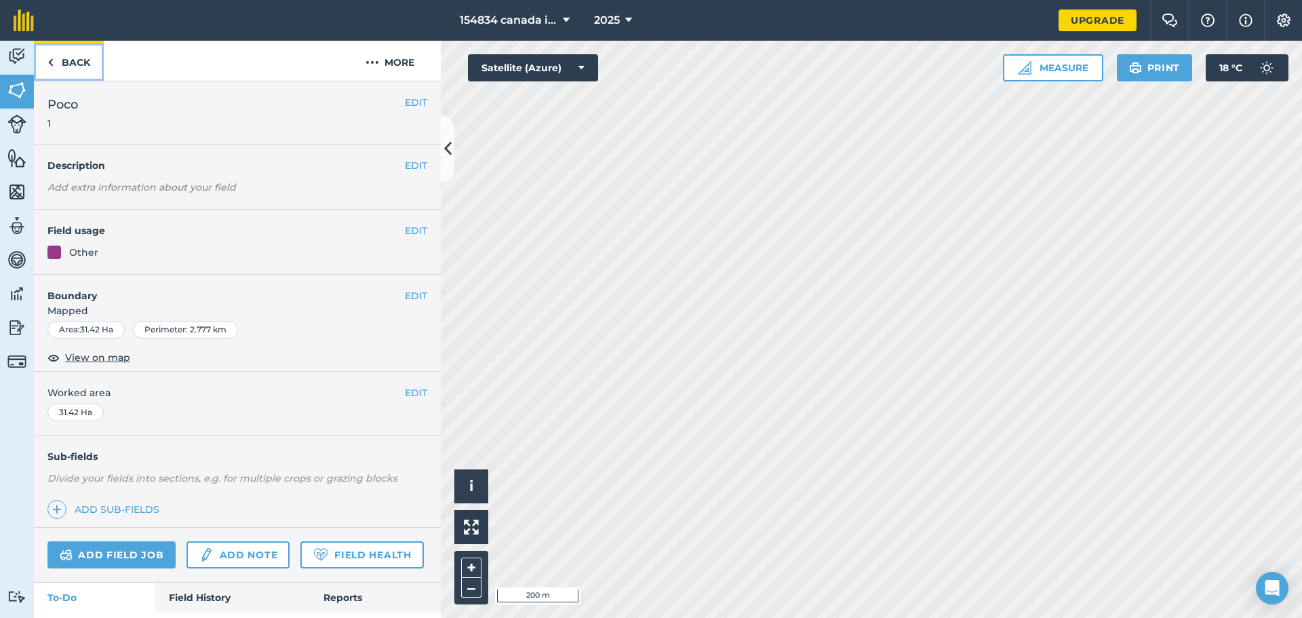
click at [55, 62] on link "Back" at bounding box center [69, 61] width 70 height 40
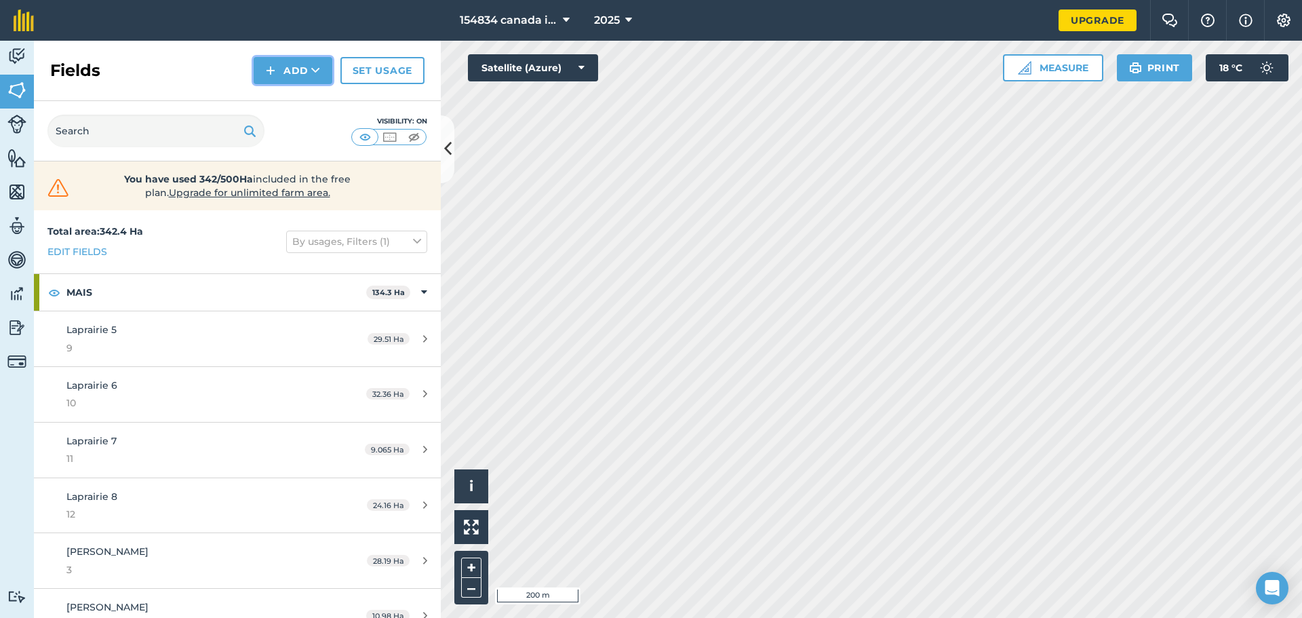
click at [300, 66] on button "Add" at bounding box center [293, 70] width 79 height 27
click at [295, 100] on link "Draw" at bounding box center [293, 101] width 75 height 30
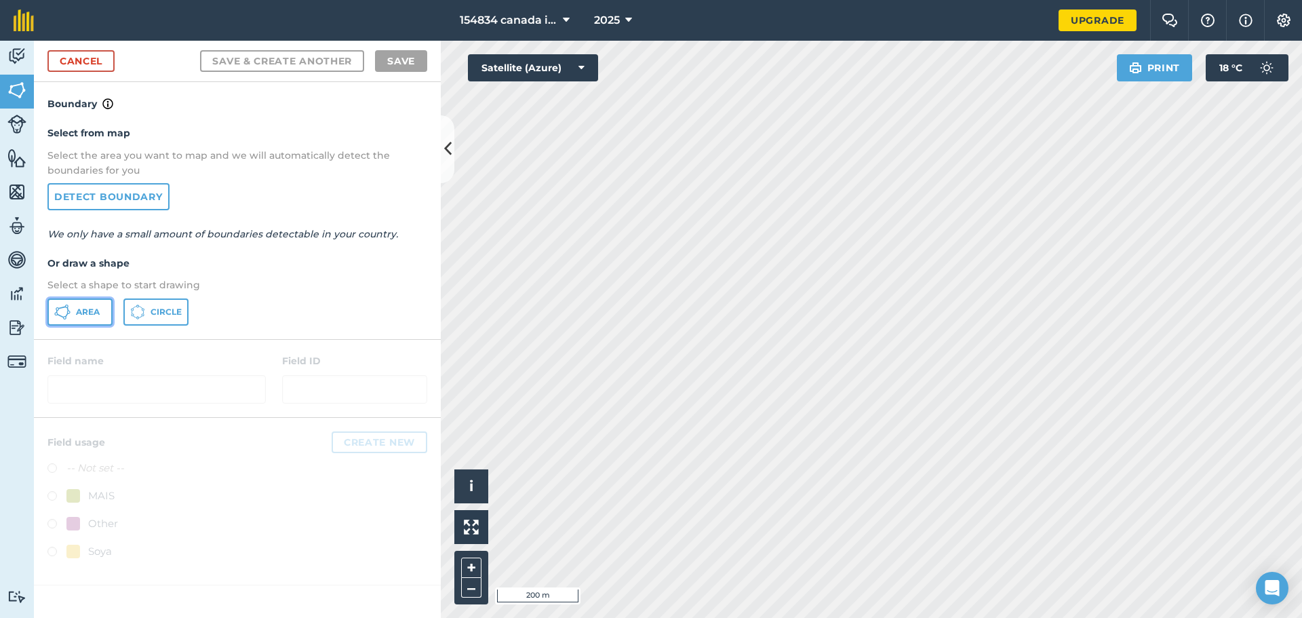
click at [91, 316] on span "Area" at bounding box center [88, 311] width 24 height 11
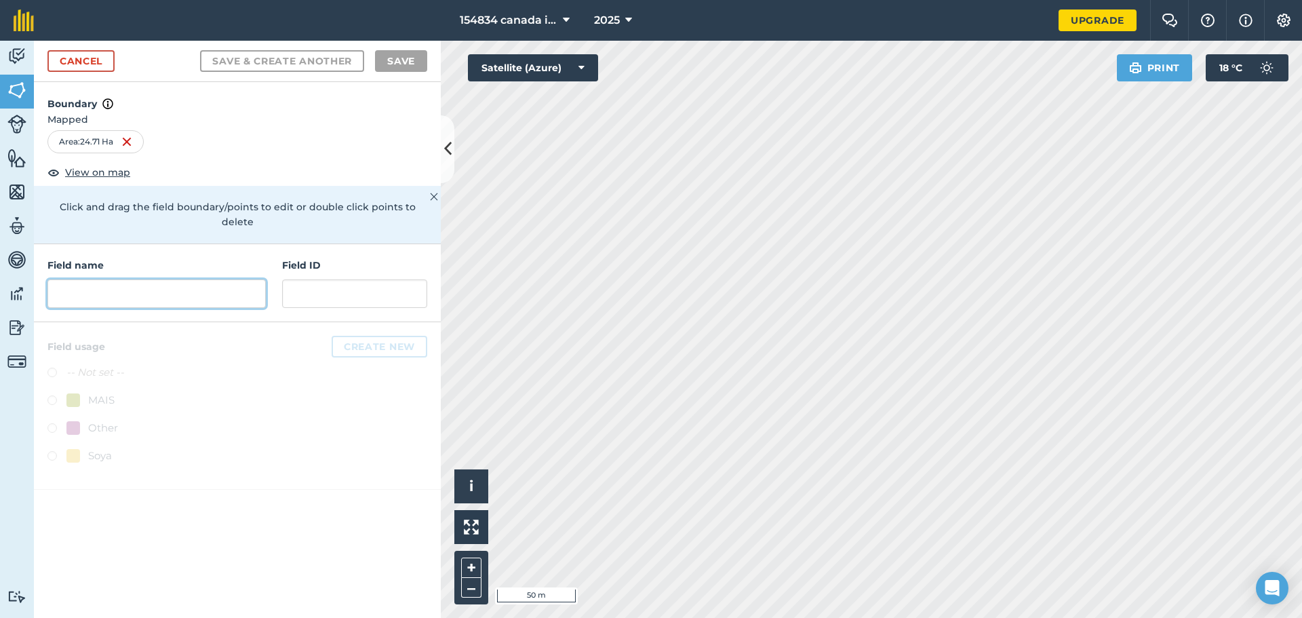
click at [178, 279] on input "text" at bounding box center [156, 293] width 218 height 28
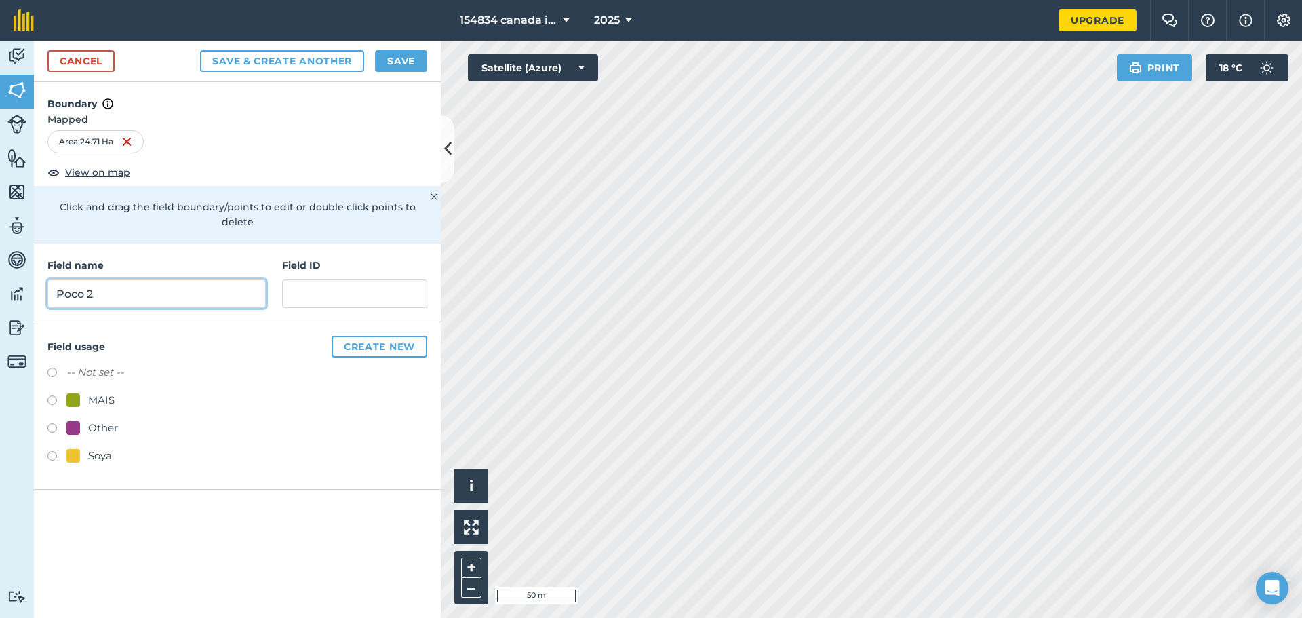
type input "Poco 2"
click at [359, 287] on input "text" at bounding box center [354, 293] width 145 height 28
type input "14"
click at [47, 395] on label at bounding box center [56, 402] width 19 height 14
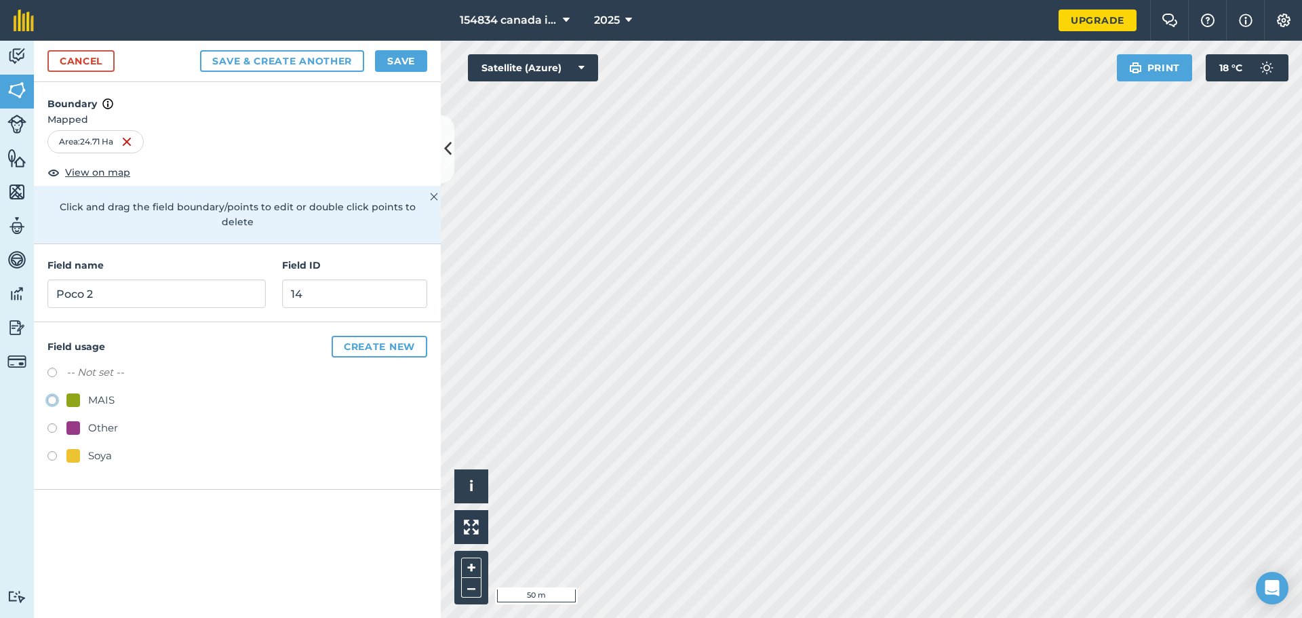
radio input "true"
click at [401, 64] on button "Save" at bounding box center [401, 61] width 52 height 22
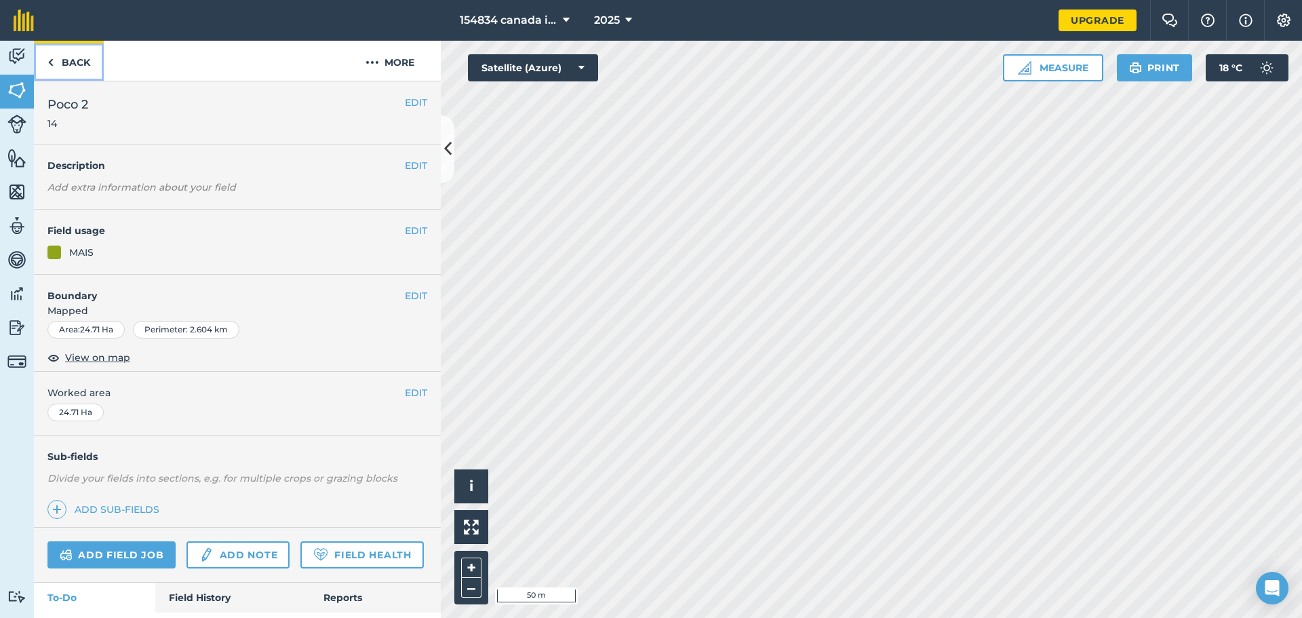
click at [49, 69] on img at bounding box center [50, 62] width 6 height 16
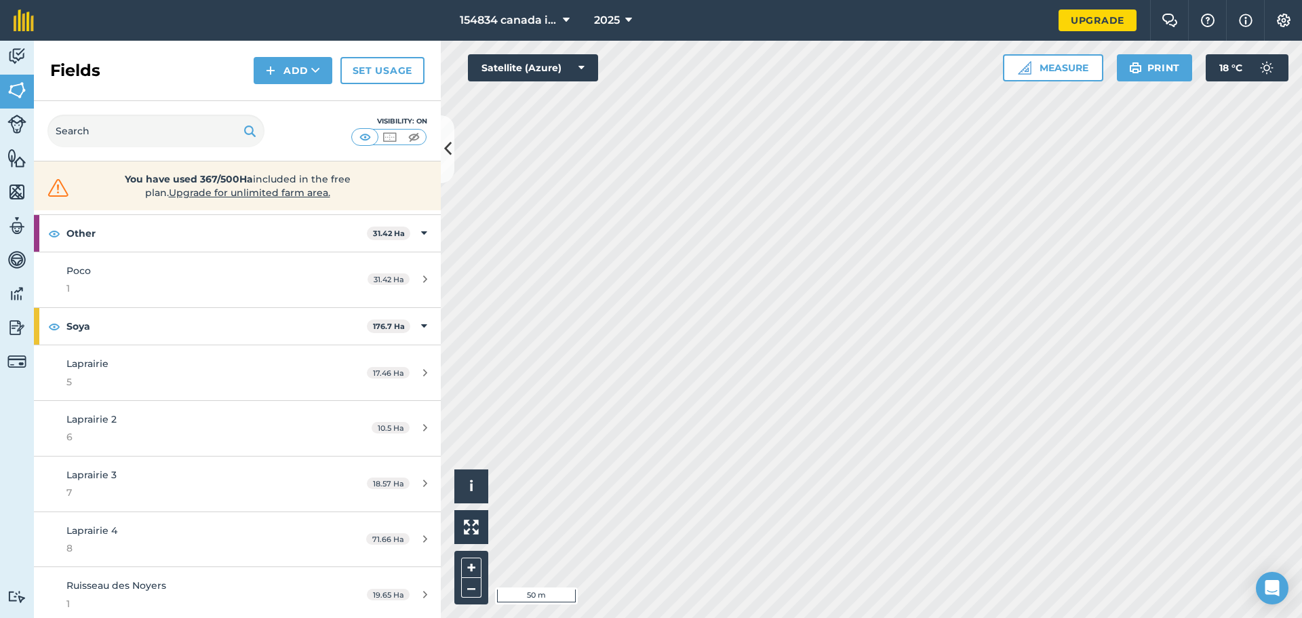
scroll to position [407, 0]
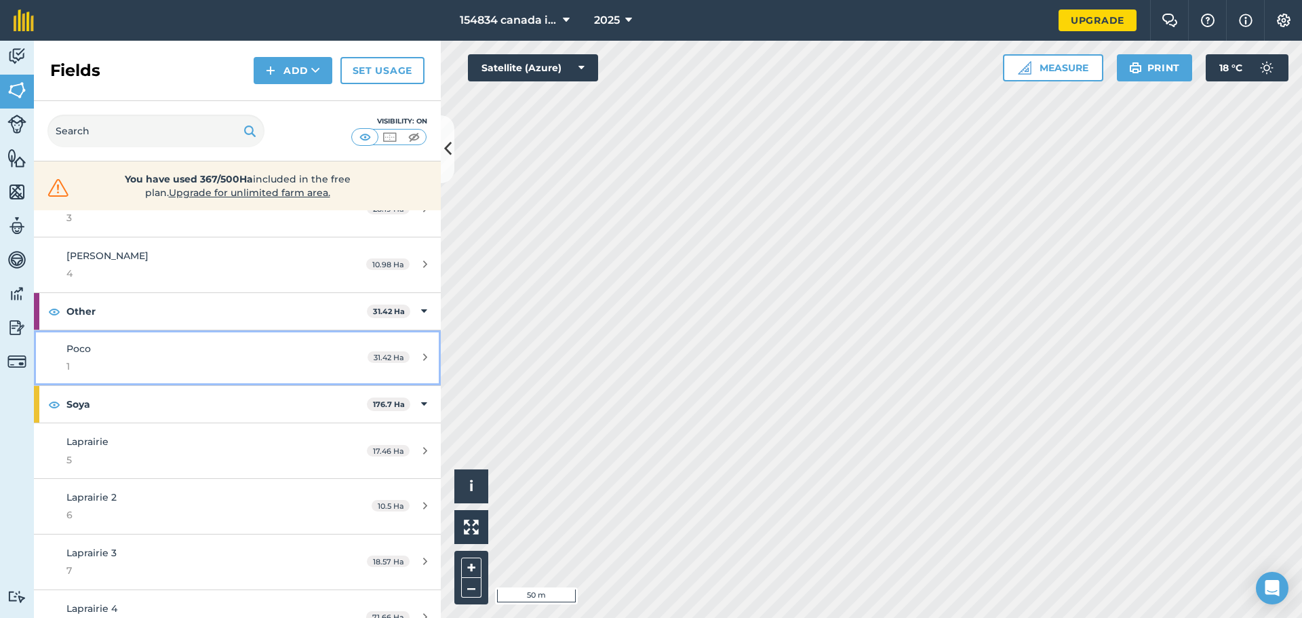
click at [423, 357] on icon at bounding box center [425, 357] width 4 height 10
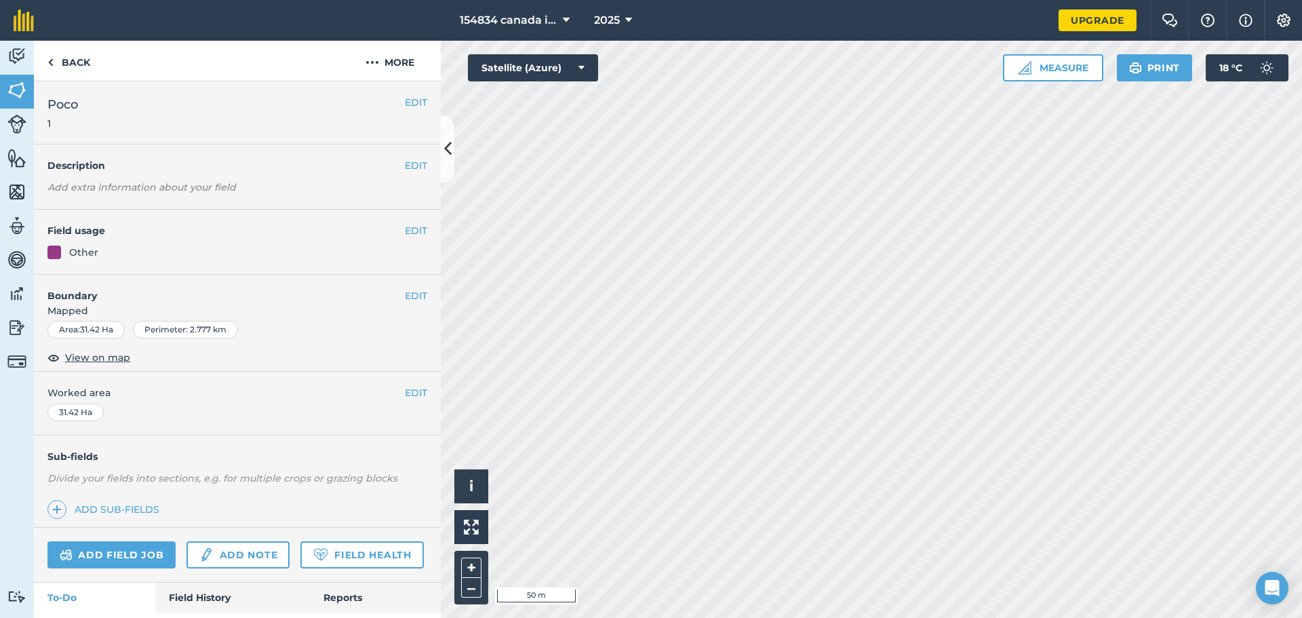
drag, startPoint x: 413, startPoint y: 121, endPoint x: 409, endPoint y: 112, distance: 9.7
click at [412, 119] on div "EDIT Poco 1" at bounding box center [237, 112] width 407 height 63
click at [409, 112] on div "EDIT Poco 1" at bounding box center [237, 112] width 407 height 63
click at [405, 102] on button "EDIT" at bounding box center [416, 102] width 22 height 15
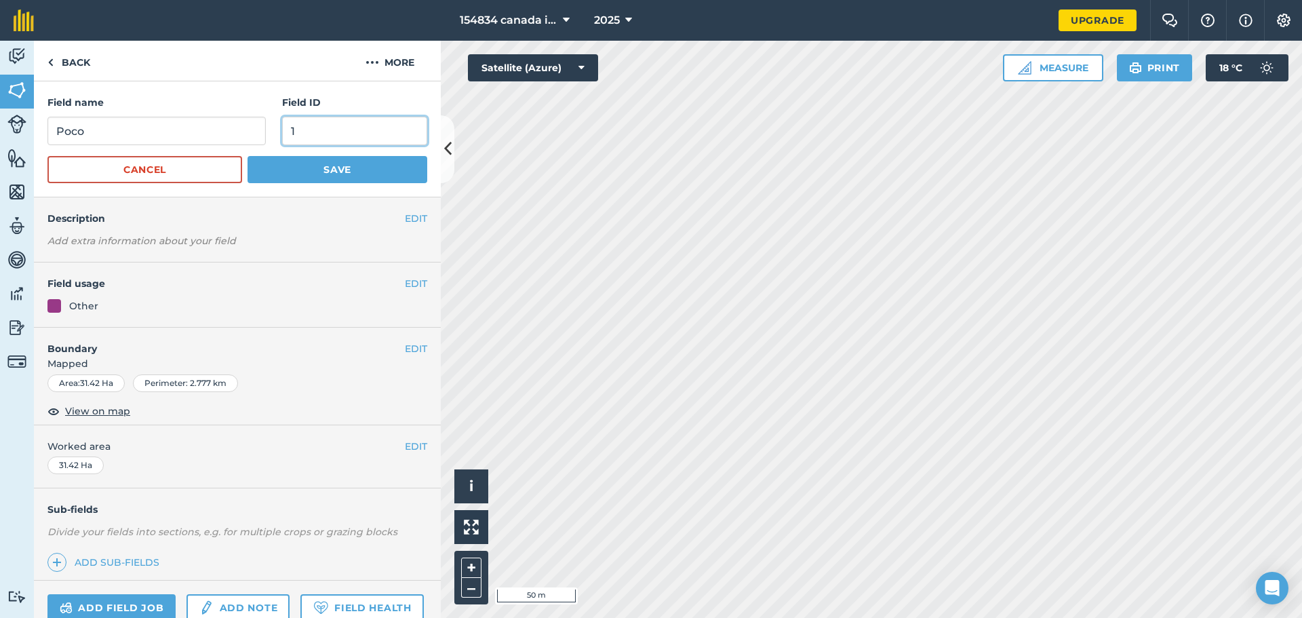
click at [319, 133] on input "1" at bounding box center [354, 131] width 145 height 28
click at [185, 127] on input "Poco" at bounding box center [156, 131] width 218 height 28
click at [322, 131] on input "1" at bounding box center [354, 131] width 145 height 28
click at [108, 130] on input "Poco1" at bounding box center [156, 131] width 218 height 28
type input "Poco 1"
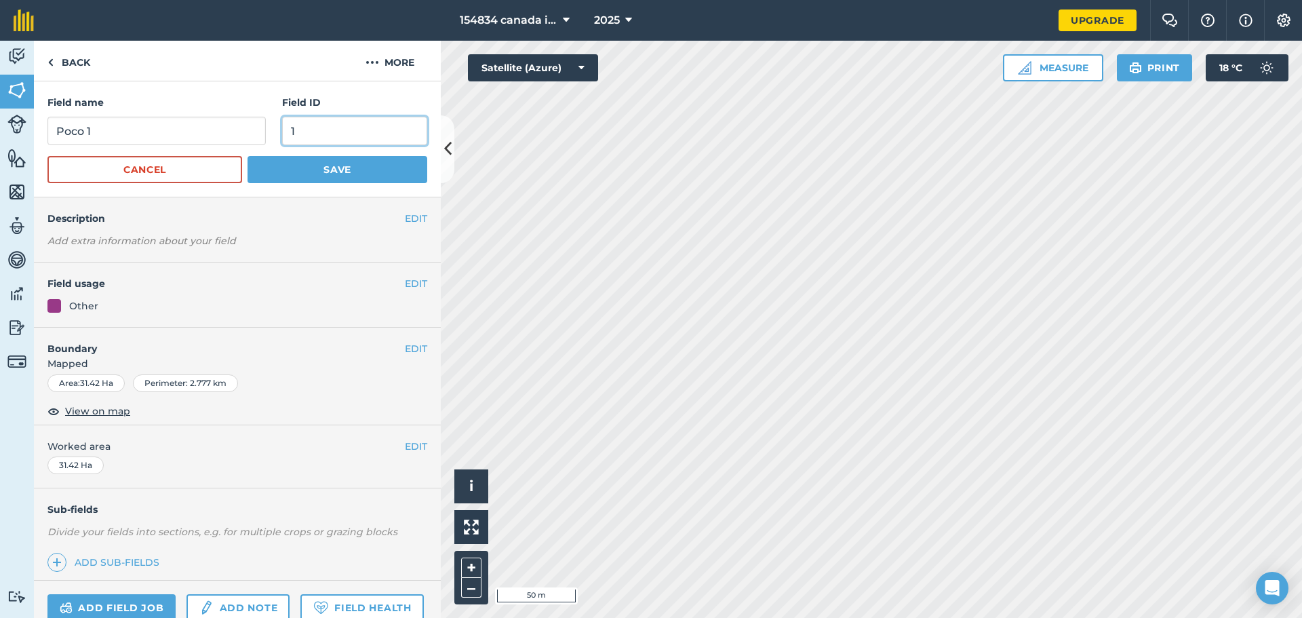
click at [314, 136] on input "1" at bounding box center [354, 131] width 145 height 28
type input "13"
click at [309, 165] on button "Save" at bounding box center [337, 169] width 180 height 27
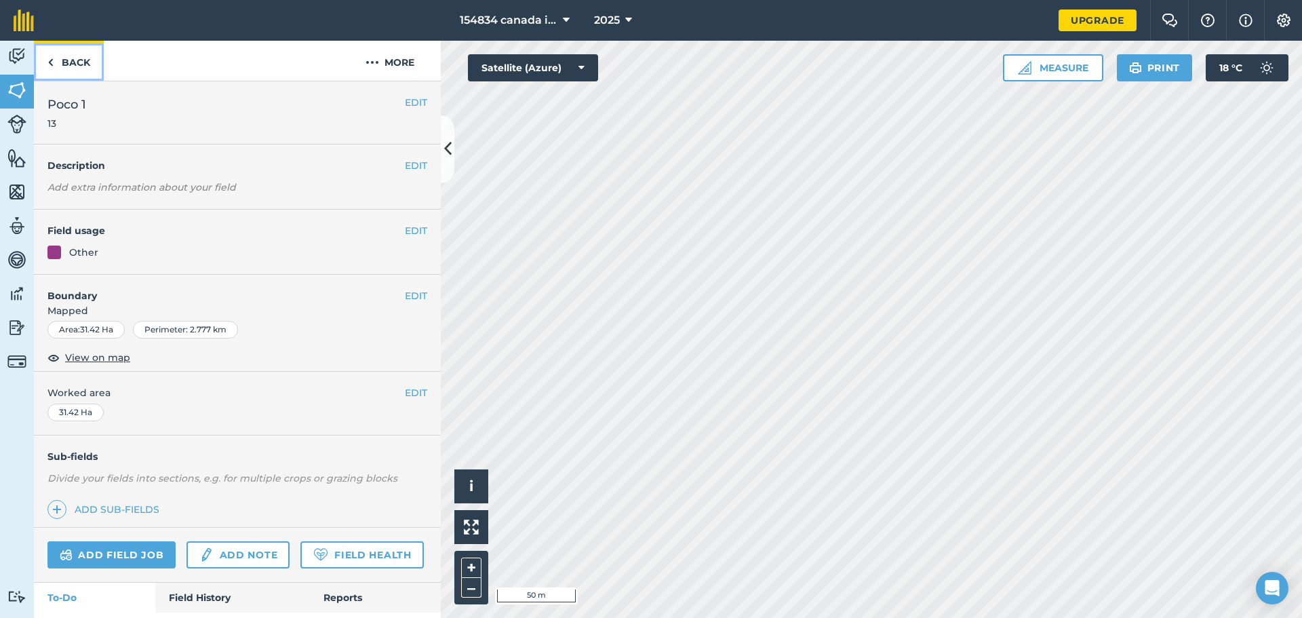
click at [52, 73] on link "Back" at bounding box center [69, 61] width 70 height 40
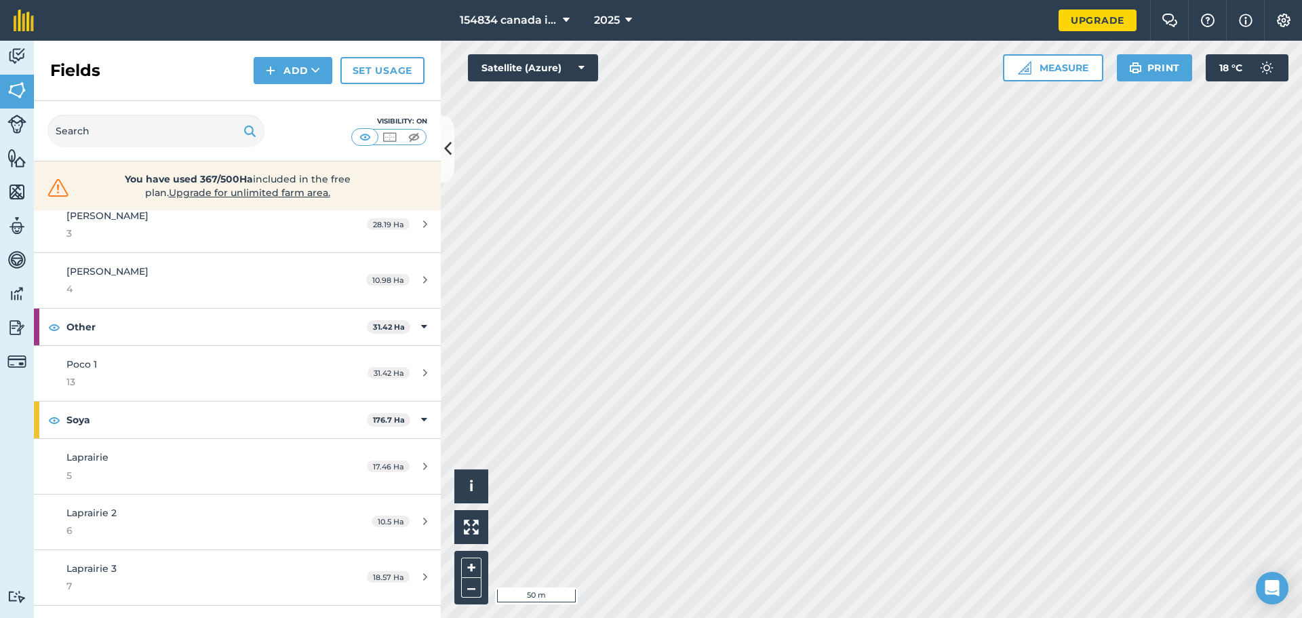
scroll to position [475, 0]
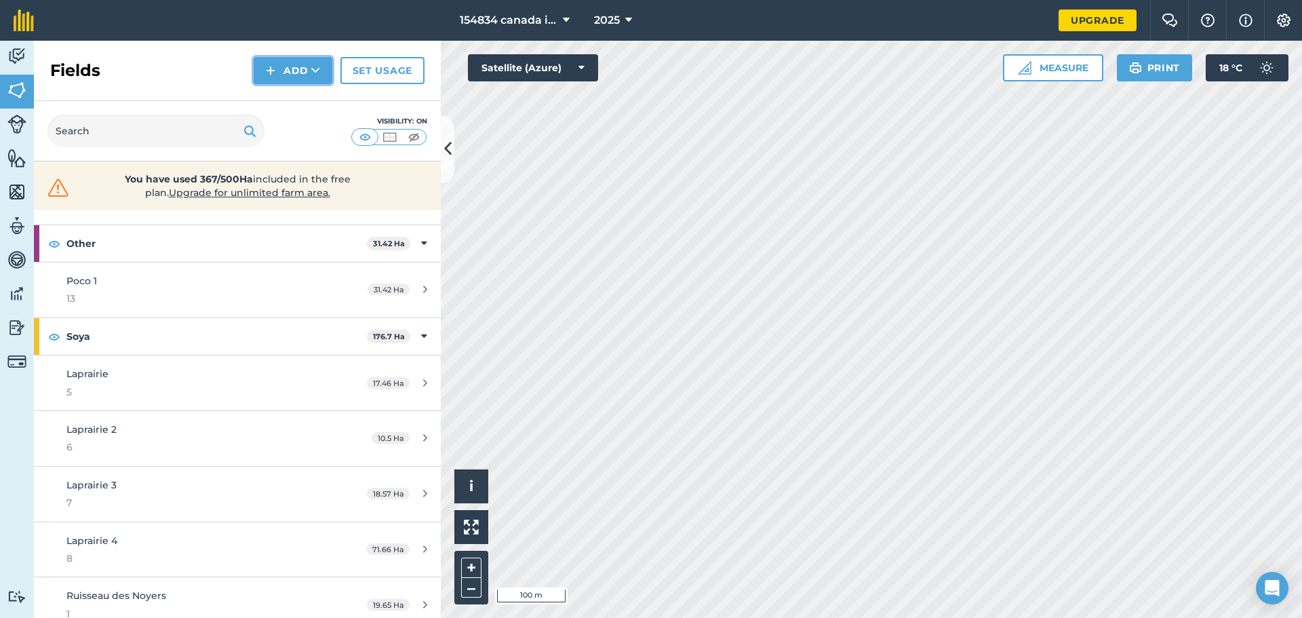
click at [291, 66] on button "Add" at bounding box center [293, 70] width 79 height 27
click at [272, 100] on link "Draw" at bounding box center [293, 101] width 75 height 30
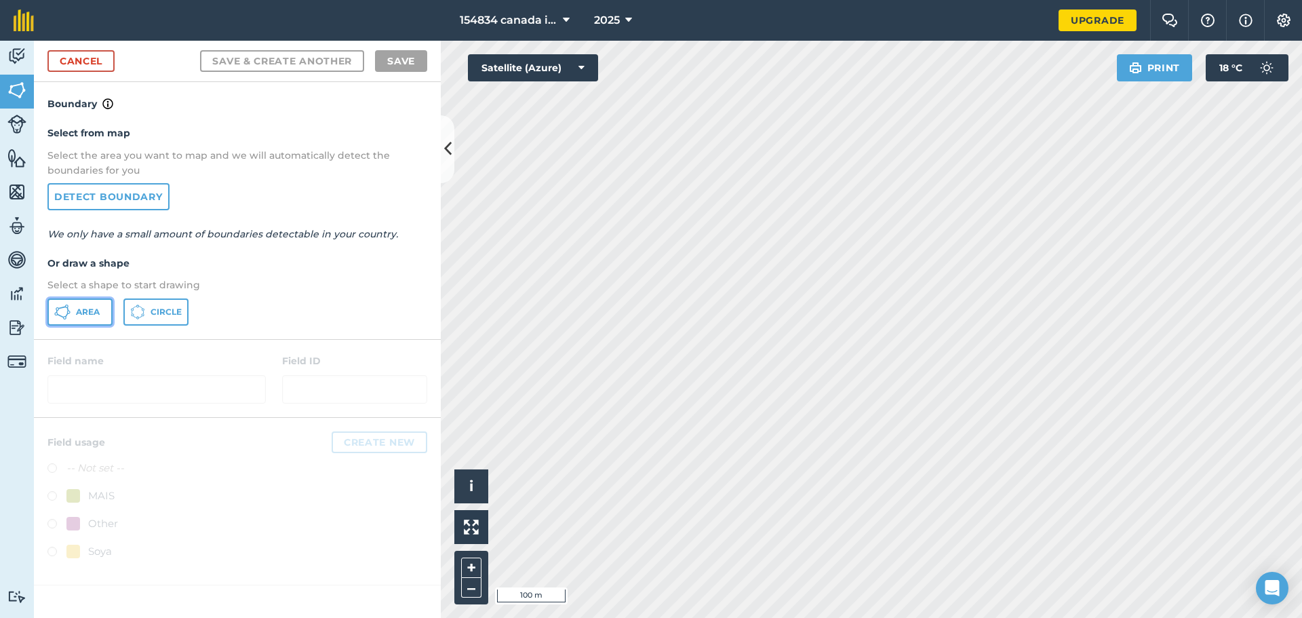
click at [100, 317] on button "Area" at bounding box center [79, 311] width 65 height 27
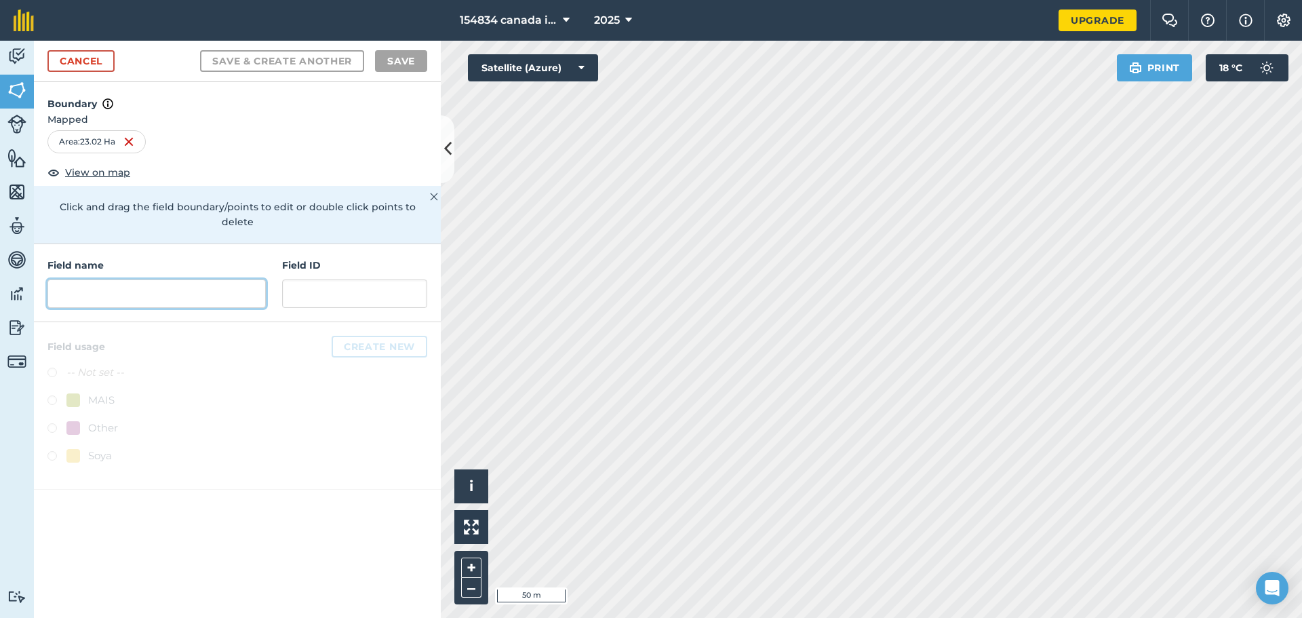
click at [184, 279] on input "text" at bounding box center [156, 293] width 218 height 28
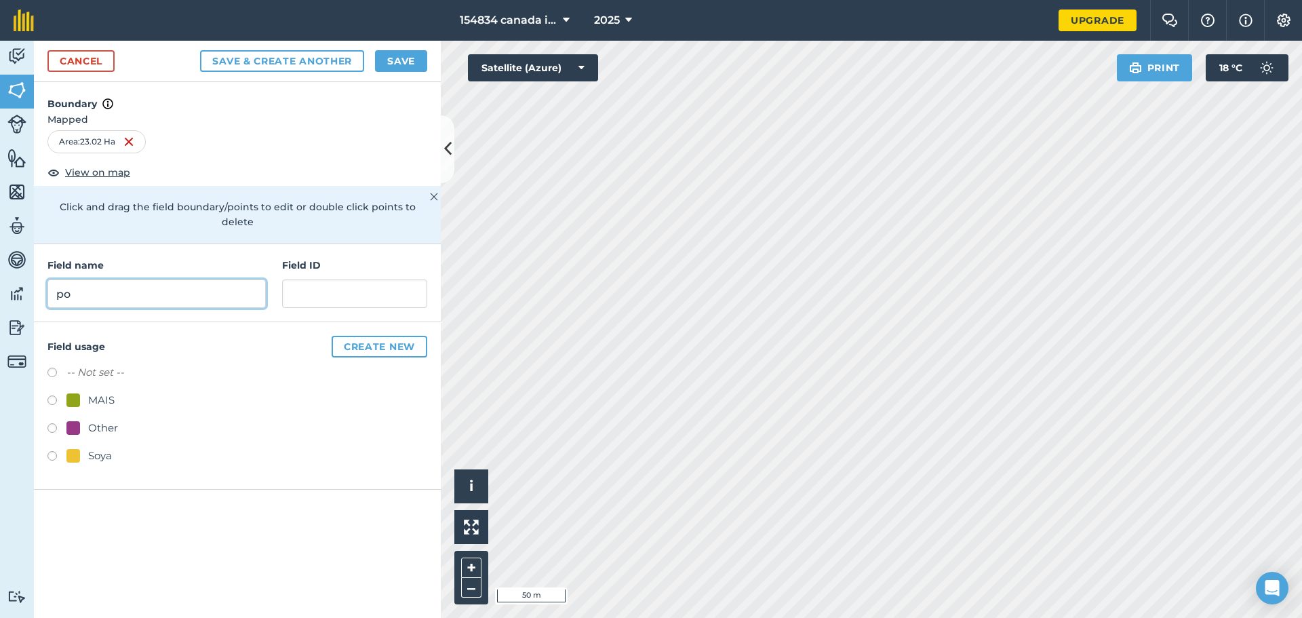
type input "p"
click at [85, 283] on input "Poco3" at bounding box center [156, 293] width 218 height 28
type input "Poco 3"
click at [340, 279] on input "text" at bounding box center [354, 293] width 145 height 28
type input "15"
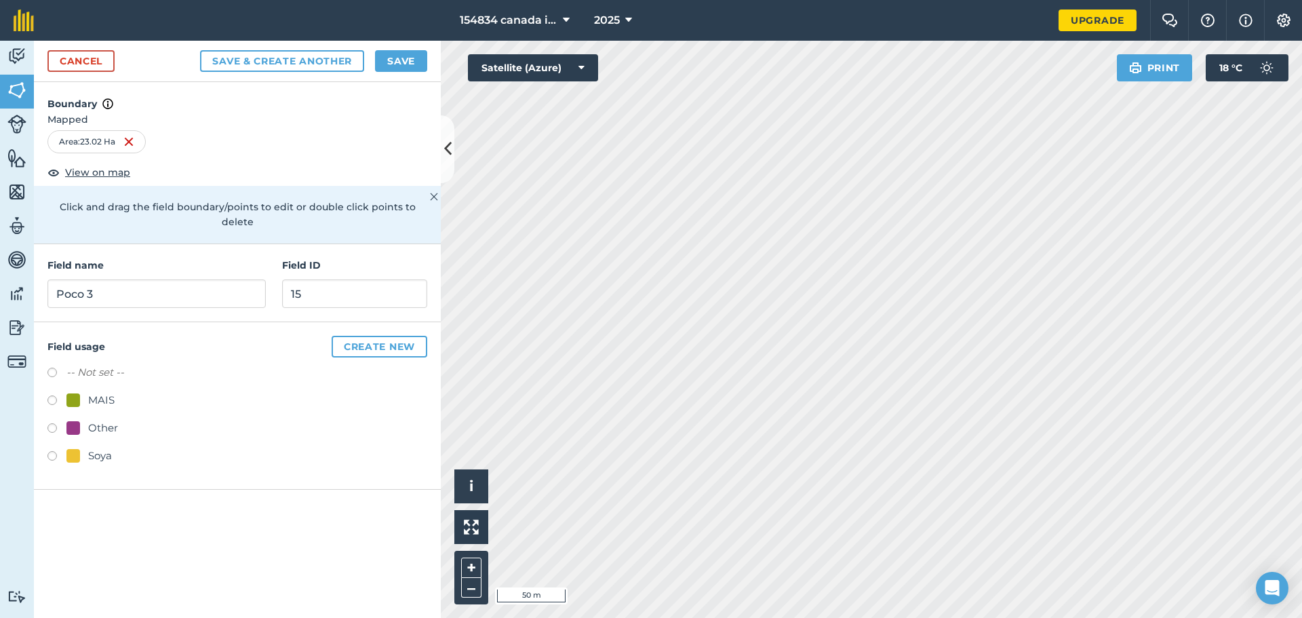
click at [52, 395] on label at bounding box center [56, 402] width 19 height 14
radio input "true"
click at [395, 58] on button "Save" at bounding box center [401, 61] width 52 height 22
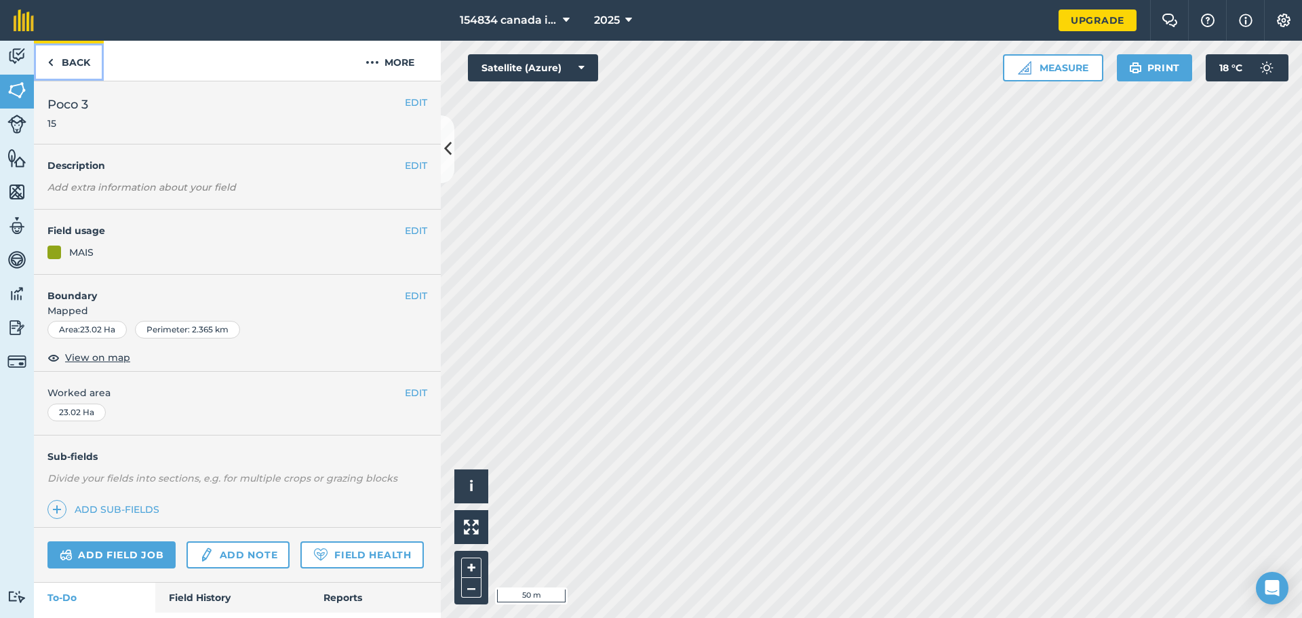
click at [69, 58] on link "Back" at bounding box center [69, 61] width 70 height 40
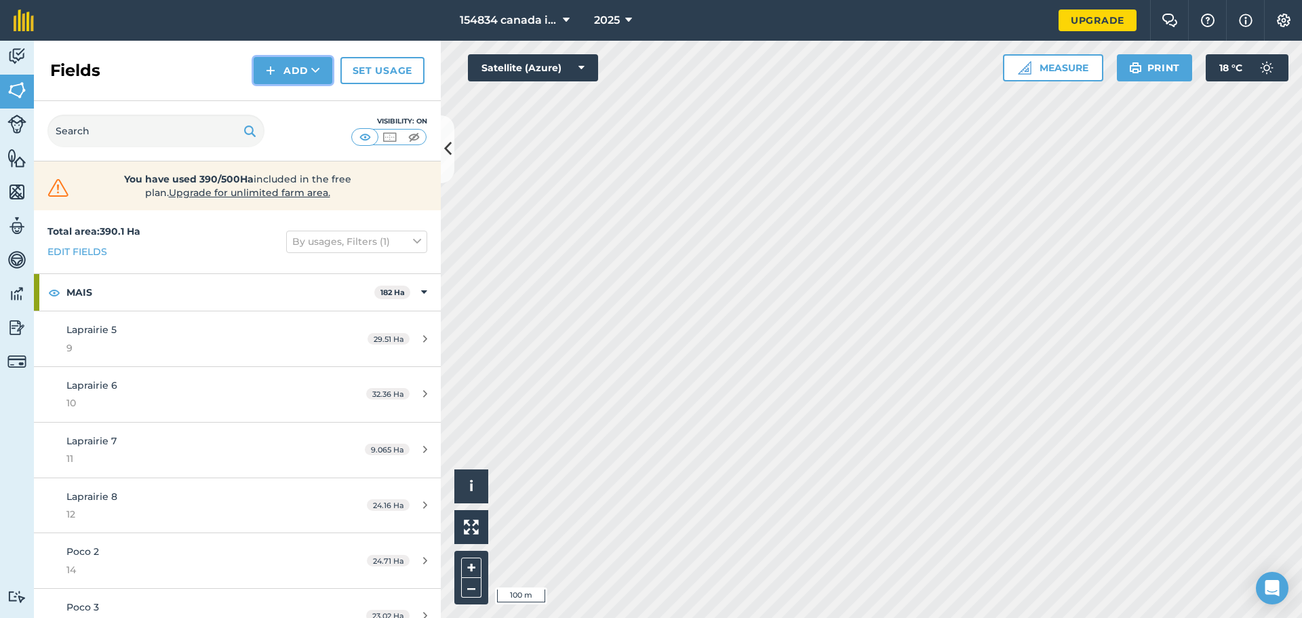
click at [303, 75] on button "Add" at bounding box center [293, 70] width 79 height 27
click at [297, 108] on link "Draw" at bounding box center [293, 101] width 75 height 30
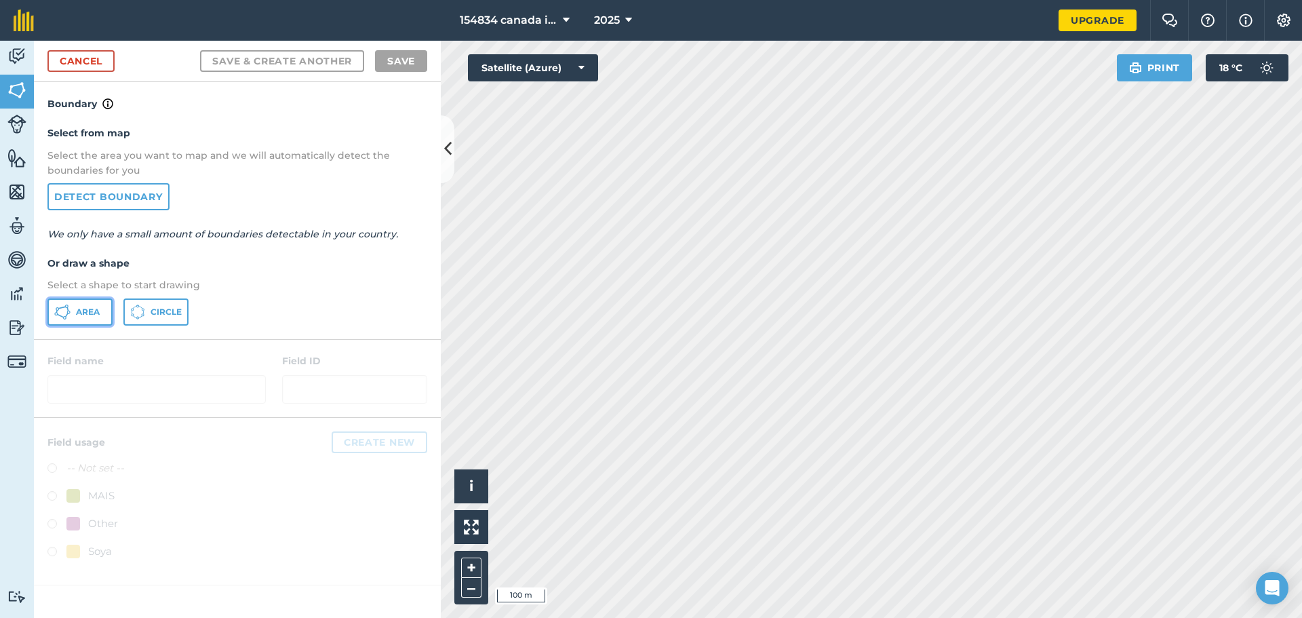
click at [71, 322] on button "Area" at bounding box center [79, 311] width 65 height 27
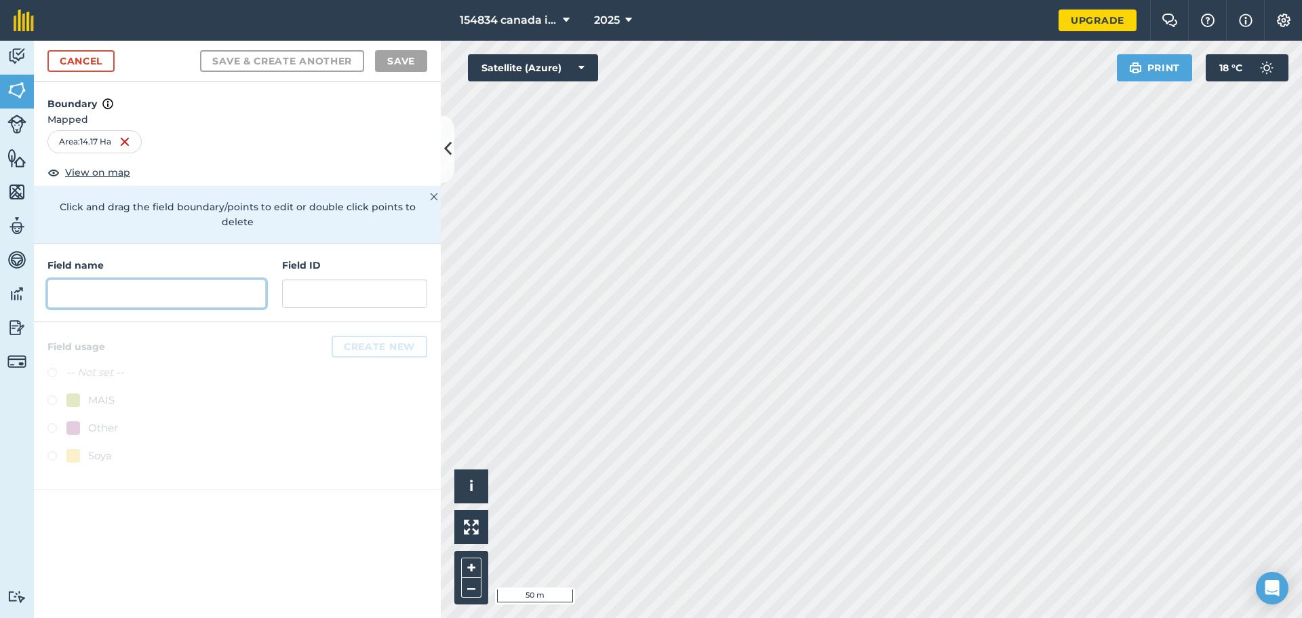
click at [148, 279] on input "text" at bounding box center [156, 293] width 218 height 28
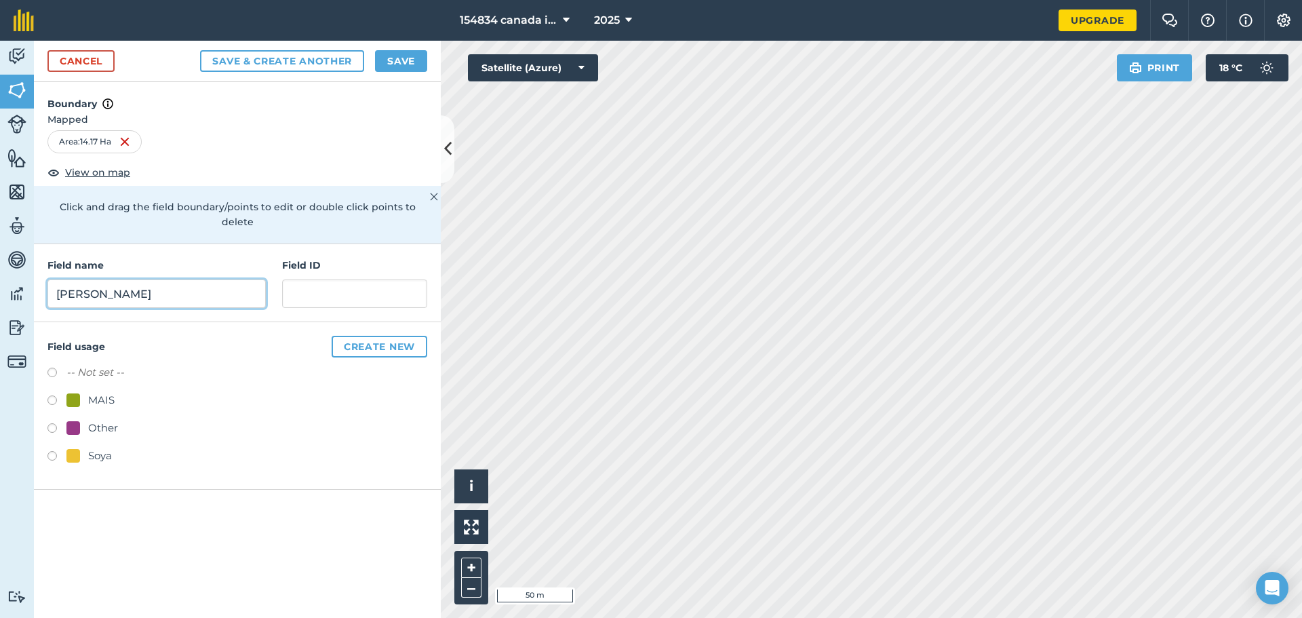
type input "Henri Paul"
click at [287, 280] on input "text" at bounding box center [354, 293] width 145 height 28
type input "1"
click at [58, 451] on label at bounding box center [56, 458] width 19 height 14
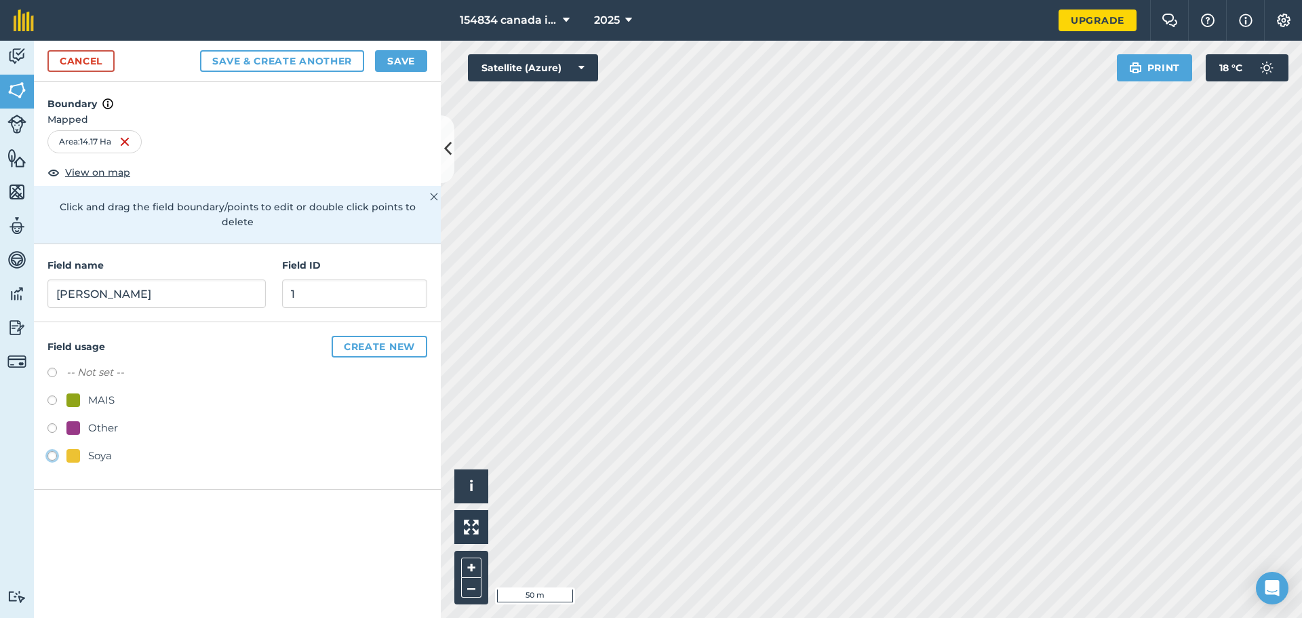
radio input "true"
click at [383, 336] on button "Create new" at bounding box center [380, 347] width 96 height 22
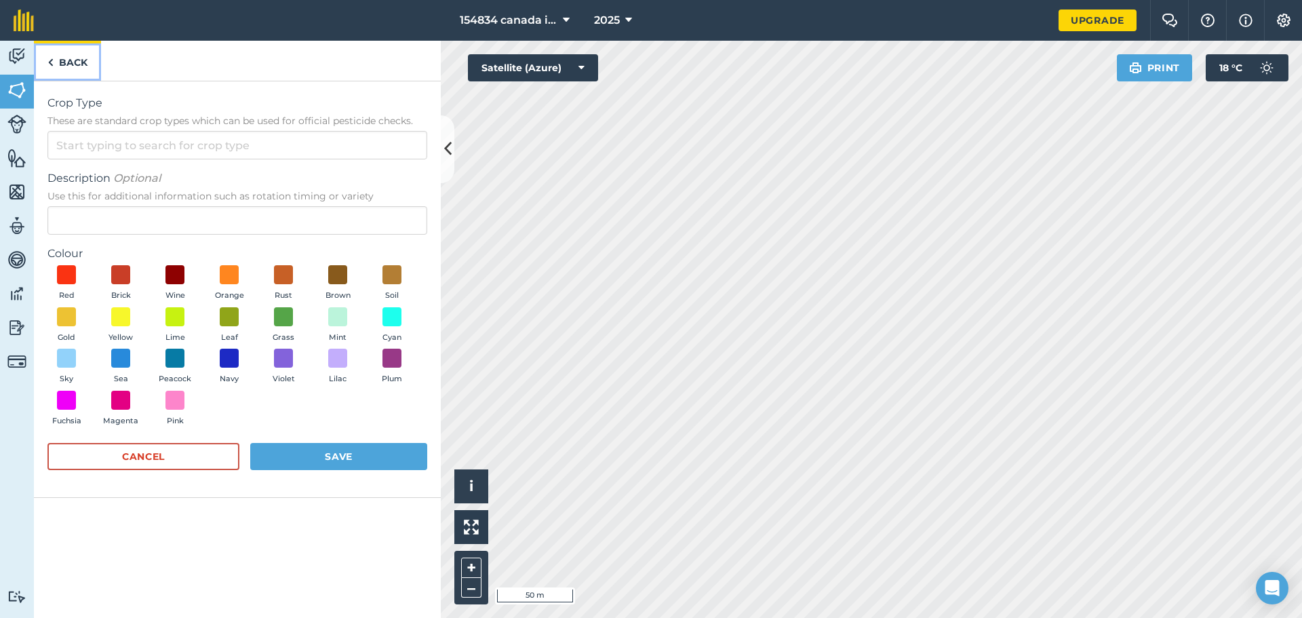
click at [58, 60] on link "Back" at bounding box center [67, 61] width 67 height 40
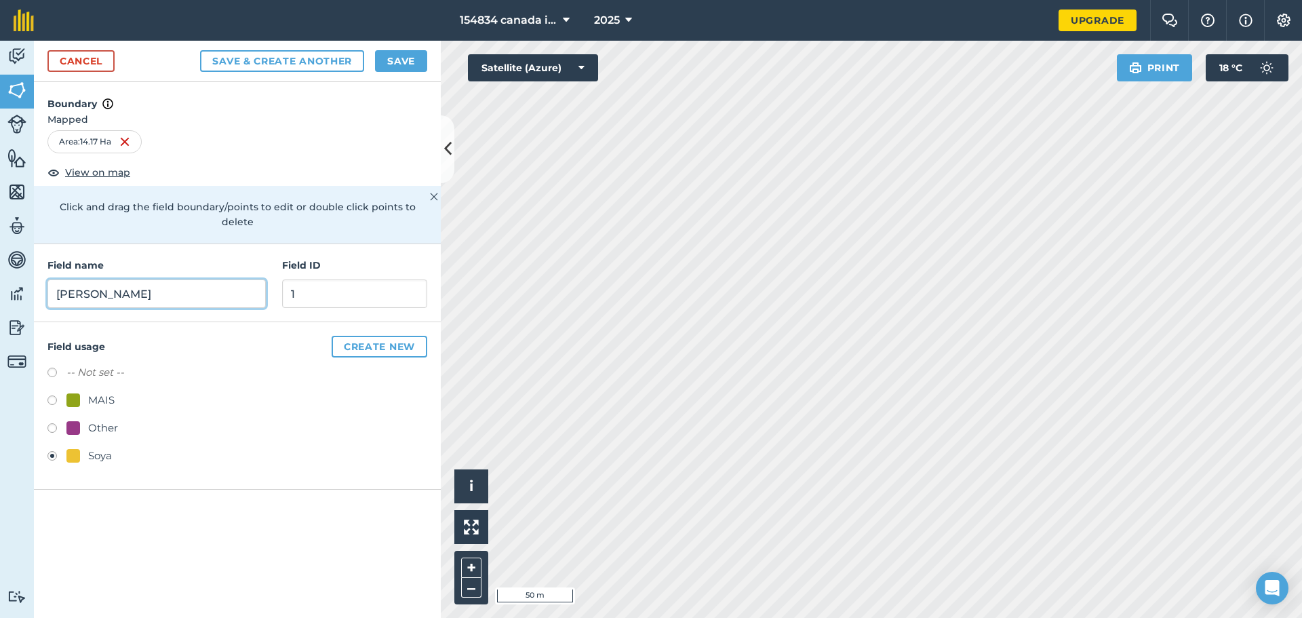
click at [203, 279] on input "Henri Paul" at bounding box center [156, 293] width 218 height 28
type input "Henri Paul 1"
click at [305, 279] on input "1" at bounding box center [354, 293] width 145 height 28
type input "16"
click at [414, 68] on button "Save" at bounding box center [401, 61] width 52 height 22
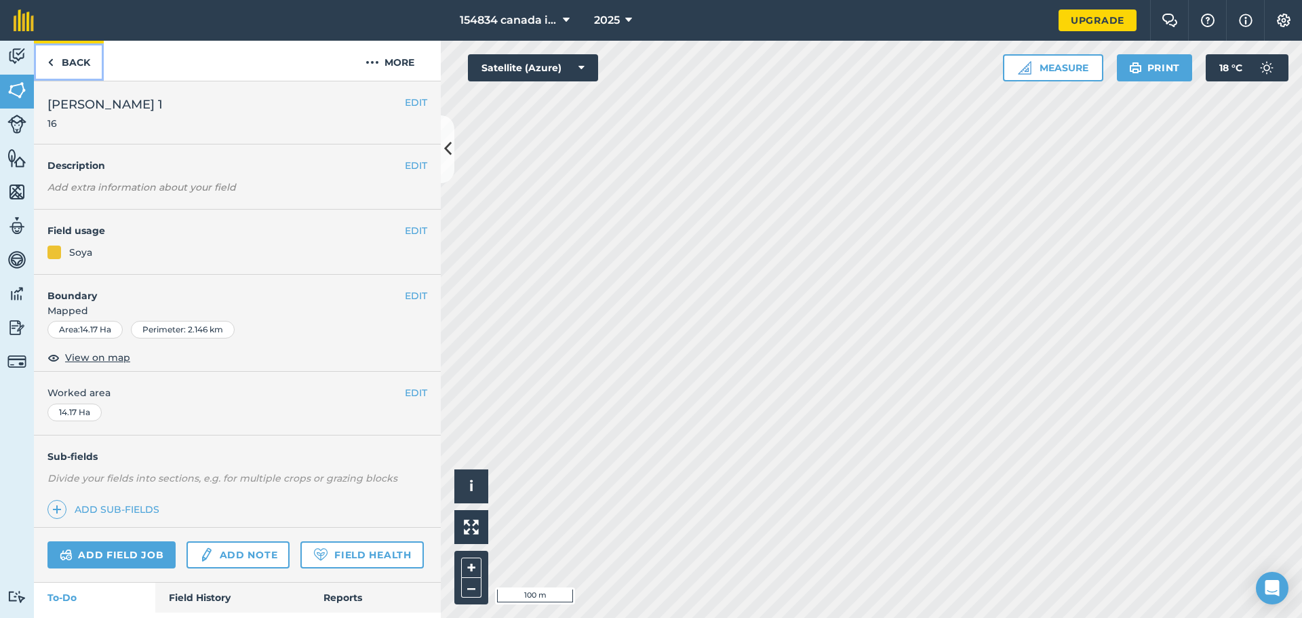
click at [78, 56] on link "Back" at bounding box center [69, 61] width 70 height 40
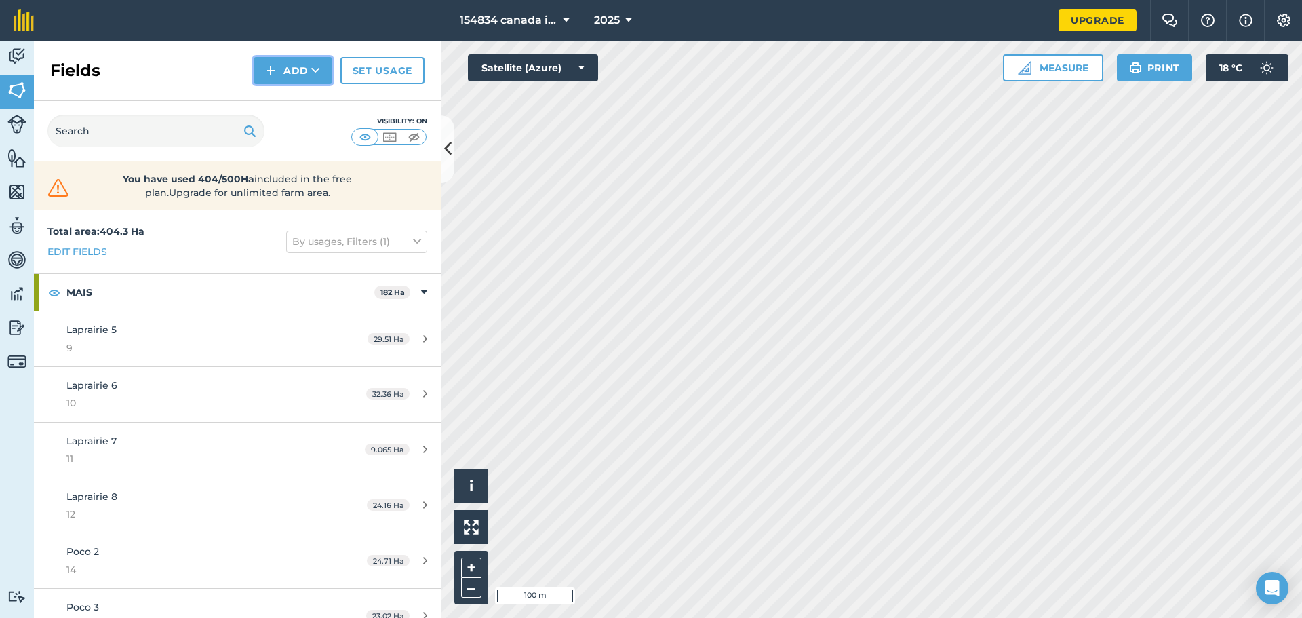
click at [306, 68] on button "Add" at bounding box center [293, 70] width 79 height 27
click at [312, 104] on link "Draw" at bounding box center [293, 101] width 75 height 30
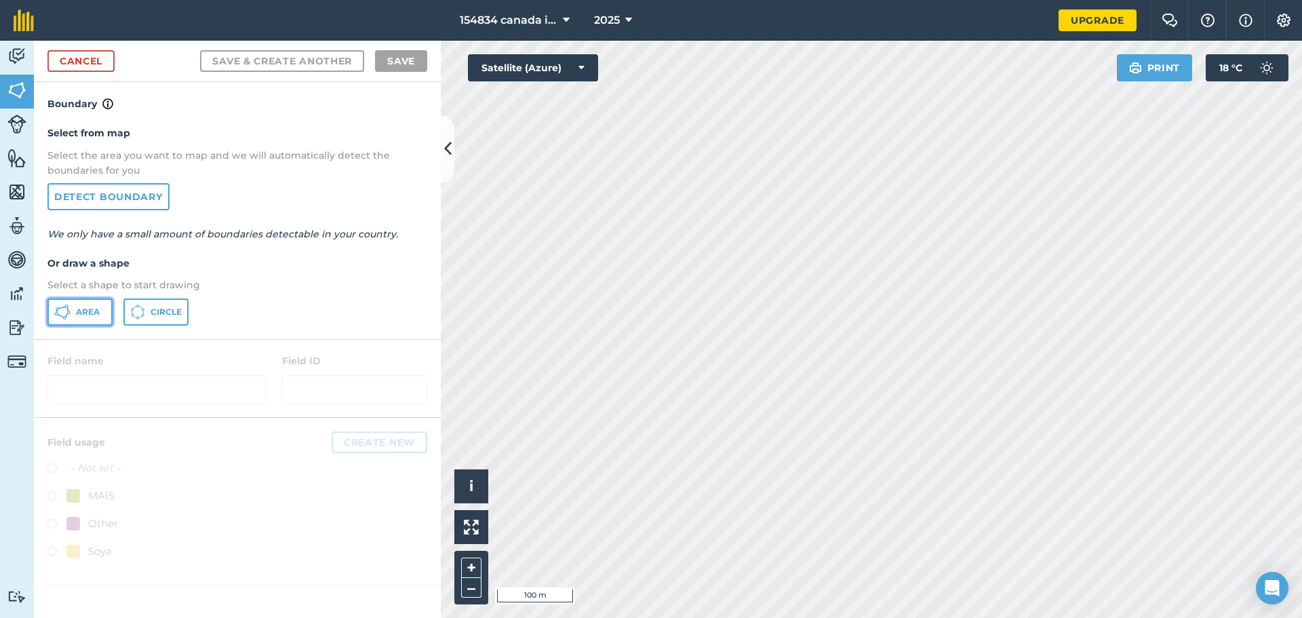
click at [96, 319] on button "Area" at bounding box center [79, 311] width 65 height 27
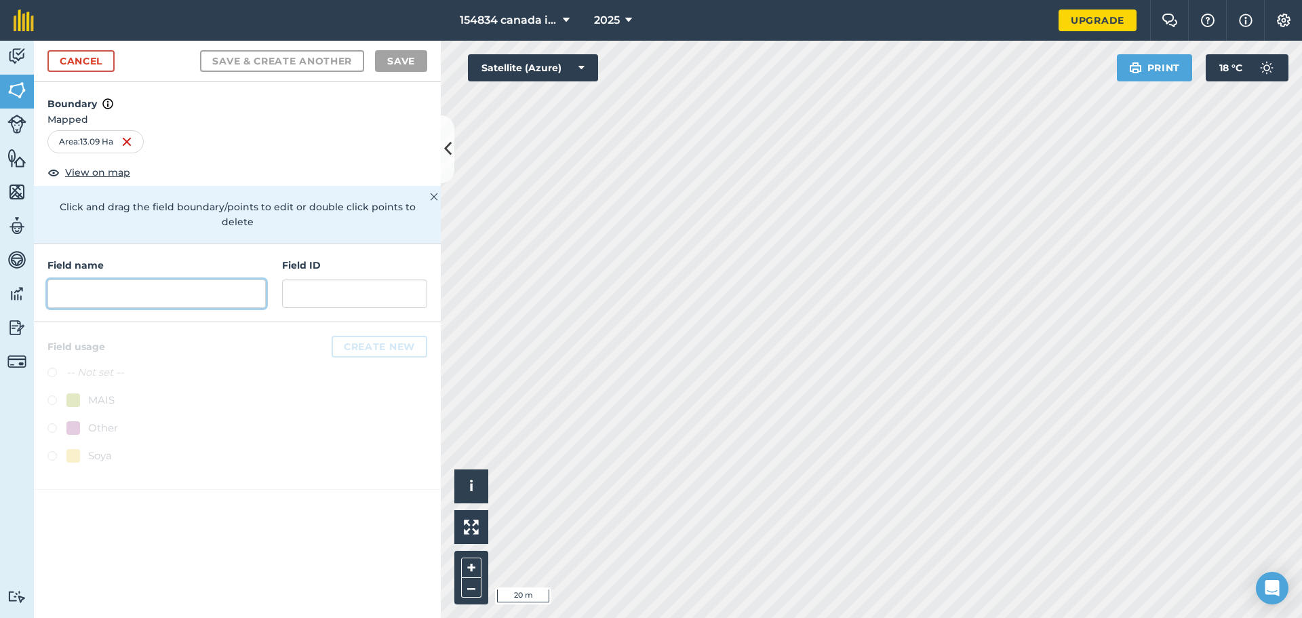
click at [154, 281] on input "text" at bounding box center [156, 293] width 218 height 28
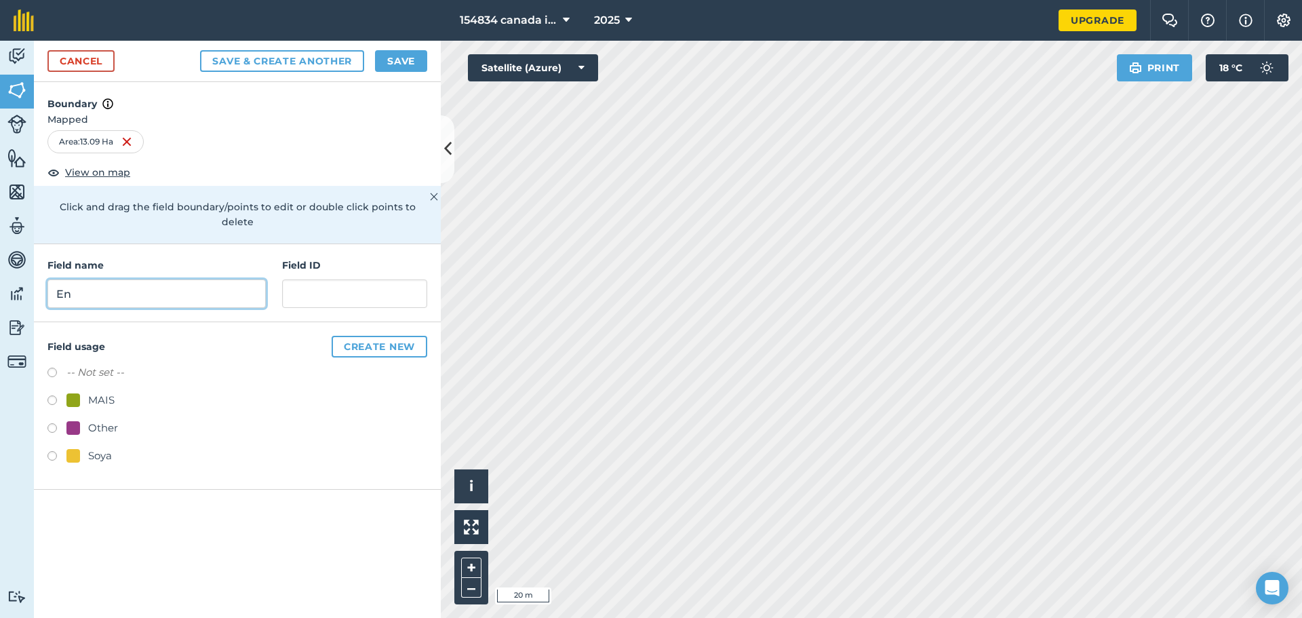
type input "E"
type input "H"
type input "E"
type input "Henri Paul"
click at [380, 281] on input "text" at bounding box center [354, 293] width 145 height 28
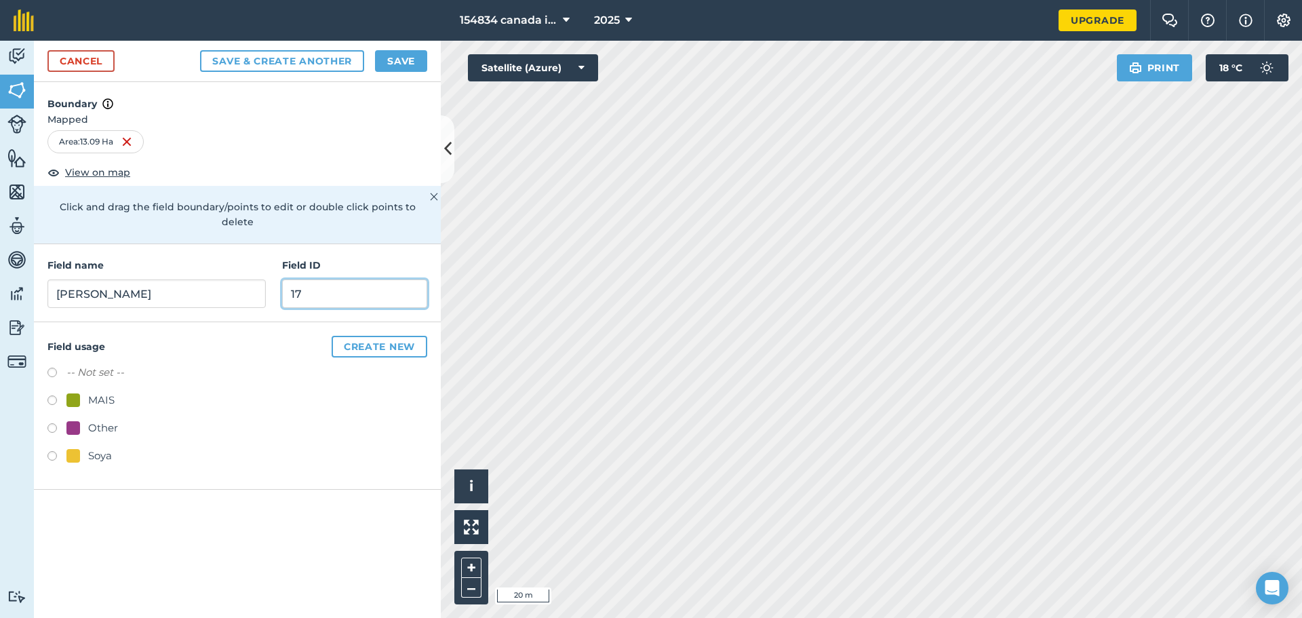
type input "17"
click at [195, 279] on input "Henri Paul" at bounding box center [156, 293] width 218 height 28
type input "Henri Paul 2"
click at [403, 66] on button "Save" at bounding box center [401, 61] width 52 height 22
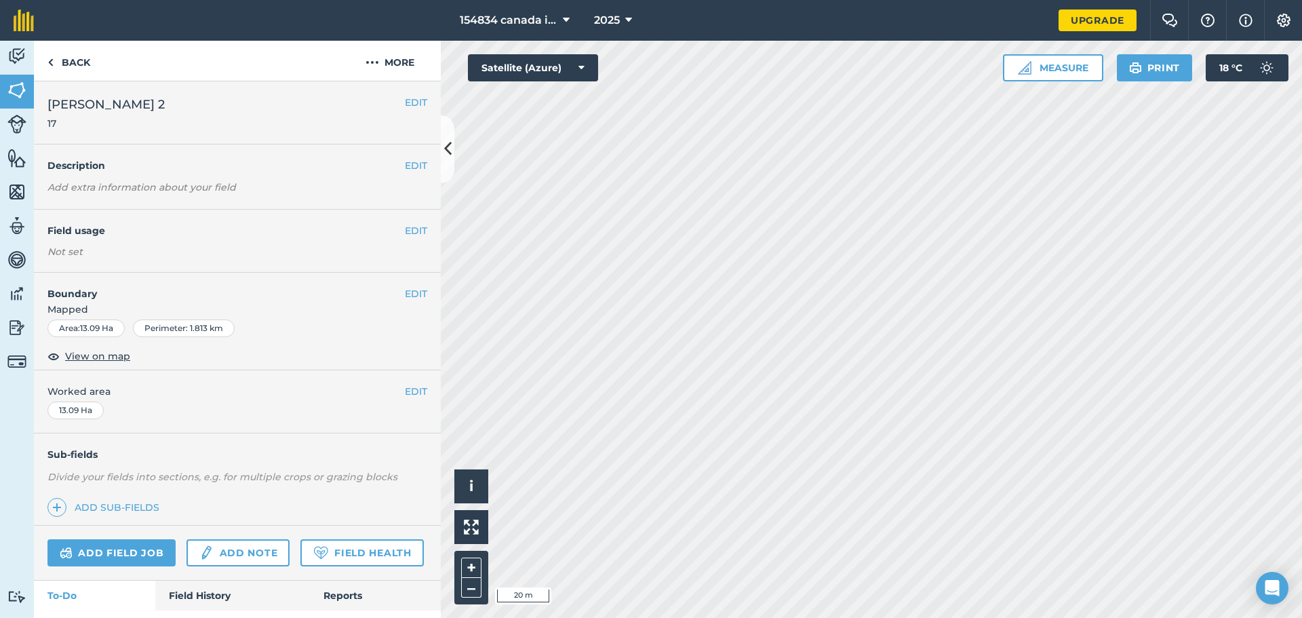
click at [180, 119] on h2 "Henri Paul 2 17" at bounding box center [225, 112] width 357 height 35
click at [407, 103] on button "EDIT" at bounding box center [416, 102] width 22 height 15
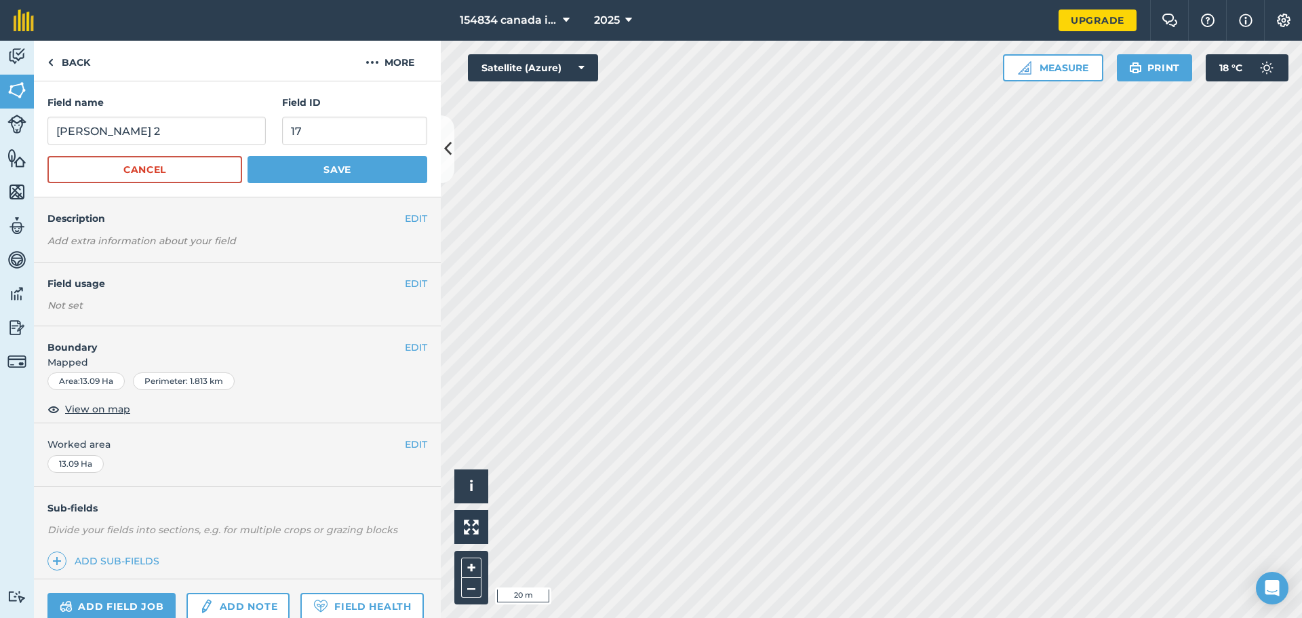
click at [421, 279] on div "EDIT Field usage Not set" at bounding box center [237, 293] width 407 height 63
click at [405, 283] on button "EDIT" at bounding box center [416, 283] width 22 height 15
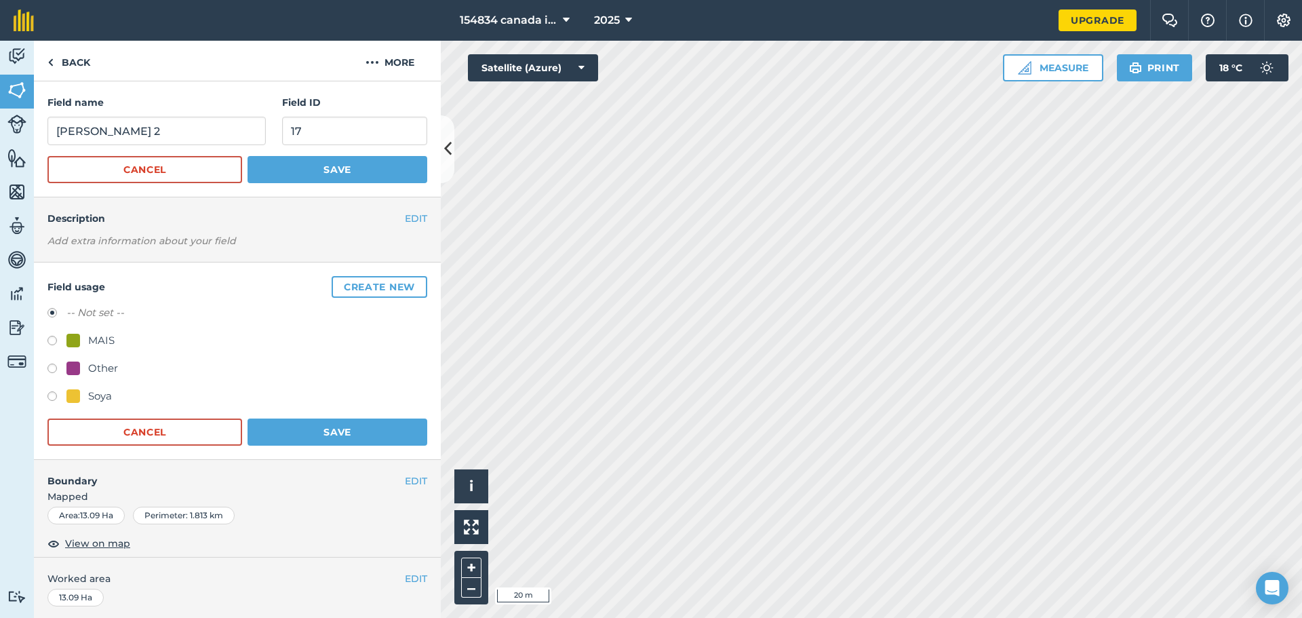
click at [55, 398] on label at bounding box center [56, 398] width 19 height 14
radio input "true"
radio input "false"
click at [303, 427] on button "Save" at bounding box center [337, 431] width 180 height 27
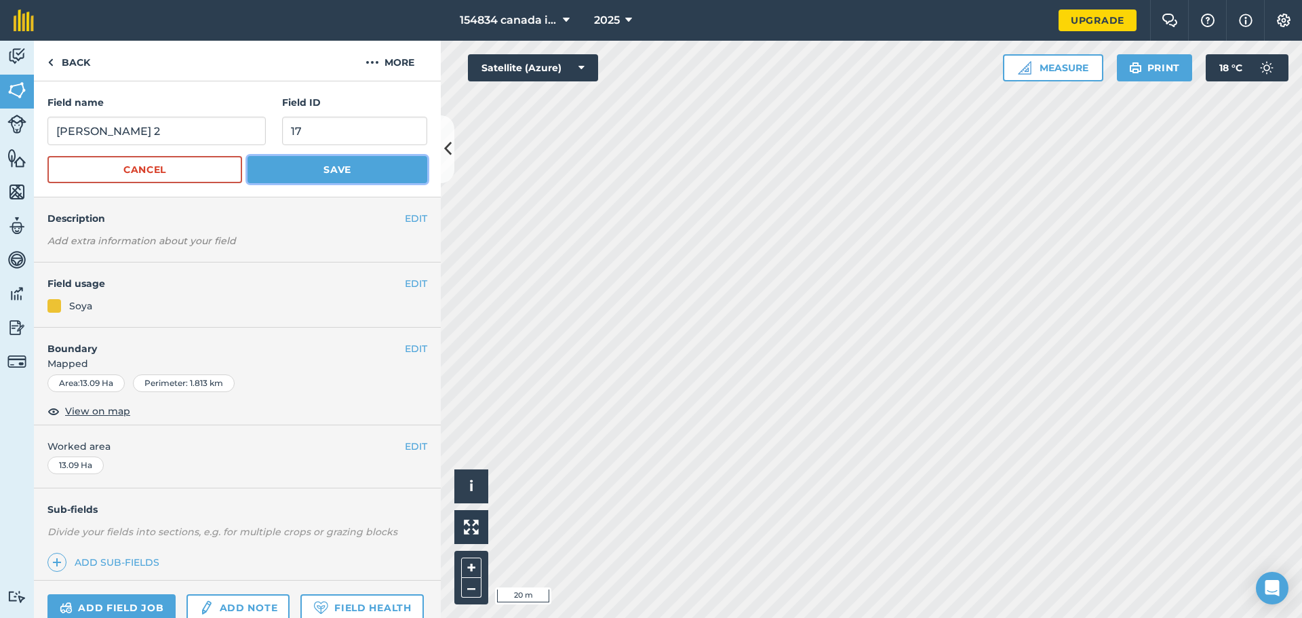
click at [283, 170] on button "Save" at bounding box center [337, 169] width 180 height 27
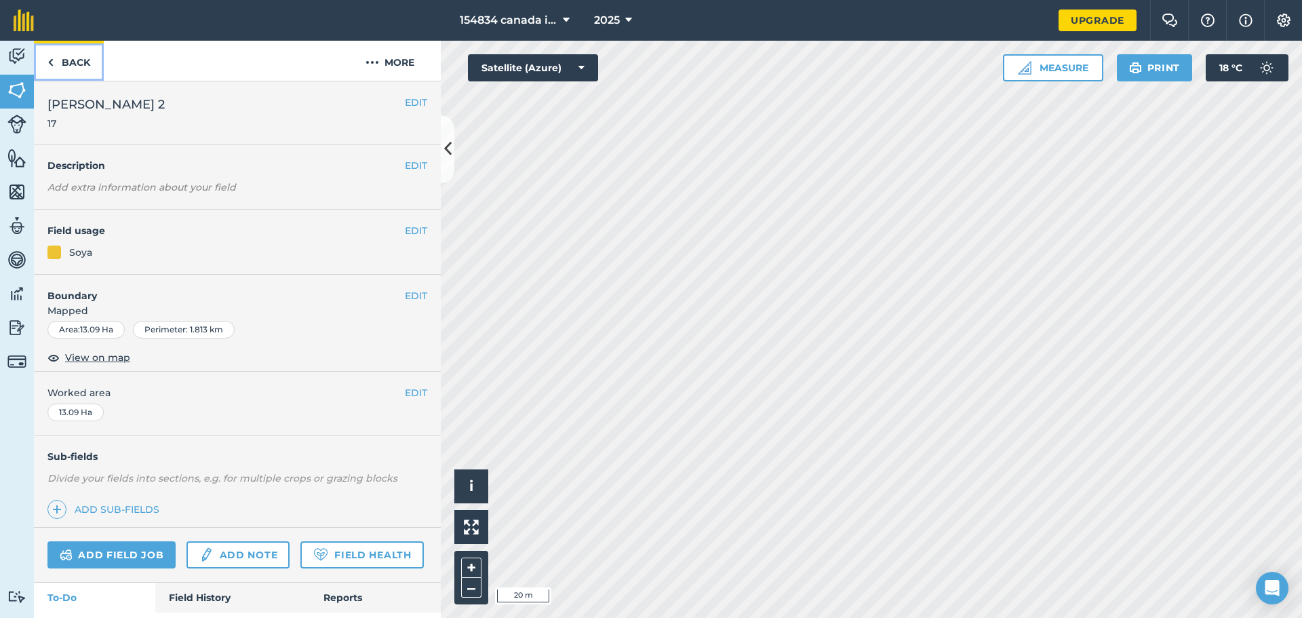
click at [66, 66] on link "Back" at bounding box center [69, 61] width 70 height 40
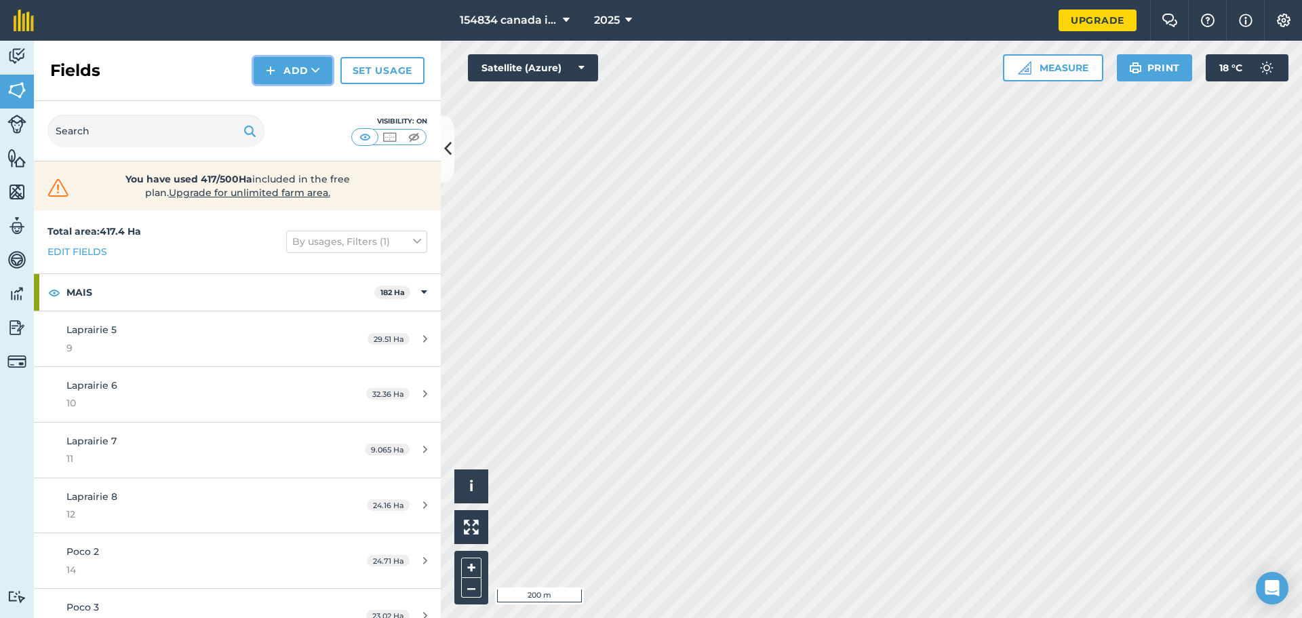
click at [294, 63] on button "Add" at bounding box center [293, 70] width 79 height 27
click at [295, 103] on link "Draw" at bounding box center [293, 101] width 75 height 30
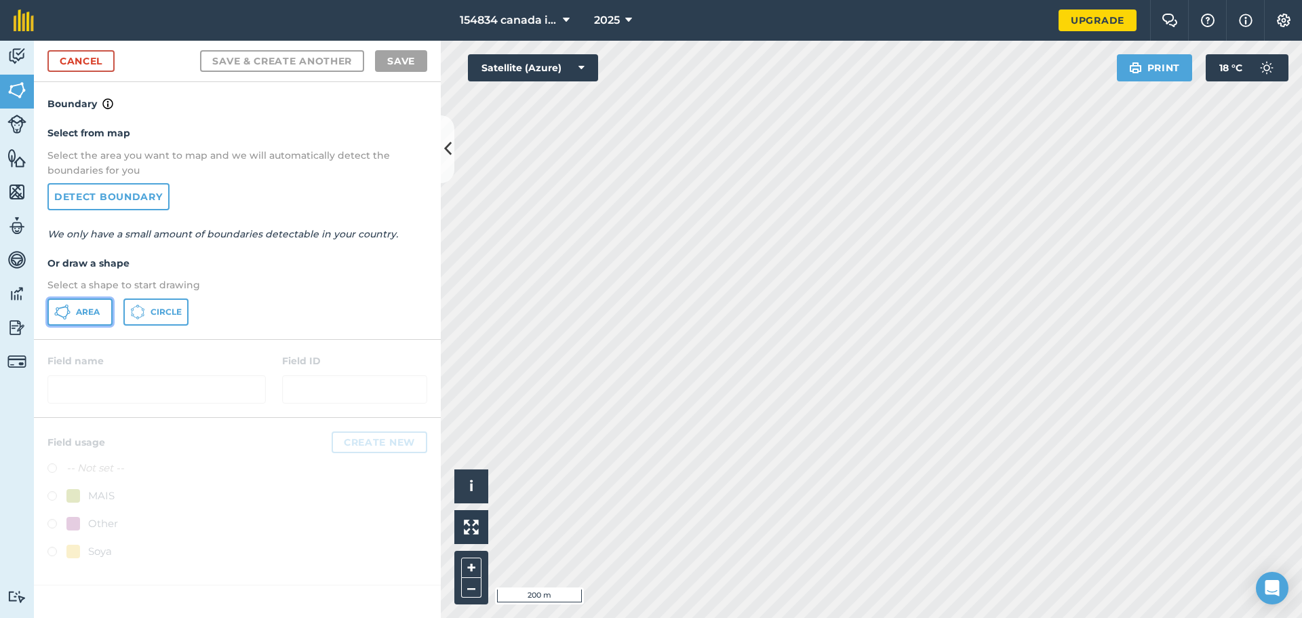
click at [92, 312] on span "Area" at bounding box center [88, 311] width 24 height 11
click at [452, 147] on button at bounding box center [448, 149] width 14 height 68
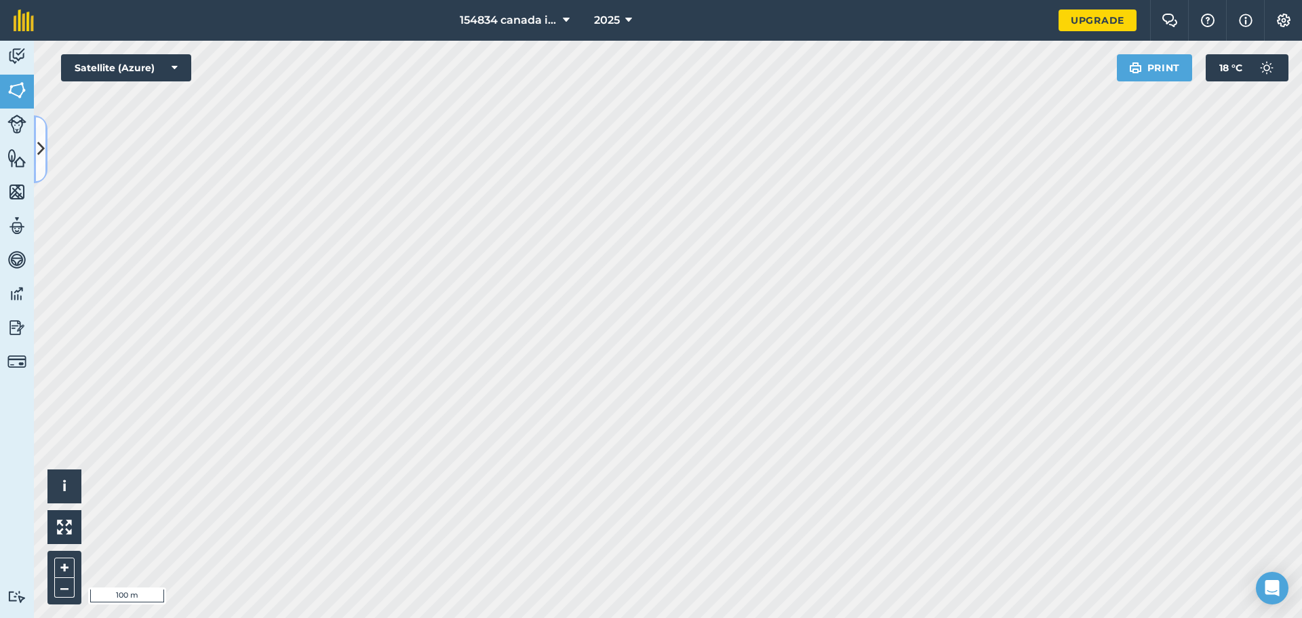
click at [35, 158] on button at bounding box center [41, 149] width 14 height 68
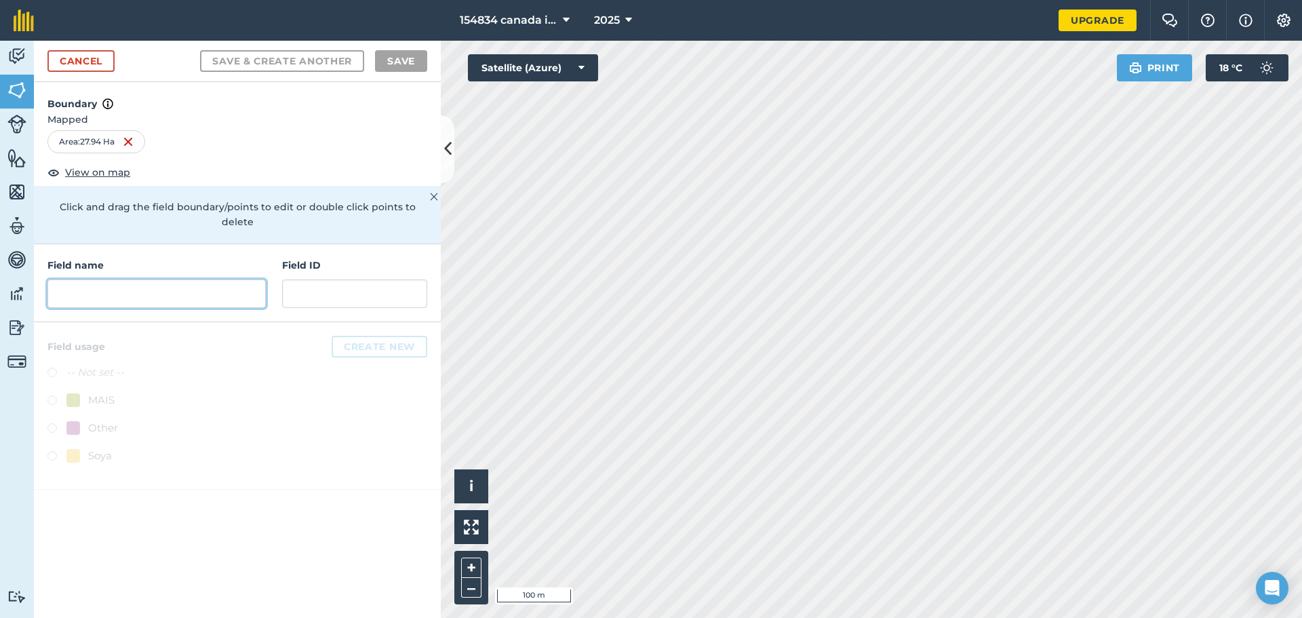
click at [139, 280] on input "text" at bounding box center [156, 293] width 218 height 28
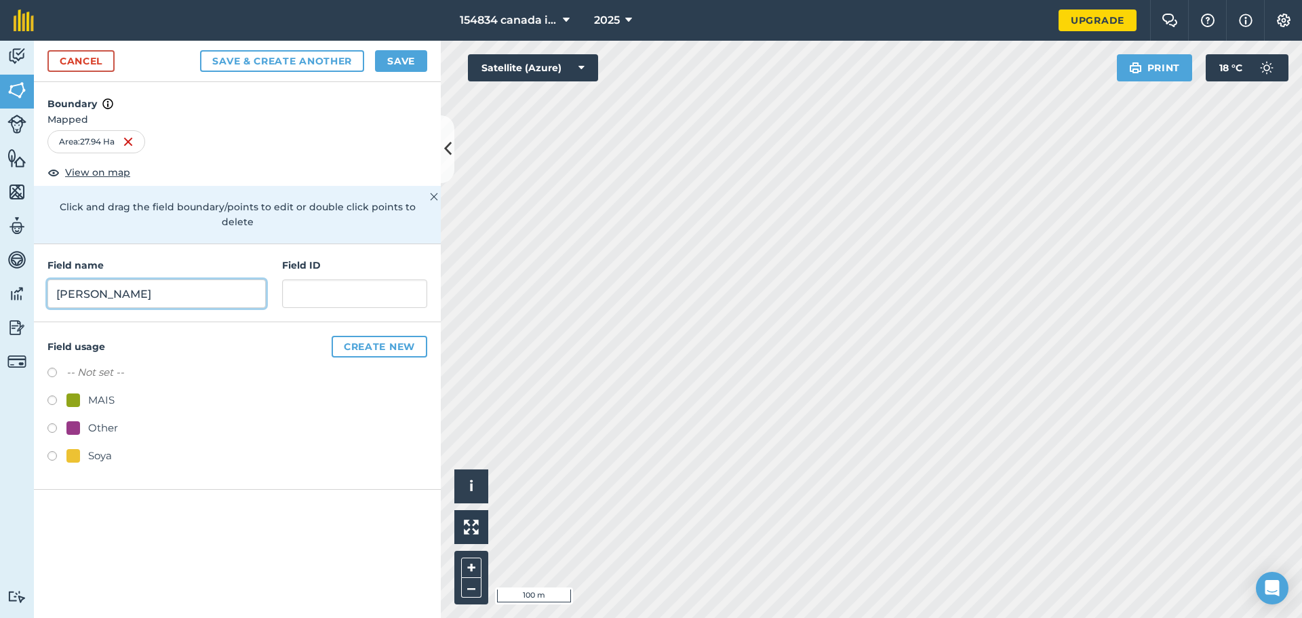
type input "Henri Paul"
click at [314, 290] on input "text" at bounding box center [354, 293] width 145 height 28
type input "18"
click at [49, 451] on label at bounding box center [56, 458] width 19 height 14
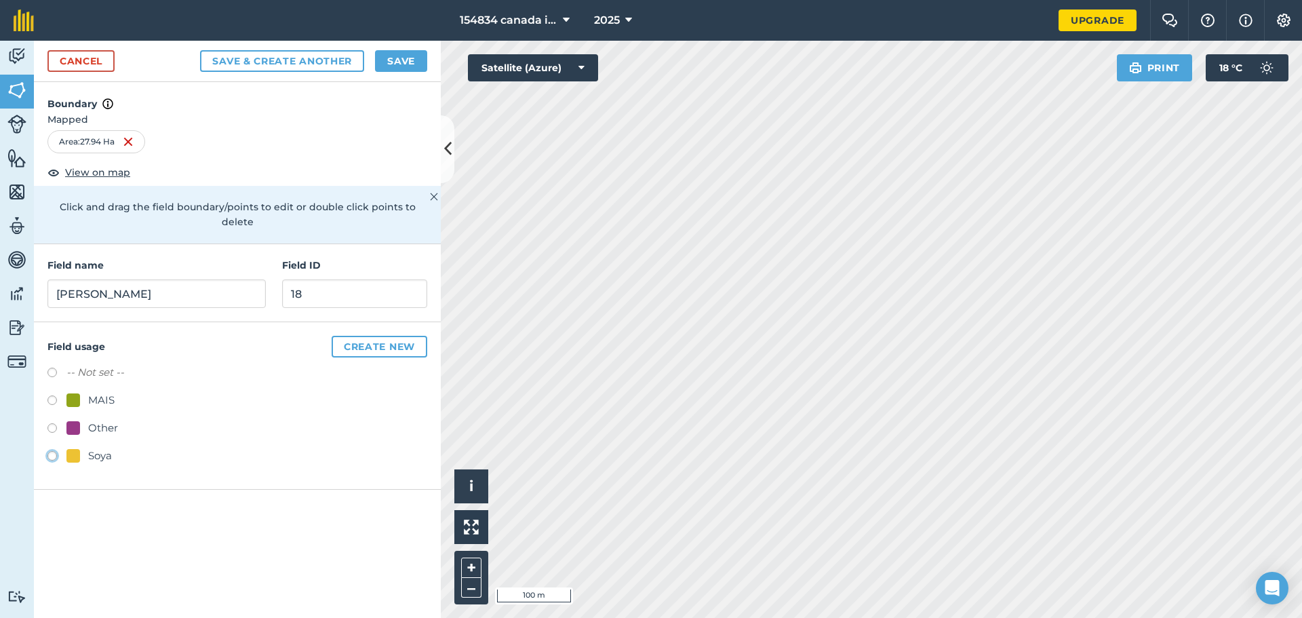
radio input "true"
click at [394, 59] on button "Save" at bounding box center [401, 61] width 52 height 22
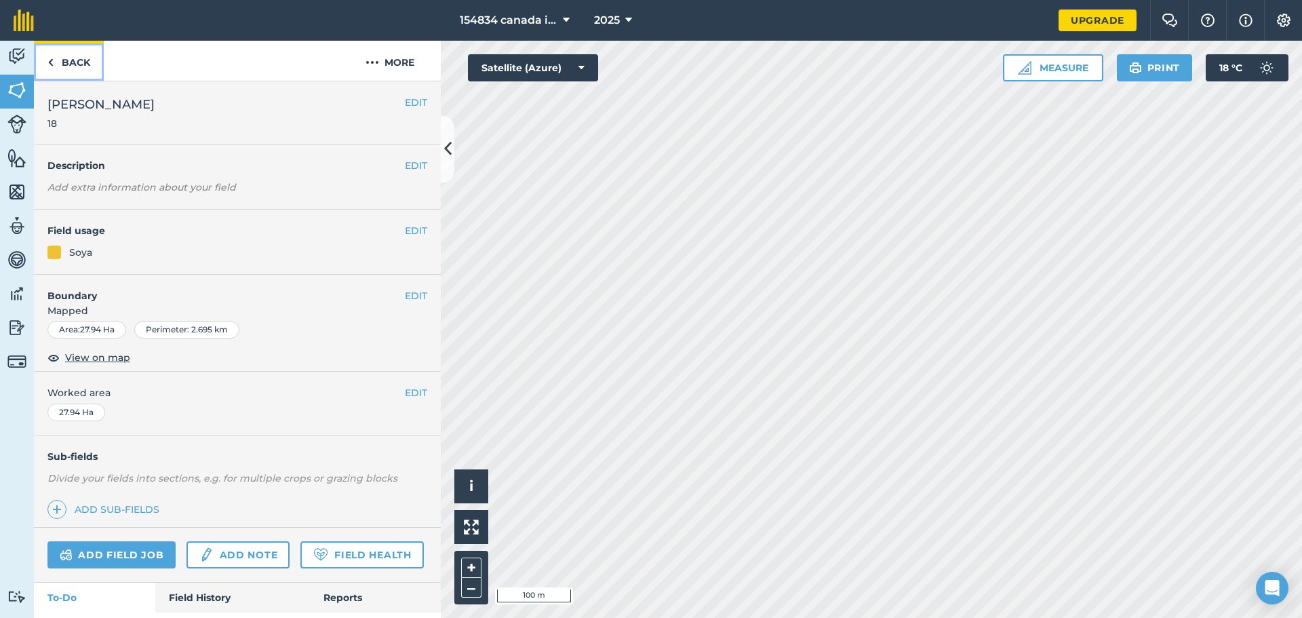
click at [47, 63] on img at bounding box center [50, 62] width 6 height 16
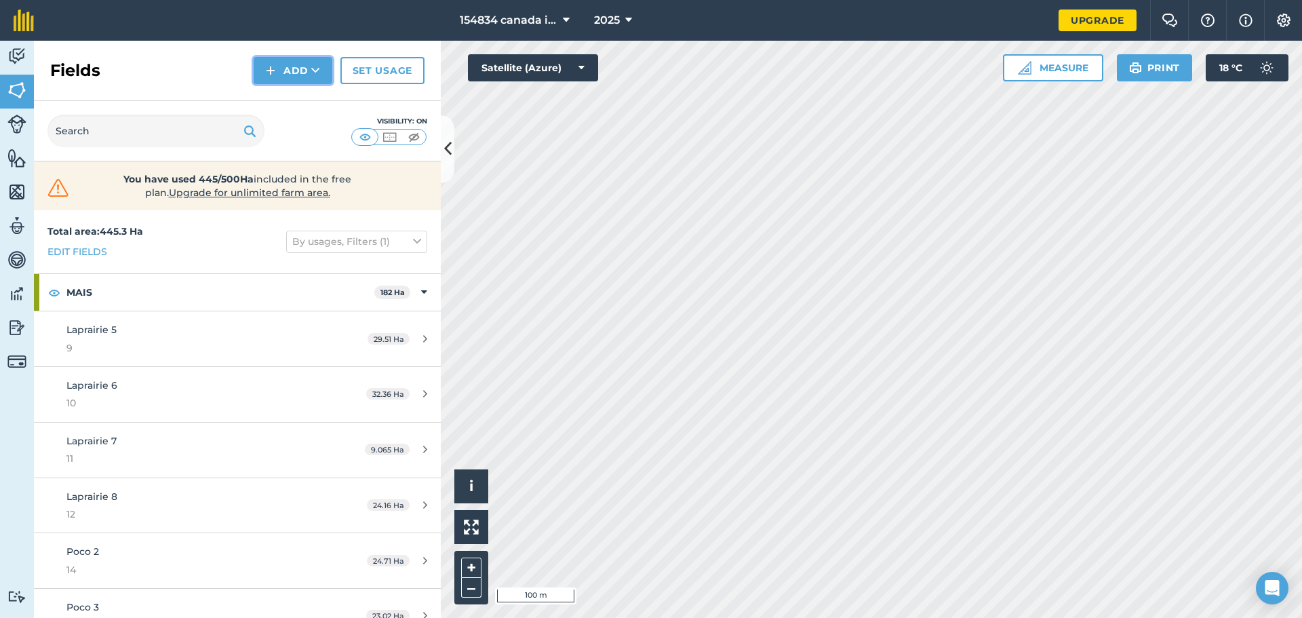
click at [301, 71] on button "Add" at bounding box center [293, 70] width 79 height 27
click at [292, 96] on link "Draw" at bounding box center [293, 101] width 75 height 30
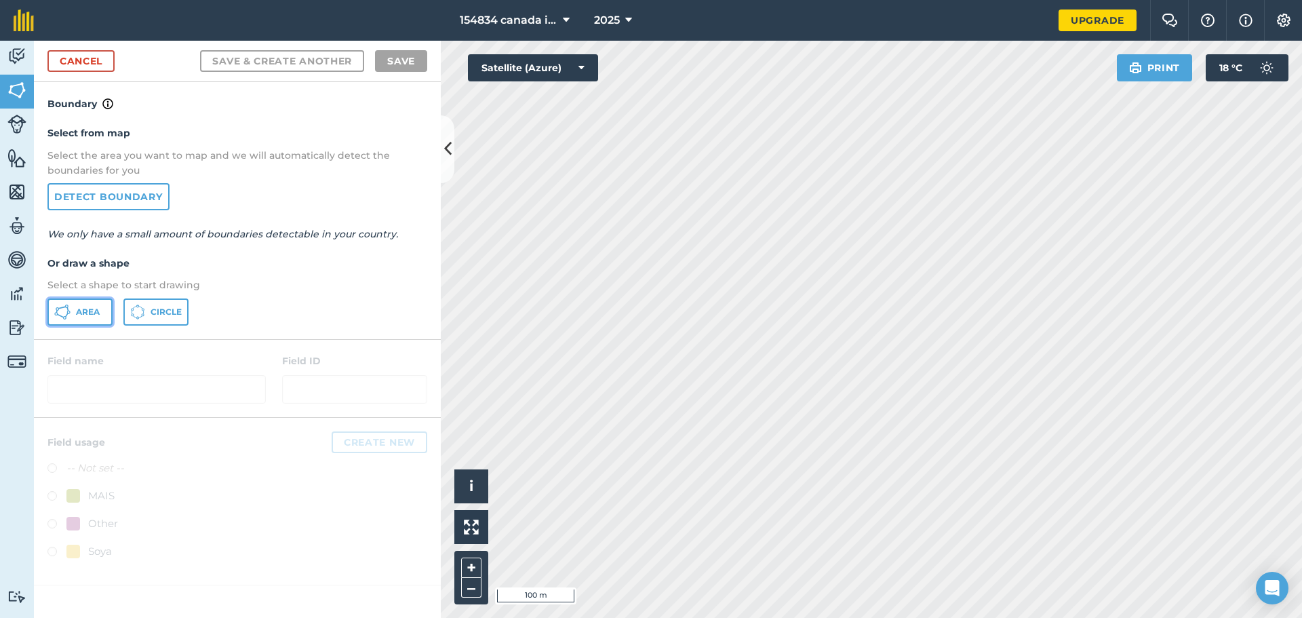
click at [84, 308] on span "Area" at bounding box center [88, 311] width 24 height 11
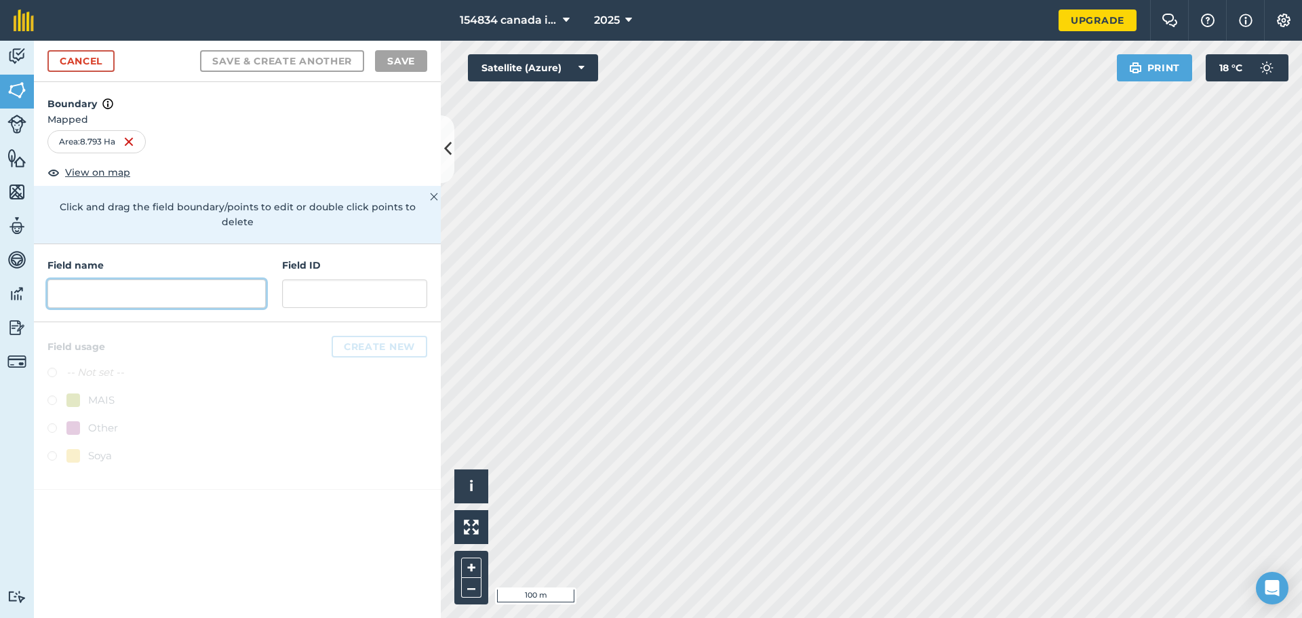
click at [115, 283] on input "text" at bounding box center [156, 293] width 218 height 28
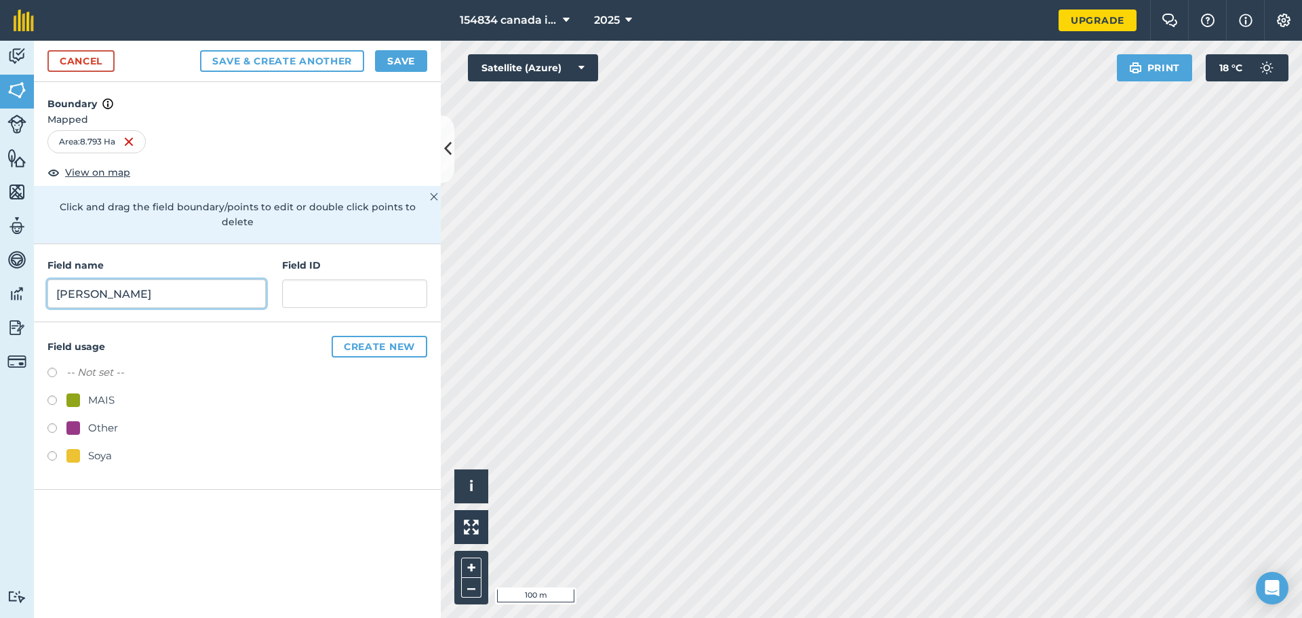
type input "Evangeline"
click at [357, 281] on input "text" at bounding box center [354, 293] width 145 height 28
type input "19"
click at [49, 451] on label at bounding box center [56, 458] width 19 height 14
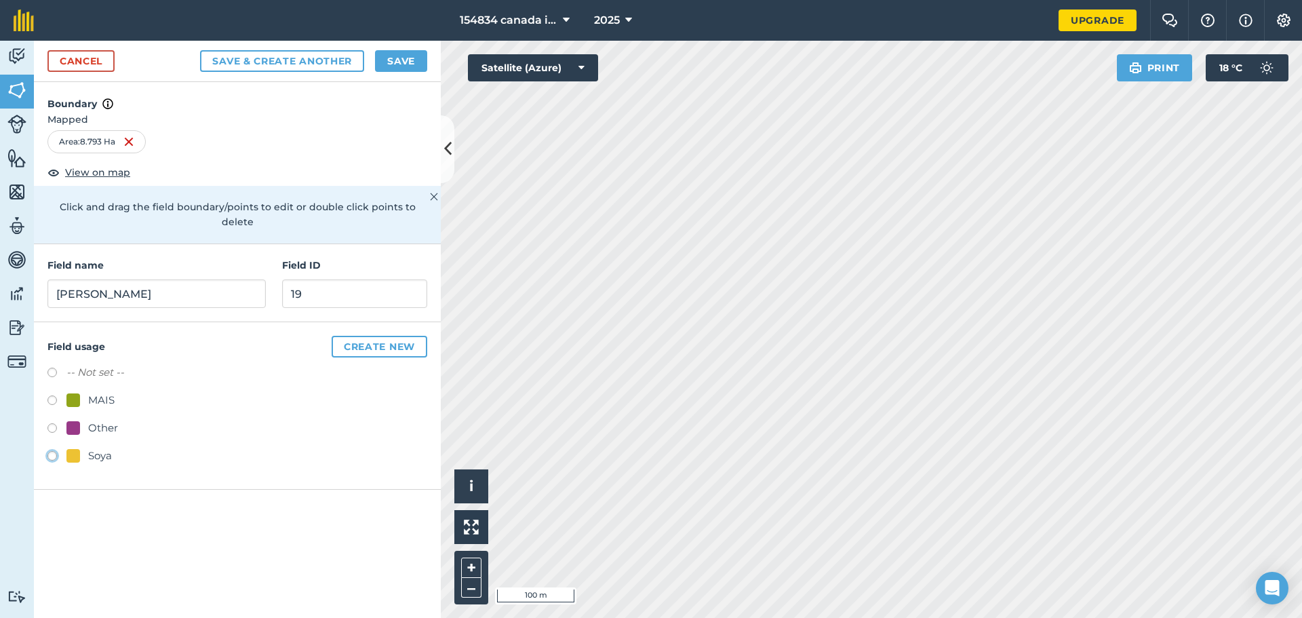
radio input "true"
click at [404, 68] on button "Save" at bounding box center [401, 61] width 52 height 22
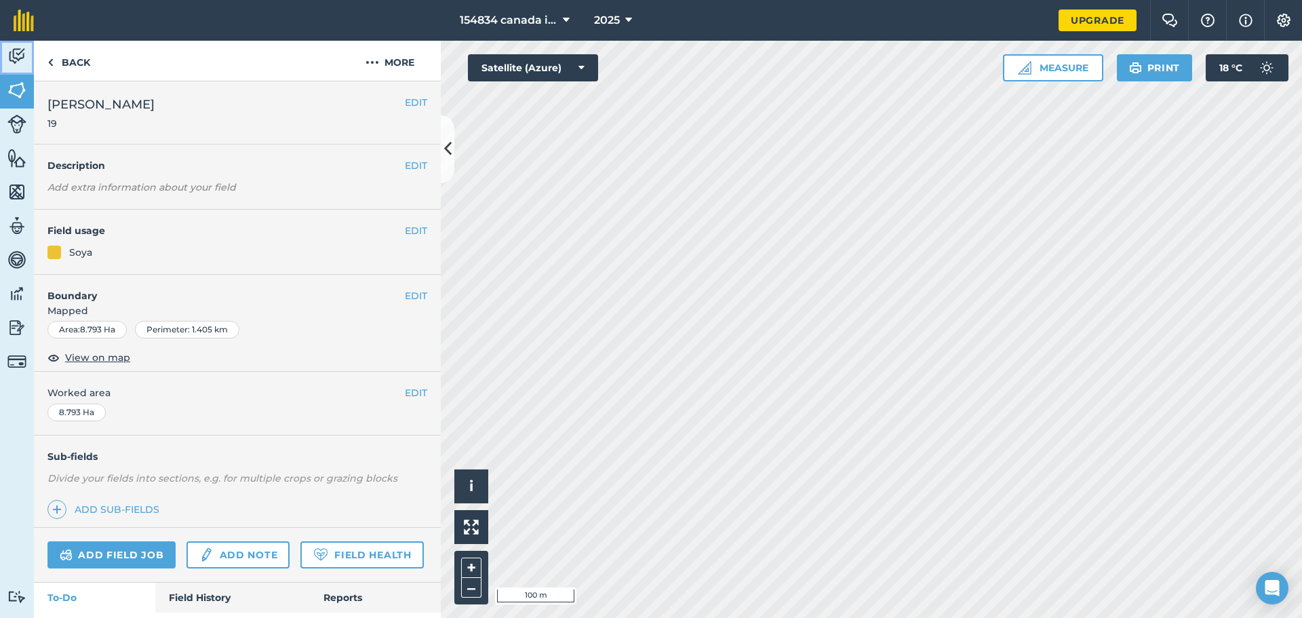
drag, startPoint x: 22, startPoint y: 52, endPoint x: 20, endPoint y: 62, distance: 10.9
click at [22, 52] on img at bounding box center [16, 56] width 19 height 20
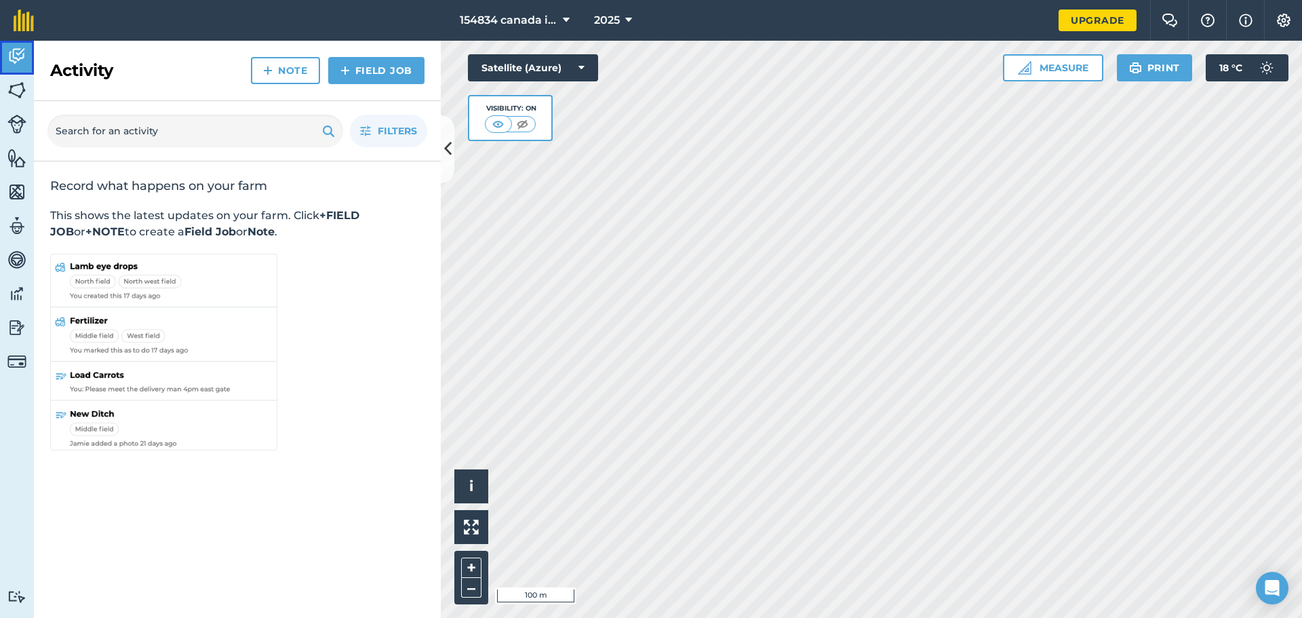
click at [20, 70] on link "Activity" at bounding box center [17, 58] width 34 height 34
click at [17, 121] on img at bounding box center [16, 124] width 19 height 19
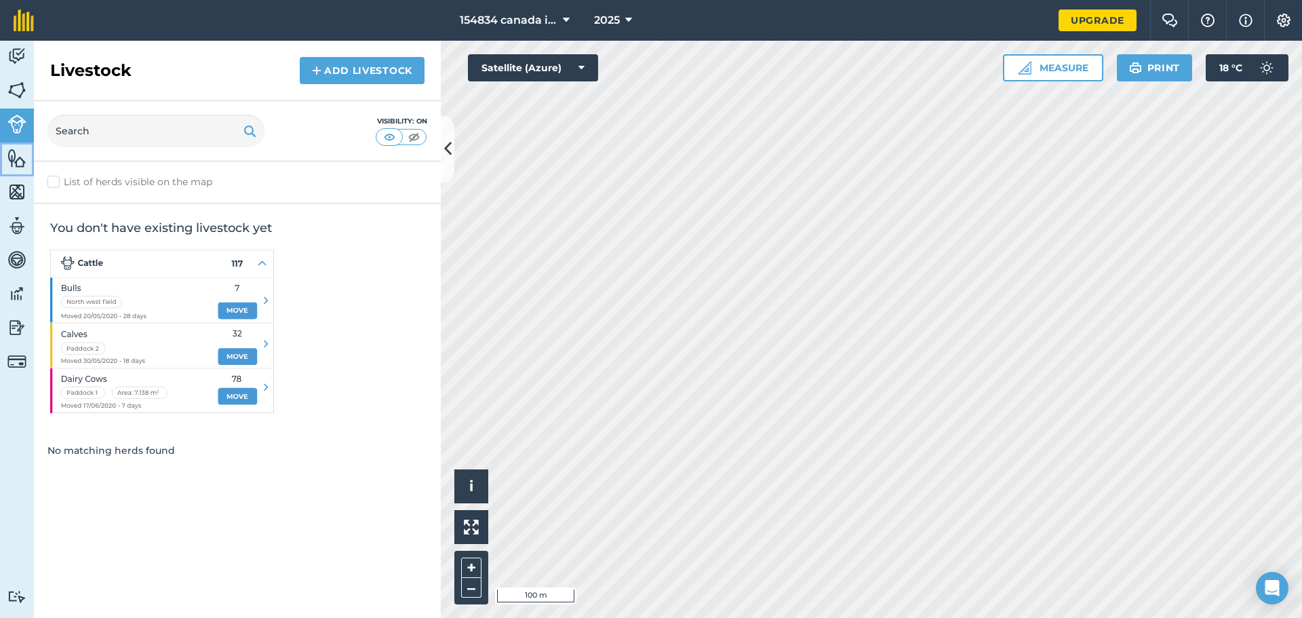
click at [16, 155] on img at bounding box center [16, 158] width 19 height 20
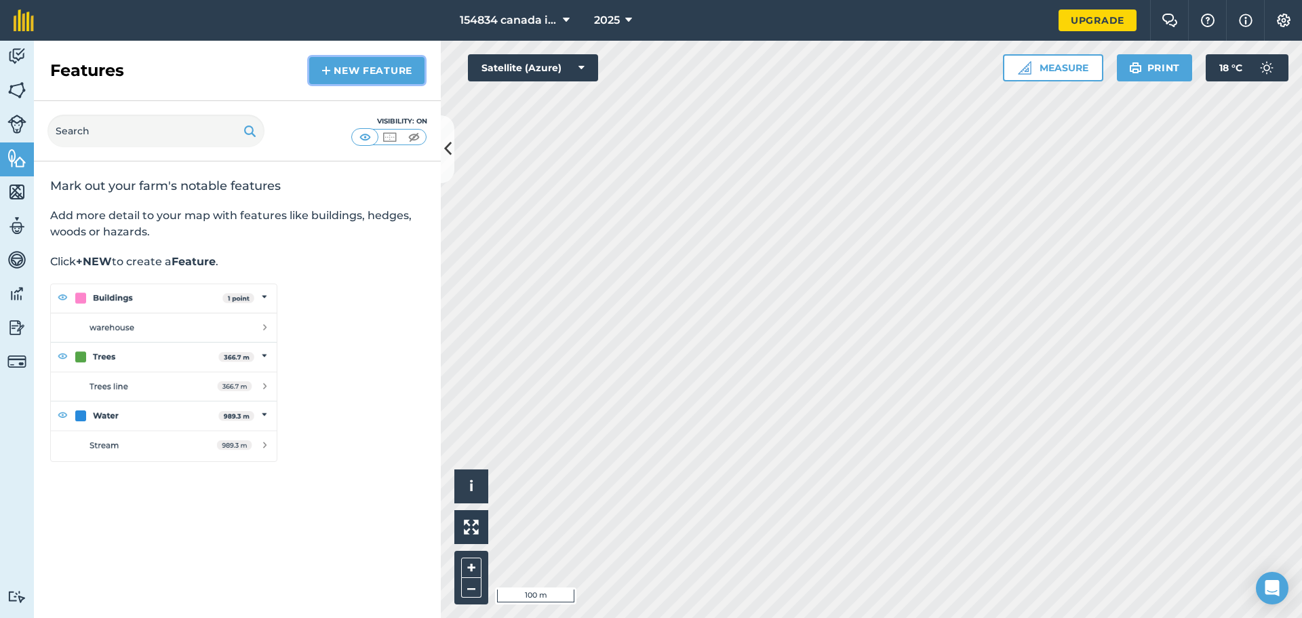
click at [352, 63] on link "New feature" at bounding box center [366, 70] width 115 height 27
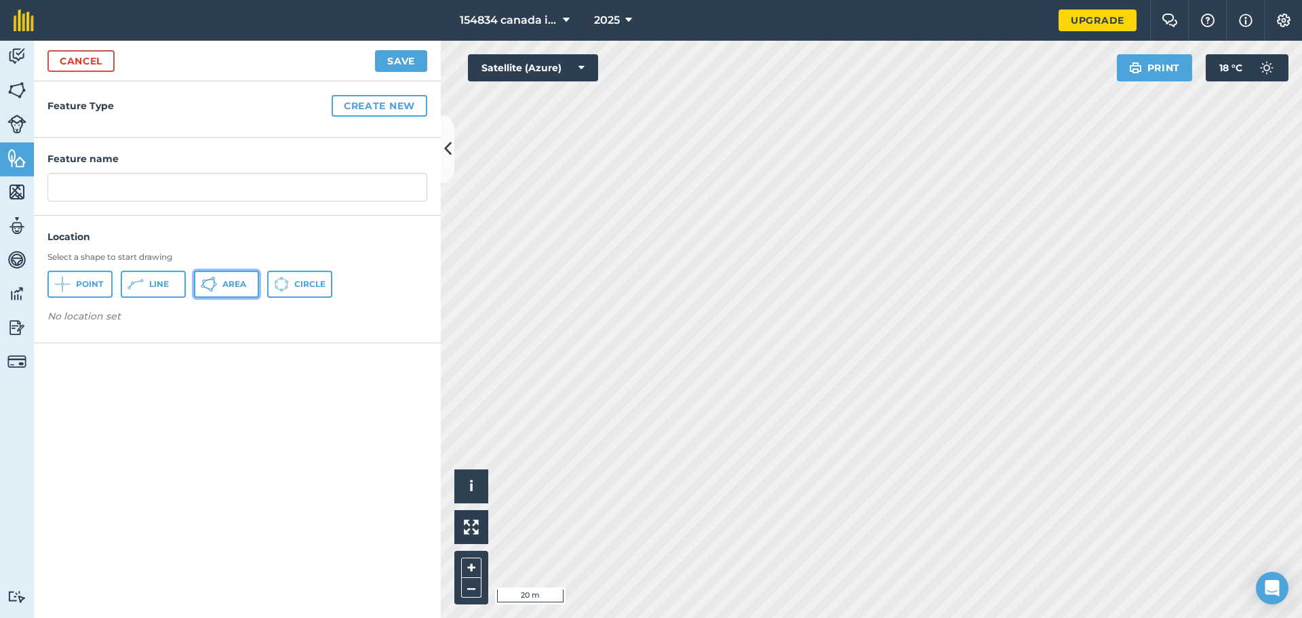
click at [243, 279] on span "Area" at bounding box center [234, 284] width 24 height 11
click at [148, 191] on input "text" at bounding box center [237, 187] width 380 height 28
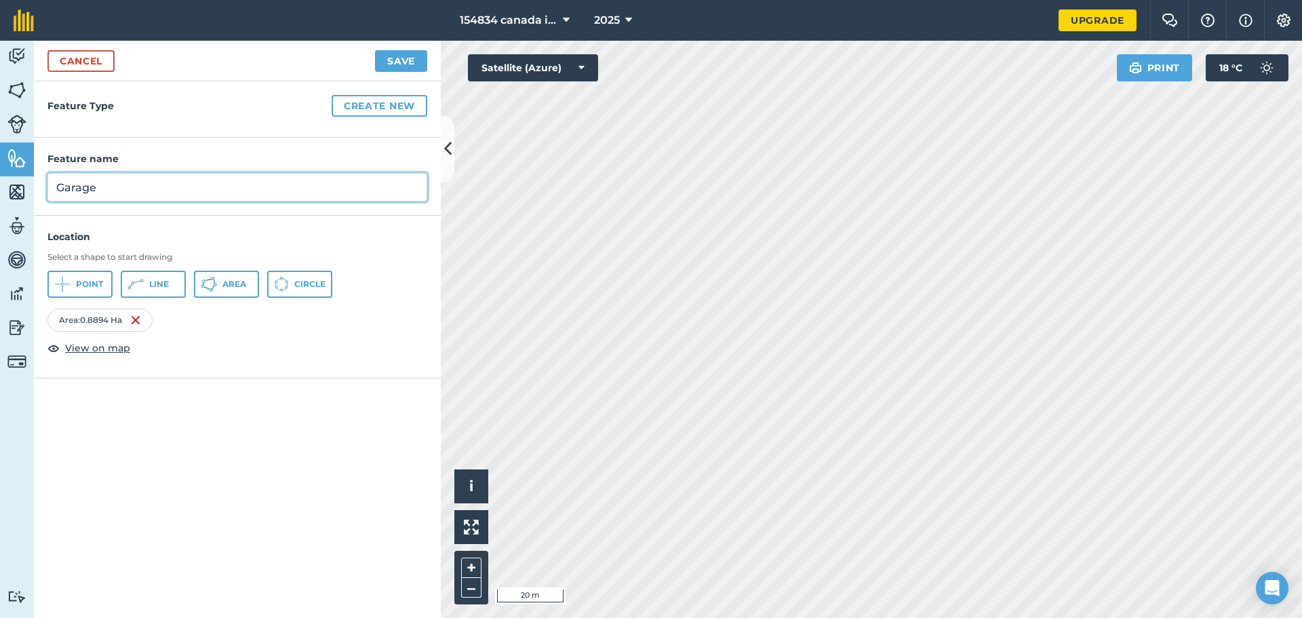
type input "Garage"
click at [403, 64] on button "Save" at bounding box center [401, 61] width 52 height 22
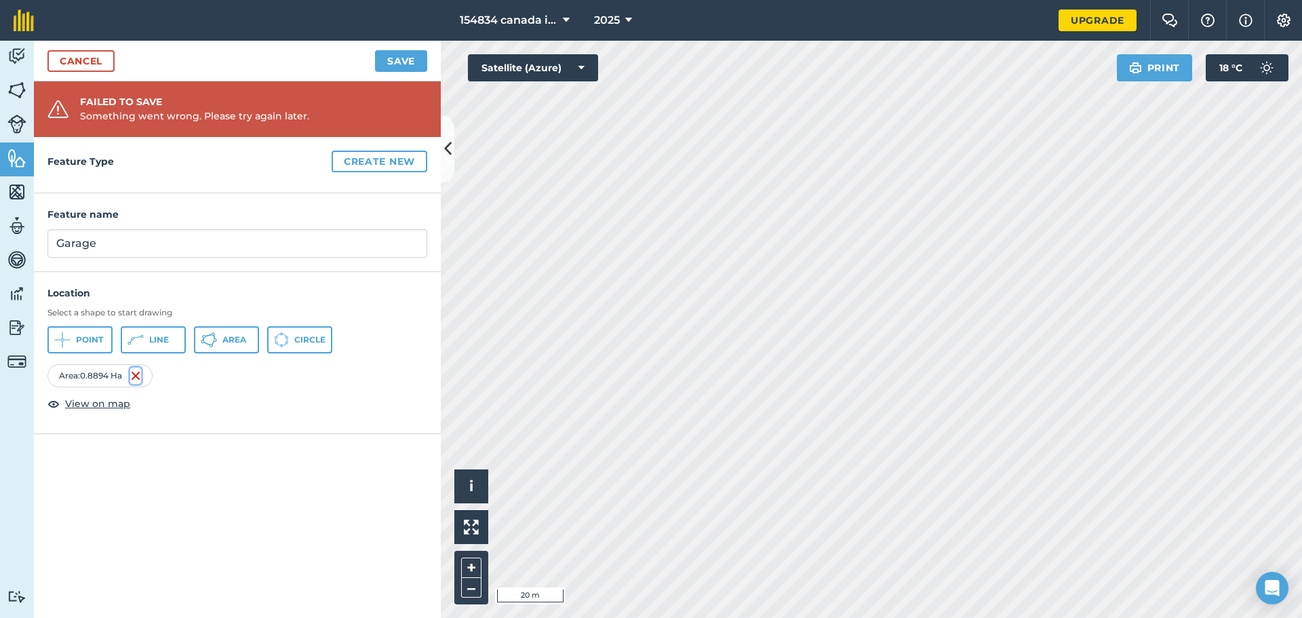
click at [137, 376] on img at bounding box center [135, 375] width 11 height 16
click at [75, 345] on button "Point" at bounding box center [79, 339] width 65 height 27
click at [416, 63] on button "Save" at bounding box center [401, 61] width 52 height 22
click at [104, 405] on span "View on map" at bounding box center [97, 403] width 65 height 15
click at [401, 167] on button "Create new" at bounding box center [380, 162] width 96 height 22
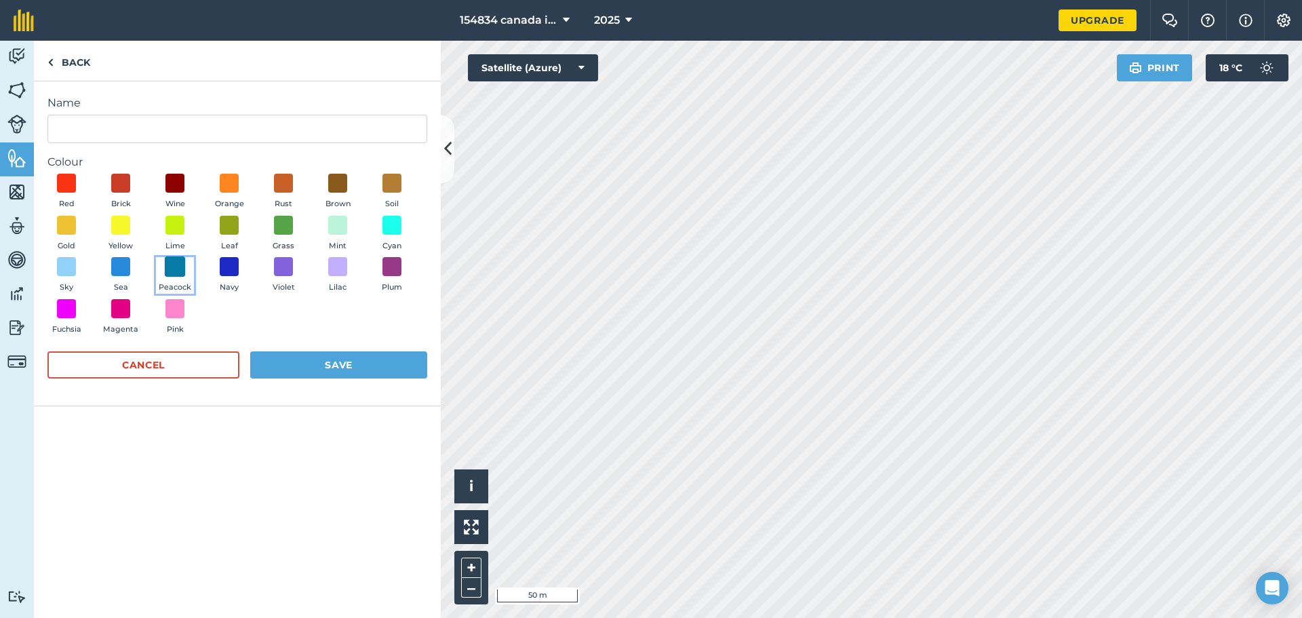
click at [175, 261] on span at bounding box center [175, 266] width 21 height 21
click at [331, 365] on button "Save" at bounding box center [338, 364] width 177 height 27
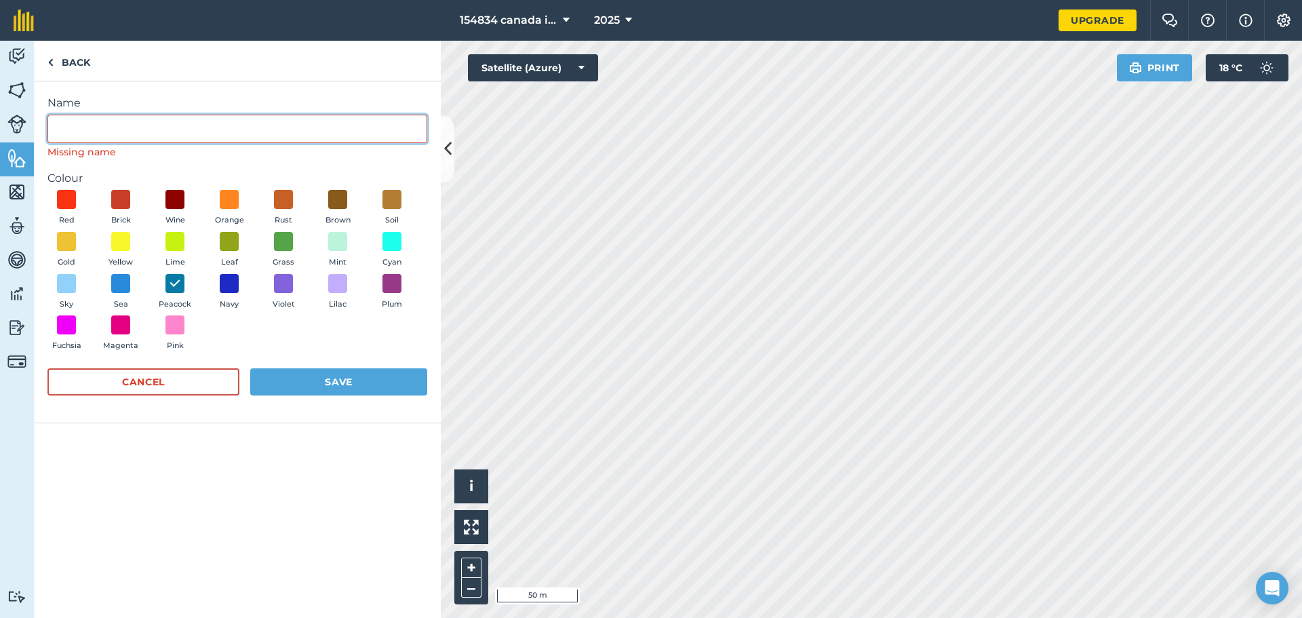
click at [102, 125] on input "Name" at bounding box center [237, 129] width 380 height 28
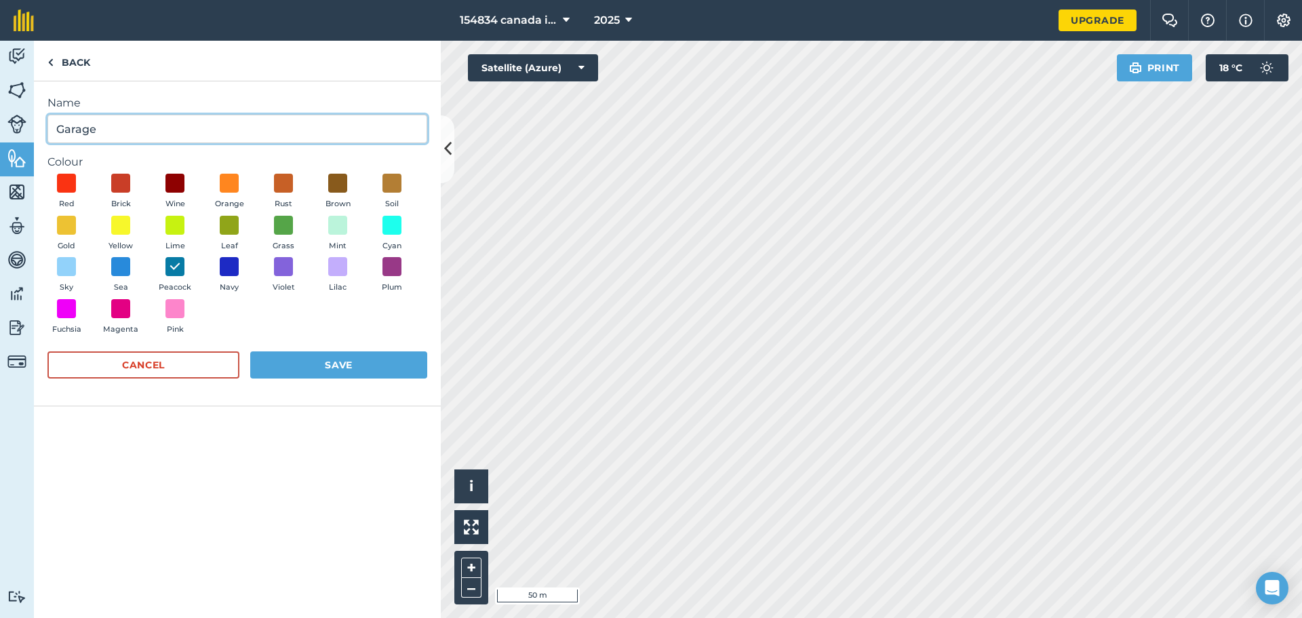
type input "Garage"
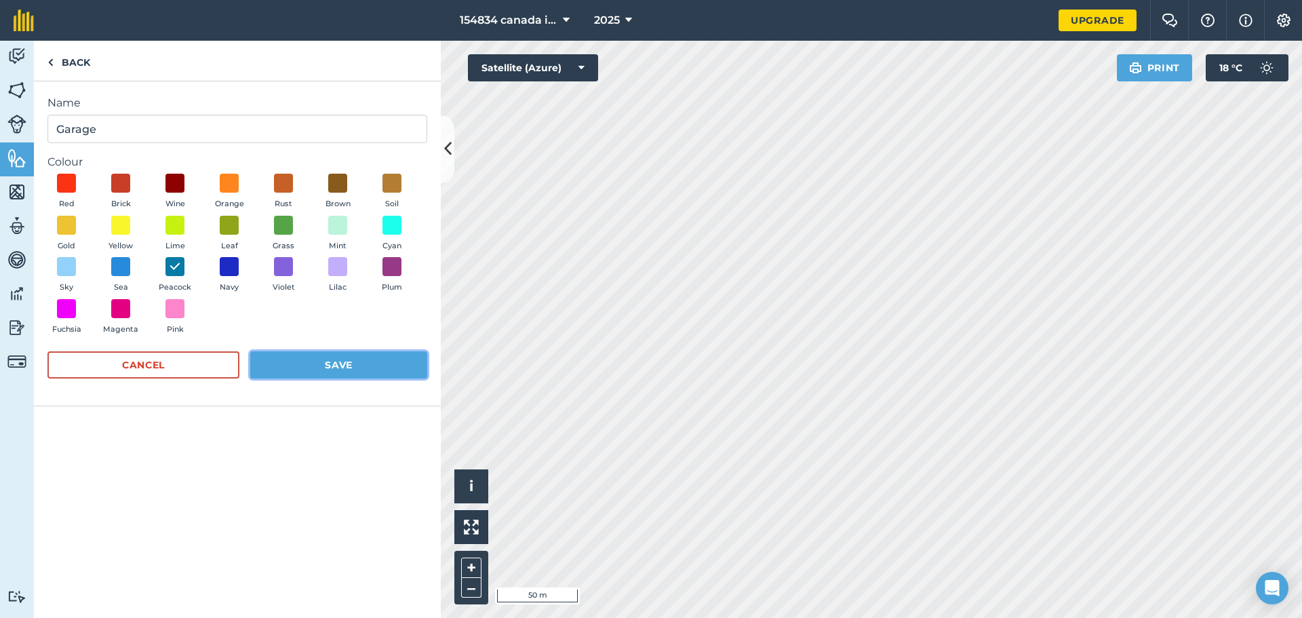
click at [315, 353] on button "Save" at bounding box center [338, 364] width 177 height 27
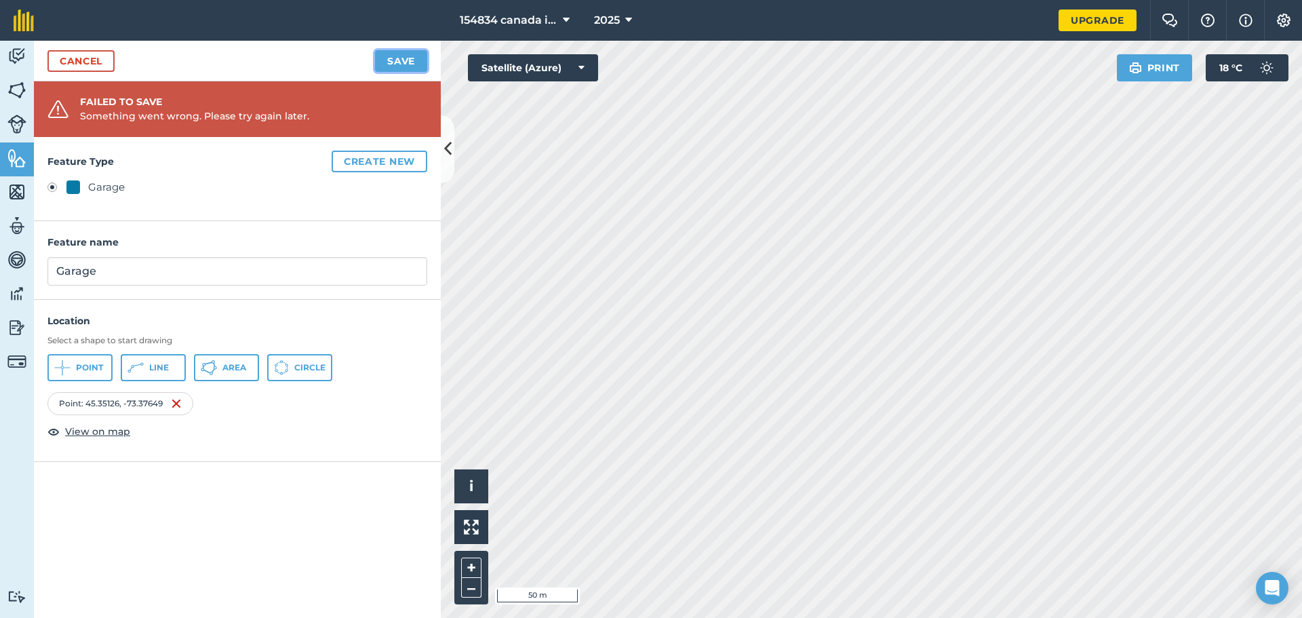
click at [415, 61] on button "Save" at bounding box center [401, 61] width 52 height 22
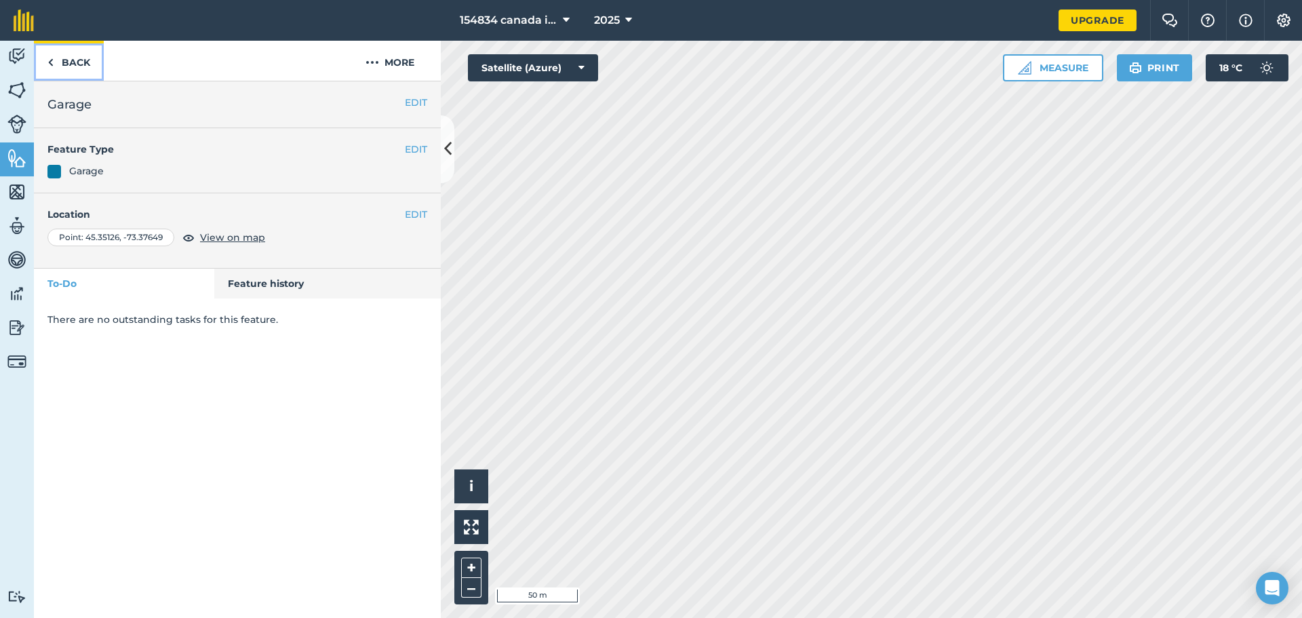
click at [70, 54] on link "Back" at bounding box center [69, 61] width 70 height 40
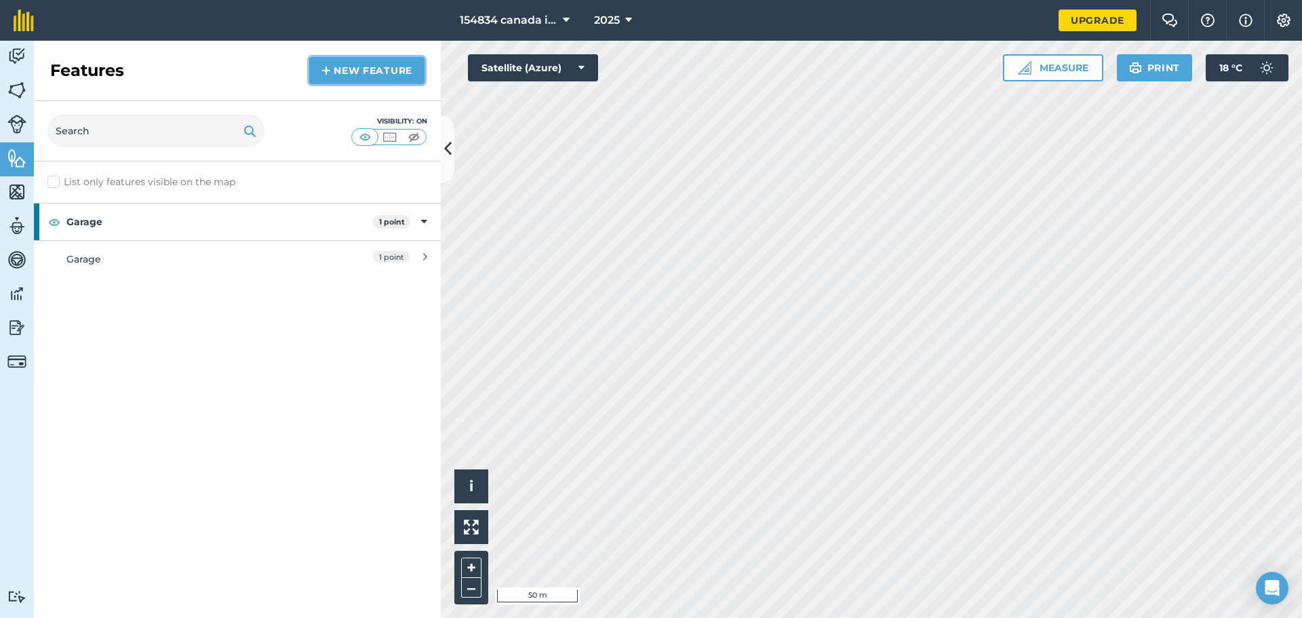
click at [372, 64] on link "New feature" at bounding box center [366, 70] width 115 height 27
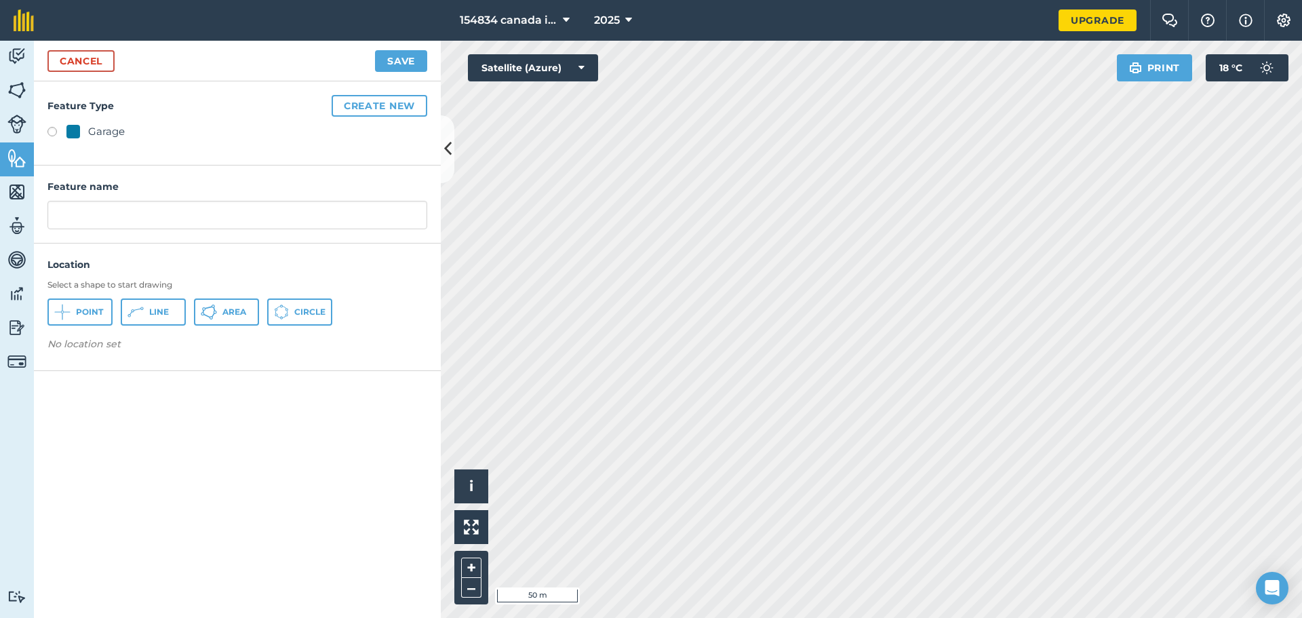
click at [53, 130] on label at bounding box center [56, 134] width 19 height 14
radio input "true"
type input "Garage 2"
click at [81, 312] on span "Point" at bounding box center [89, 311] width 27 height 11
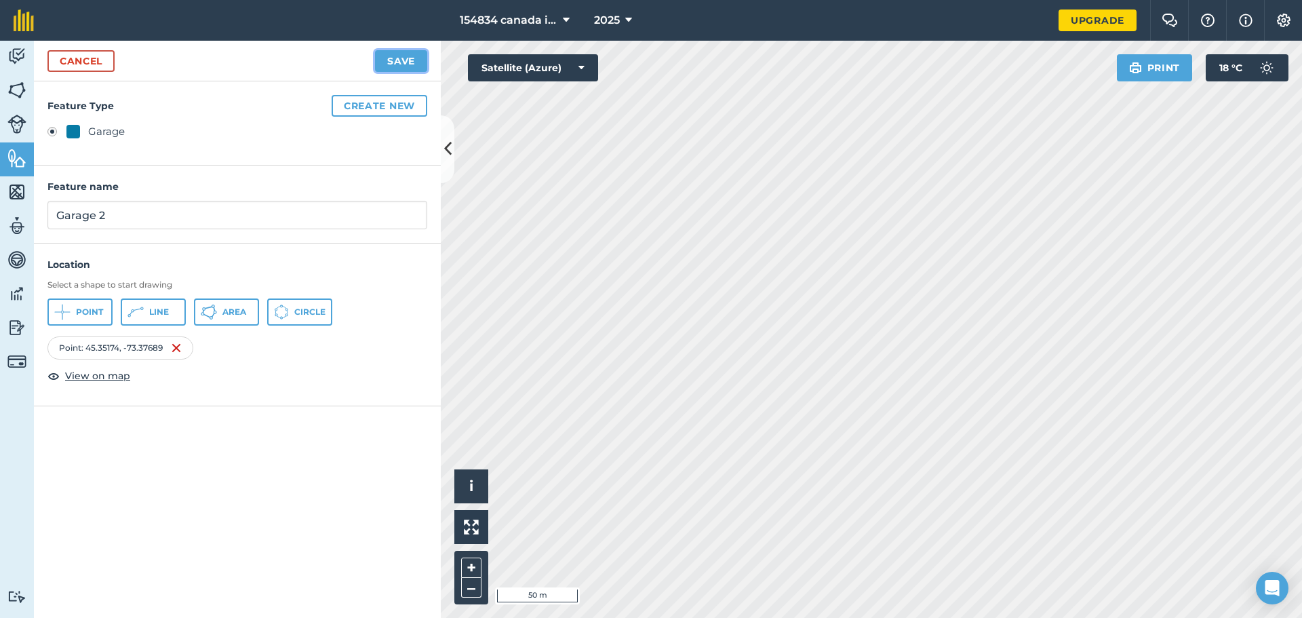
click at [405, 68] on button "Save" at bounding box center [401, 61] width 52 height 22
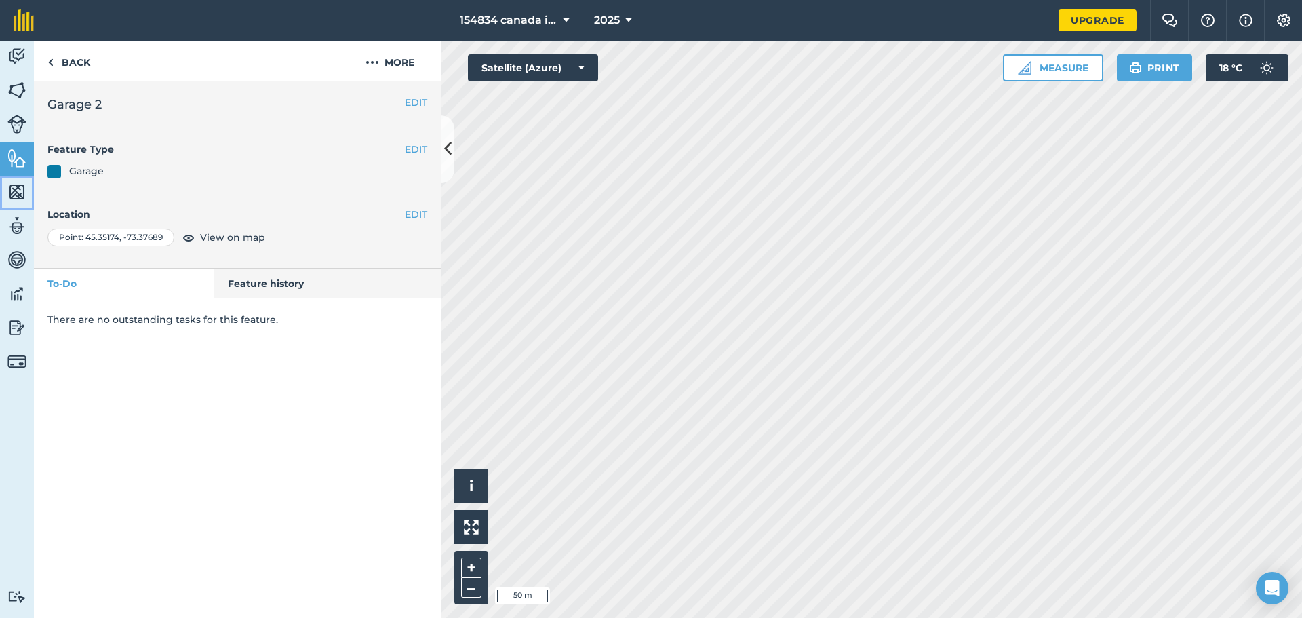
click at [22, 185] on img at bounding box center [16, 192] width 19 height 20
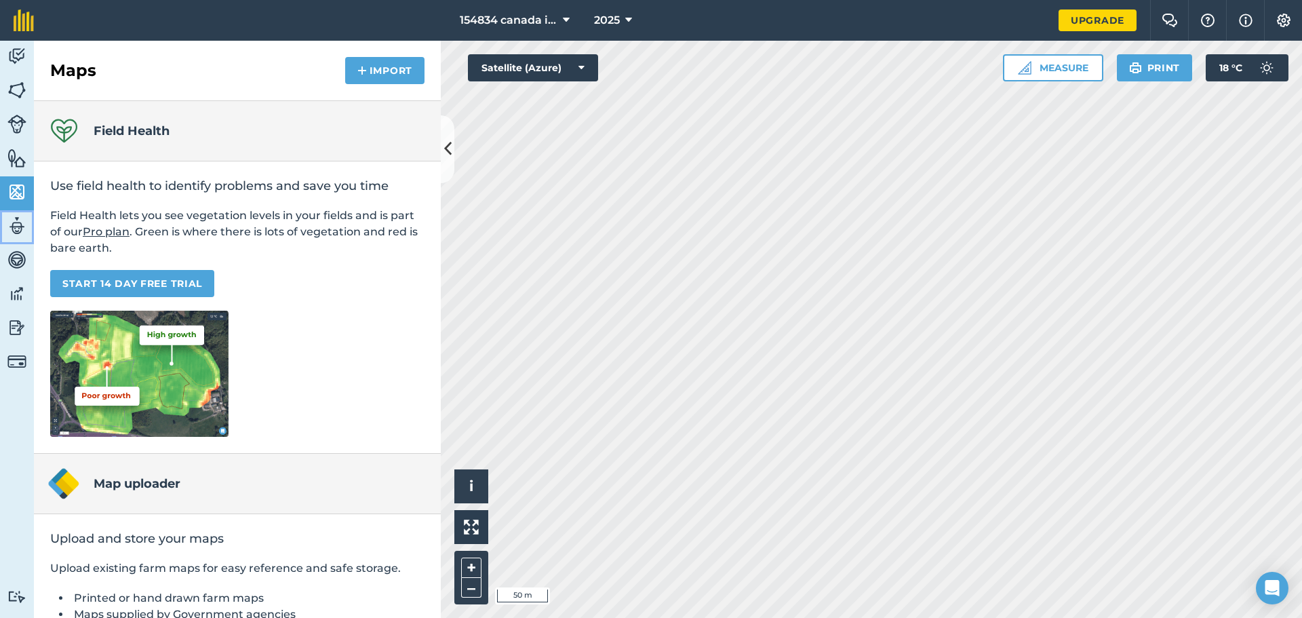
click at [13, 228] on img at bounding box center [16, 226] width 19 height 20
select select "MEMBER"
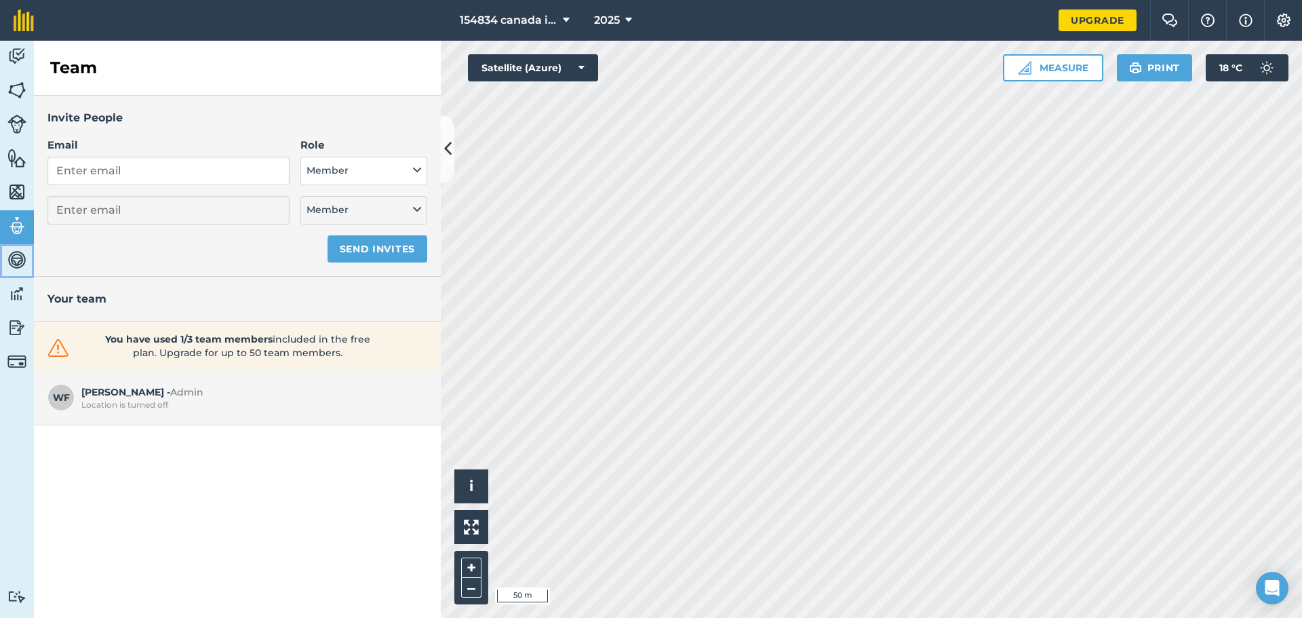
click at [5, 266] on link "Vehicles" at bounding box center [17, 261] width 34 height 34
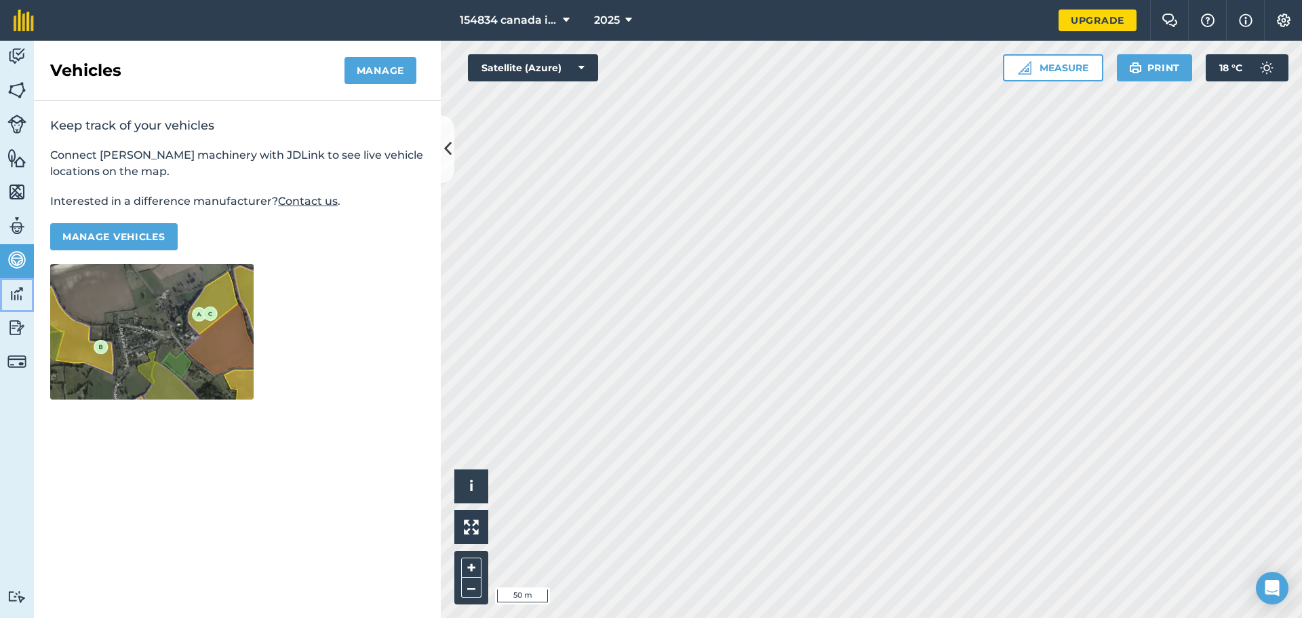
click at [15, 296] on img at bounding box center [16, 293] width 19 height 20
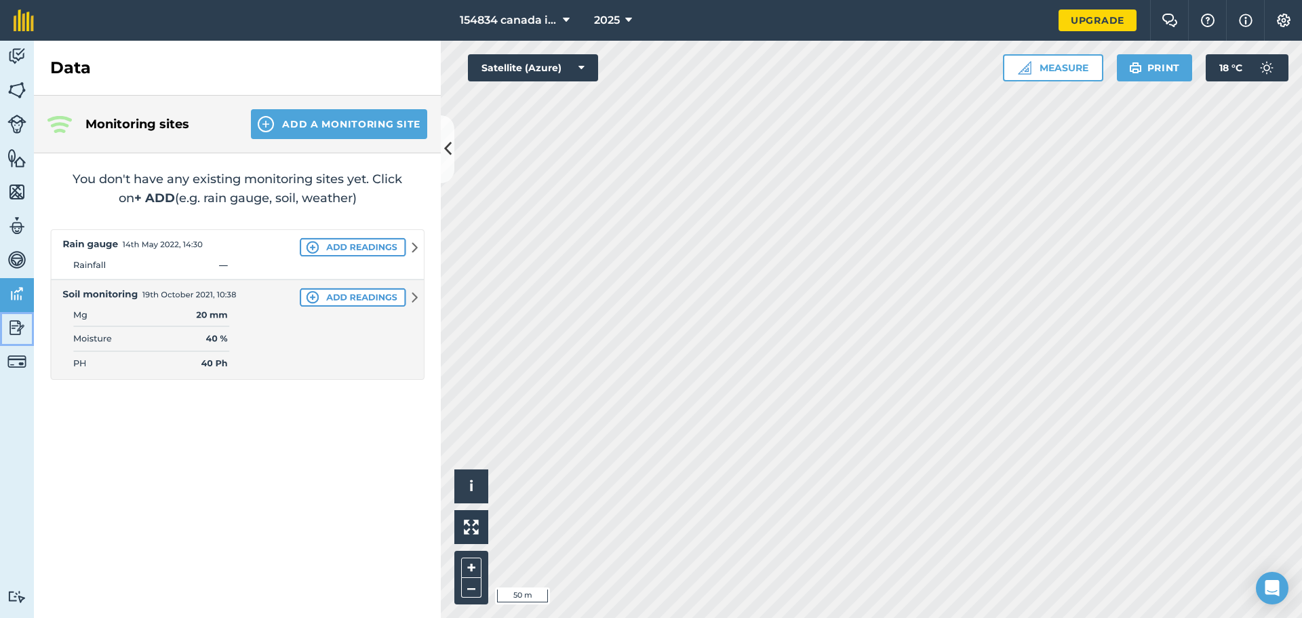
click at [17, 325] on img at bounding box center [16, 327] width 19 height 20
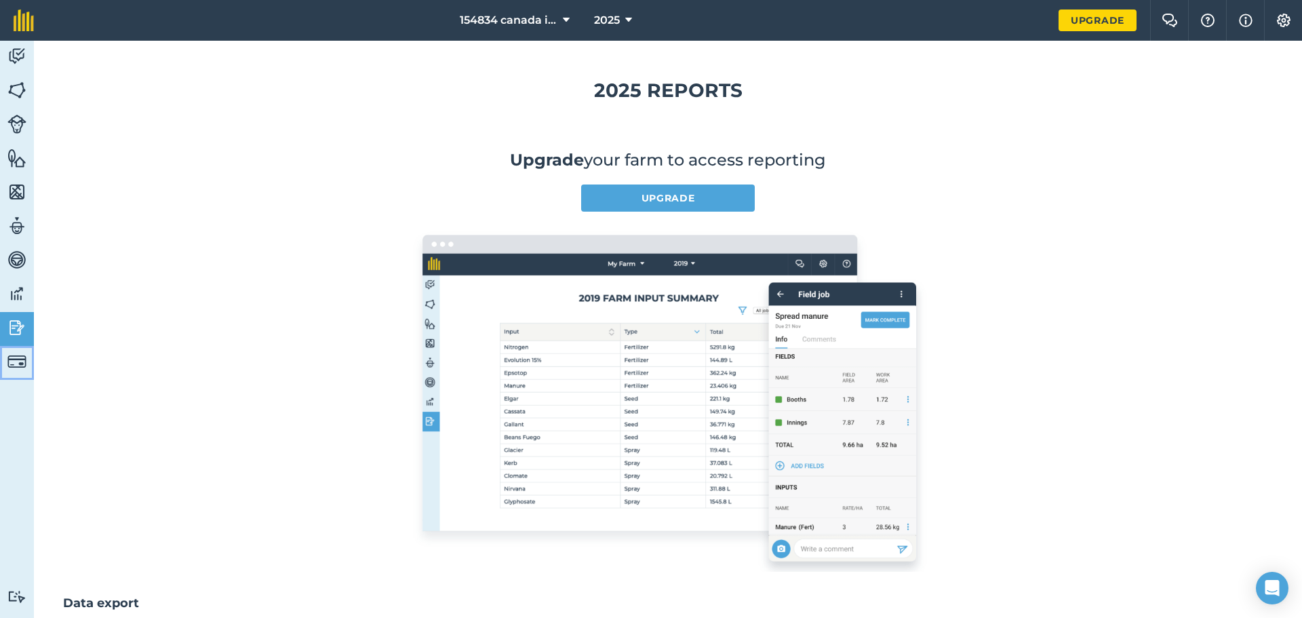
click at [15, 363] on img at bounding box center [16, 361] width 19 height 19
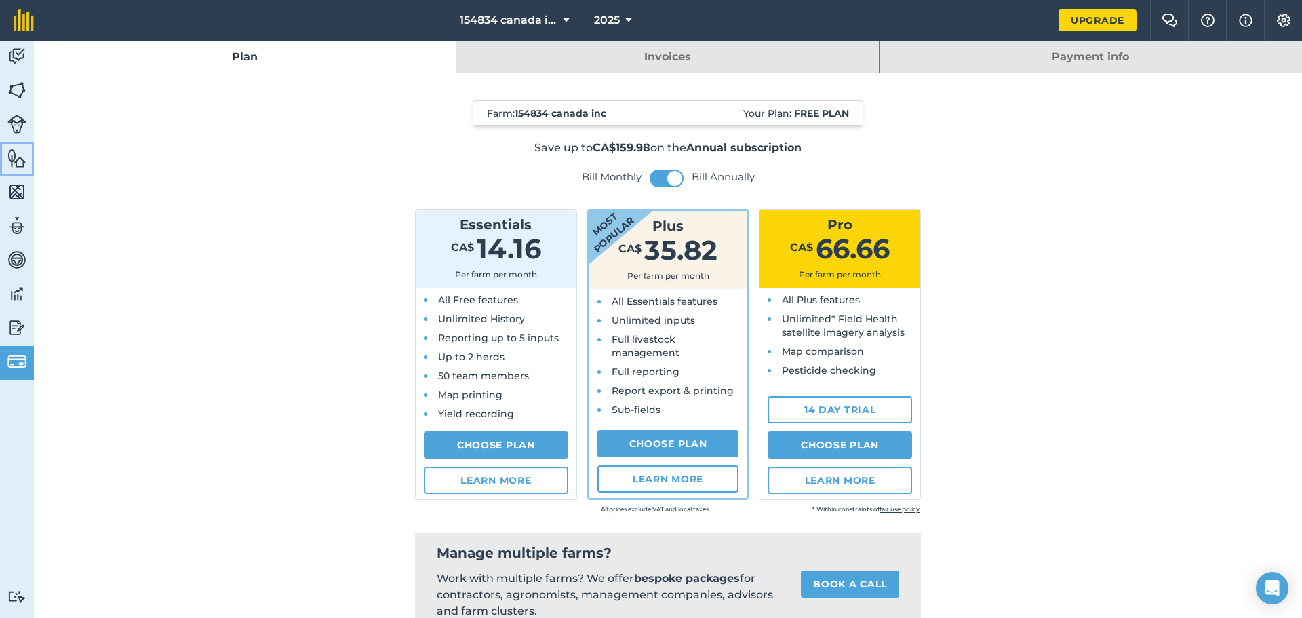
click at [21, 152] on img at bounding box center [16, 158] width 19 height 20
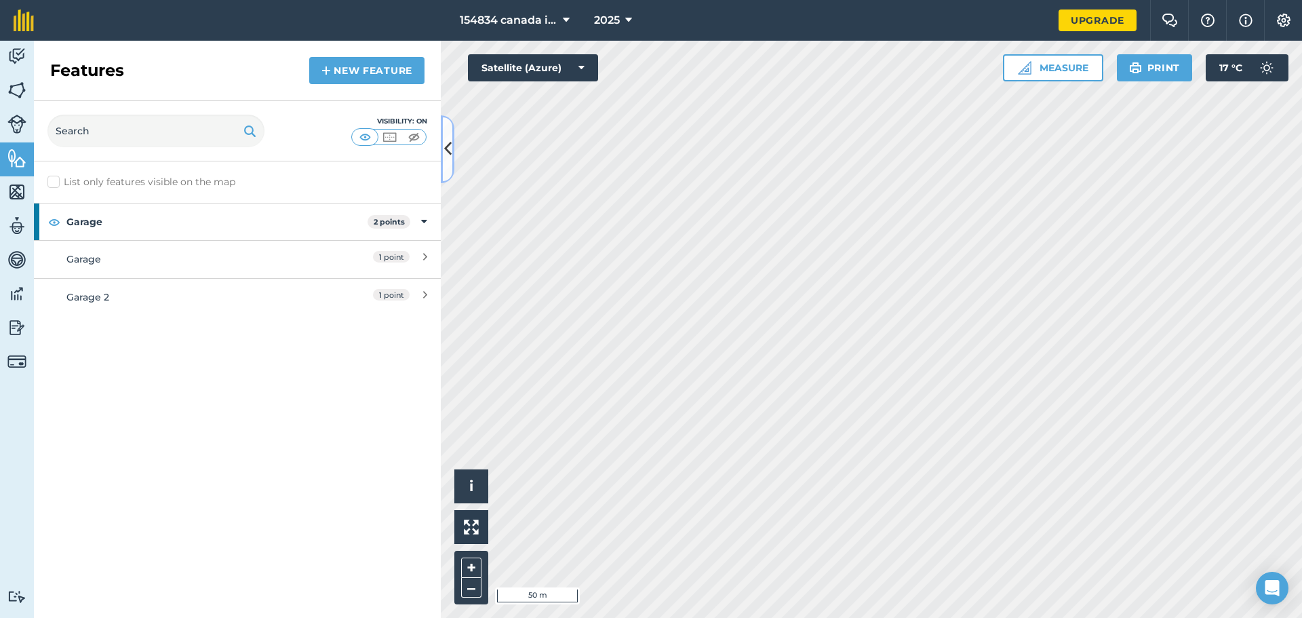
click at [447, 169] on button at bounding box center [448, 149] width 14 height 68
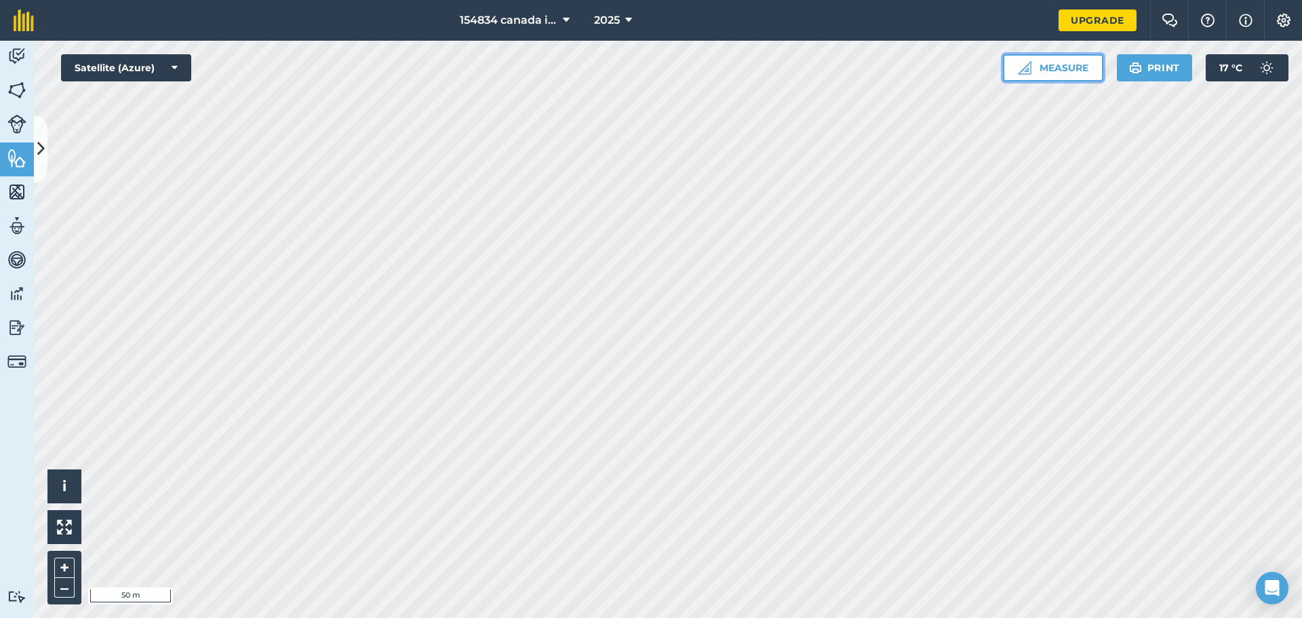
click at [1074, 68] on button "Measure" at bounding box center [1053, 67] width 100 height 27
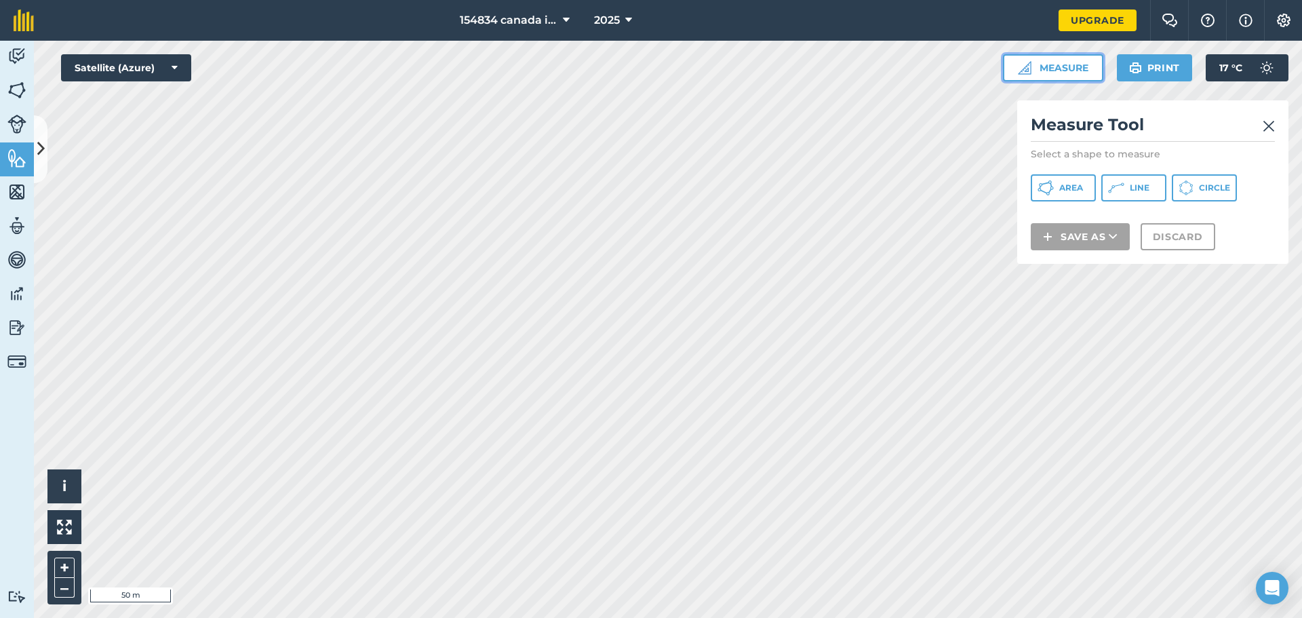
click at [1074, 68] on button "Measure" at bounding box center [1053, 67] width 100 height 27
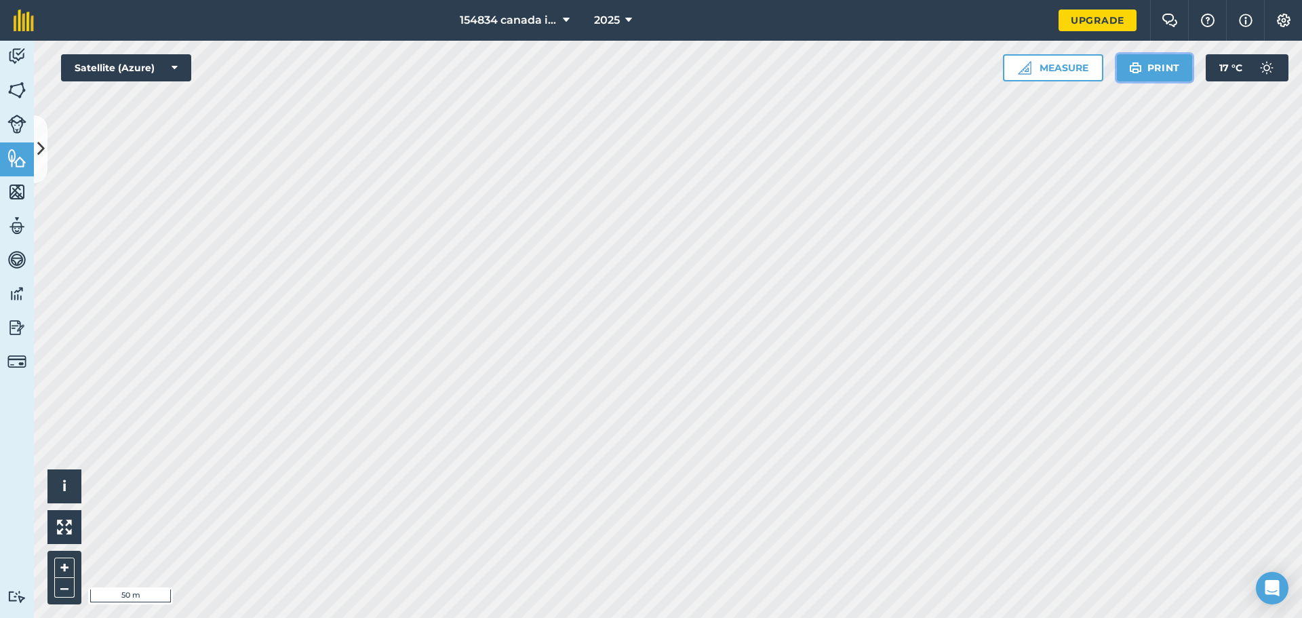
click at [1163, 68] on button "Print" at bounding box center [1155, 67] width 76 height 27
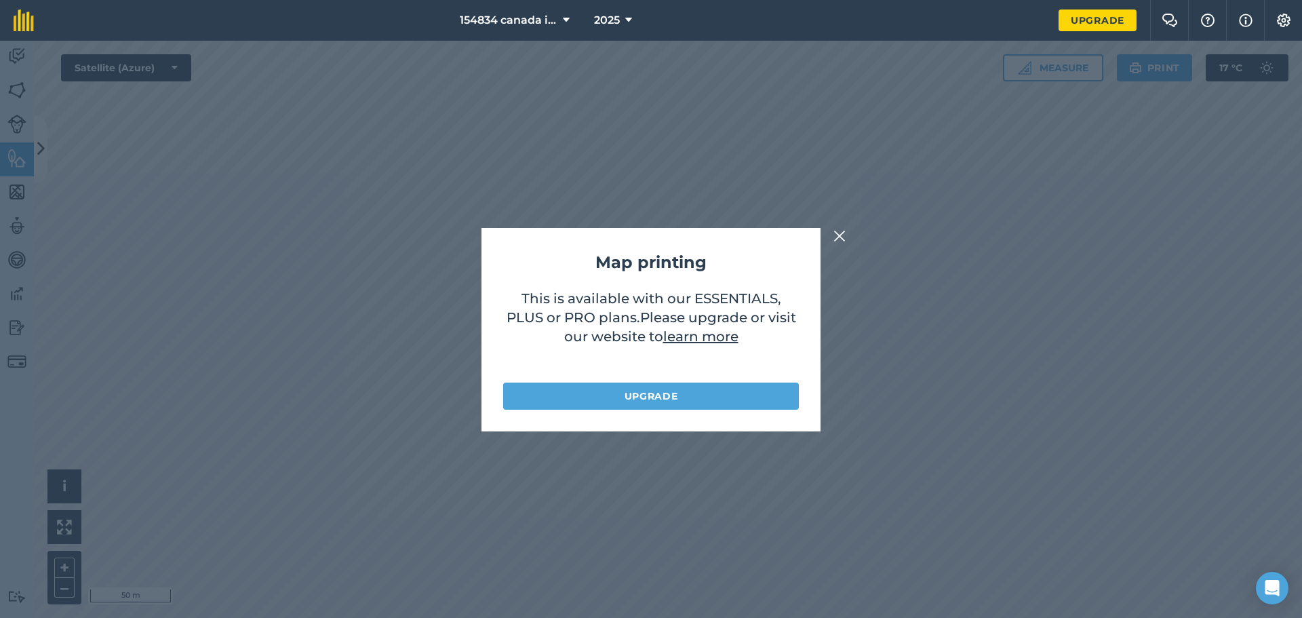
click at [852, 225] on div "Map printing This is available with our ESSENTIALS, PLUS or PRO plans . Please …" at bounding box center [651, 329] width 1302 height 577
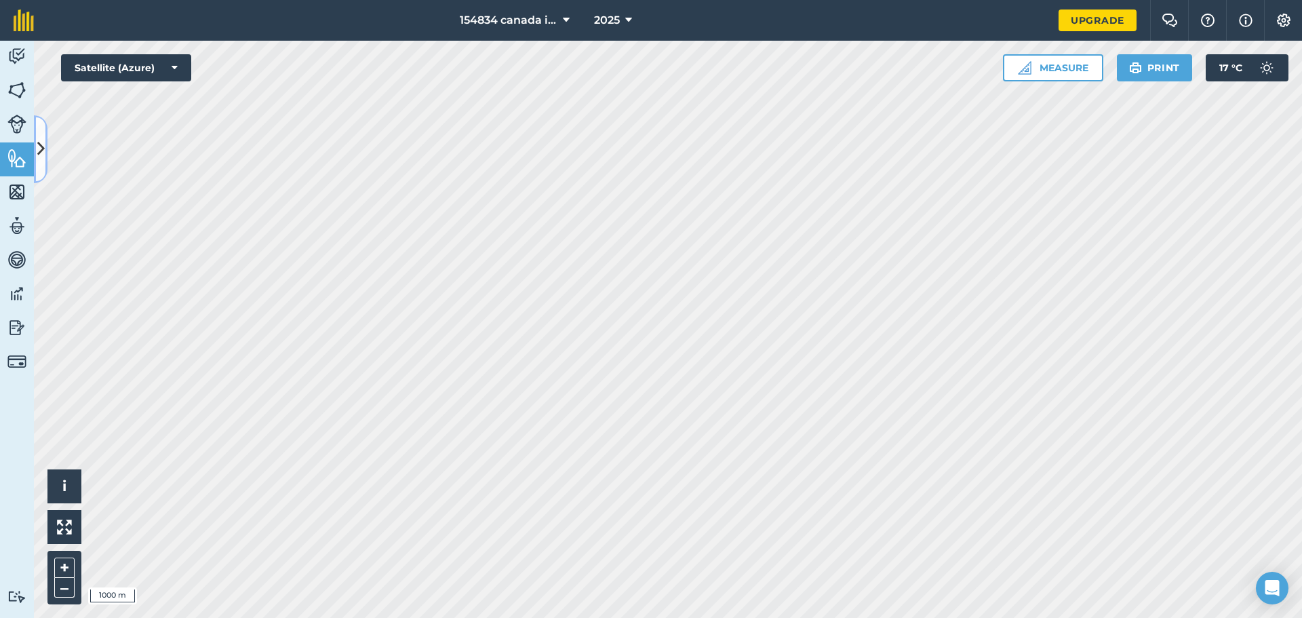
click at [43, 150] on icon at bounding box center [40, 149] width 7 height 24
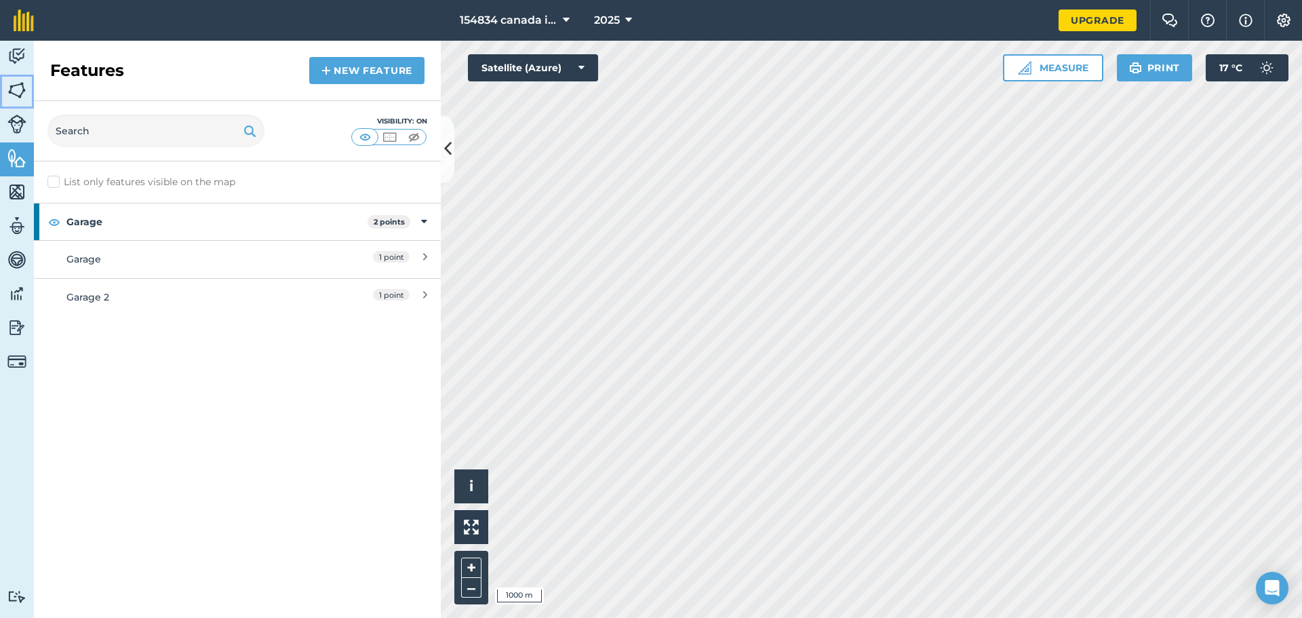
click at [24, 93] on img at bounding box center [16, 90] width 19 height 20
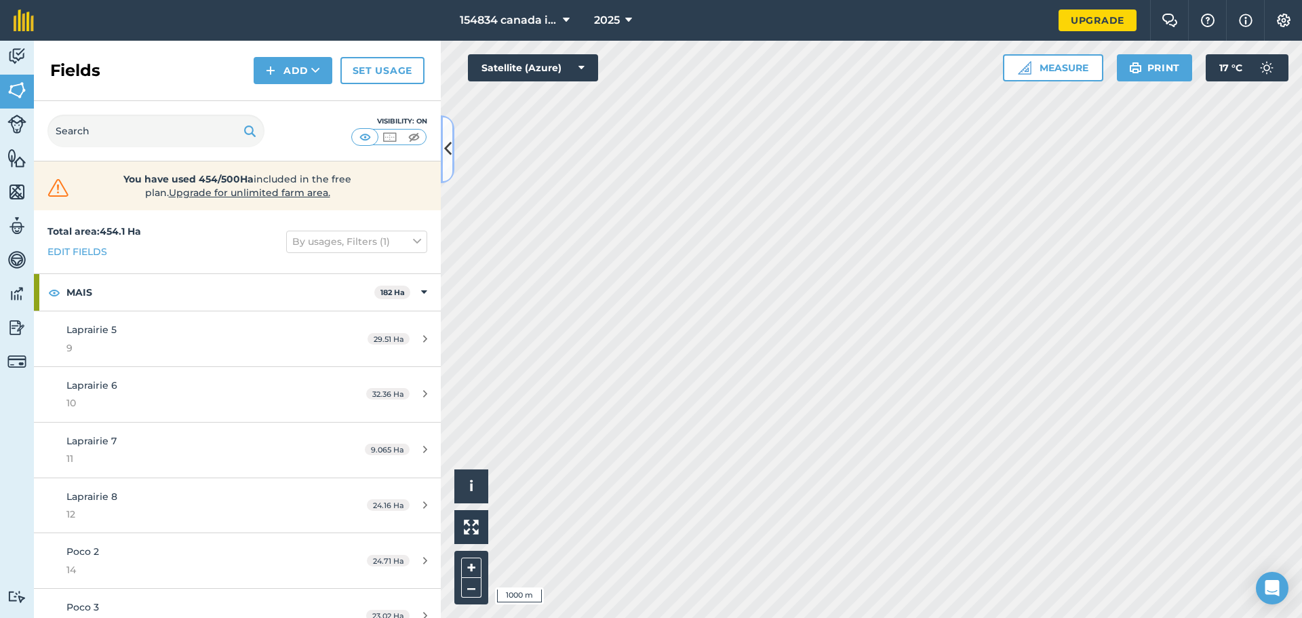
click at [448, 167] on button at bounding box center [448, 149] width 14 height 68
